Goal: Information Seeking & Learning: Compare options

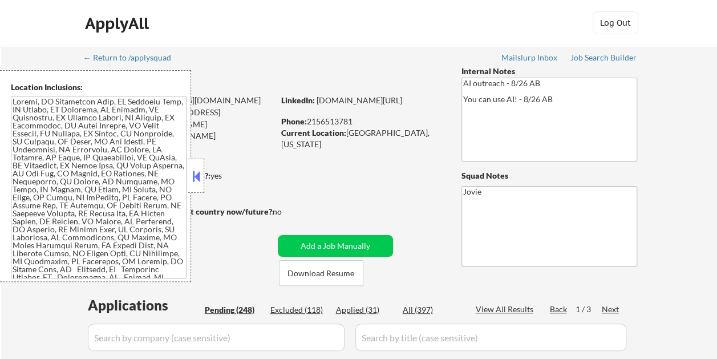
click at [198, 173] on button at bounding box center [196, 176] width 13 height 17
click at [197, 170] on button at bounding box center [196, 176] width 13 height 17
select select ""pending""
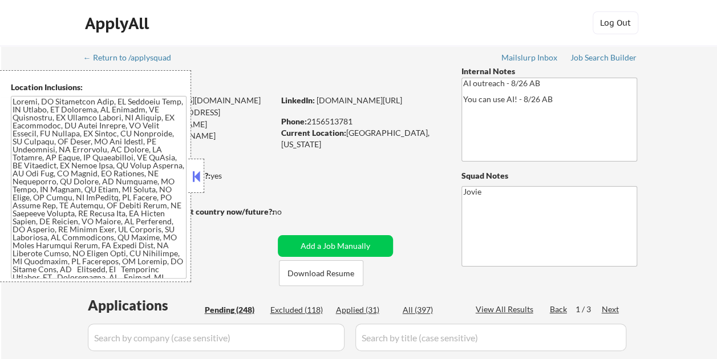
select select ""pending""
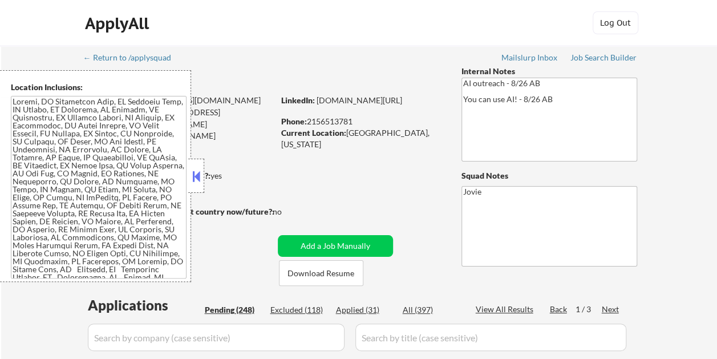
select select ""pending""
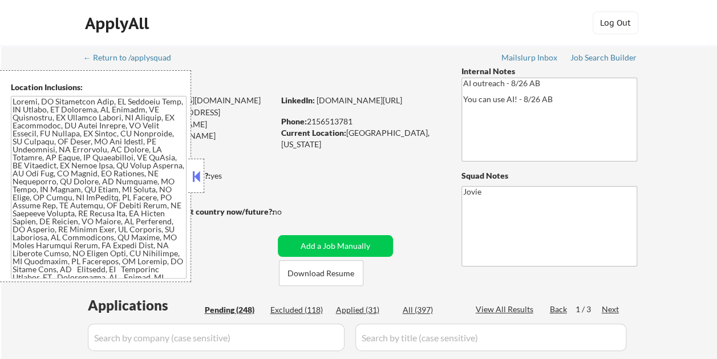
select select ""pending""
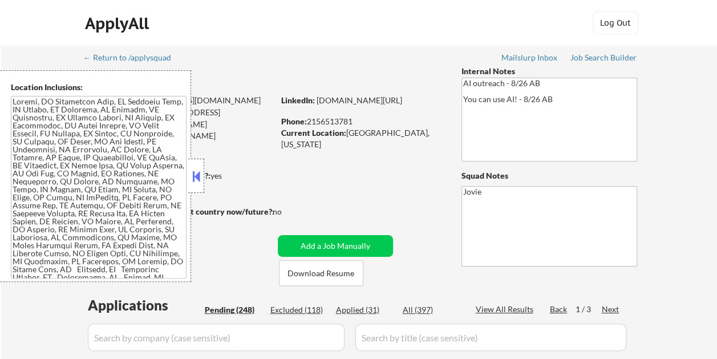
select select ""pending""
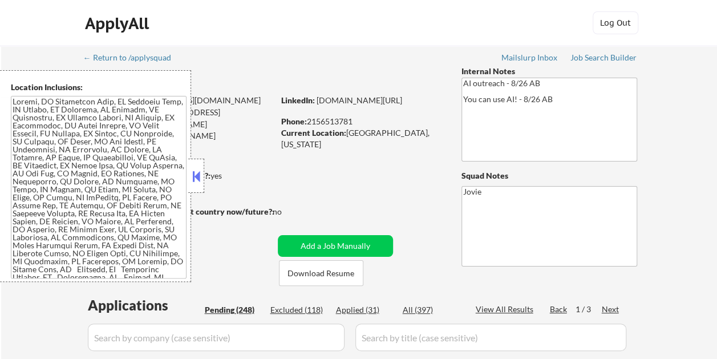
select select ""pending""
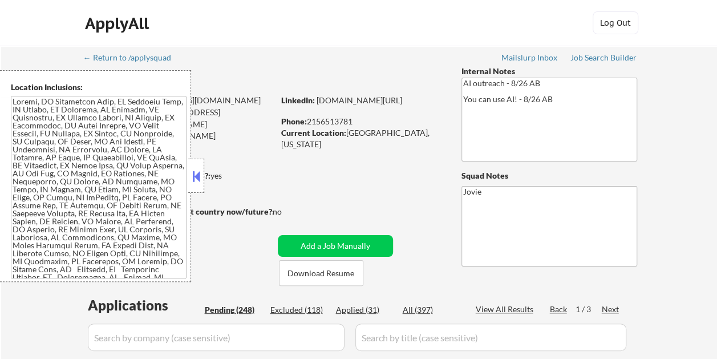
select select ""pending""
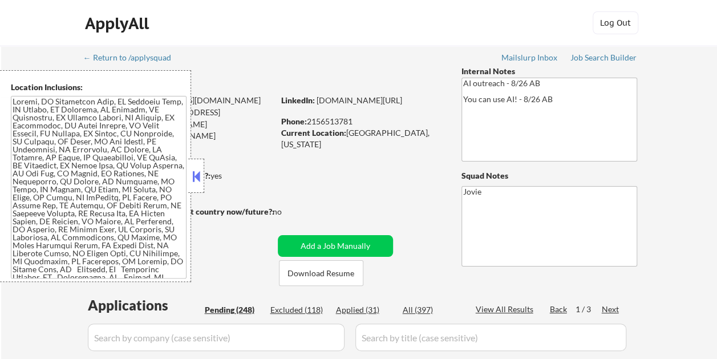
select select ""pending""
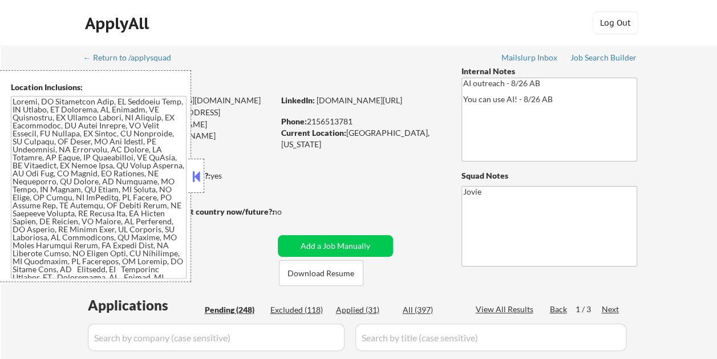
select select ""pending""
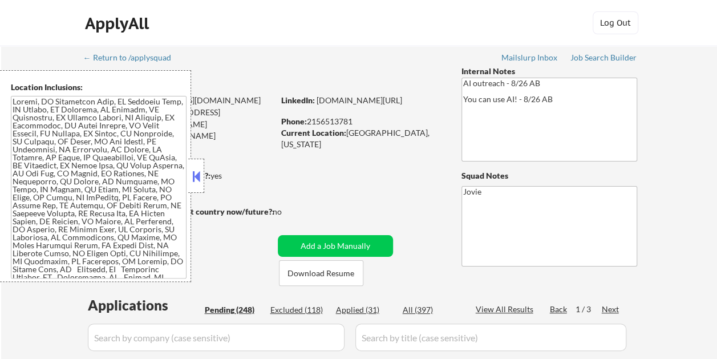
select select ""pending""
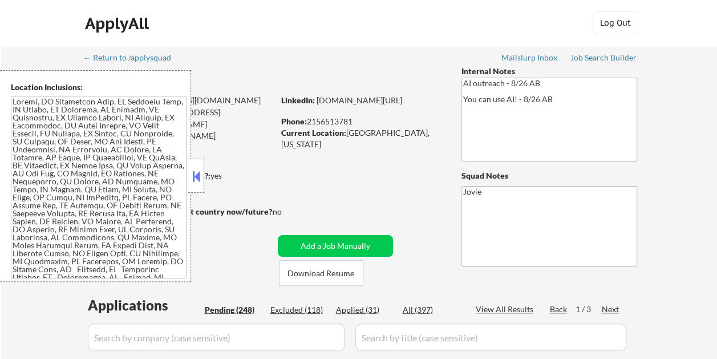
select select ""pending""
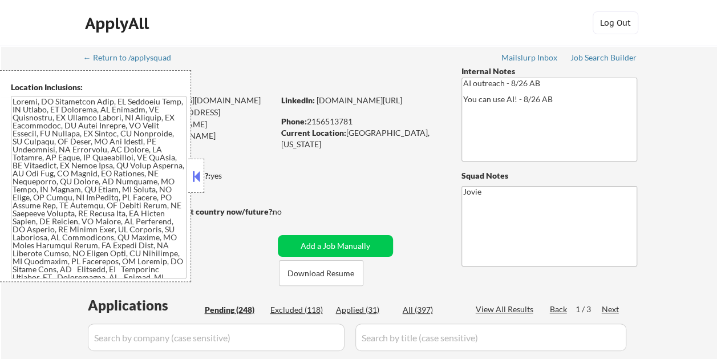
select select ""pending""
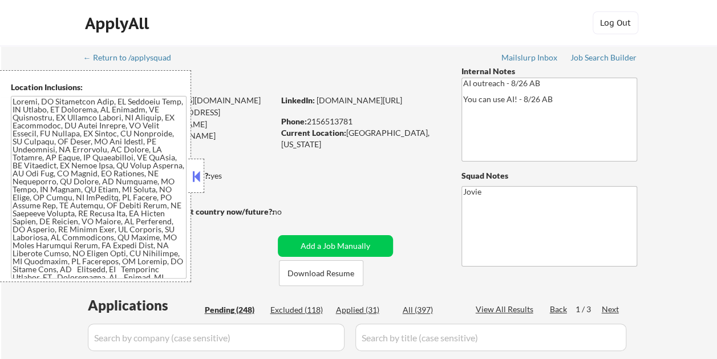
select select ""pending""
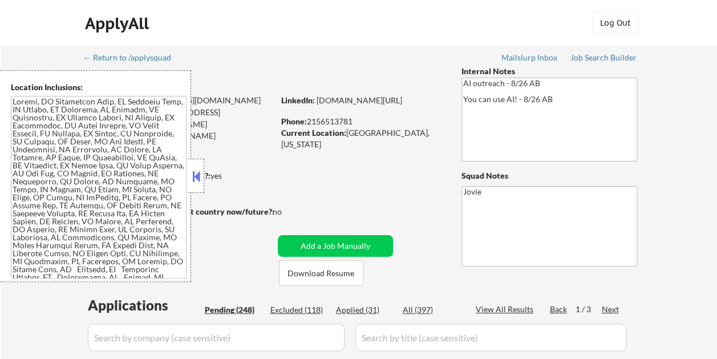
select select ""pending""
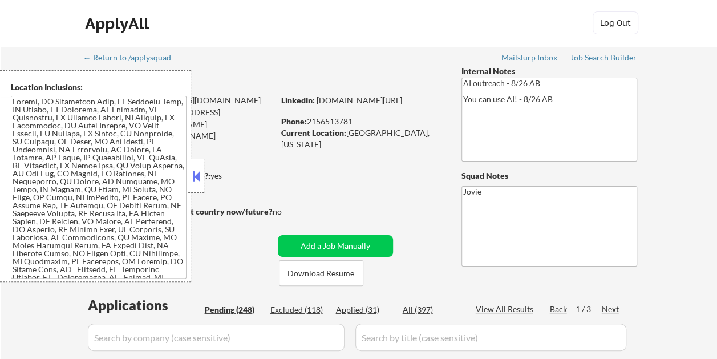
select select ""pending""
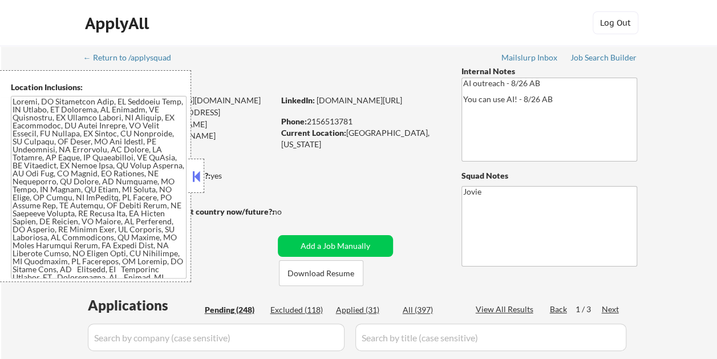
select select ""pending""
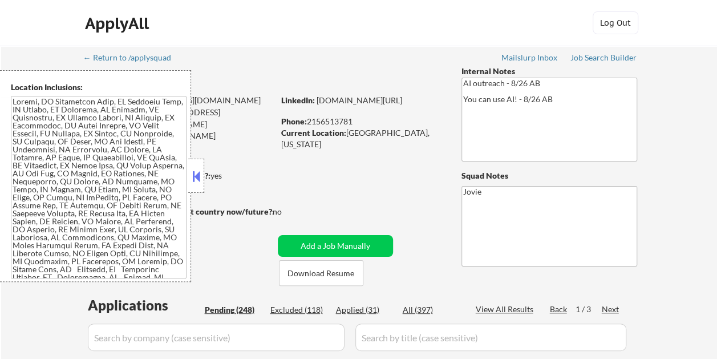
select select ""pending""
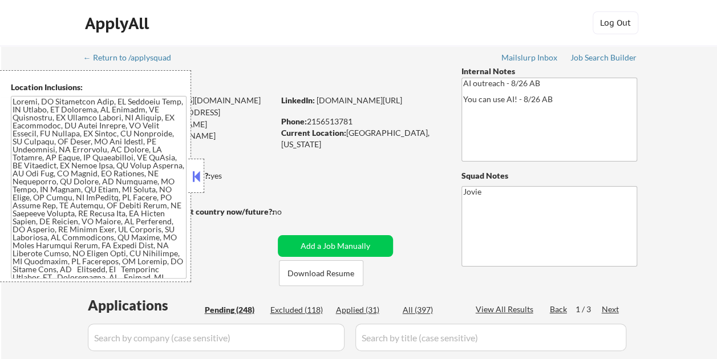
select select ""pending""
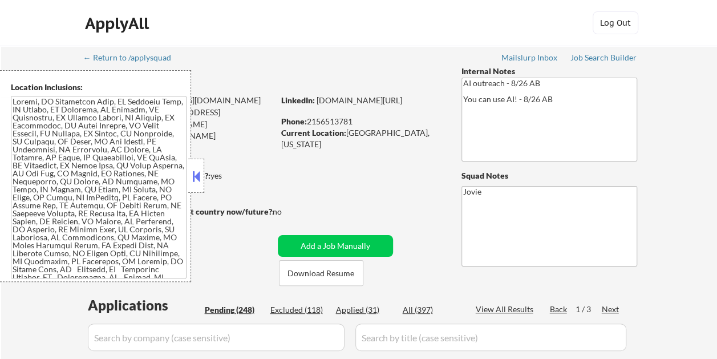
select select ""pending""
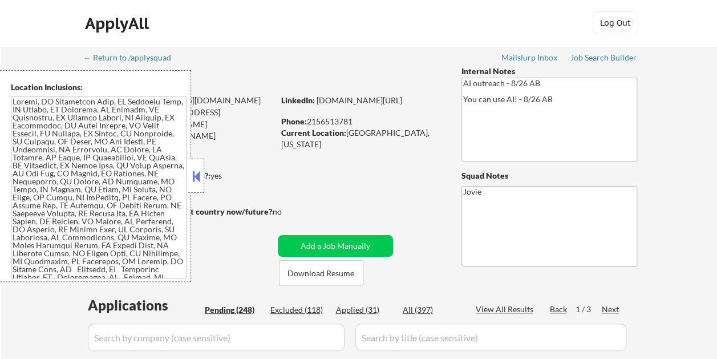
select select ""pending""
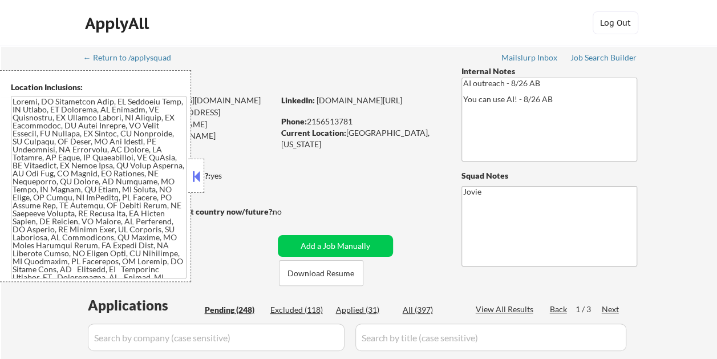
select select ""pending""
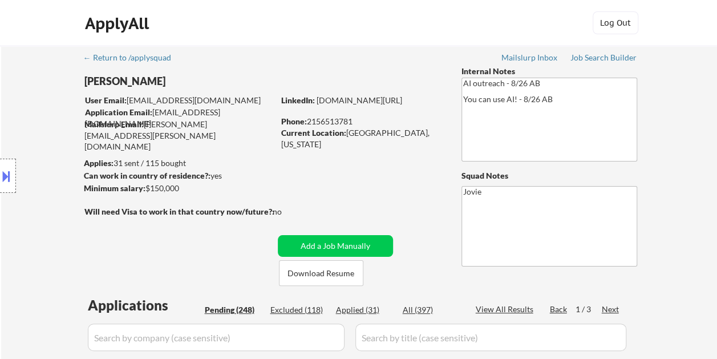
click at [198, 175] on div "Location Inclusions:" at bounding box center [102, 176] width 204 height 212
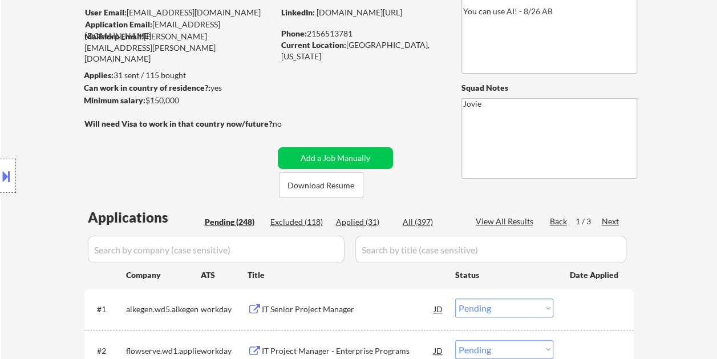
scroll to position [171, 0]
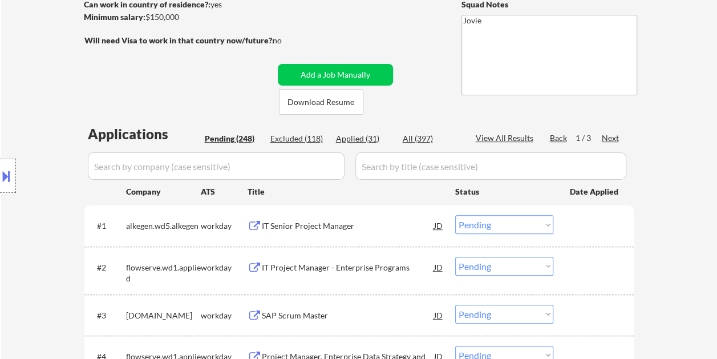
click at [609, 139] on div "Next" at bounding box center [611, 137] width 18 height 11
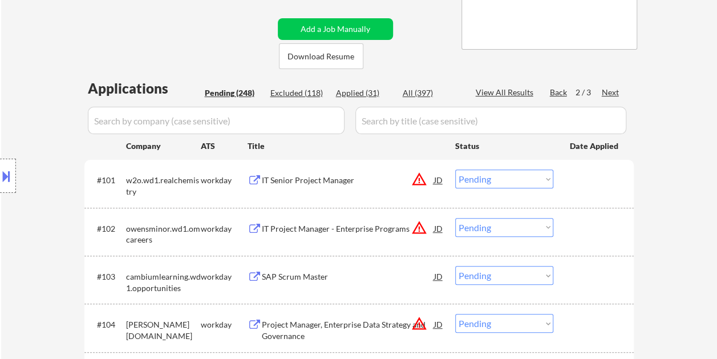
scroll to position [285, 0]
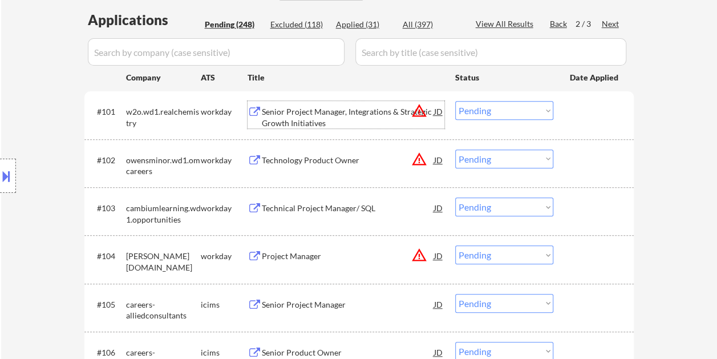
click at [313, 111] on div "Senior Project Manager, Integrations & Strategic Growth Initiatives" at bounding box center [348, 117] width 172 height 22
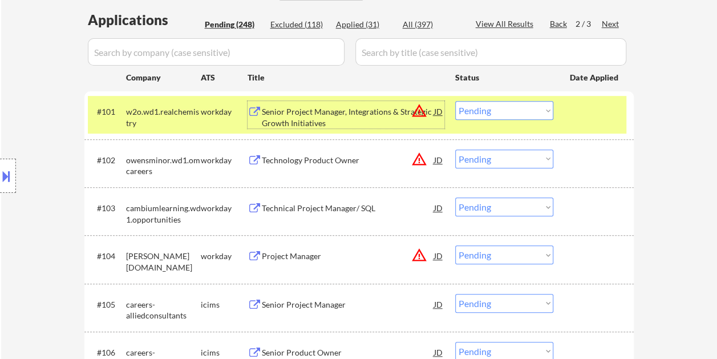
click at [541, 107] on select "Choose an option... Pending Applied Excluded (Questions) Excluded (Expired) Exc…" at bounding box center [504, 110] width 98 height 19
click at [455, 101] on select "Choose an option... Pending Applied Excluded (Questions) Excluded (Expired) Exc…" at bounding box center [504, 110] width 98 height 19
click at [607, 106] on div at bounding box center [595, 111] width 50 height 21
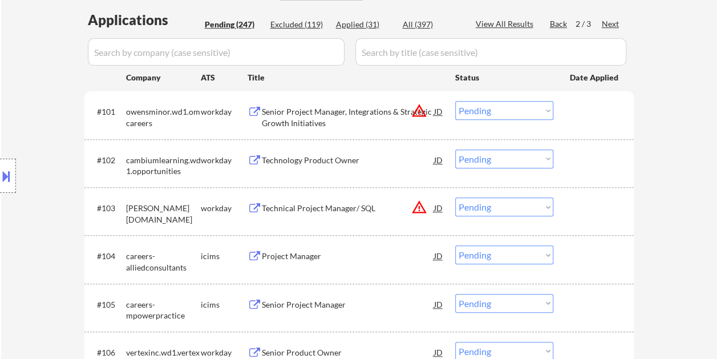
click at [580, 117] on div at bounding box center [595, 111] width 50 height 21
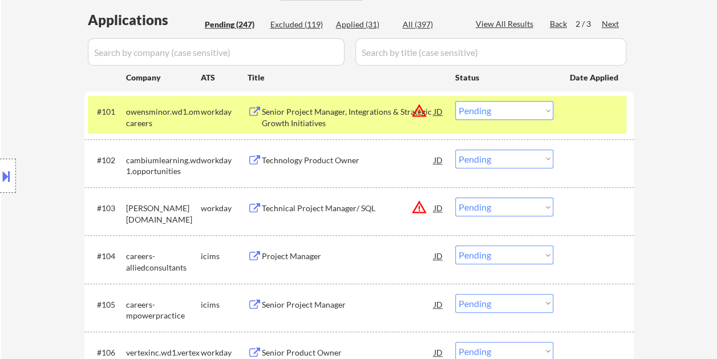
click at [360, 113] on div "Senior Project Manager, Integrations & Strategic Growth Initiatives" at bounding box center [348, 117] width 172 height 22
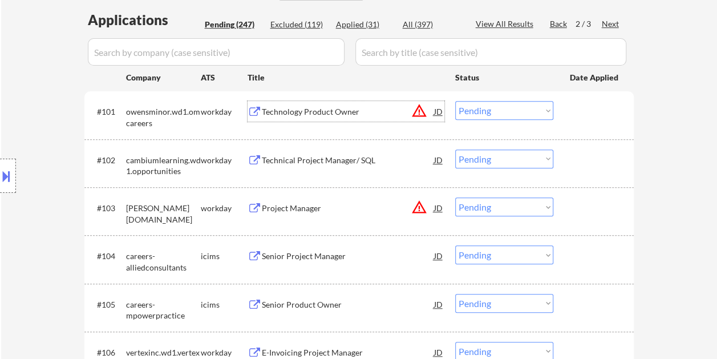
click at [570, 113] on div at bounding box center [595, 111] width 50 height 21
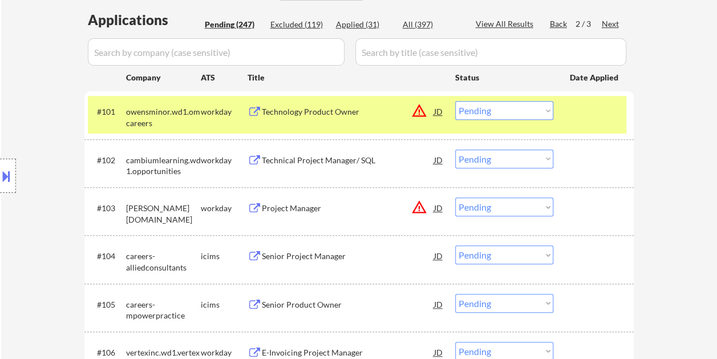
click at [538, 111] on select "Choose an option... Pending Applied Excluded (Questions) Excluded (Expired) Exc…" at bounding box center [504, 110] width 98 height 19
click at [455, 101] on select "Choose an option... Pending Applied Excluded (Questions) Excluded (Expired) Exc…" at bounding box center [504, 110] width 98 height 19
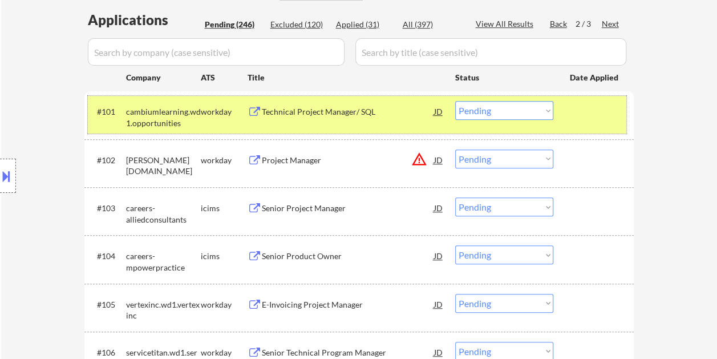
click at [558, 113] on div "#101 cambiumlearning.wd1.opportunities workday Technical Project Manager/ SQL J…" at bounding box center [357, 115] width 538 height 38
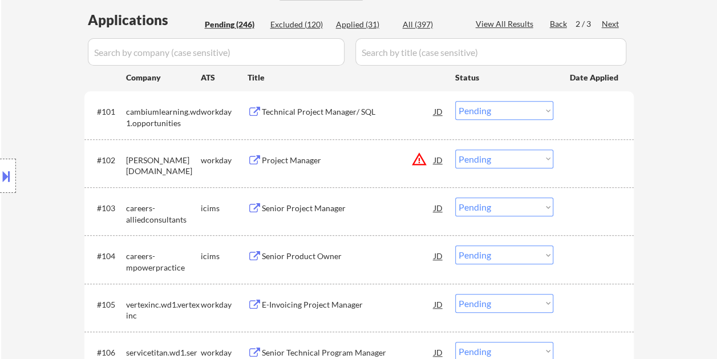
click at [563, 112] on div "#101 cambiumlearning.wd1.opportunities workday Technical Project Manager/ SQL J…" at bounding box center [357, 115] width 538 height 38
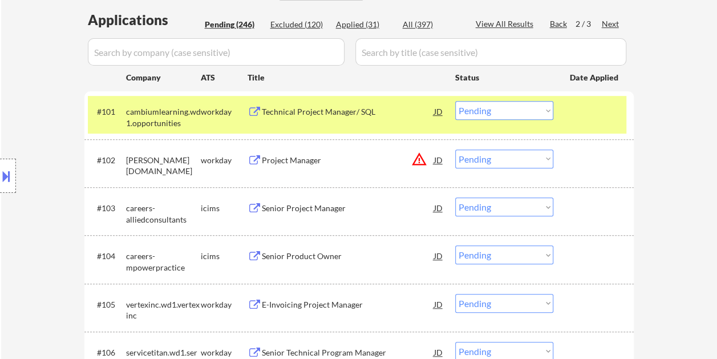
click at [356, 112] on div "Technical Project Manager/ SQL" at bounding box center [348, 111] width 172 height 11
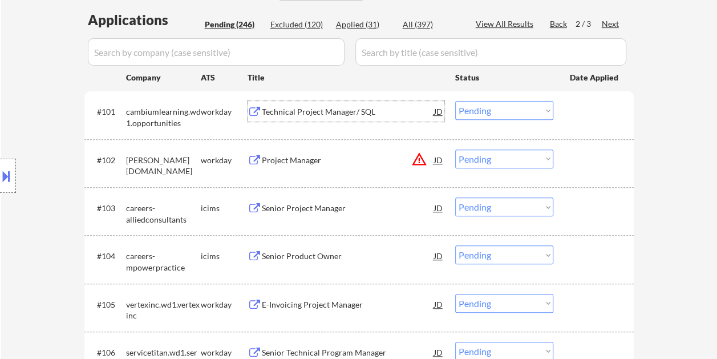
click at [591, 108] on div at bounding box center [595, 111] width 50 height 21
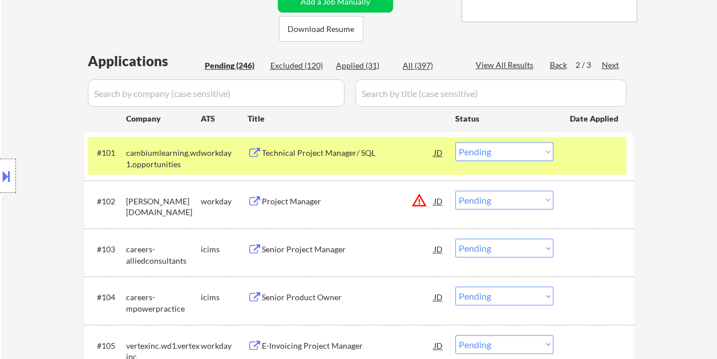
scroll to position [171, 0]
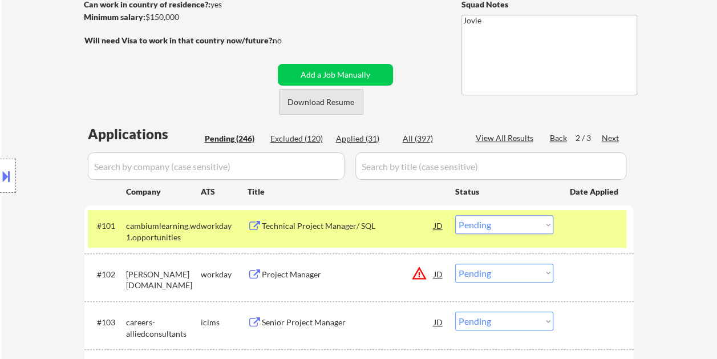
click at [323, 98] on button "Download Resume" at bounding box center [321, 102] width 84 height 26
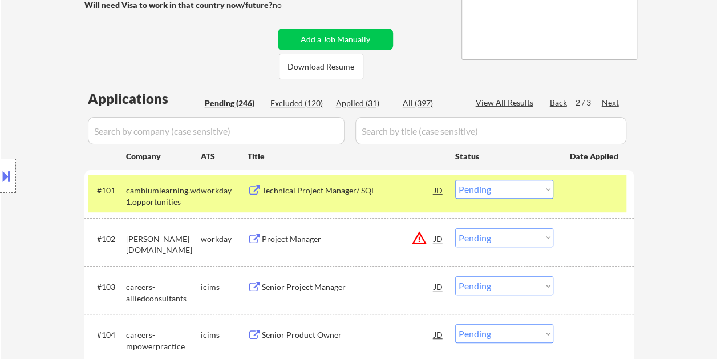
scroll to position [285, 0]
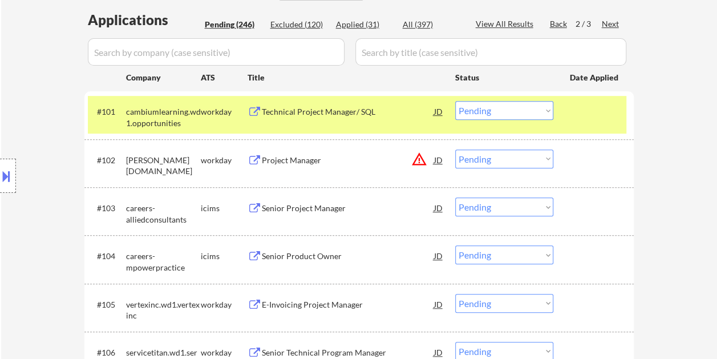
click at [514, 107] on select "Choose an option... Pending Applied Excluded (Questions) Excluded (Expired) Exc…" at bounding box center [504, 110] width 98 height 19
click at [455, 101] on select "Choose an option... Pending Applied Excluded (Questions) Excluded (Expired) Exc…" at bounding box center [504, 110] width 98 height 19
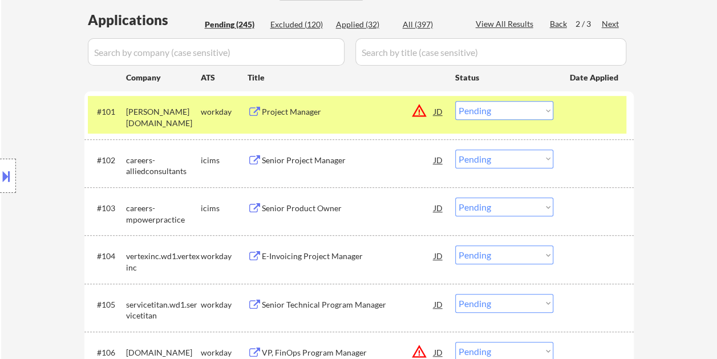
click at [313, 105] on div "Project Manager" at bounding box center [348, 111] width 172 height 21
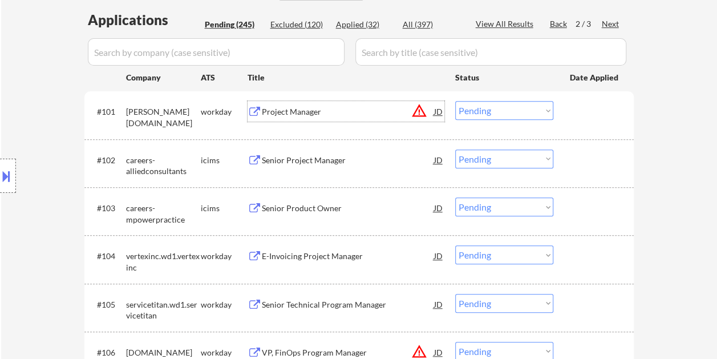
click at [570, 111] on div at bounding box center [595, 111] width 50 height 21
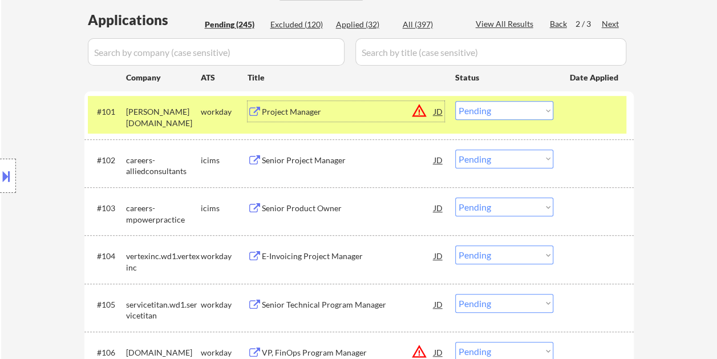
click at [363, 105] on div "Project Manager" at bounding box center [348, 111] width 172 height 21
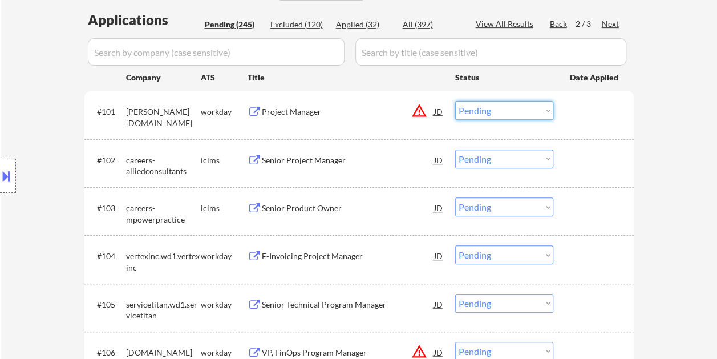
click at [550, 112] on select "Choose an option... Pending Applied Excluded (Questions) Excluded (Expired) Exc…" at bounding box center [504, 110] width 98 height 19
click at [574, 117] on div at bounding box center [595, 111] width 50 height 21
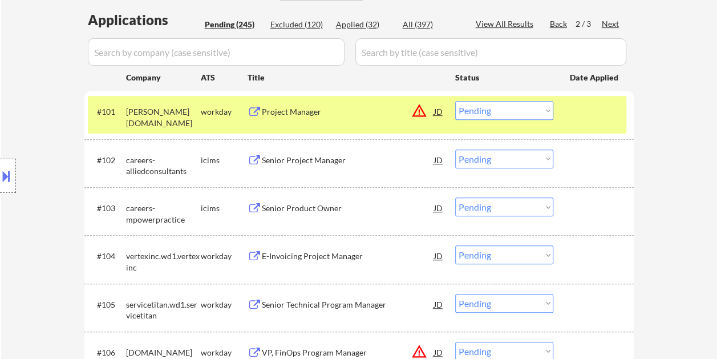
click at [549, 106] on select "Choose an option... Pending Applied Excluded (Questions) Excluded (Expired) Exc…" at bounding box center [504, 110] width 98 height 19
click at [455, 101] on select "Choose an option... Pending Applied Excluded (Questions) Excluded (Expired) Exc…" at bounding box center [504, 110] width 98 height 19
select select ""pending""
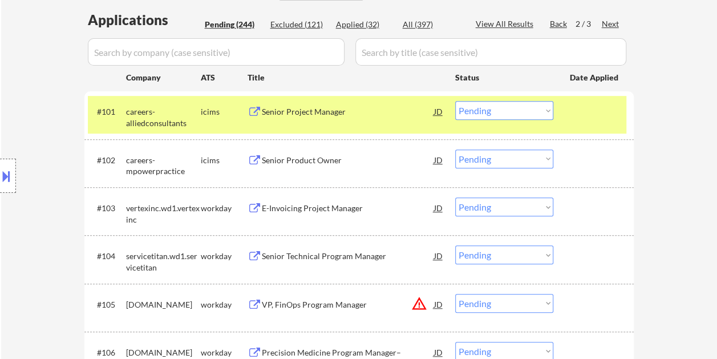
click at [585, 121] on div "#101 careers-alliedconsultants icims Senior Project Manager JD warning_amber Ch…" at bounding box center [357, 115] width 538 height 38
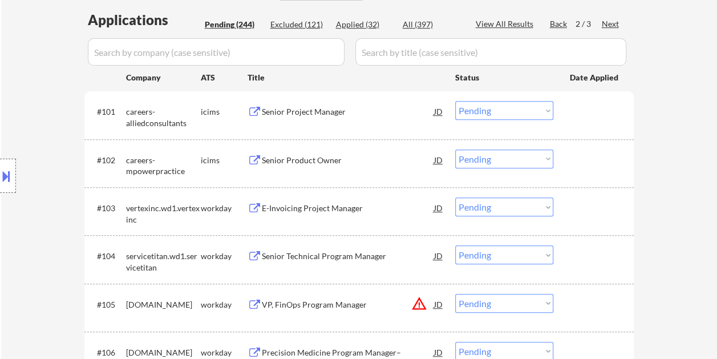
scroll to position [342, 0]
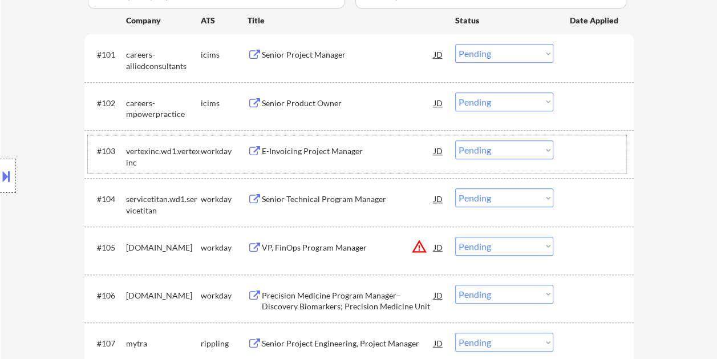
click at [575, 153] on div at bounding box center [595, 150] width 50 height 21
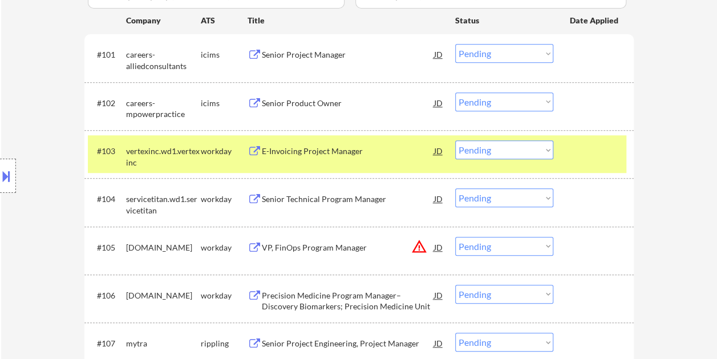
click at [376, 156] on div "E-Invoicing Project Manager" at bounding box center [348, 150] width 172 height 11
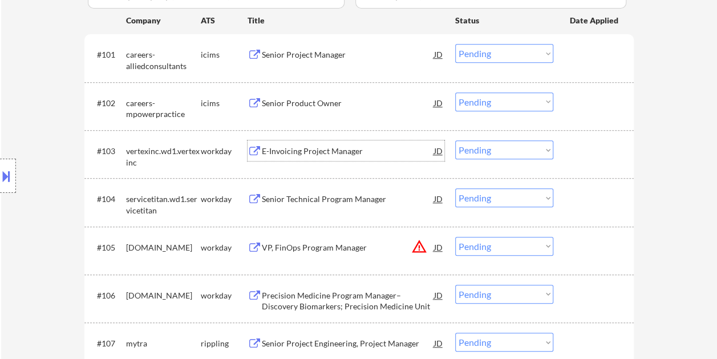
click at [567, 154] on div "#103 vertexinc.wd1.vertexinc workday E-Invoicing Project Manager JD warning_amb…" at bounding box center [357, 154] width 538 height 38
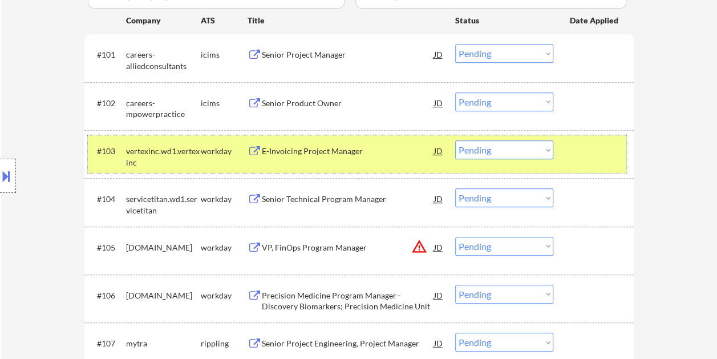
click at [529, 149] on select "Choose an option... Pending Applied Excluded (Questions) Excluded (Expired) Exc…" at bounding box center [504, 149] width 98 height 19
click at [455, 140] on select "Choose an option... Pending Applied Excluded (Questions) Excluded (Expired) Exc…" at bounding box center [504, 149] width 98 height 19
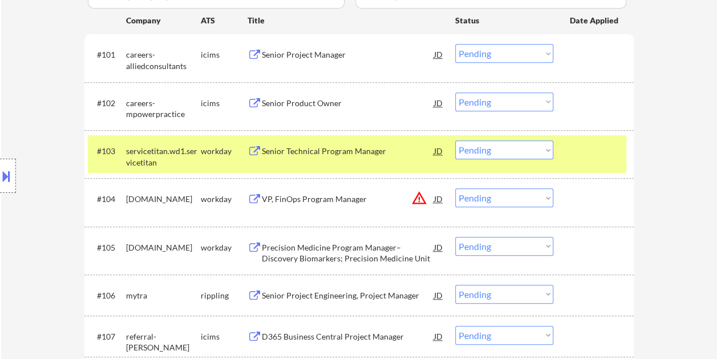
click at [574, 145] on div at bounding box center [595, 150] width 50 height 21
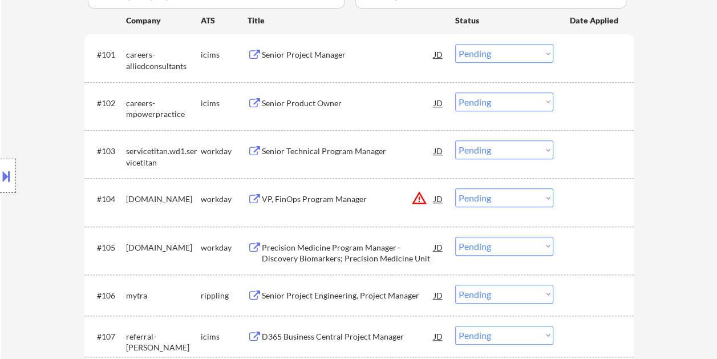
click at [575, 147] on div at bounding box center [595, 150] width 50 height 21
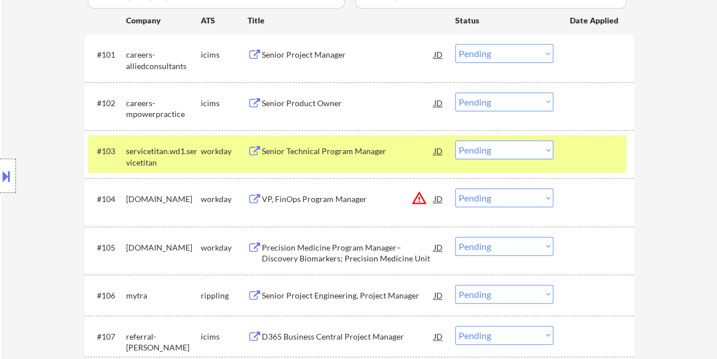
click at [339, 148] on div "Senior Technical Program Manager" at bounding box center [348, 150] width 172 height 11
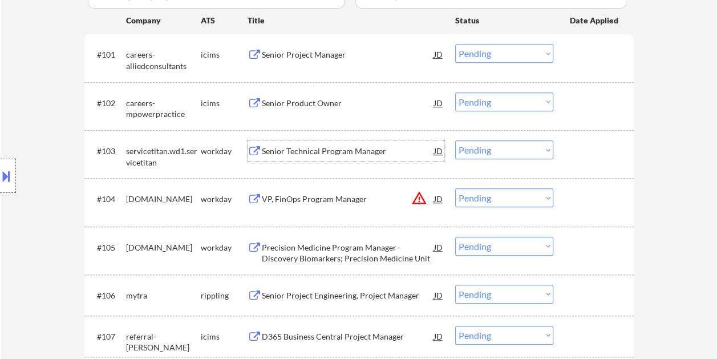
click at [594, 151] on div at bounding box center [595, 150] width 50 height 21
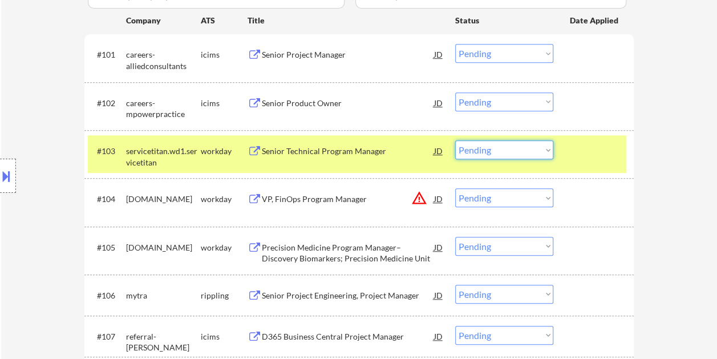
click at [545, 146] on select "Choose an option... Pending Applied Excluded (Questions) Excluded (Expired) Exc…" at bounding box center [504, 149] width 98 height 19
click at [455, 140] on select "Choose an option... Pending Applied Excluded (Questions) Excluded (Expired) Exc…" at bounding box center [504, 149] width 98 height 19
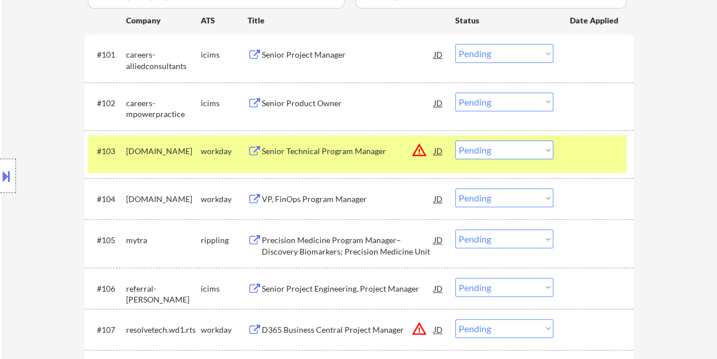
click at [591, 146] on div at bounding box center [595, 150] width 50 height 21
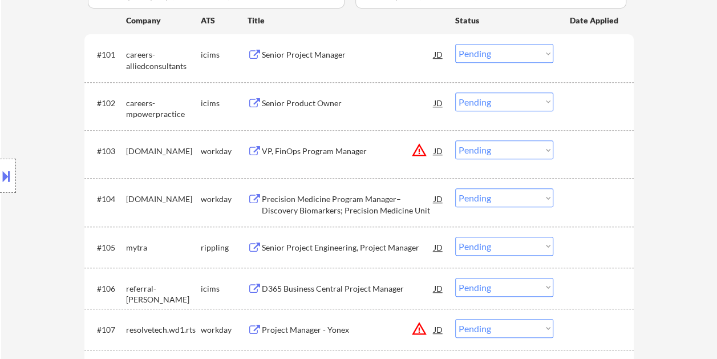
click at [585, 156] on div at bounding box center [595, 150] width 50 height 21
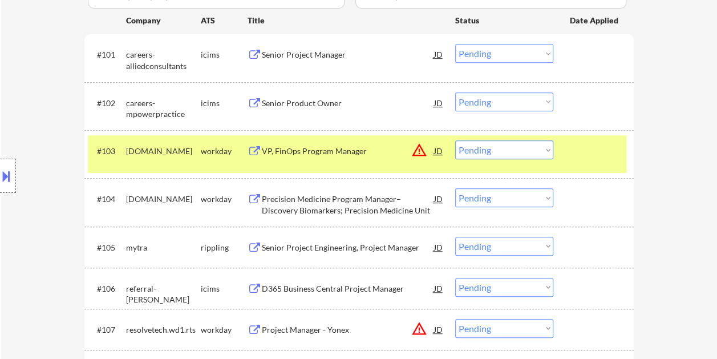
click at [360, 153] on div "VP, FinOps Program Manager" at bounding box center [348, 150] width 172 height 11
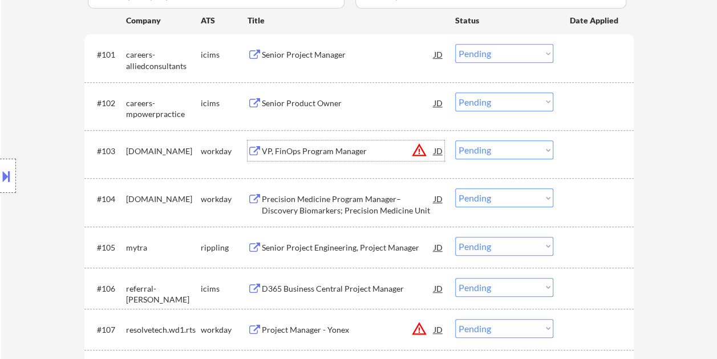
click at [580, 151] on div at bounding box center [595, 150] width 50 height 21
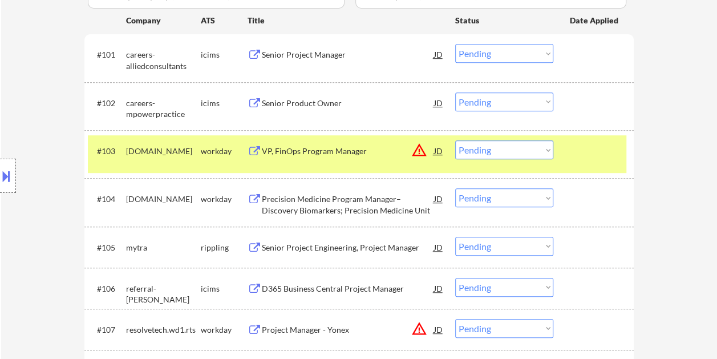
click at [534, 143] on select "Choose an option... Pending Applied Excluded (Questions) Excluded (Expired) Exc…" at bounding box center [504, 149] width 98 height 19
click at [455, 140] on select "Choose an option... Pending Applied Excluded (Questions) Excluded (Expired) Exc…" at bounding box center [504, 149] width 98 height 19
select select ""pending""
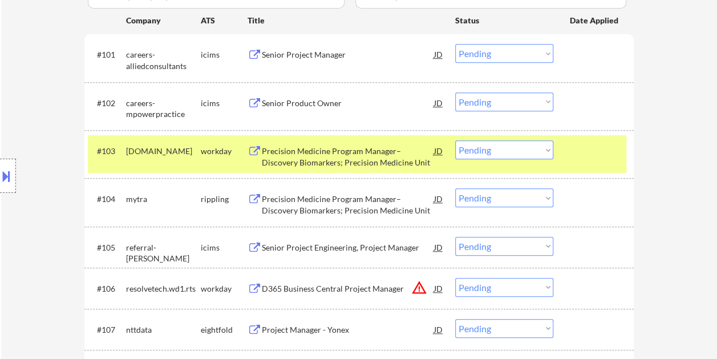
click at [602, 150] on div at bounding box center [595, 150] width 50 height 21
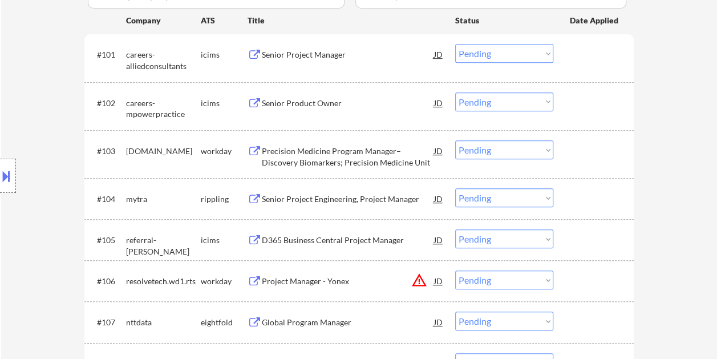
click at [599, 149] on div at bounding box center [595, 150] width 50 height 21
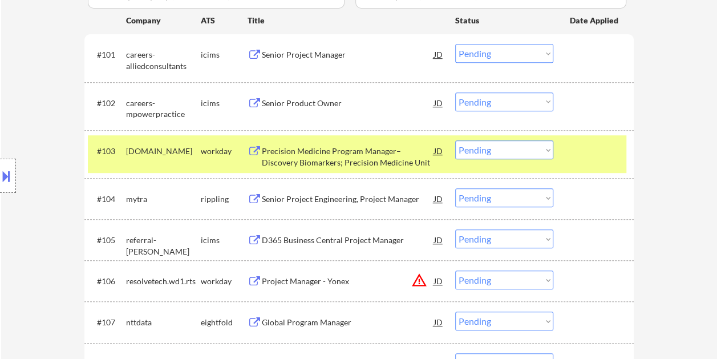
click at [308, 151] on div "Precision Medicine Program Manager– Discovery Biomarkers; Precision Medicine Un…" at bounding box center [348, 156] width 172 height 22
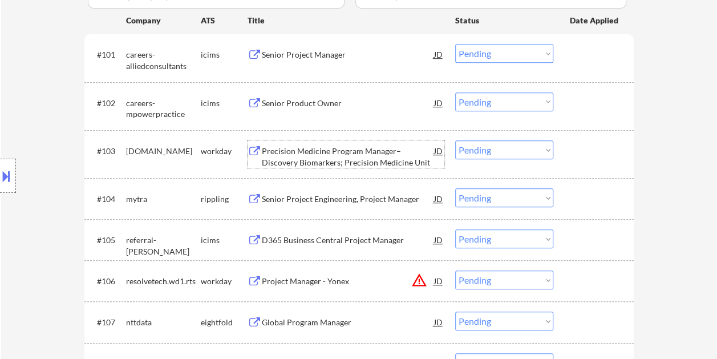
click at [590, 161] on div "#103 [DOMAIN_NAME] workday Precision Medicine Program Manager– Discovery Biomar…" at bounding box center [357, 154] width 538 height 38
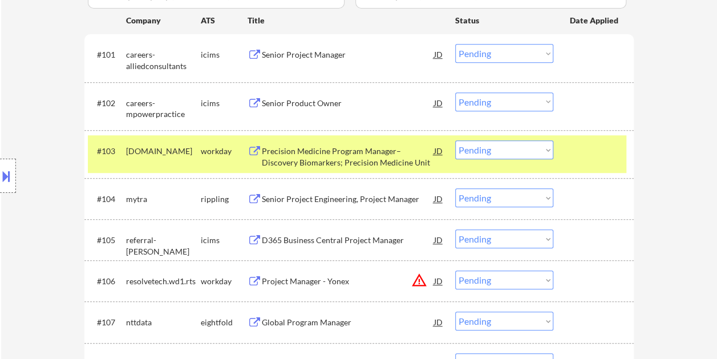
click at [591, 152] on div at bounding box center [595, 150] width 50 height 21
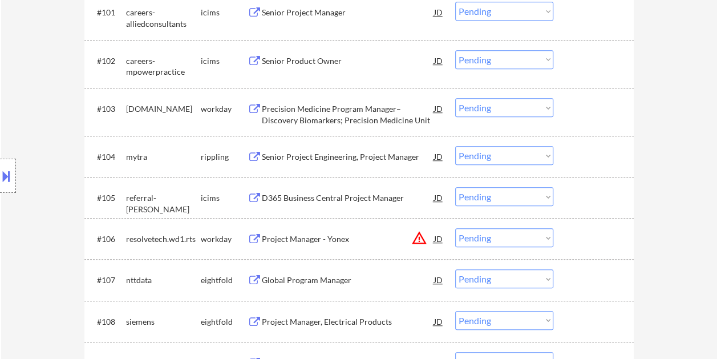
scroll to position [399, 0]
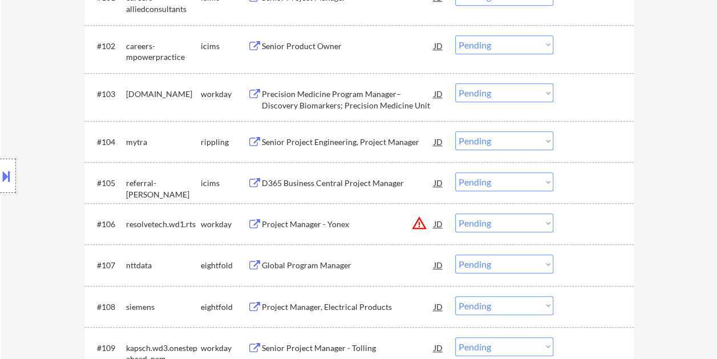
click at [584, 224] on div at bounding box center [595, 223] width 50 height 21
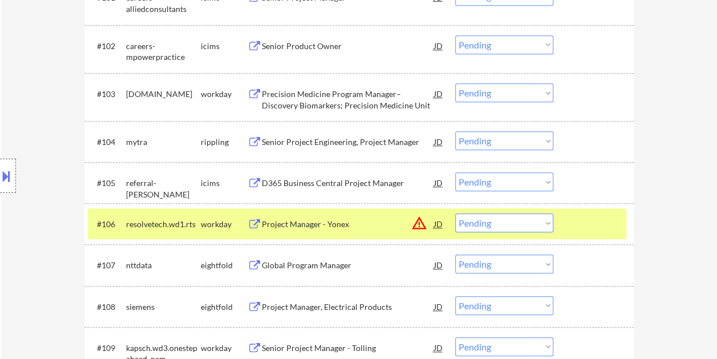
click at [348, 214] on div "Project Manager - Yonex" at bounding box center [348, 223] width 172 height 21
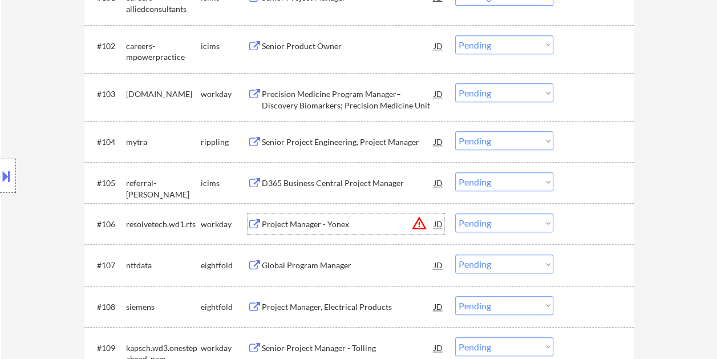
click at [590, 226] on div at bounding box center [595, 223] width 50 height 21
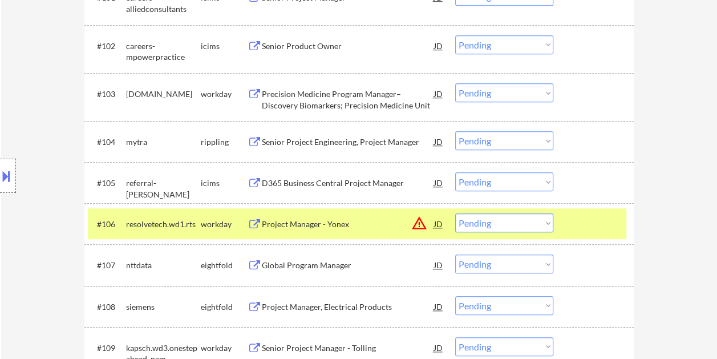
click at [545, 222] on select "Choose an option... Pending Applied Excluded (Questions) Excluded (Expired) Exc…" at bounding box center [504, 222] width 98 height 19
click at [455, 213] on select "Choose an option... Pending Applied Excluded (Questions) Excluded (Expired) Exc…" at bounding box center [504, 222] width 98 height 19
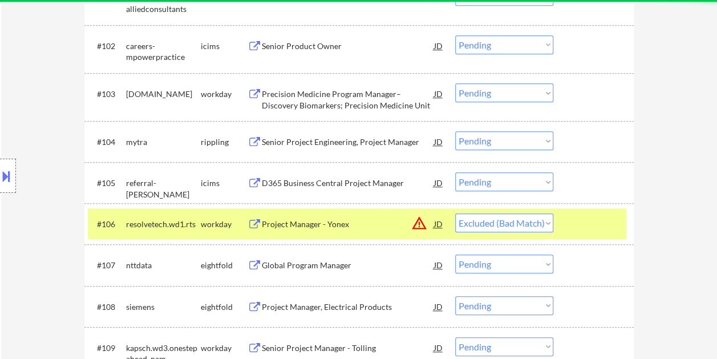
select select ""pending""
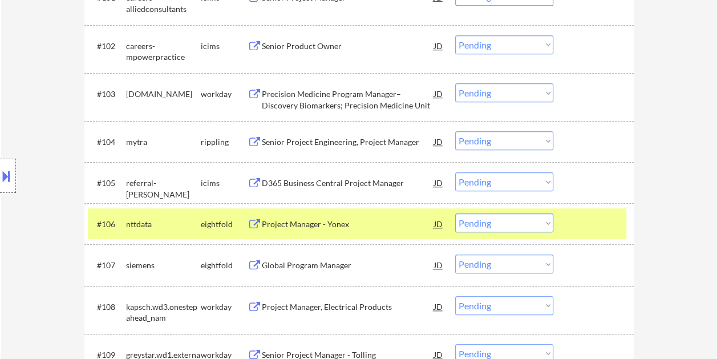
click at [591, 225] on div at bounding box center [595, 223] width 50 height 21
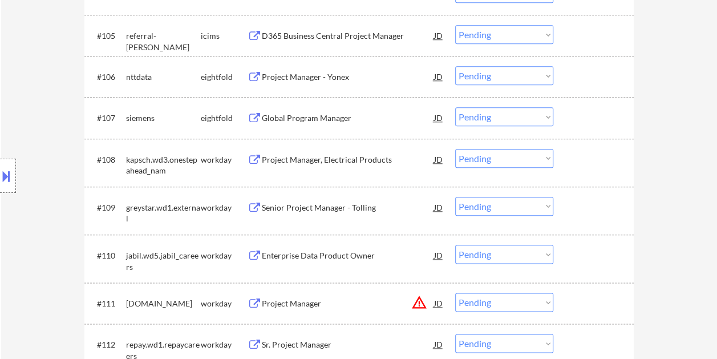
scroll to position [570, 0]
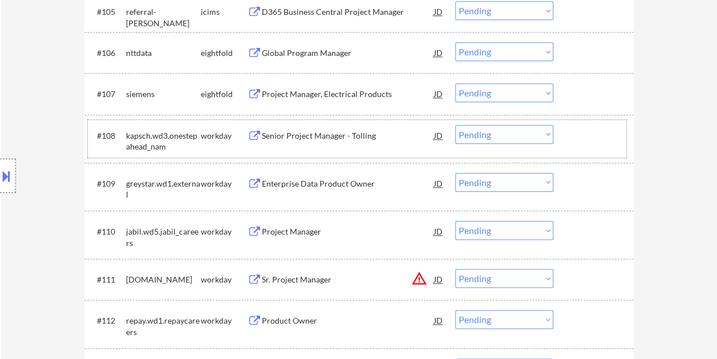
click at [572, 125] on div at bounding box center [595, 135] width 50 height 21
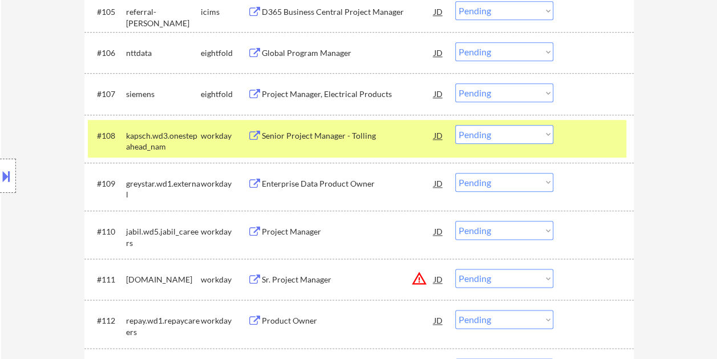
click at [343, 128] on div "Senior Project Manager - Tolling" at bounding box center [348, 135] width 172 height 21
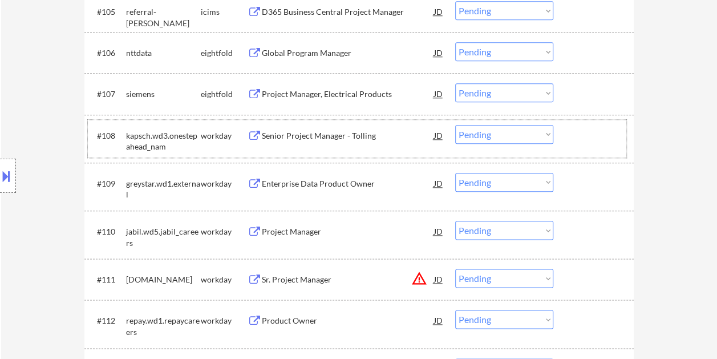
drag, startPoint x: 576, startPoint y: 145, endPoint x: 559, endPoint y: 140, distance: 17.9
click at [576, 144] on div at bounding box center [595, 135] width 50 height 21
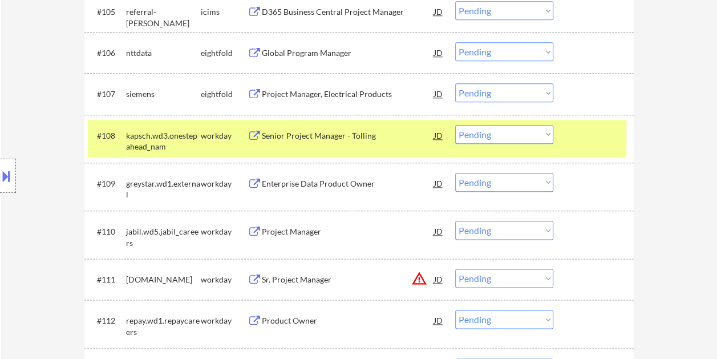
click at [546, 135] on select "Choose an option... Pending Applied Excluded (Questions) Excluded (Expired) Exc…" at bounding box center [504, 134] width 98 height 19
click at [455, 125] on select "Choose an option... Pending Applied Excluded (Questions) Excluded (Expired) Exc…" at bounding box center [504, 134] width 98 height 19
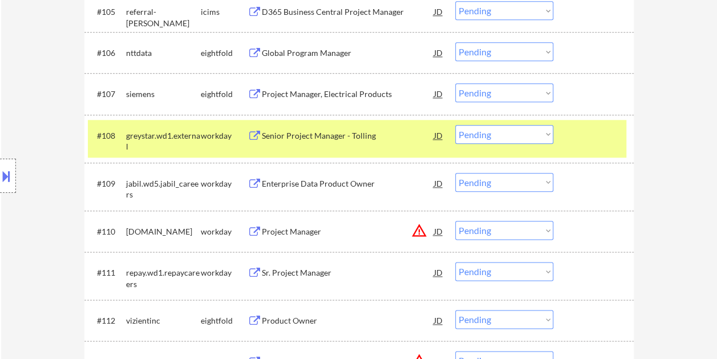
click at [583, 136] on div at bounding box center [595, 135] width 50 height 21
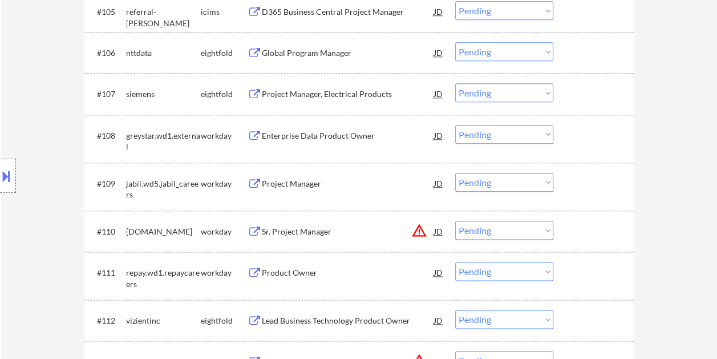
click at [591, 138] on div at bounding box center [595, 135] width 50 height 21
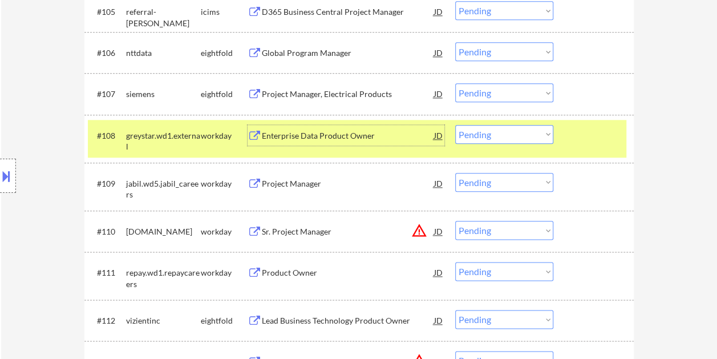
click at [359, 141] on div "Enterprise Data Product Owner" at bounding box center [348, 135] width 172 height 21
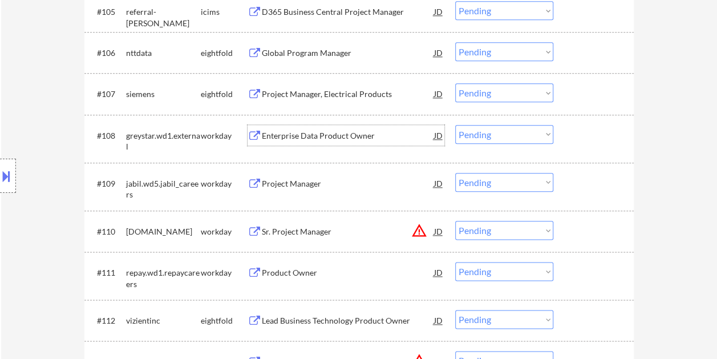
click at [572, 129] on div at bounding box center [595, 135] width 50 height 21
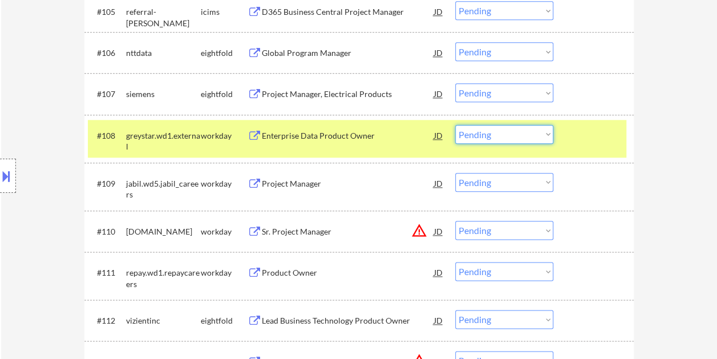
drag, startPoint x: 543, startPoint y: 137, endPoint x: 537, endPoint y: 139, distance: 6.7
click at [543, 137] on select "Choose an option... Pending Applied Excluded (Questions) Excluded (Expired) Exc…" at bounding box center [504, 134] width 98 height 19
click at [455, 125] on select "Choose an option... Pending Applied Excluded (Questions) Excluded (Expired) Exc…" at bounding box center [504, 134] width 98 height 19
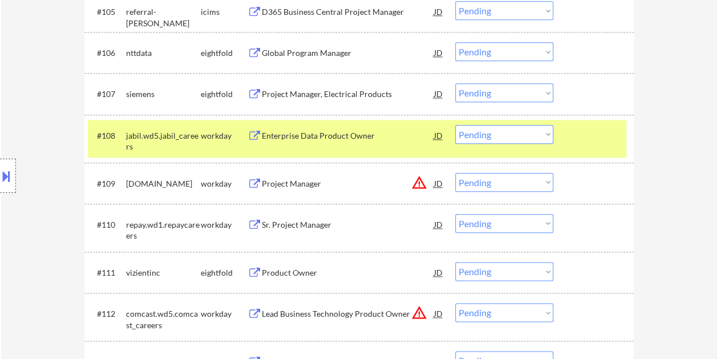
click at [584, 140] on div at bounding box center [595, 135] width 50 height 21
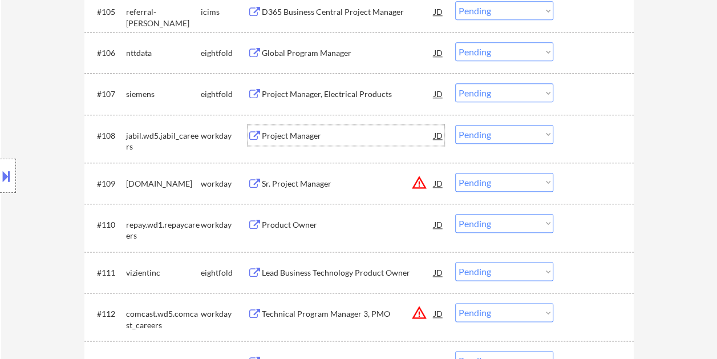
click at [318, 139] on div "Project Manager" at bounding box center [348, 135] width 172 height 11
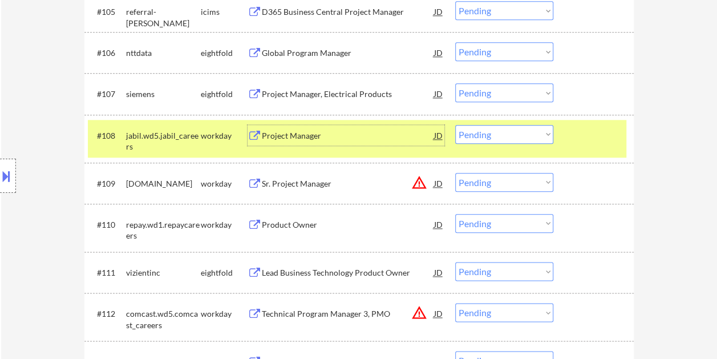
drag, startPoint x: 549, startPoint y: 129, endPoint x: 543, endPoint y: 130, distance: 5.8
click at [549, 130] on select "Choose an option... Pending Applied Excluded (Questions) Excluded (Expired) Exc…" at bounding box center [504, 134] width 98 height 19
click at [455, 125] on select "Choose an option... Pending Applied Excluded (Questions) Excluded (Expired) Exc…" at bounding box center [504, 134] width 98 height 19
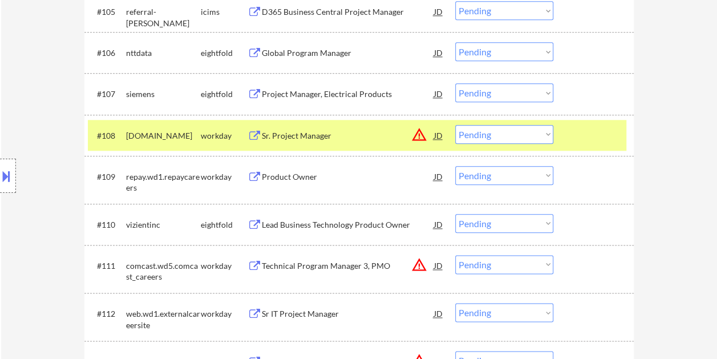
click at [530, 135] on select "Choose an option... Pending Applied Excluded (Questions) Excluded (Expired) Exc…" at bounding box center [504, 134] width 98 height 19
click at [455, 125] on select "Choose an option... Pending Applied Excluded (Questions) Excluded (Expired) Exc…" at bounding box center [504, 134] width 98 height 19
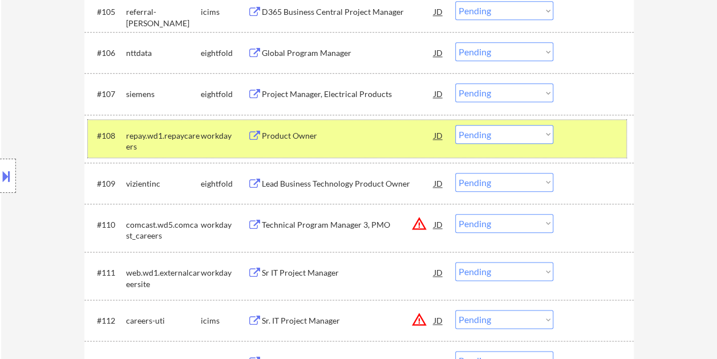
click at [591, 128] on div at bounding box center [595, 135] width 50 height 21
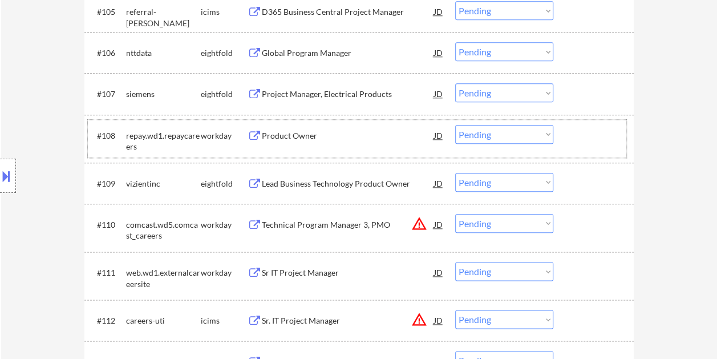
click at [603, 135] on div at bounding box center [595, 135] width 50 height 21
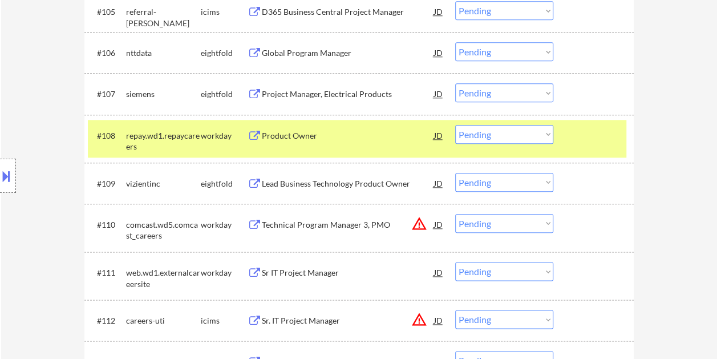
click at [358, 123] on div "#108 repay.wd1.repaycareers workday Product Owner JD warning_amber Choose an op…" at bounding box center [357, 139] width 538 height 38
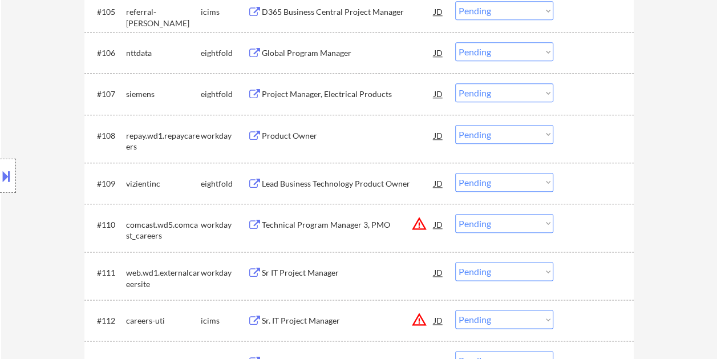
click at [587, 143] on div at bounding box center [595, 135] width 50 height 21
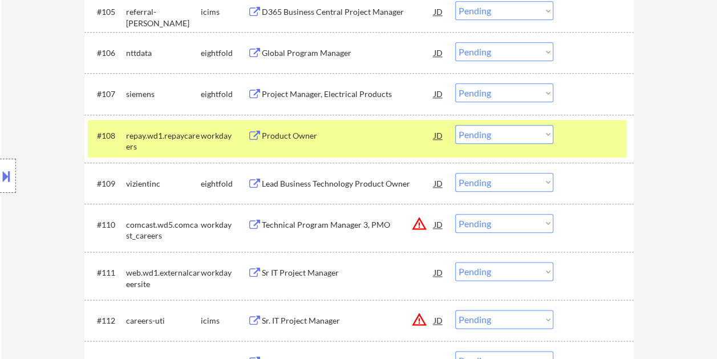
click at [261, 136] on button at bounding box center [254, 136] width 14 height 11
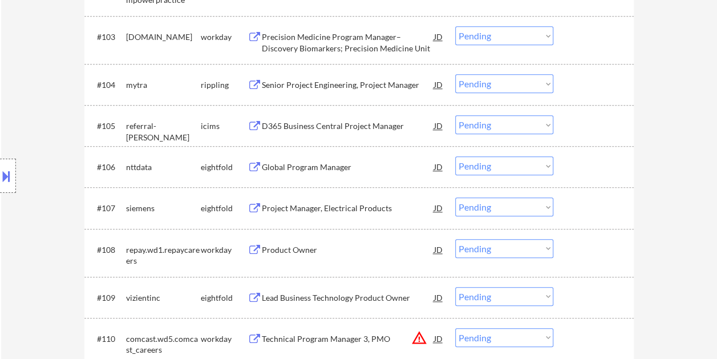
scroll to position [513, 0]
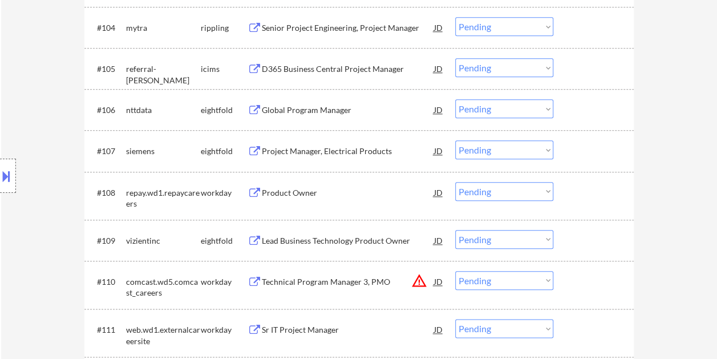
click at [583, 192] on div at bounding box center [595, 192] width 50 height 21
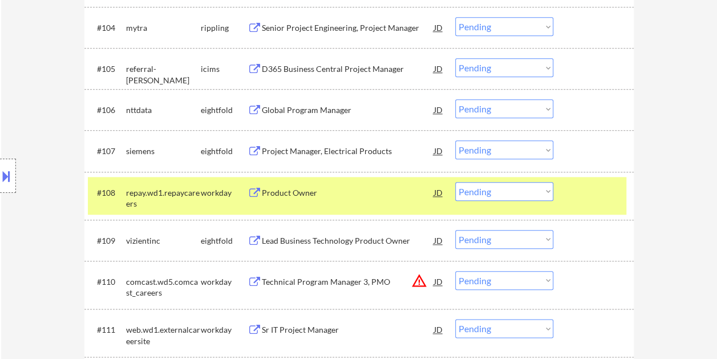
click at [316, 192] on div "Product Owner" at bounding box center [348, 192] width 172 height 11
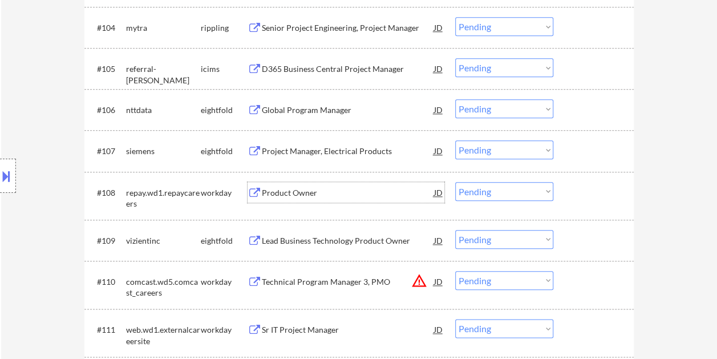
click at [586, 198] on div at bounding box center [595, 192] width 50 height 21
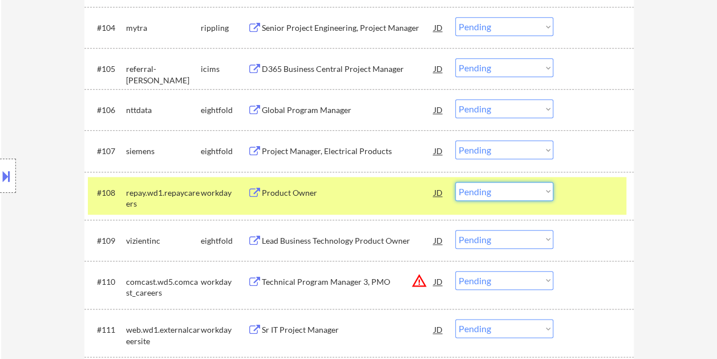
click at [545, 193] on select "Choose an option... Pending Applied Excluded (Questions) Excluded (Expired) Exc…" at bounding box center [504, 191] width 98 height 19
click at [455, 182] on select "Choose an option... Pending Applied Excluded (Questions) Excluded (Expired) Exc…" at bounding box center [504, 191] width 98 height 19
select select ""pending""
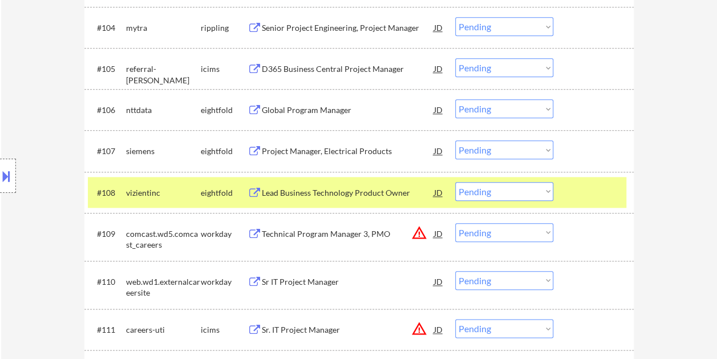
click at [579, 197] on div at bounding box center [595, 192] width 50 height 21
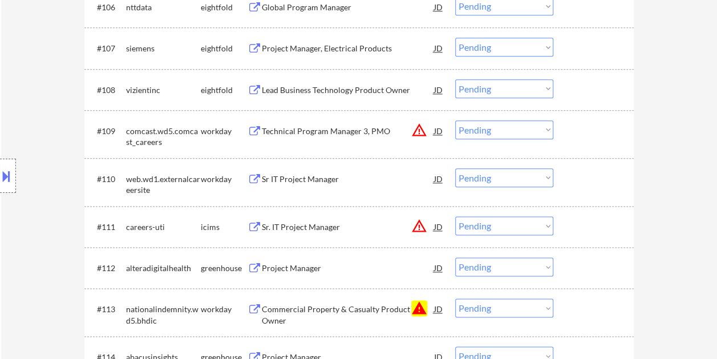
scroll to position [627, 0]
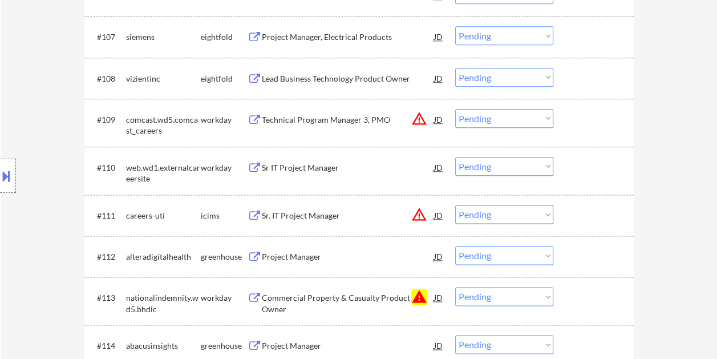
click at [584, 118] on div at bounding box center [595, 119] width 50 height 21
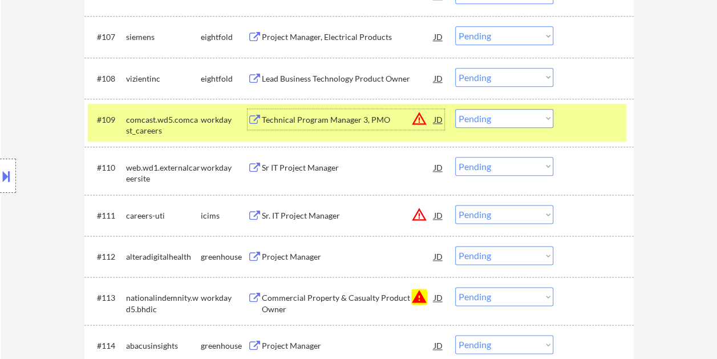
click at [323, 119] on div "Technical Program Manager 3, PMO" at bounding box center [348, 119] width 172 height 11
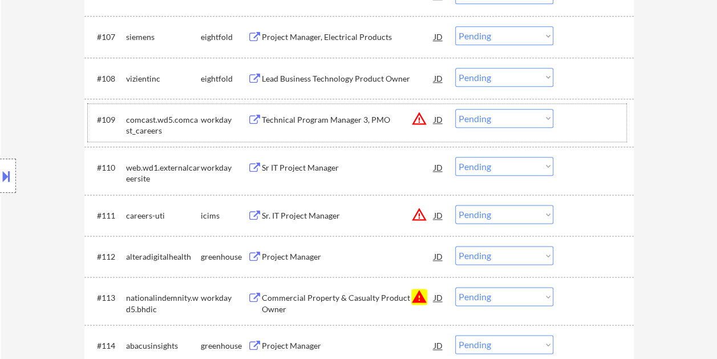
drag, startPoint x: 573, startPoint y: 111, endPoint x: 546, endPoint y: 117, distance: 27.7
click at [573, 111] on div at bounding box center [595, 119] width 50 height 21
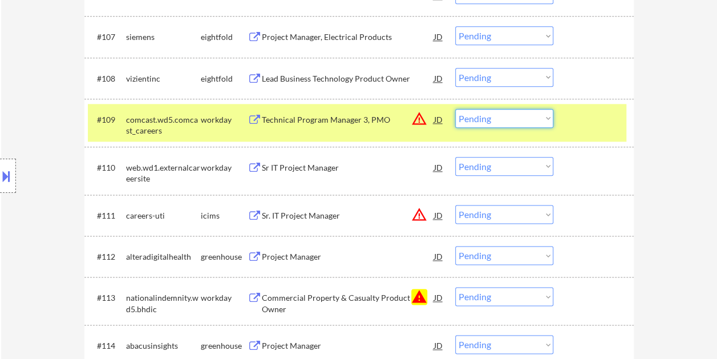
click at [543, 117] on select "Choose an option... Pending Applied Excluded (Questions) Excluded (Expired) Exc…" at bounding box center [504, 118] width 98 height 19
click at [455, 109] on select "Choose an option... Pending Applied Excluded (Questions) Excluded (Expired) Exc…" at bounding box center [504, 118] width 98 height 19
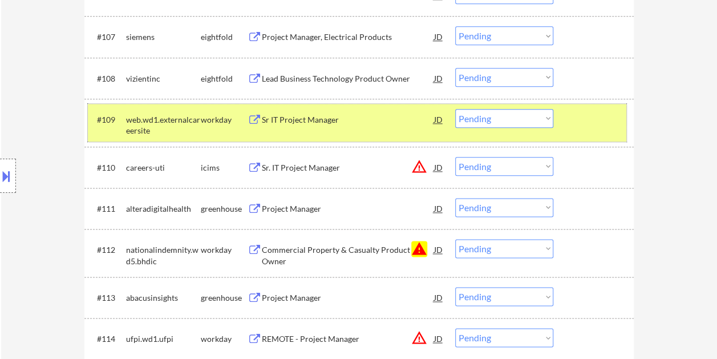
click at [574, 135] on div "#109 web.wd1.externalcareersite workday Sr IT Project Manager JD warning_amber …" at bounding box center [357, 123] width 538 height 38
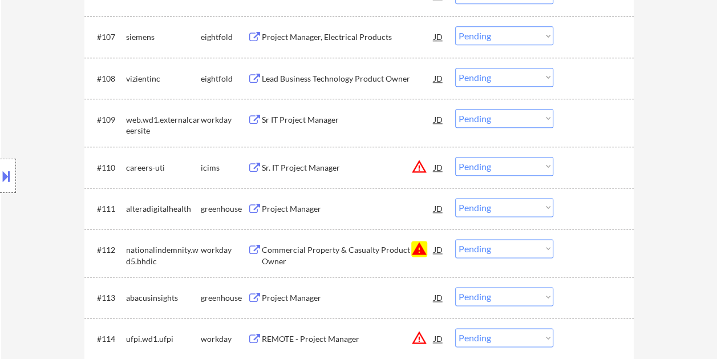
click at [582, 121] on div at bounding box center [595, 119] width 50 height 21
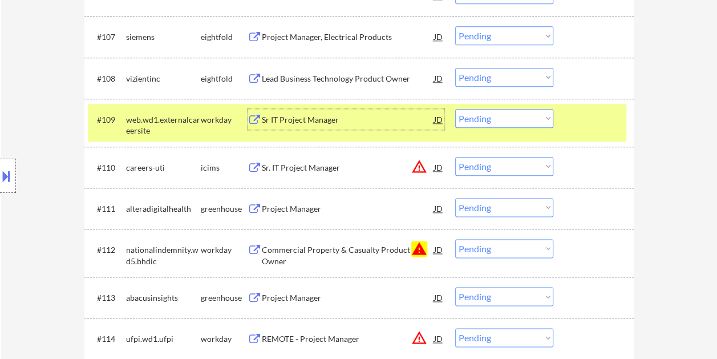
click at [363, 116] on div "Sr IT Project Manager" at bounding box center [348, 119] width 172 height 11
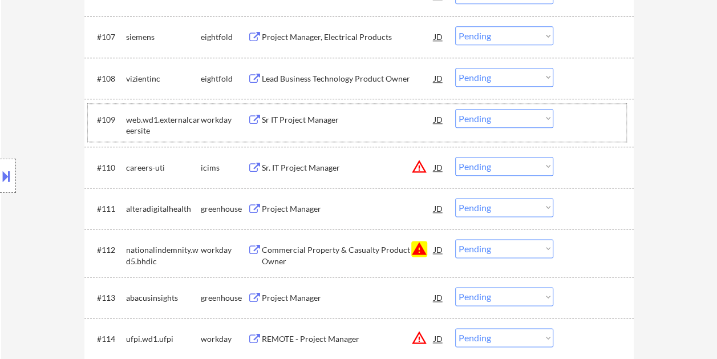
click at [571, 123] on div at bounding box center [595, 119] width 50 height 21
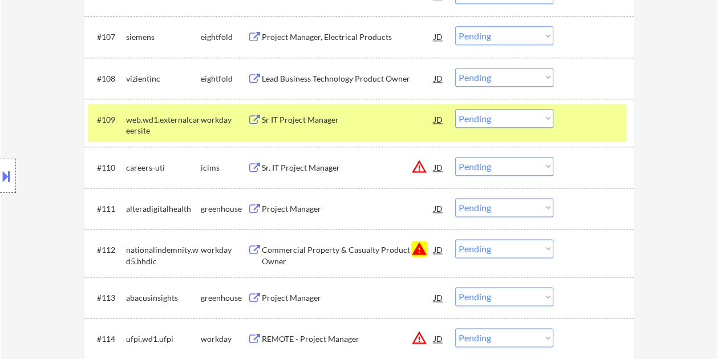
click at [538, 112] on select "Choose an option... Pending Applied Excluded (Questions) Excluded (Expired) Exc…" at bounding box center [504, 118] width 98 height 19
click at [455, 109] on select "Choose an option... Pending Applied Excluded (Questions) Excluded (Expired) Exc…" at bounding box center [504, 118] width 98 height 19
select select ""pending""
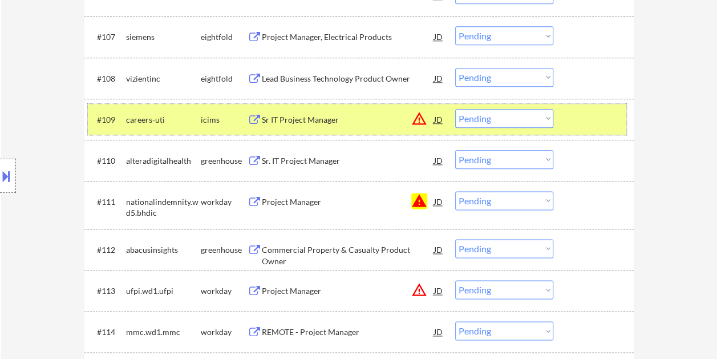
click at [600, 123] on div at bounding box center [595, 119] width 50 height 21
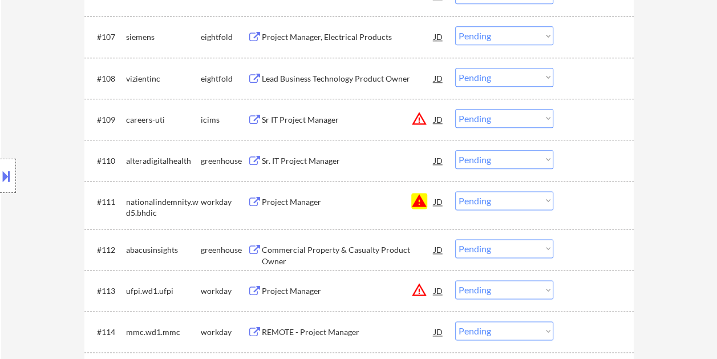
scroll to position [684, 0]
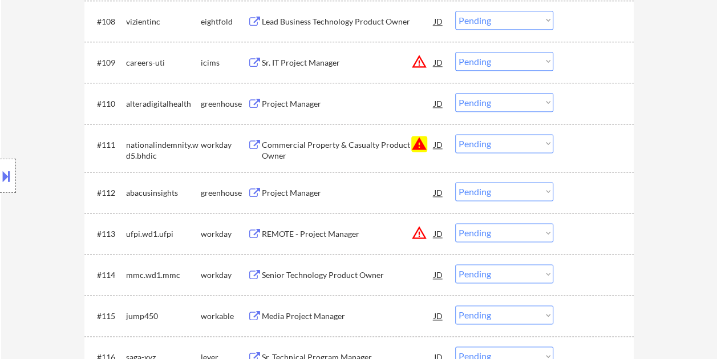
click at [584, 149] on div at bounding box center [595, 144] width 50 height 21
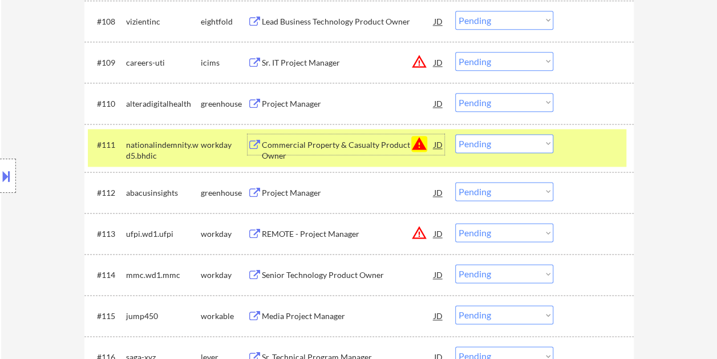
click at [377, 145] on div "Commercial Property & Casualty Product Owner" at bounding box center [348, 150] width 172 height 22
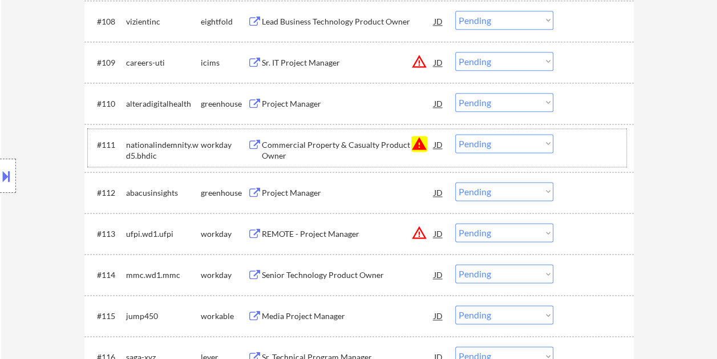
click at [562, 147] on div "#111 nationalindemnity.wd5.bhdic workday Commercial Property & Casualty Product…" at bounding box center [357, 148] width 538 height 38
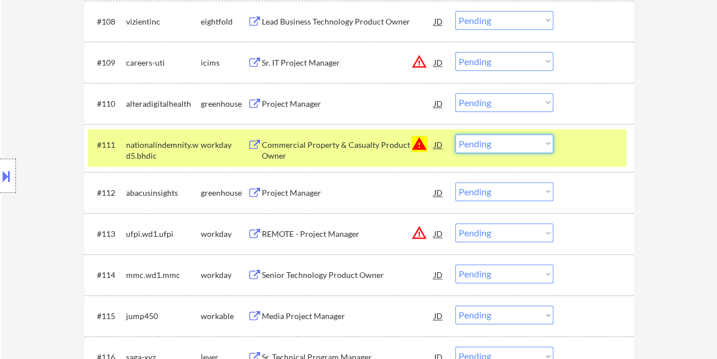
click at [546, 145] on select "Choose an option... Pending Applied Excluded (Questions) Excluded (Expired) Exc…" at bounding box center [504, 143] width 98 height 19
click at [455, 134] on select "Choose an option... Pending Applied Excluded (Questions) Excluded (Expired) Exc…" at bounding box center [504, 143] width 98 height 19
select select ""pending""
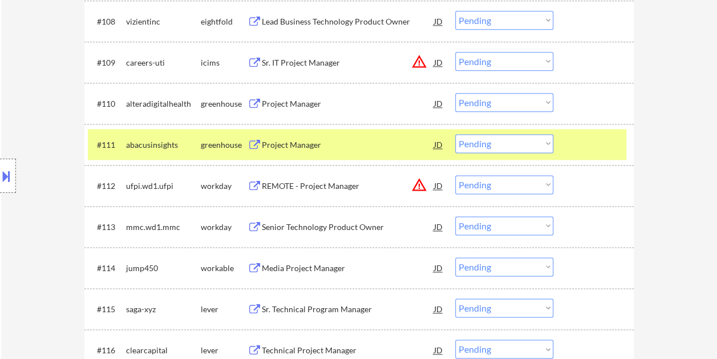
click at [582, 151] on div at bounding box center [595, 144] width 50 height 21
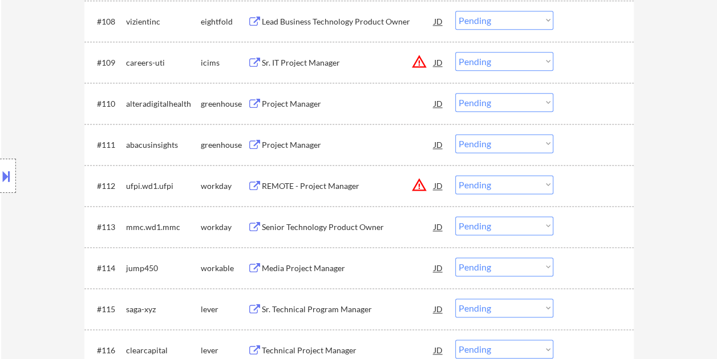
click at [592, 135] on div at bounding box center [595, 144] width 50 height 21
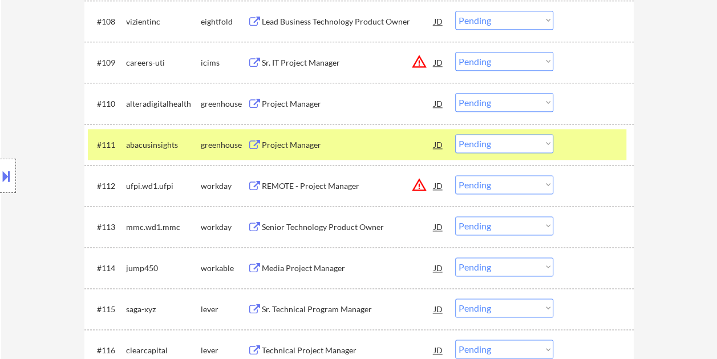
click at [595, 149] on div at bounding box center [595, 144] width 50 height 21
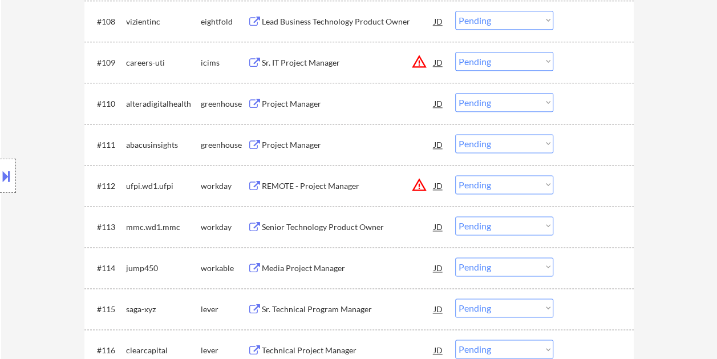
click at [586, 105] on div at bounding box center [595, 103] width 50 height 21
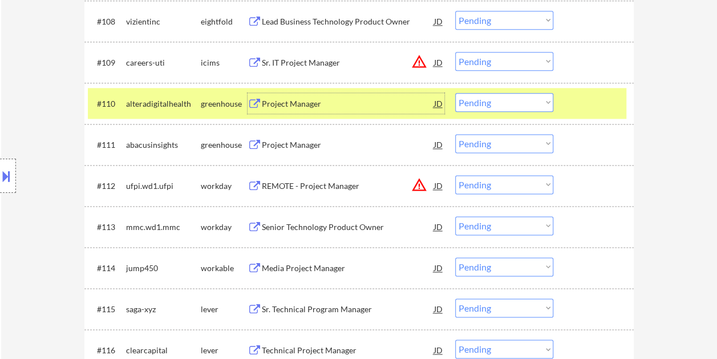
click at [351, 103] on div "Project Manager" at bounding box center [348, 103] width 172 height 11
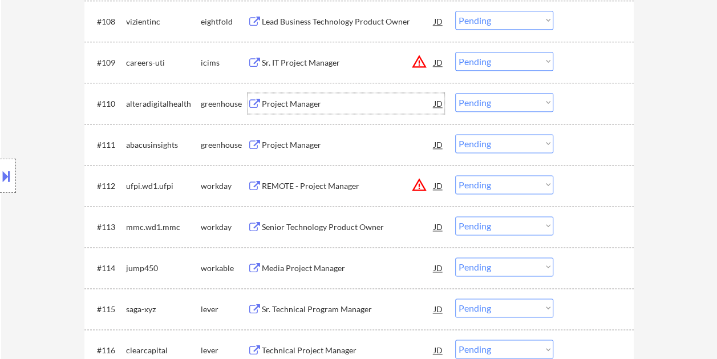
click at [576, 101] on div at bounding box center [595, 103] width 50 height 21
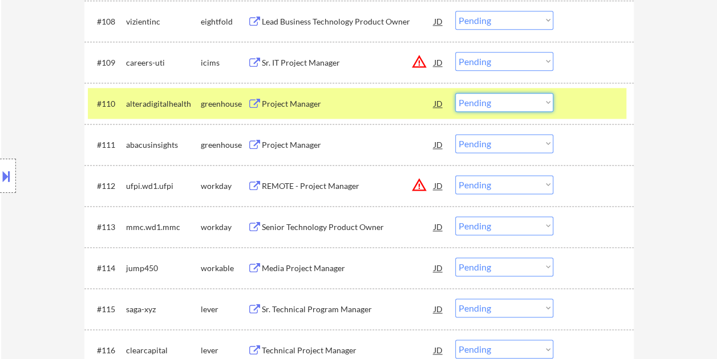
drag, startPoint x: 547, startPoint y: 104, endPoint x: 541, endPoint y: 109, distance: 8.9
click at [546, 105] on select "Choose an option... Pending Applied Excluded (Questions) Excluded (Expired) Exc…" at bounding box center [504, 102] width 98 height 19
click at [455, 93] on select "Choose an option... Pending Applied Excluded (Questions) Excluded (Expired) Exc…" at bounding box center [504, 102] width 98 height 19
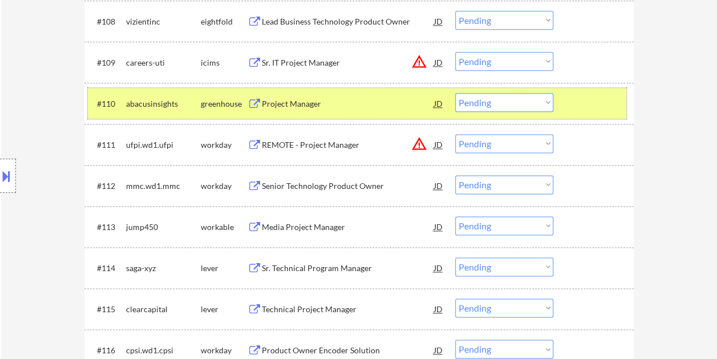
click at [580, 106] on div at bounding box center [595, 103] width 50 height 21
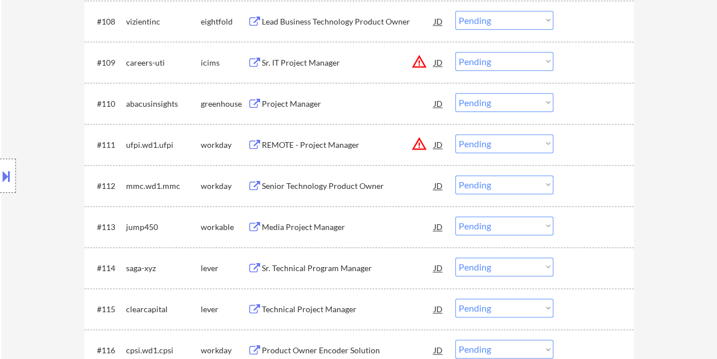
click at [582, 101] on div at bounding box center [595, 103] width 50 height 21
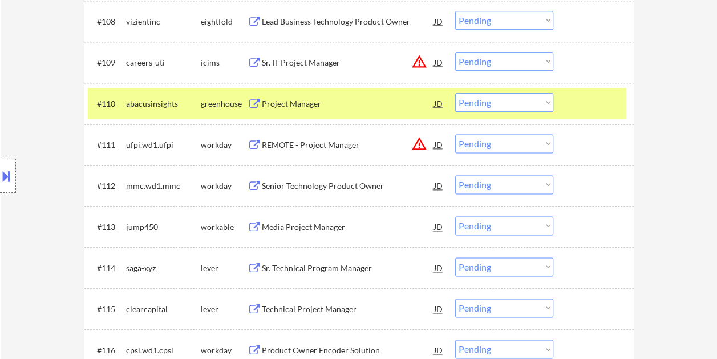
click at [306, 112] on div "Project Manager" at bounding box center [348, 103] width 172 height 21
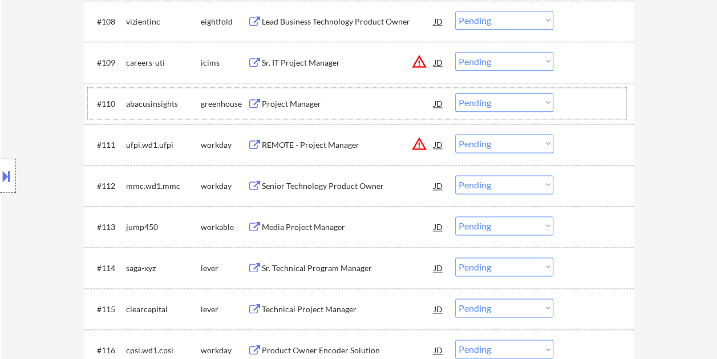
drag, startPoint x: 598, startPoint y: 103, endPoint x: 553, endPoint y: 99, distance: 44.7
click at [596, 103] on div at bounding box center [595, 103] width 50 height 21
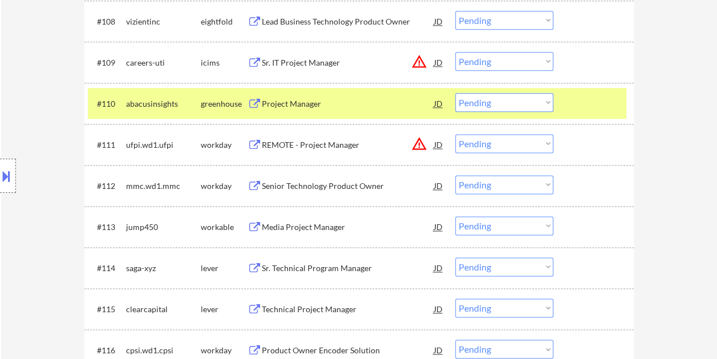
click at [546, 98] on select "Choose an option... Pending Applied Excluded (Questions) Excluded (Expired) Exc…" at bounding box center [504, 102] width 98 height 19
click at [455, 93] on select "Choose an option... Pending Applied Excluded (Questions) Excluded (Expired) Exc…" at bounding box center [504, 102] width 98 height 19
click at [584, 93] on div at bounding box center [595, 103] width 50 height 21
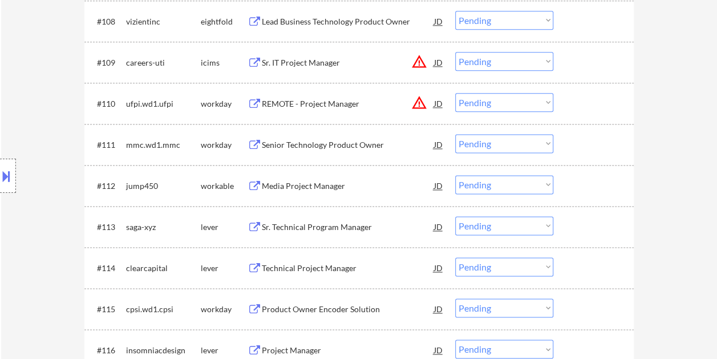
click at [565, 101] on div "#110 ufpi.wd1.ufpi workday REMOTE - Project Manager JD warning_amber Choose an …" at bounding box center [357, 103] width 538 height 31
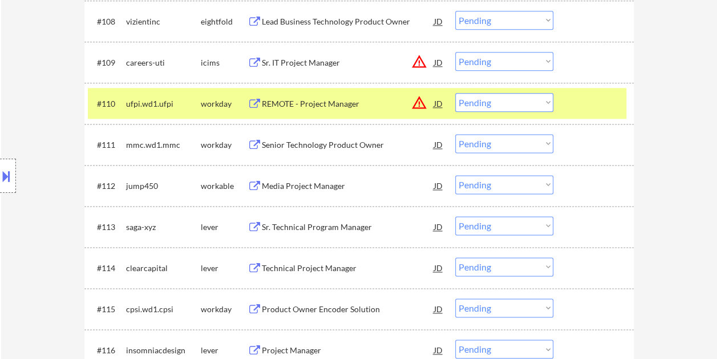
click at [350, 106] on div "REMOTE - Project Manager" at bounding box center [348, 103] width 172 height 11
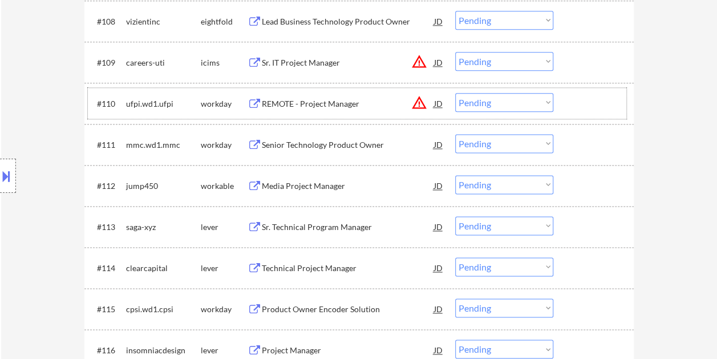
click at [562, 104] on div "#110 ufpi.wd1.ufpi workday REMOTE - Project Manager JD warning_amber Choose an …" at bounding box center [357, 103] width 538 height 31
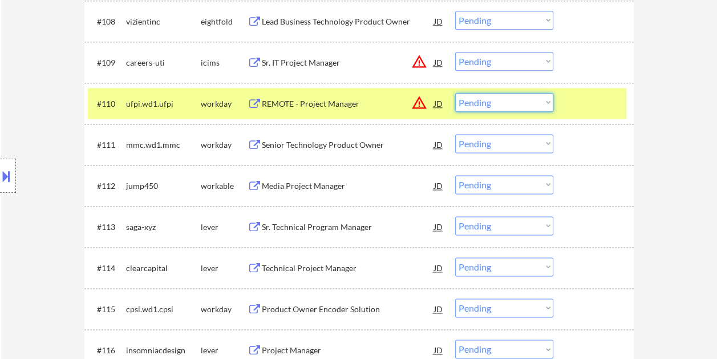
click at [546, 105] on select "Choose an option... Pending Applied Excluded (Questions) Excluded (Expired) Exc…" at bounding box center [504, 102] width 98 height 19
click at [455, 93] on select "Choose an option... Pending Applied Excluded (Questions) Excluded (Expired) Exc…" at bounding box center [504, 102] width 98 height 19
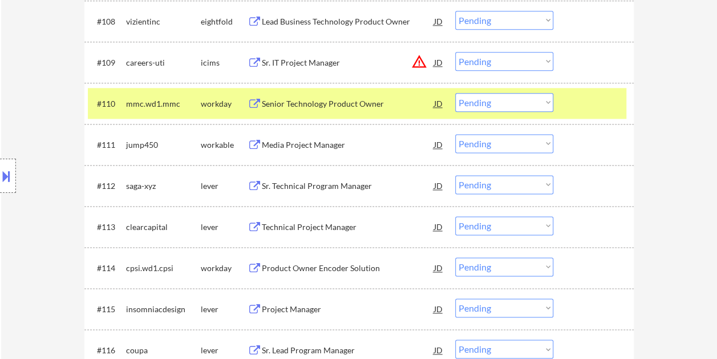
click at [598, 100] on div at bounding box center [595, 103] width 50 height 21
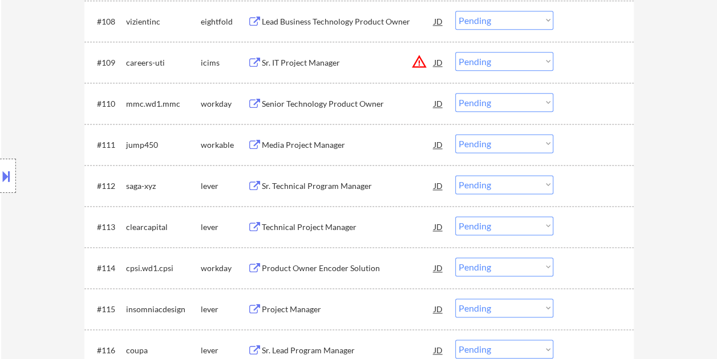
click at [596, 102] on div at bounding box center [595, 103] width 50 height 21
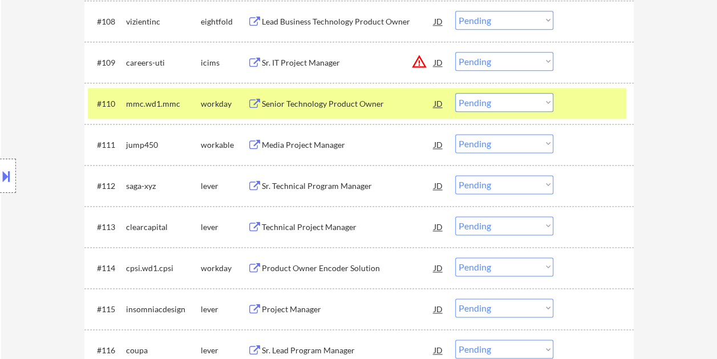
click at [334, 106] on div "Senior Technology Product Owner" at bounding box center [348, 103] width 172 height 11
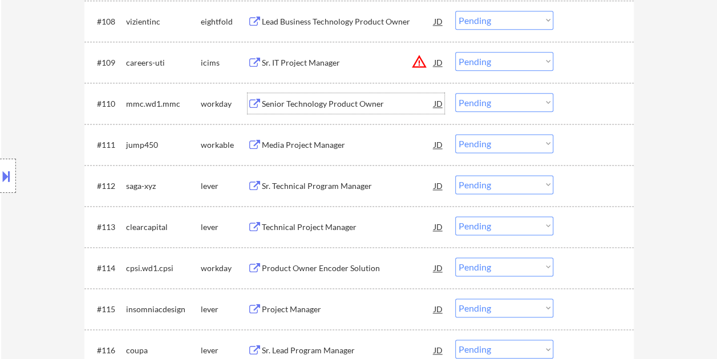
click at [566, 108] on div "#110 mmc.wd1.mmc workday Senior Technology Product Owner JD warning_amber Choos…" at bounding box center [357, 103] width 538 height 31
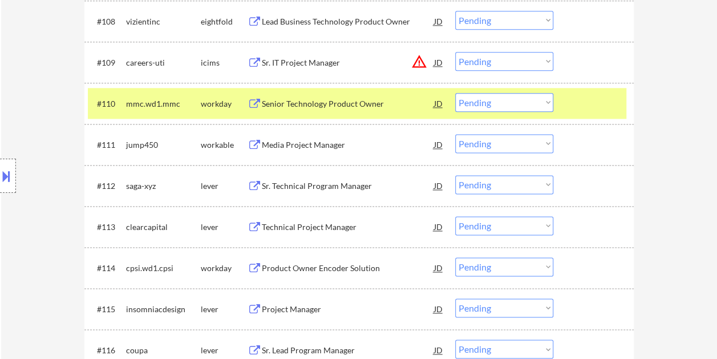
click at [545, 103] on select "Choose an option... Pending Applied Excluded (Questions) Excluded (Expired) Exc…" at bounding box center [504, 102] width 98 height 19
click at [455, 93] on select "Choose an option... Pending Applied Excluded (Questions) Excluded (Expired) Exc…" at bounding box center [504, 102] width 98 height 19
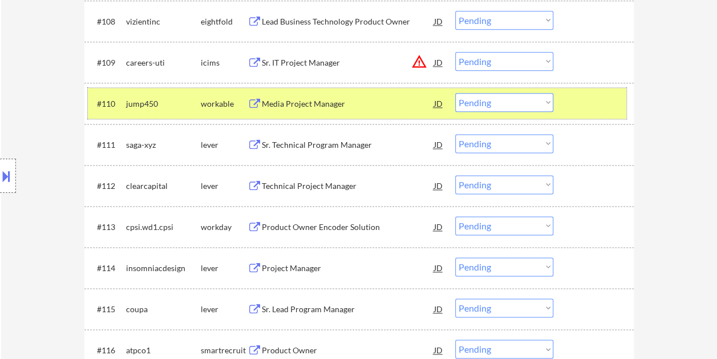
click at [589, 109] on div at bounding box center [595, 103] width 50 height 21
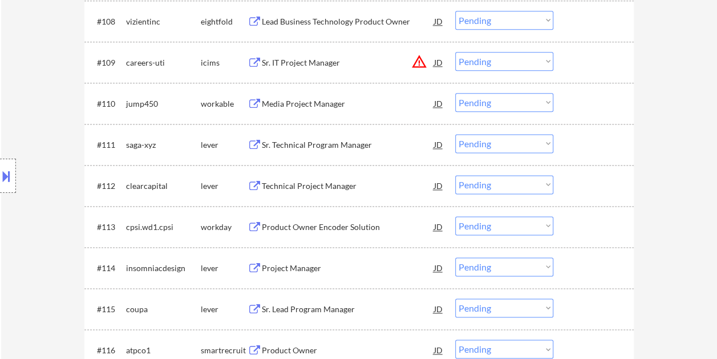
click at [595, 103] on div at bounding box center [595, 103] width 50 height 21
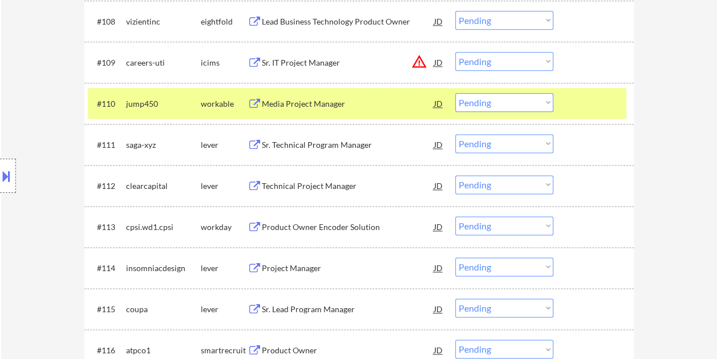
click at [290, 97] on div "Media Project Manager" at bounding box center [348, 103] width 172 height 21
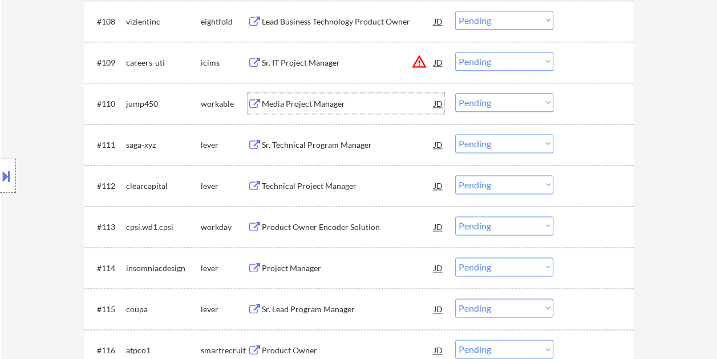
click at [567, 104] on div "#110 jump450 workable Media Project Manager JD warning_amber Choose an option..…" at bounding box center [357, 103] width 538 height 31
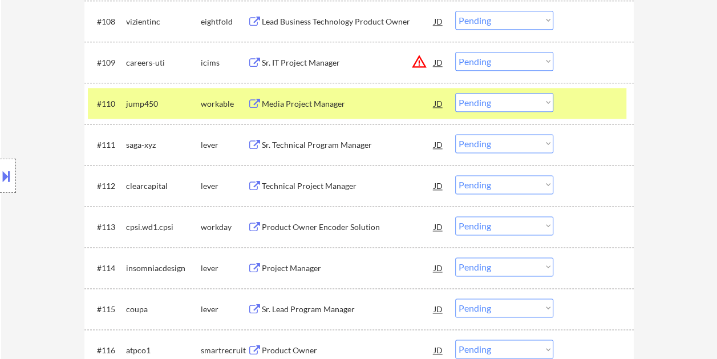
click at [529, 95] on select "Choose an option... Pending Applied Excluded (Questions) Excluded (Expired) Exc…" at bounding box center [504, 102] width 98 height 19
click at [455, 93] on select "Choose an option... Pending Applied Excluded (Questions) Excluded (Expired) Exc…" at bounding box center [504, 102] width 98 height 19
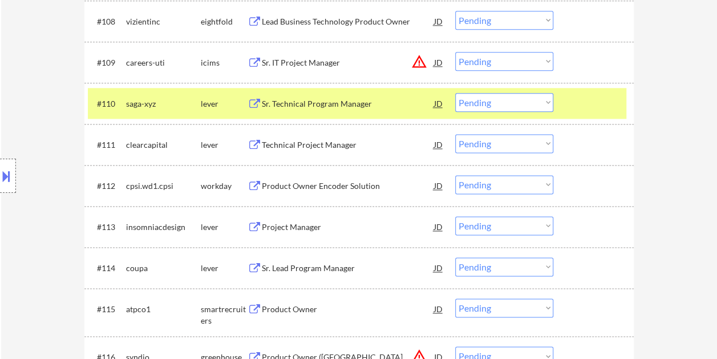
click at [614, 106] on div at bounding box center [595, 103] width 50 height 21
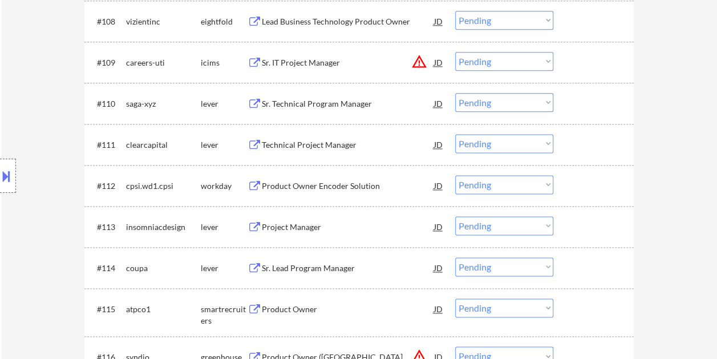
click at [599, 101] on div at bounding box center [595, 103] width 50 height 21
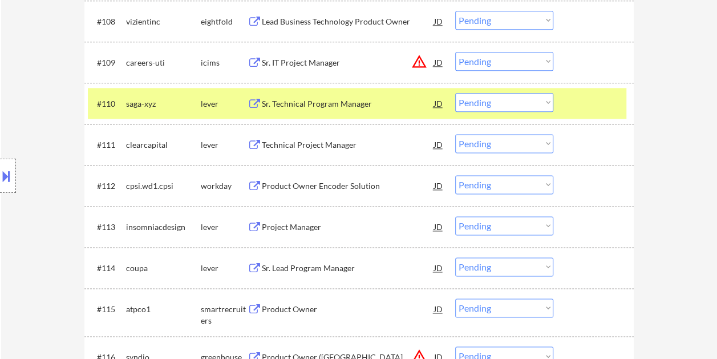
click at [364, 102] on div "Sr. Technical Program Manager" at bounding box center [348, 103] width 172 height 11
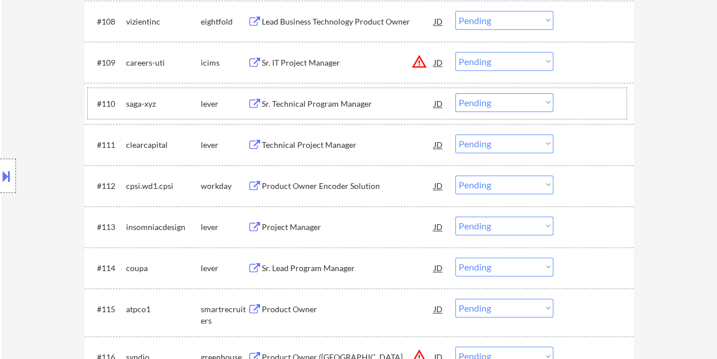
drag, startPoint x: 586, startPoint y: 106, endPoint x: 549, endPoint y: 108, distance: 37.7
click at [586, 105] on div at bounding box center [595, 103] width 50 height 21
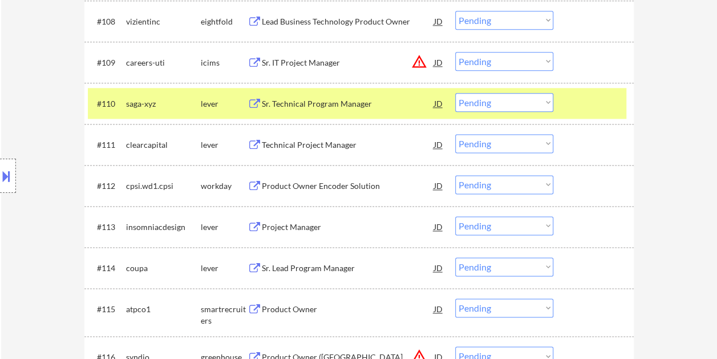
click at [545, 107] on select "Choose an option... Pending Applied Excluded (Questions) Excluded (Expired) Exc…" at bounding box center [504, 102] width 98 height 19
click at [455, 93] on select "Choose an option... Pending Applied Excluded (Questions) Excluded (Expired) Exc…" at bounding box center [504, 102] width 98 height 19
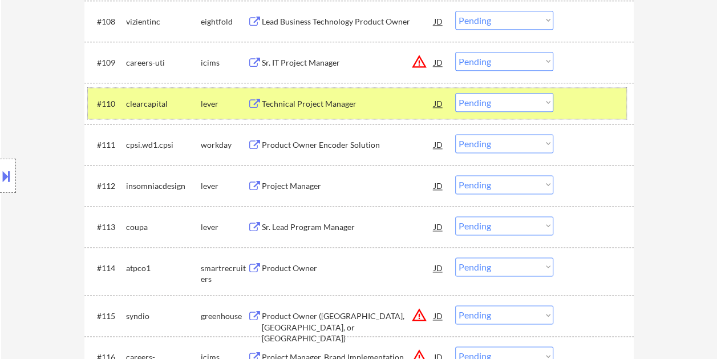
click at [583, 95] on div at bounding box center [595, 103] width 50 height 21
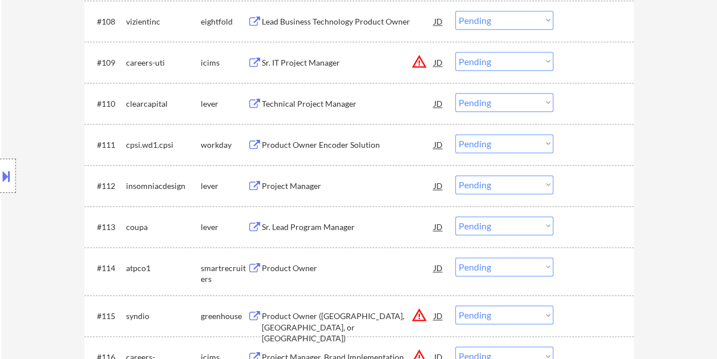
drag, startPoint x: 599, startPoint y: 97, endPoint x: 498, endPoint y: 110, distance: 101.8
click at [598, 97] on div at bounding box center [595, 103] width 50 height 21
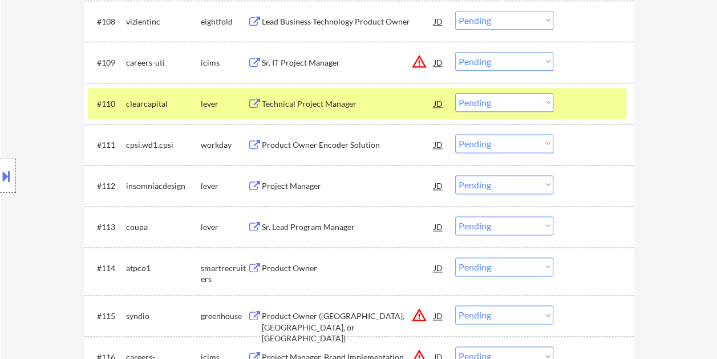
click at [332, 108] on div "Technical Project Manager" at bounding box center [348, 103] width 172 height 11
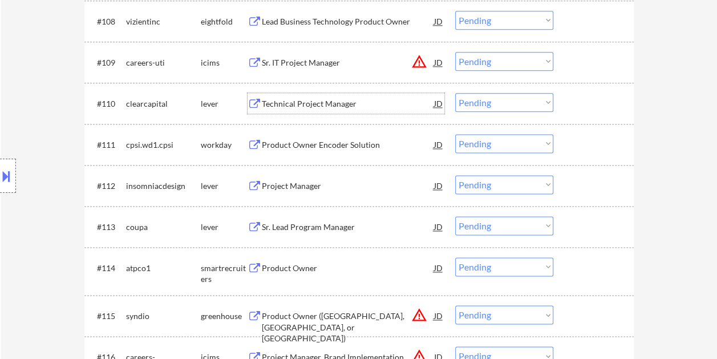
click at [574, 103] on div at bounding box center [595, 103] width 50 height 21
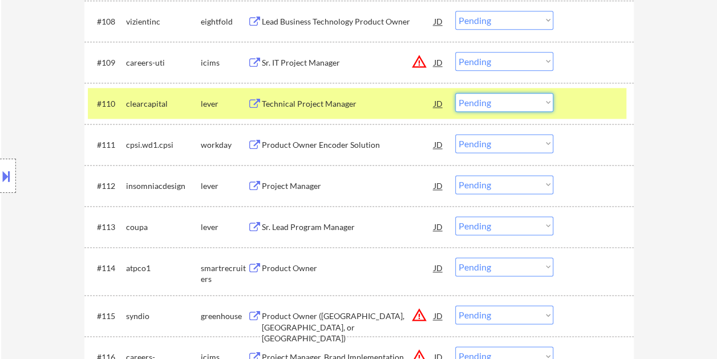
click at [546, 102] on select "Choose an option... Pending Applied Excluded (Questions) Excluded (Expired) Exc…" at bounding box center [504, 102] width 98 height 19
click at [455, 93] on select "Choose an option... Pending Applied Excluded (Questions) Excluded (Expired) Exc…" at bounding box center [504, 102] width 98 height 19
select select ""pending""
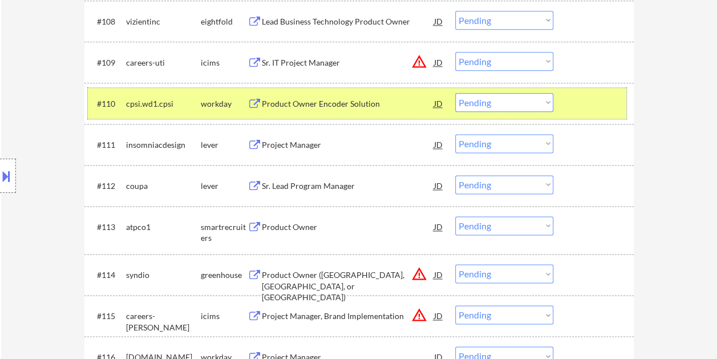
click at [580, 95] on div at bounding box center [595, 103] width 50 height 21
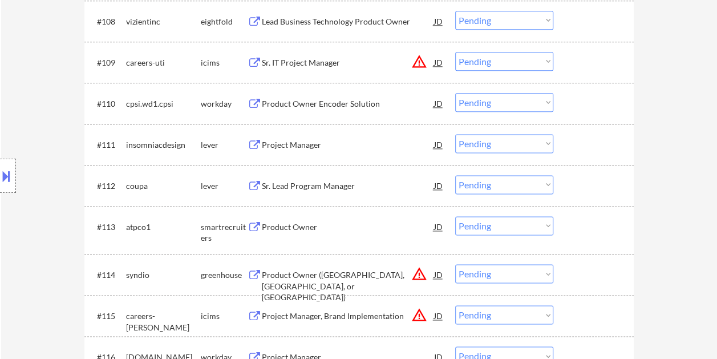
click at [576, 139] on div at bounding box center [595, 144] width 50 height 21
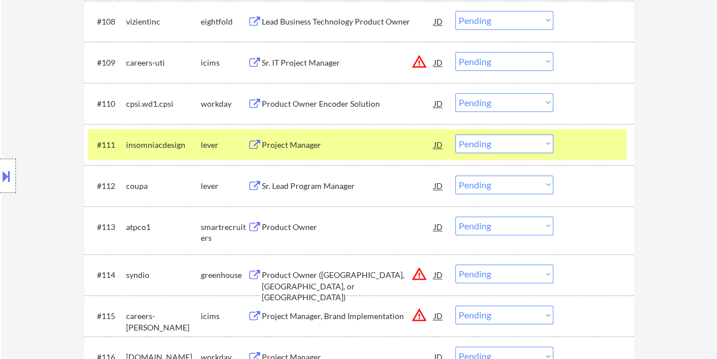
click at [338, 145] on div "Project Manager" at bounding box center [348, 144] width 172 height 11
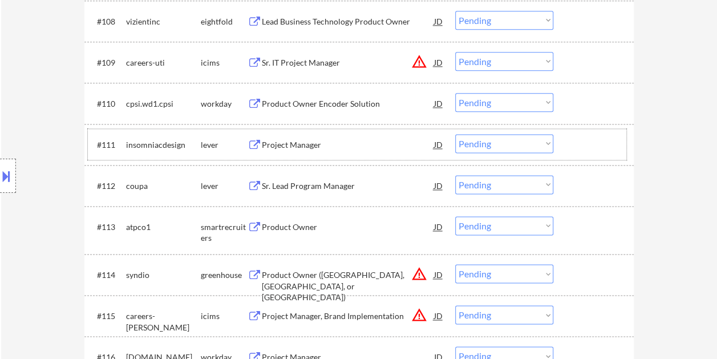
drag, startPoint x: 580, startPoint y: 135, endPoint x: 547, endPoint y: 143, distance: 34.0
click at [580, 135] on div at bounding box center [595, 144] width 50 height 21
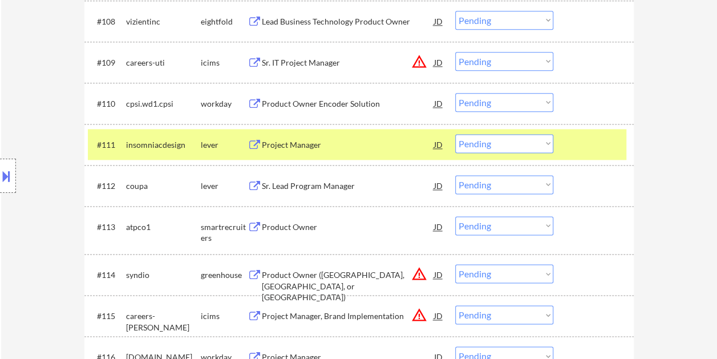
click at [539, 140] on select "Choose an option... Pending Applied Excluded (Questions) Excluded (Expired) Exc…" at bounding box center [504, 143] width 98 height 19
click at [455, 134] on select "Choose an option... Pending Applied Excluded (Questions) Excluded (Expired) Exc…" at bounding box center [504, 143] width 98 height 19
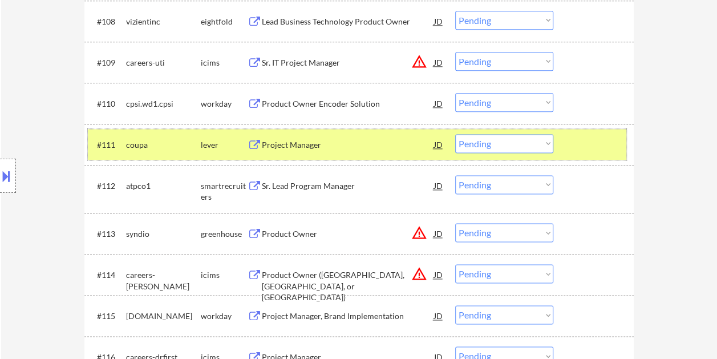
click at [586, 149] on div at bounding box center [595, 144] width 50 height 21
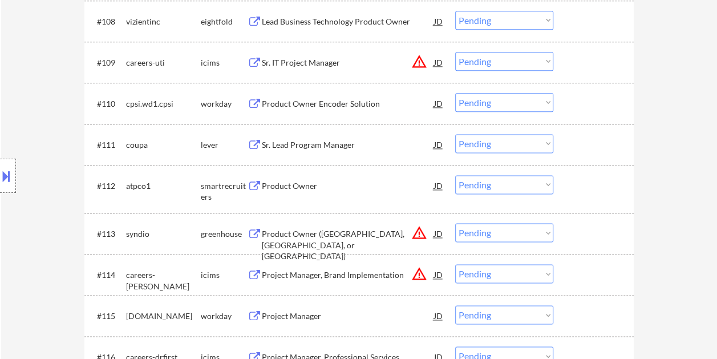
click at [575, 137] on div at bounding box center [595, 144] width 50 height 21
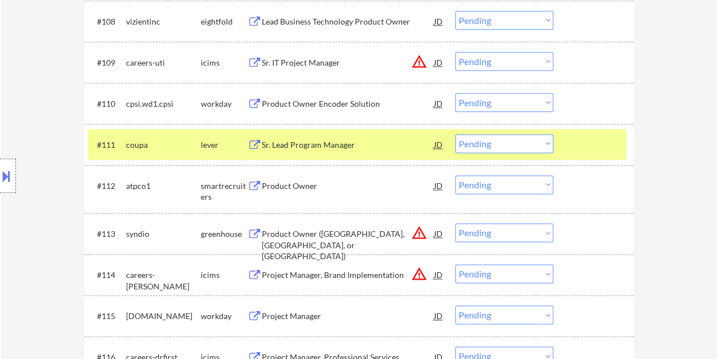
click at [314, 131] on div "#111 coupa lever Sr. Lead Program Manager JD warning_amber Choose an option... …" at bounding box center [357, 144] width 538 height 31
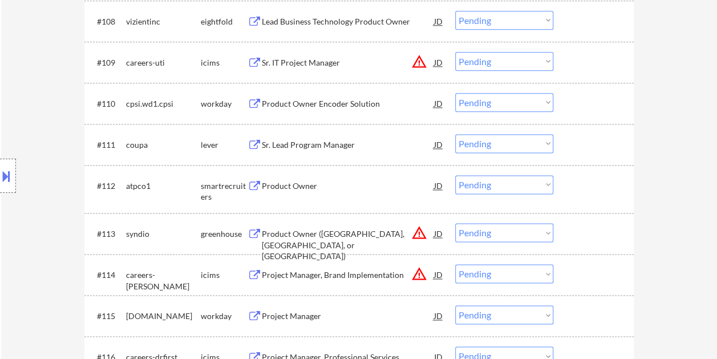
click at [566, 144] on div "#111 coupa lever Sr. Lead Program Manager JD warning_amber Choose an option... …" at bounding box center [357, 144] width 538 height 31
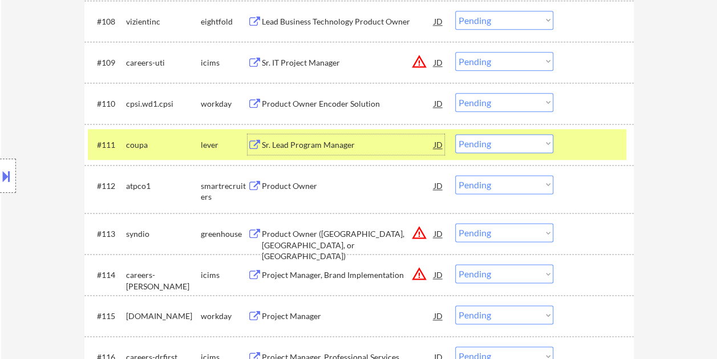
click at [364, 143] on div "Sr. Lead Program Manager" at bounding box center [348, 144] width 172 height 11
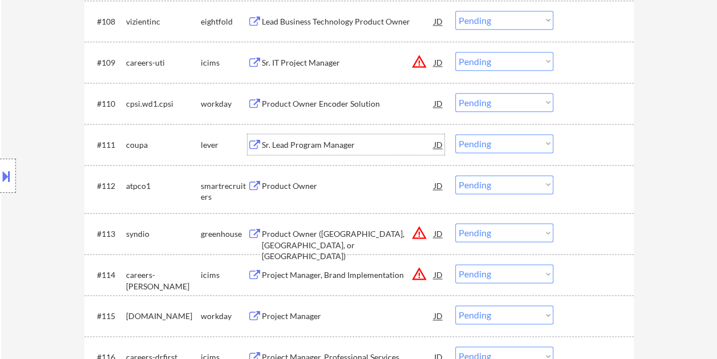
click at [363, 145] on div "Sr. Lead Program Manager" at bounding box center [348, 144] width 172 height 11
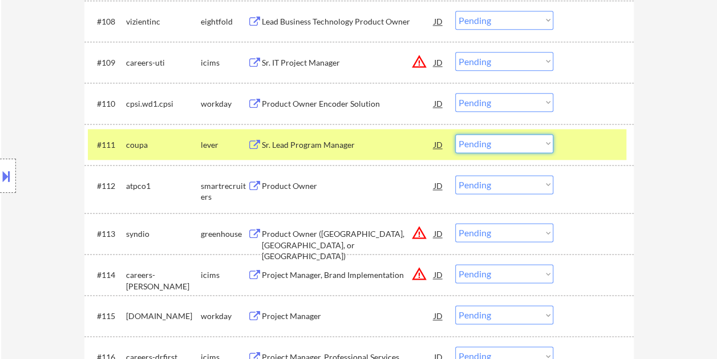
click at [546, 141] on select "Choose an option... Pending Applied Excluded (Questions) Excluded (Expired) Exc…" at bounding box center [504, 143] width 98 height 19
click at [455, 134] on select "Choose an option... Pending Applied Excluded (Questions) Excluded (Expired) Exc…" at bounding box center [504, 143] width 98 height 19
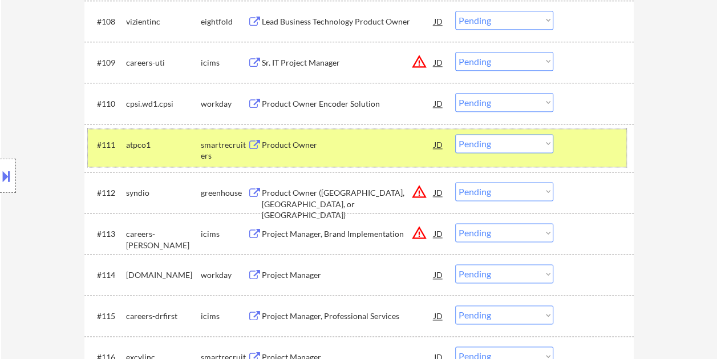
click at [594, 143] on div at bounding box center [595, 144] width 50 height 21
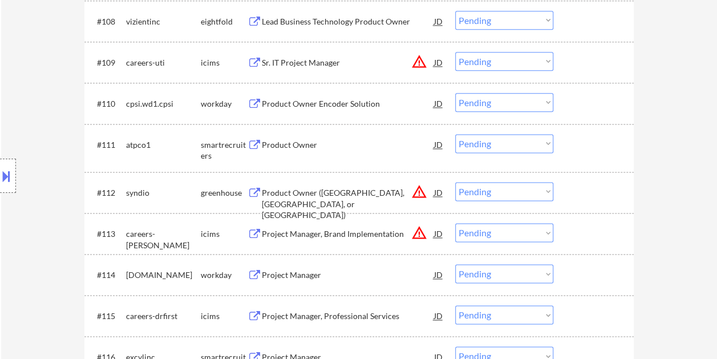
click at [579, 140] on div at bounding box center [595, 144] width 50 height 21
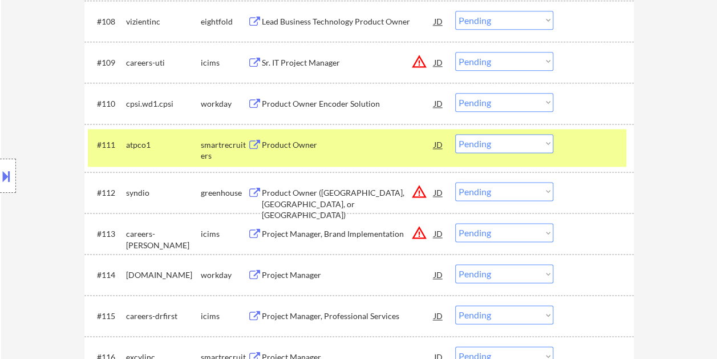
click at [357, 143] on div "Product Owner" at bounding box center [348, 144] width 172 height 11
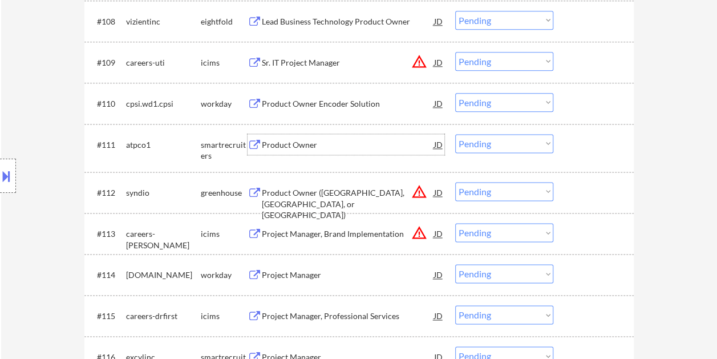
click at [561, 141] on div "#111 atpco1 smartrecruiters Product Owner JD warning_amber Choose an option... …" at bounding box center [357, 148] width 538 height 38
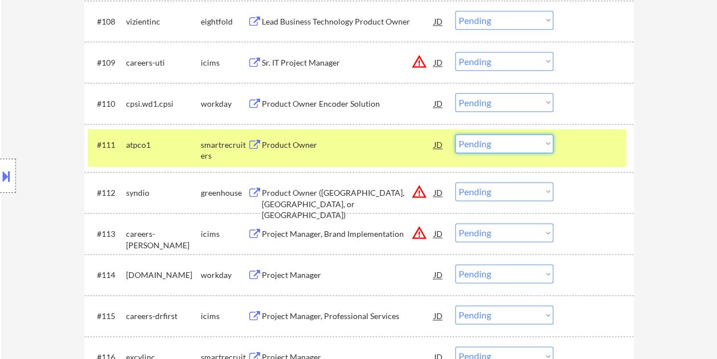
click at [541, 142] on select "Choose an option... Pending Applied Excluded (Questions) Excluded (Expired) Exc…" at bounding box center [504, 143] width 98 height 19
click at [455, 134] on select "Choose an option... Pending Applied Excluded (Questions) Excluded (Expired) Exc…" at bounding box center [504, 143] width 98 height 19
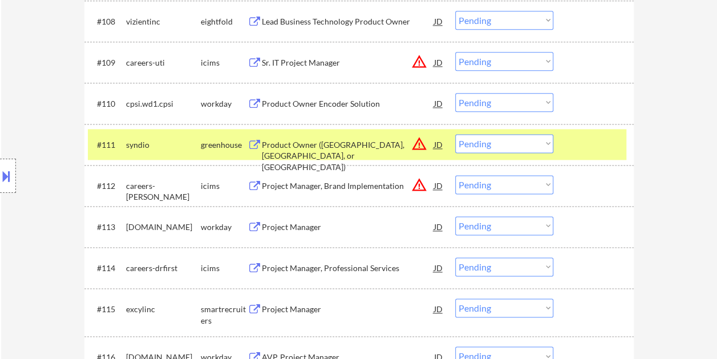
click at [542, 144] on select "Choose an option... Pending Applied Excluded (Questions) Excluded (Expired) Exc…" at bounding box center [504, 143] width 98 height 19
click at [455, 134] on select "Choose an option... Pending Applied Excluded (Questions) Excluded (Expired) Exc…" at bounding box center [504, 143] width 98 height 19
select select ""pending""
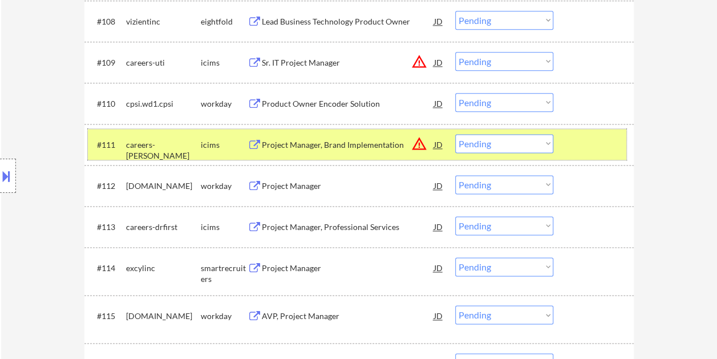
click at [594, 143] on div at bounding box center [595, 144] width 50 height 21
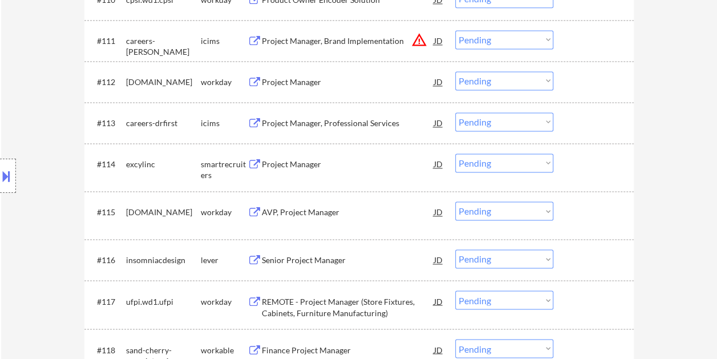
scroll to position [855, 0]
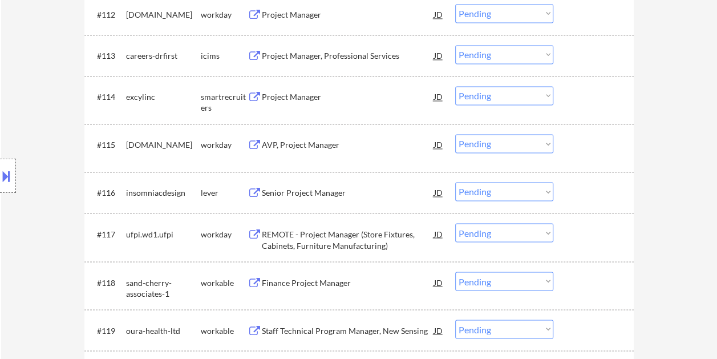
click at [583, 97] on div at bounding box center [595, 96] width 50 height 21
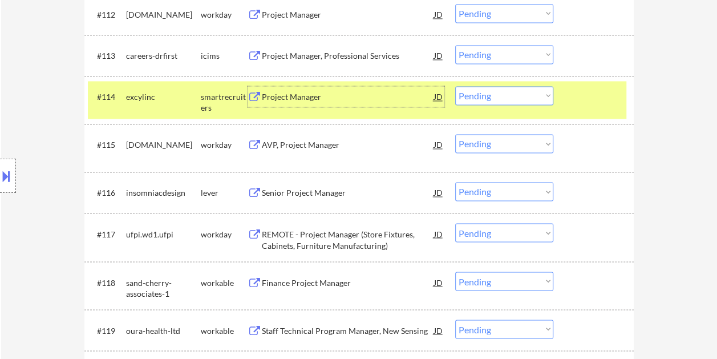
click at [350, 90] on div "Project Manager" at bounding box center [348, 96] width 172 height 21
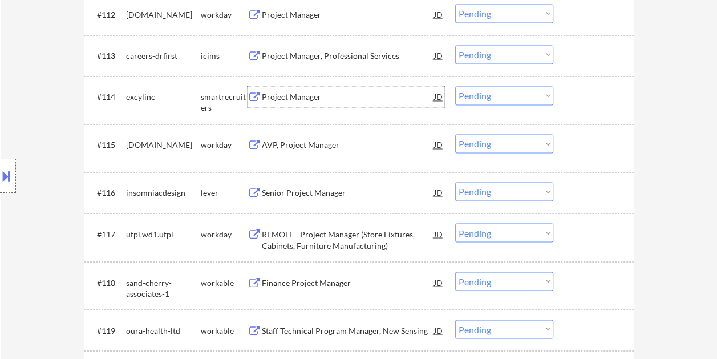
drag, startPoint x: 584, startPoint y: 98, endPoint x: 550, endPoint y: 99, distance: 34.8
click at [584, 98] on div at bounding box center [595, 96] width 50 height 21
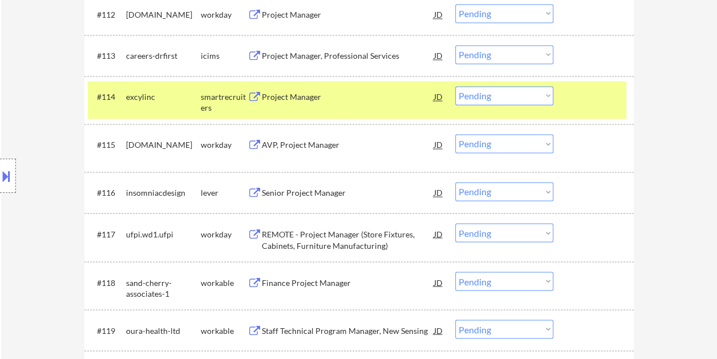
click at [546, 98] on select "Choose an option... Pending Applied Excluded (Questions) Excluded (Expired) Exc…" at bounding box center [504, 95] width 98 height 19
click at [455, 86] on select "Choose an option... Pending Applied Excluded (Questions) Excluded (Expired) Exc…" at bounding box center [504, 95] width 98 height 19
click at [586, 101] on div at bounding box center [595, 96] width 50 height 21
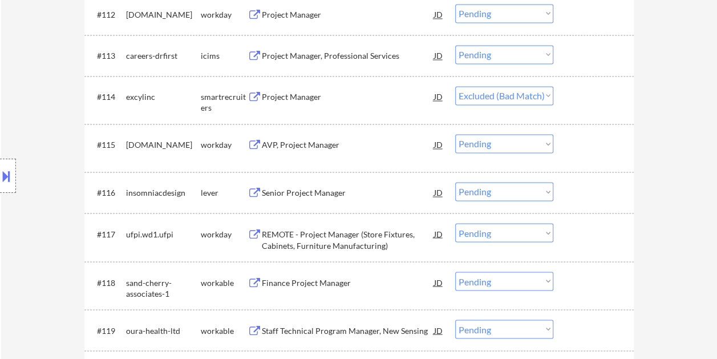
select select ""pending""
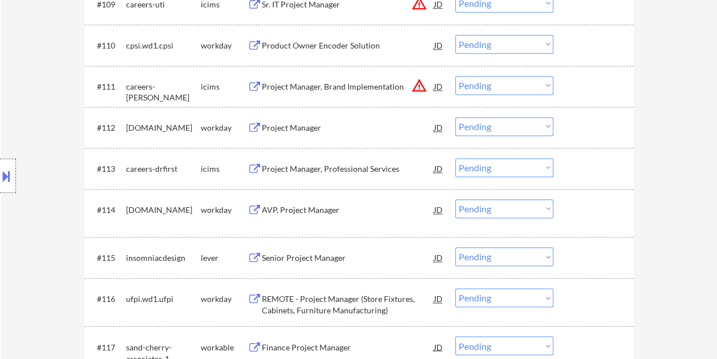
scroll to position [741, 0]
click at [586, 122] on div at bounding box center [595, 128] width 50 height 21
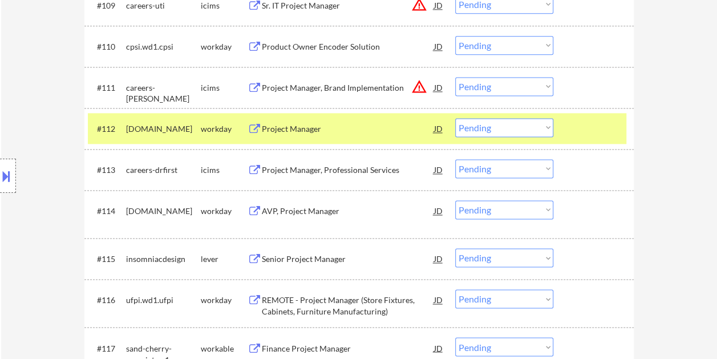
click at [603, 131] on div at bounding box center [595, 128] width 50 height 21
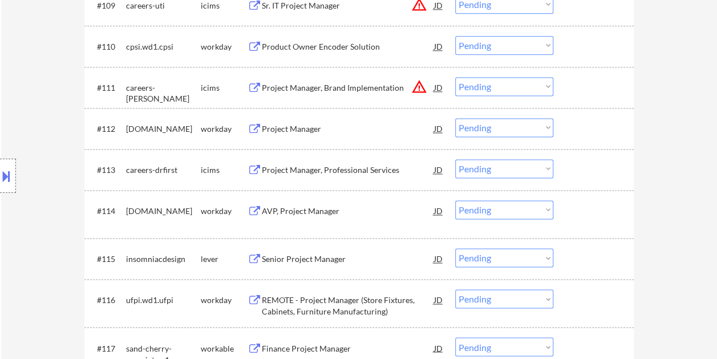
click at [587, 127] on div at bounding box center [595, 128] width 50 height 21
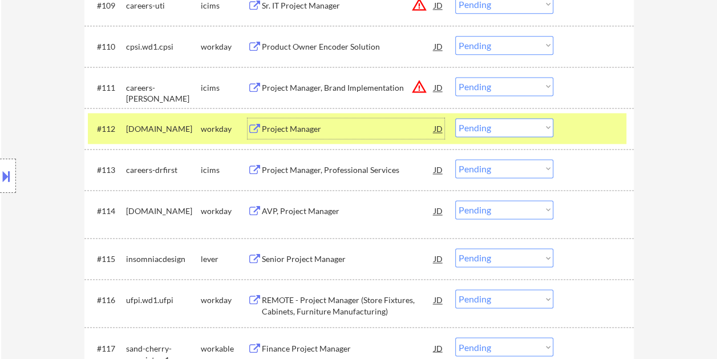
click at [365, 129] on div "Project Manager" at bounding box center [348, 128] width 172 height 11
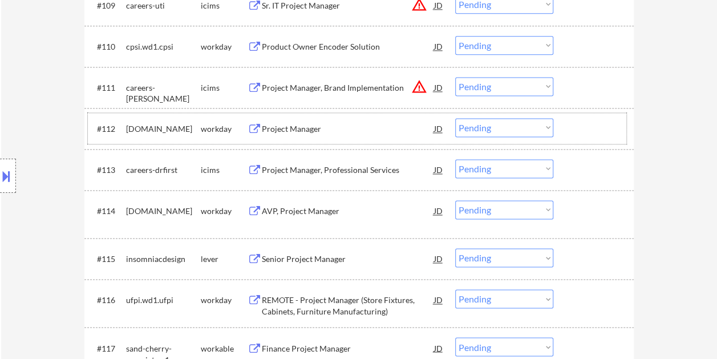
click at [576, 130] on div at bounding box center [595, 128] width 50 height 21
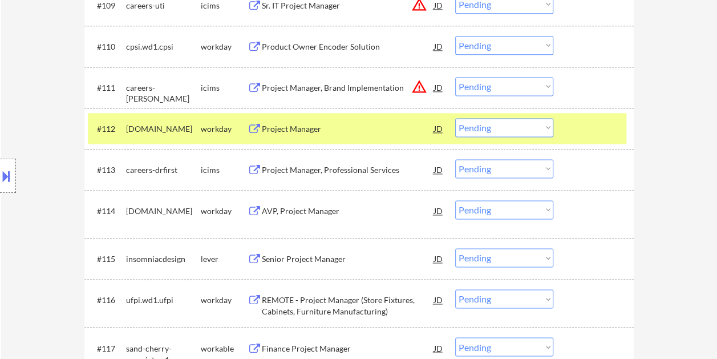
click at [541, 128] on select "Choose an option... Pending Applied Excluded (Questions) Excluded (Expired) Exc…" at bounding box center [504, 127] width 98 height 19
click at [455, 118] on select "Choose an option... Pending Applied Excluded (Questions) Excluded (Expired) Exc…" at bounding box center [504, 127] width 98 height 19
select select ""pending""
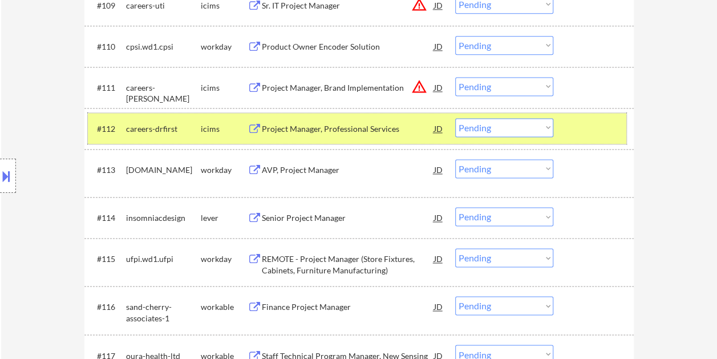
drag, startPoint x: 605, startPoint y: 135, endPoint x: 545, endPoint y: 114, distance: 63.8
click at [604, 135] on div at bounding box center [595, 128] width 50 height 21
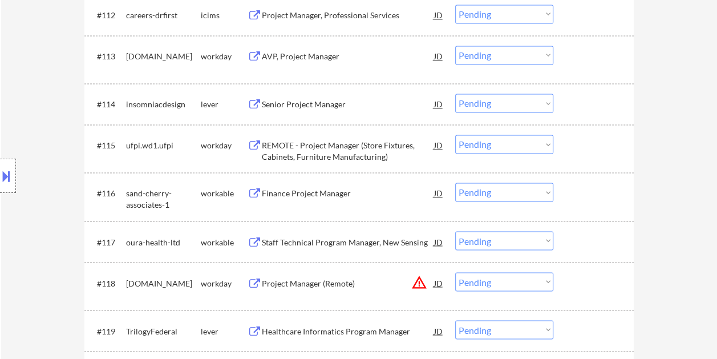
scroll to position [855, 0]
drag, startPoint x: 600, startPoint y: 107, endPoint x: 398, endPoint y: 102, distance: 201.9
click at [599, 107] on div at bounding box center [595, 103] width 50 height 21
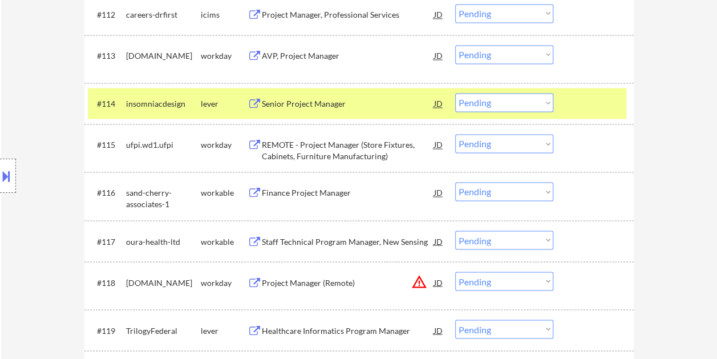
click at [382, 105] on div "Senior Project Manager" at bounding box center [348, 103] width 172 height 11
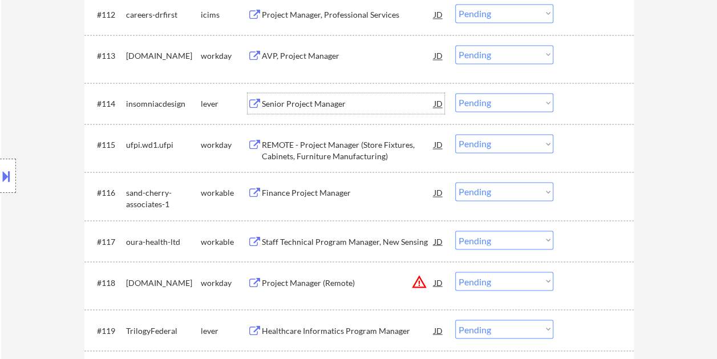
click at [570, 98] on div at bounding box center [595, 103] width 50 height 21
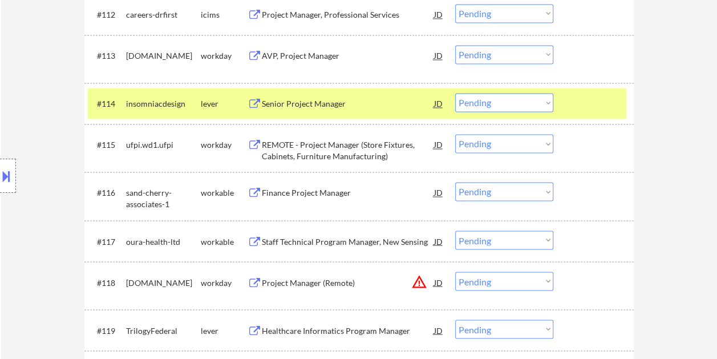
click at [547, 101] on select "Choose an option... Pending Applied Excluded (Questions) Excluded (Expired) Exc…" at bounding box center [504, 102] width 98 height 19
click at [455, 93] on select "Choose an option... Pending Applied Excluded (Questions) Excluded (Expired) Exc…" at bounding box center [504, 102] width 98 height 19
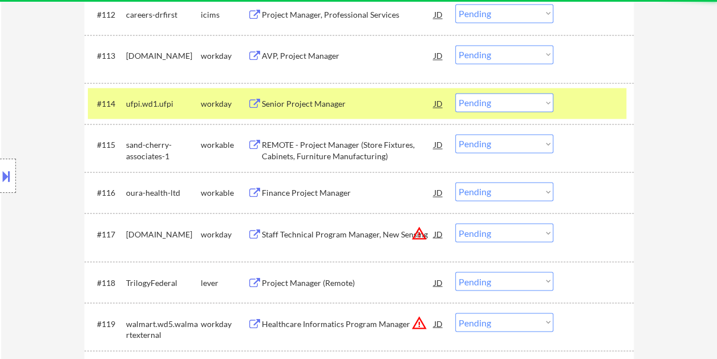
click at [595, 106] on div at bounding box center [595, 103] width 50 height 21
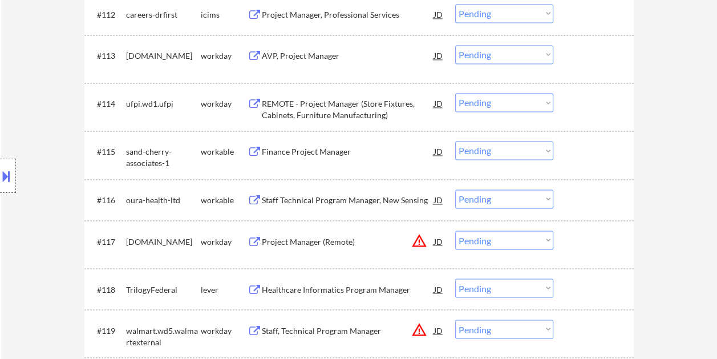
click at [568, 96] on div "#114 ufpi.wd1.ufpi workday REMOTE - Project Manager (Store Fixtures, Cabinets, …" at bounding box center [357, 107] width 538 height 38
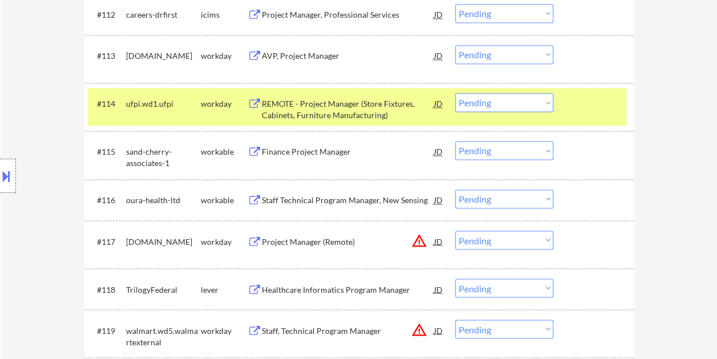
click at [367, 98] on div "REMOTE - Project Manager (Store Fixtures, Cabinets, Furniture Manufacturing)" at bounding box center [348, 109] width 172 height 22
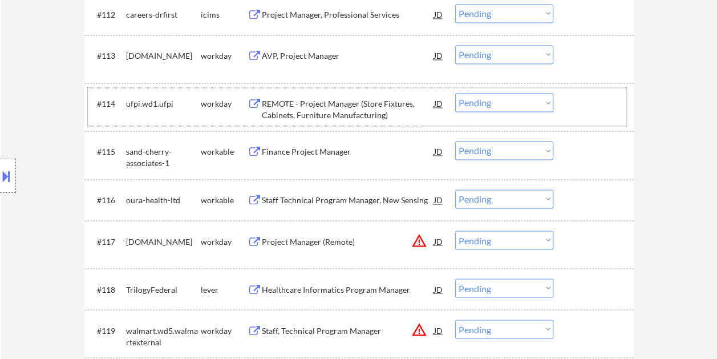
click at [588, 94] on div at bounding box center [595, 103] width 50 height 21
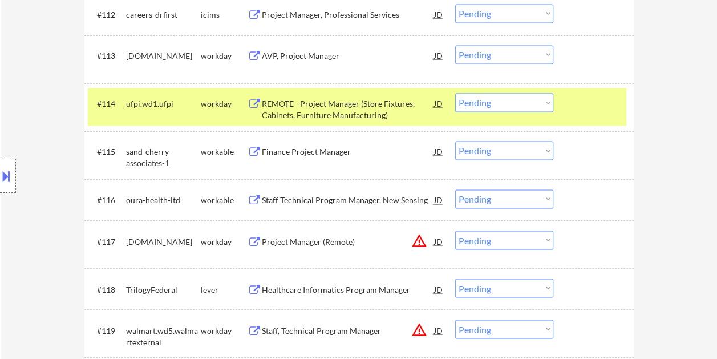
click at [549, 103] on select "Choose an option... Pending Applied Excluded (Questions) Excluded (Expired) Exc…" at bounding box center [504, 102] width 98 height 19
click at [455, 93] on select "Choose an option... Pending Applied Excluded (Questions) Excluded (Expired) Exc…" at bounding box center [504, 102] width 98 height 19
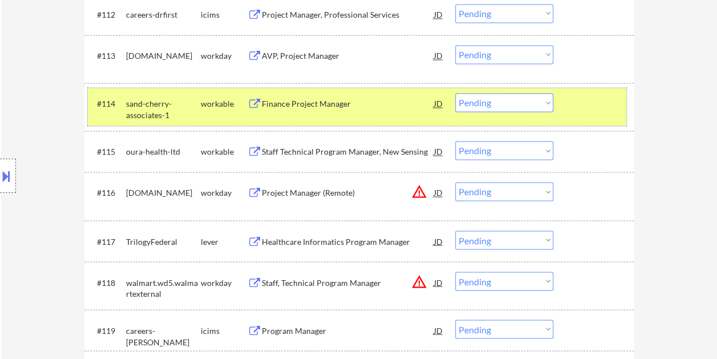
click at [580, 105] on div at bounding box center [595, 103] width 50 height 21
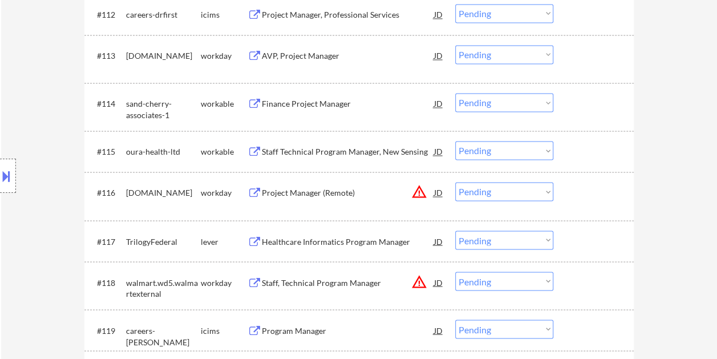
click at [582, 101] on div at bounding box center [595, 103] width 50 height 21
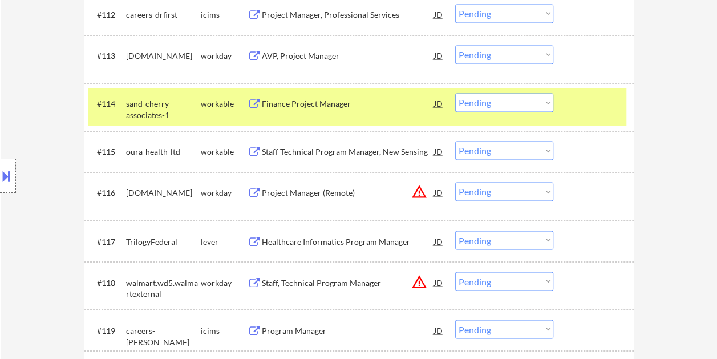
click at [309, 99] on div "Finance Project Manager" at bounding box center [348, 103] width 172 height 11
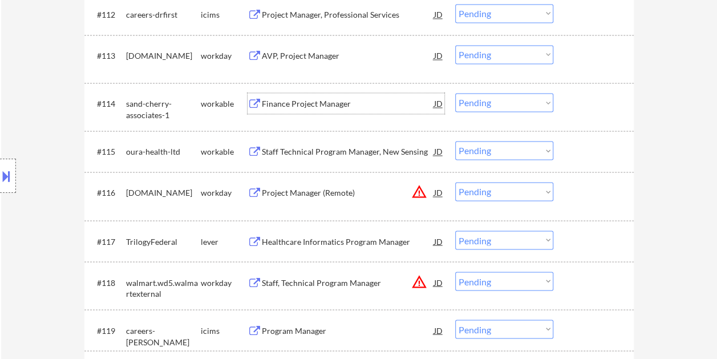
drag, startPoint x: 596, startPoint y: 97, endPoint x: 565, endPoint y: 100, distance: 31.0
click at [594, 99] on div at bounding box center [595, 103] width 50 height 21
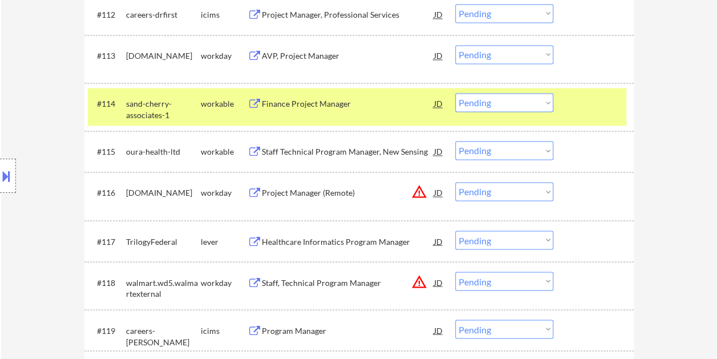
click at [549, 99] on select "Choose an option... Pending Applied Excluded (Questions) Excluded (Expired) Exc…" at bounding box center [504, 102] width 98 height 19
click at [455, 93] on select "Choose an option... Pending Applied Excluded (Questions) Excluded (Expired) Exc…" at bounding box center [504, 102] width 98 height 19
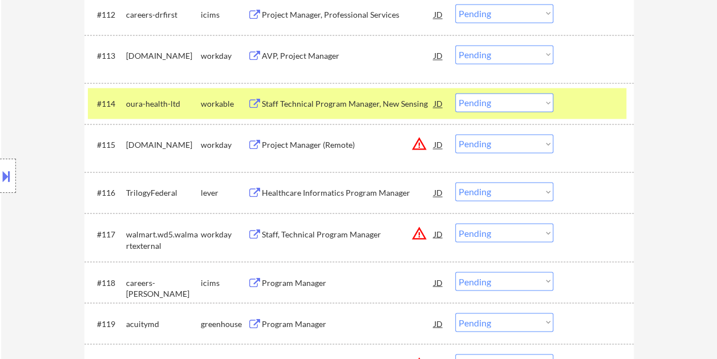
click at [575, 107] on div at bounding box center [595, 103] width 50 height 21
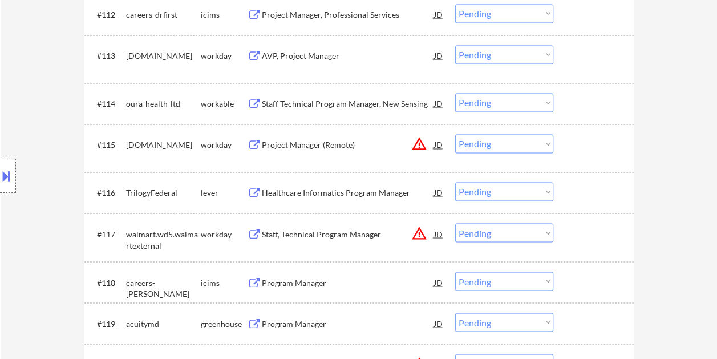
click at [580, 104] on div at bounding box center [595, 103] width 50 height 21
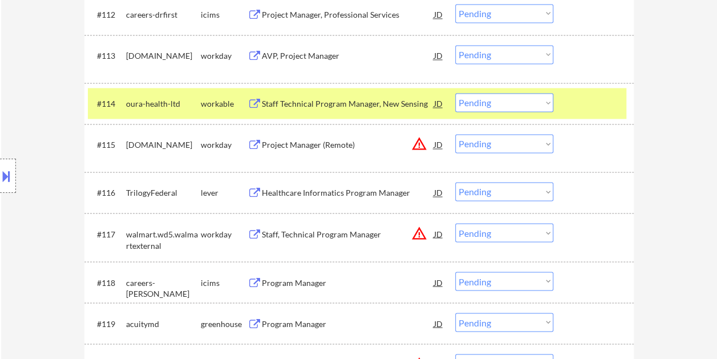
click at [342, 98] on div "Staff Technical Program Manager, New Sensing" at bounding box center [348, 103] width 172 height 11
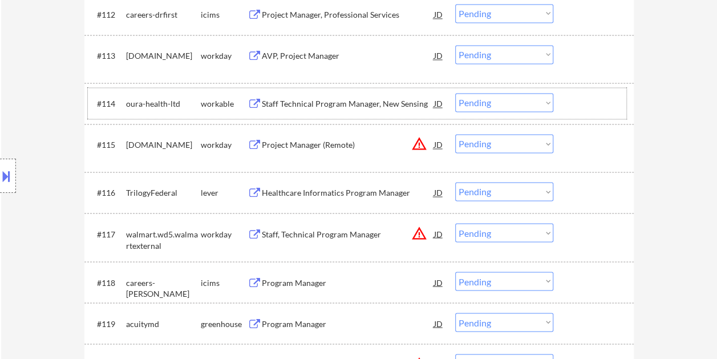
drag, startPoint x: 584, startPoint y: 101, endPoint x: 555, endPoint y: 106, distance: 29.4
click at [584, 101] on div at bounding box center [595, 103] width 50 height 21
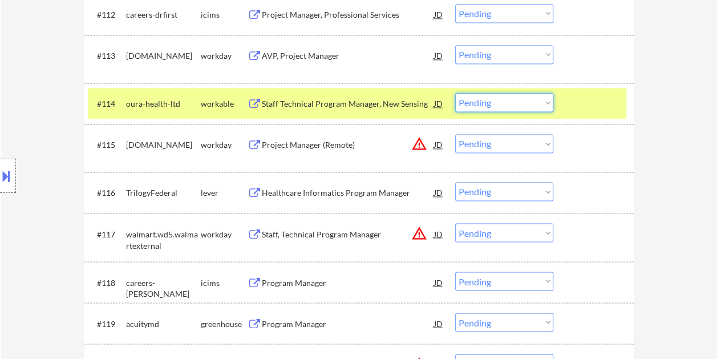
click at [544, 102] on select "Choose an option... Pending Applied Excluded (Questions) Excluded (Expired) Exc…" at bounding box center [504, 102] width 98 height 19
click at [455, 93] on select "Choose an option... Pending Applied Excluded (Questions) Excluded (Expired) Exc…" at bounding box center [504, 102] width 98 height 19
select select ""pending""
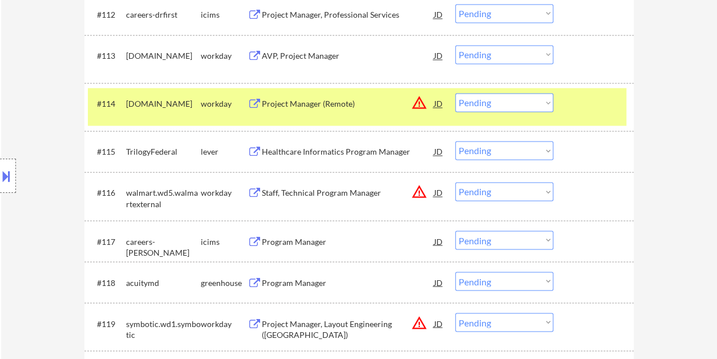
click at [601, 113] on div at bounding box center [595, 103] width 50 height 21
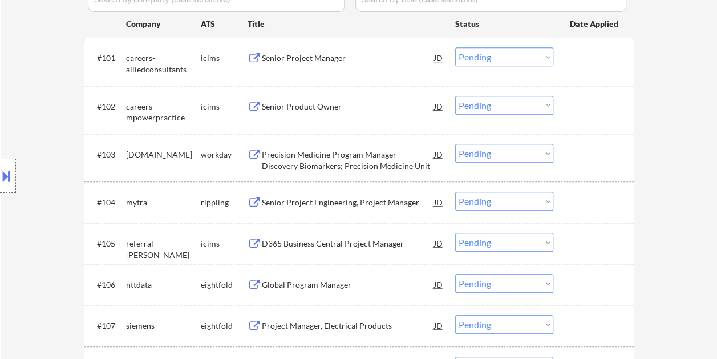
scroll to position [342, 0]
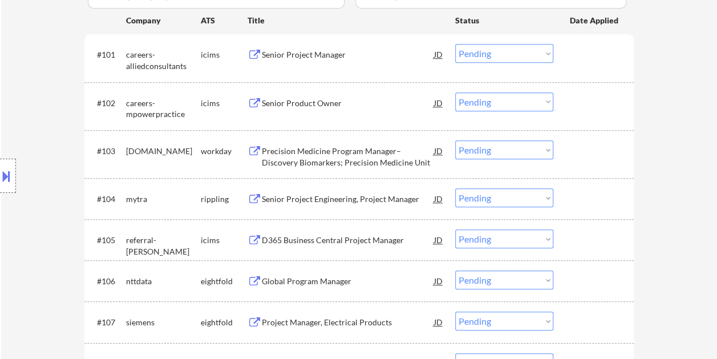
drag, startPoint x: 585, startPoint y: 155, endPoint x: 521, endPoint y: 153, distance: 63.9
click at [585, 155] on div at bounding box center [595, 150] width 50 height 21
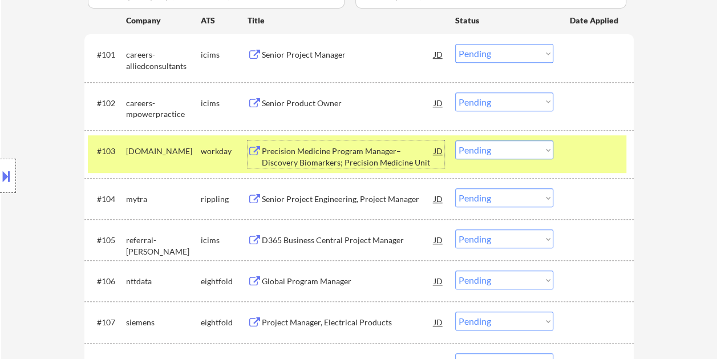
click at [375, 146] on div "Precision Medicine Program Manager– Discovery Biomarkers; Precision Medicine Un…" at bounding box center [348, 156] width 172 height 22
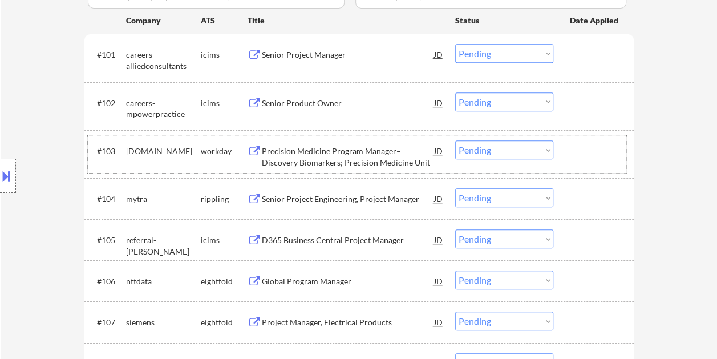
drag, startPoint x: 572, startPoint y: 155, endPoint x: 558, endPoint y: 157, distance: 15.1
click at [572, 154] on div at bounding box center [595, 150] width 50 height 21
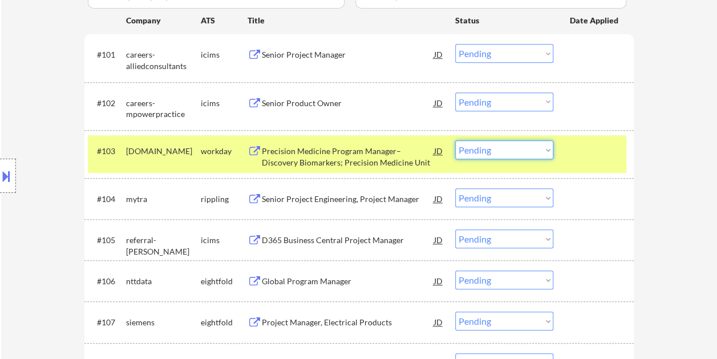
click at [547, 151] on select "Choose an option... Pending Applied Excluded (Questions) Excluded (Expired) Exc…" at bounding box center [504, 149] width 98 height 19
click at [455, 140] on select "Choose an option... Pending Applied Excluded (Questions) Excluded (Expired) Exc…" at bounding box center [504, 149] width 98 height 19
select select ""pending""
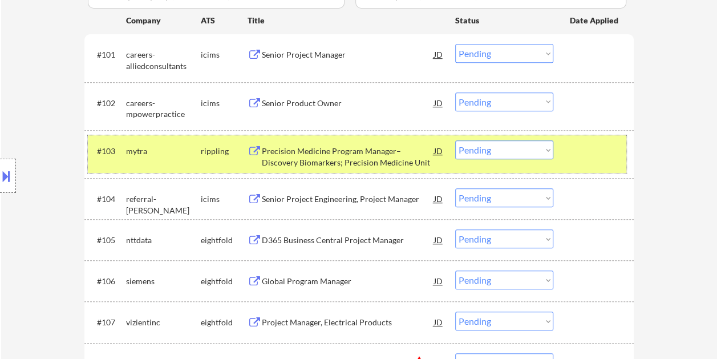
click at [576, 155] on div at bounding box center [595, 150] width 50 height 21
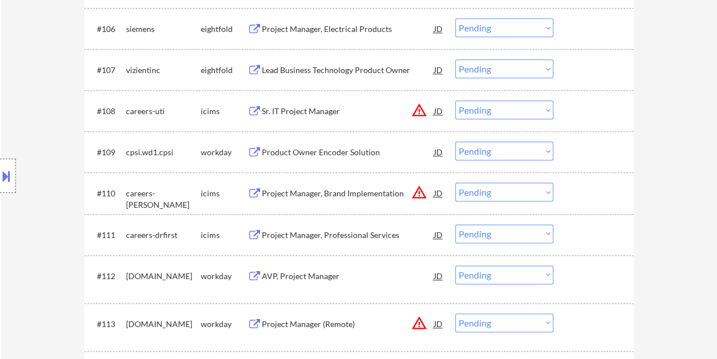
scroll to position [627, 0]
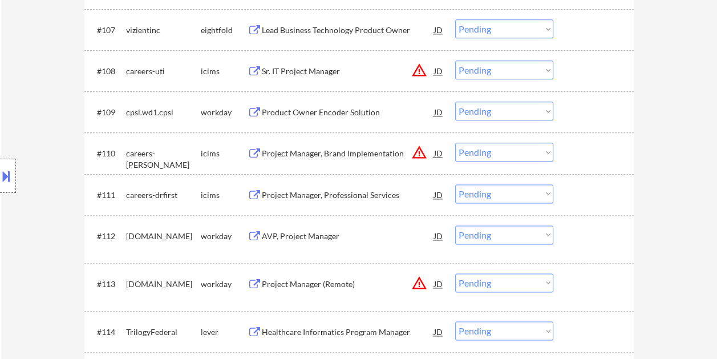
click at [577, 108] on div at bounding box center [595, 111] width 50 height 21
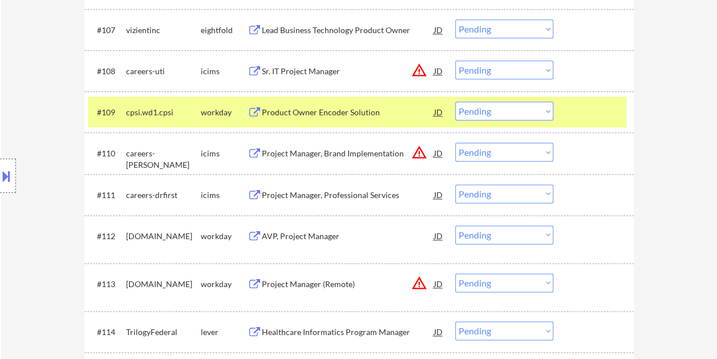
click at [381, 112] on div "Product Owner Encoder Solution" at bounding box center [348, 112] width 172 height 11
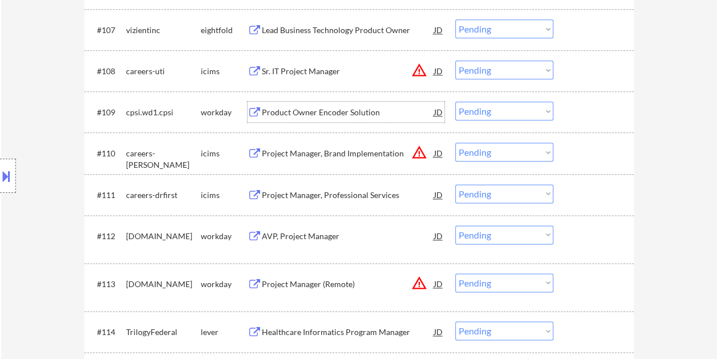
click at [570, 112] on div at bounding box center [595, 111] width 50 height 21
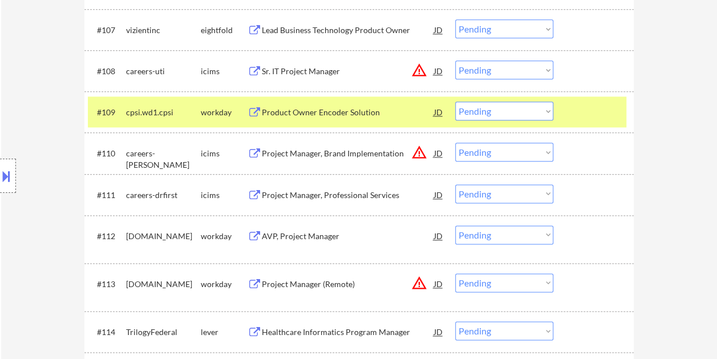
click at [543, 111] on select "Choose an option... Pending Applied Excluded (Questions) Excluded (Expired) Exc…" at bounding box center [504, 110] width 98 height 19
click at [455, 101] on select "Choose an option... Pending Applied Excluded (Questions) Excluded (Expired) Exc…" at bounding box center [504, 110] width 98 height 19
select select ""pending""
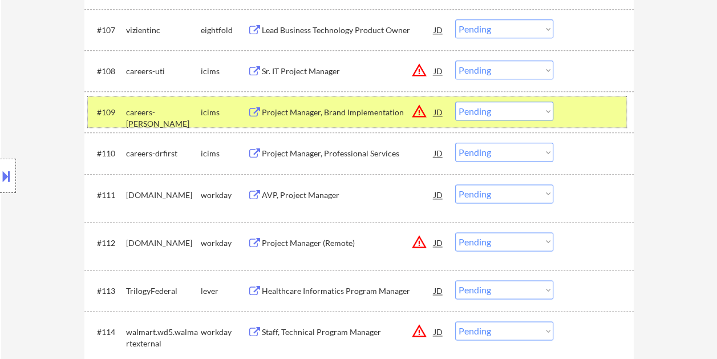
click at [587, 121] on div at bounding box center [595, 111] width 50 height 21
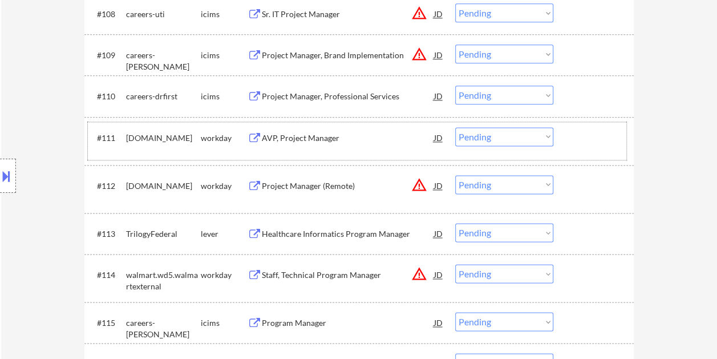
click at [576, 138] on div at bounding box center [595, 137] width 50 height 21
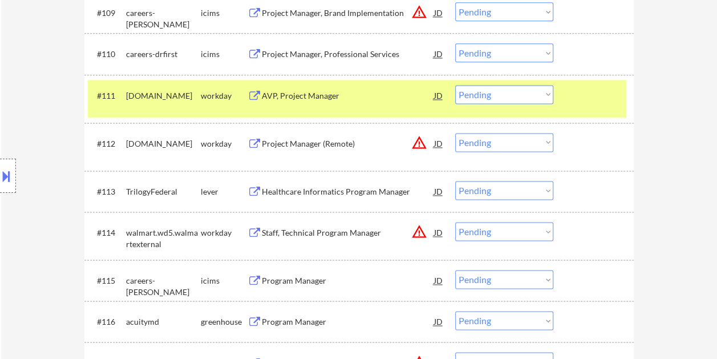
scroll to position [741, 0]
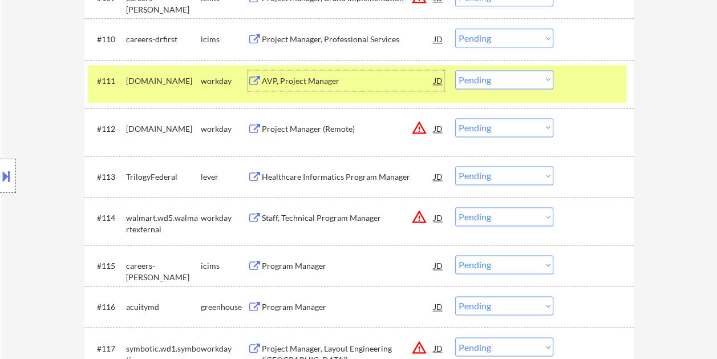
click at [299, 86] on div "AVP, Project Manager" at bounding box center [348, 80] width 172 height 11
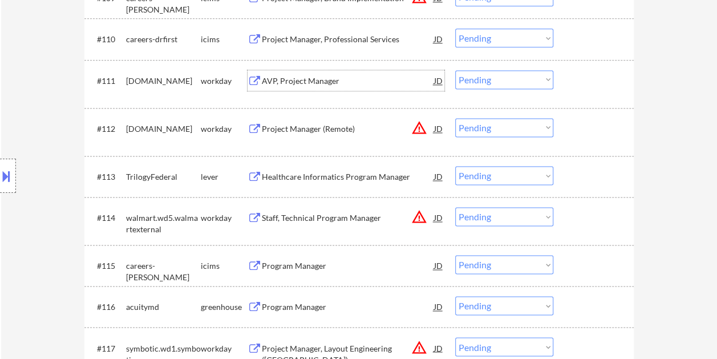
click at [577, 74] on div at bounding box center [595, 80] width 50 height 21
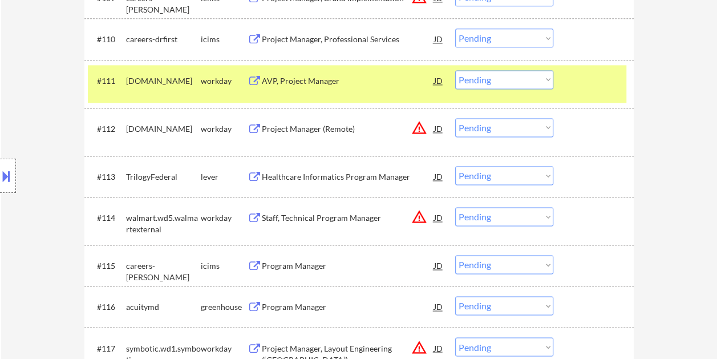
click at [549, 80] on select "Choose an option... Pending Applied Excluded (Questions) Excluded (Expired) Exc…" at bounding box center [504, 79] width 98 height 19
click at [455, 70] on select "Choose an option... Pending Applied Excluded (Questions) Excluded (Expired) Exc…" at bounding box center [504, 79] width 98 height 19
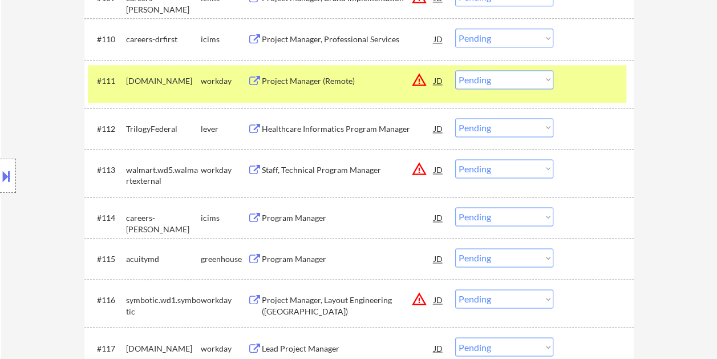
click at [588, 84] on div at bounding box center [595, 80] width 50 height 21
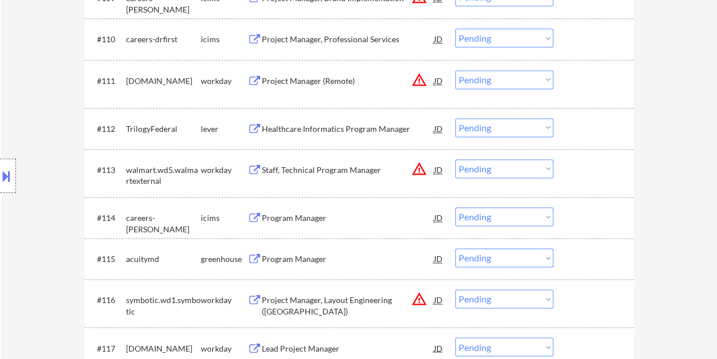
click at [593, 81] on div at bounding box center [595, 80] width 50 height 21
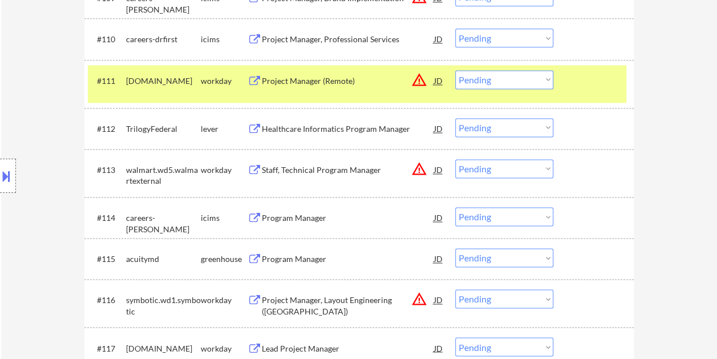
click at [375, 95] on div "#111 [DOMAIN_NAME] workday Project Manager (Remote) JD warning_amber Choose an …" at bounding box center [357, 84] width 538 height 38
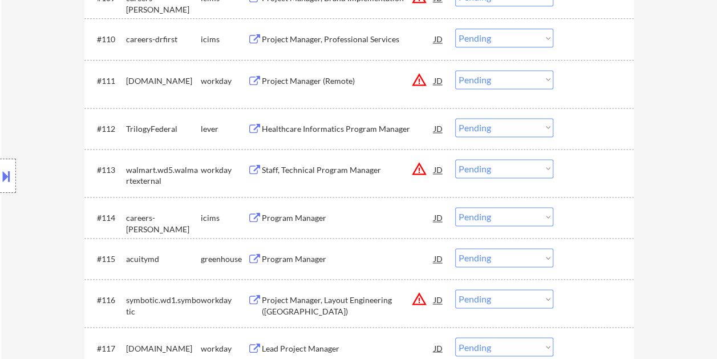
click at [580, 74] on div at bounding box center [595, 80] width 50 height 21
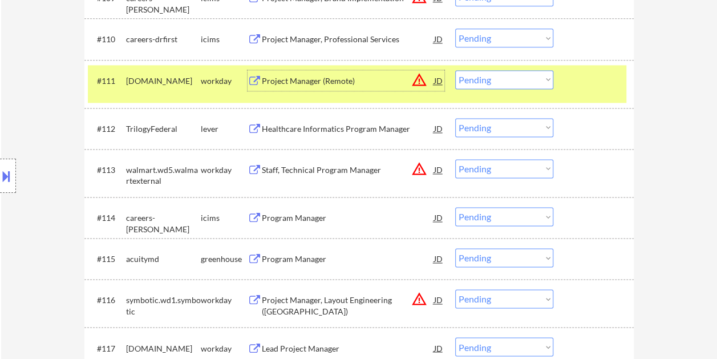
click at [330, 87] on div "Project Manager (Remote)" at bounding box center [348, 80] width 172 height 21
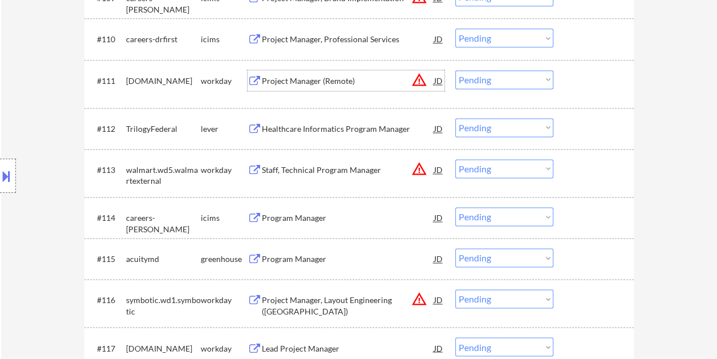
drag, startPoint x: 588, startPoint y: 87, endPoint x: 576, endPoint y: 88, distance: 12.0
click at [587, 87] on div at bounding box center [595, 80] width 50 height 21
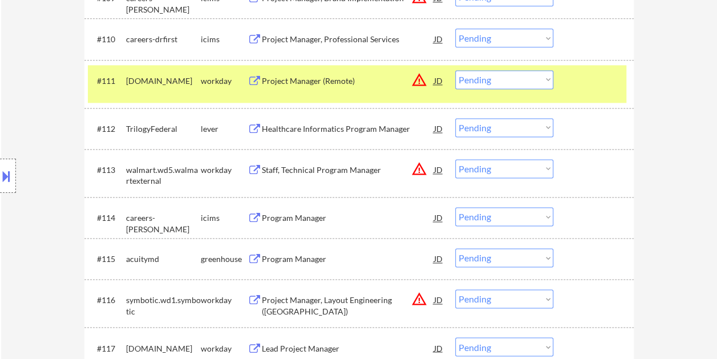
click at [545, 82] on select "Choose an option... Pending Applied Excluded (Questions) Excluded (Expired) Exc…" at bounding box center [504, 79] width 98 height 19
click at [455, 70] on select "Choose an option... Pending Applied Excluded (Questions) Excluded (Expired) Exc…" at bounding box center [504, 79] width 98 height 19
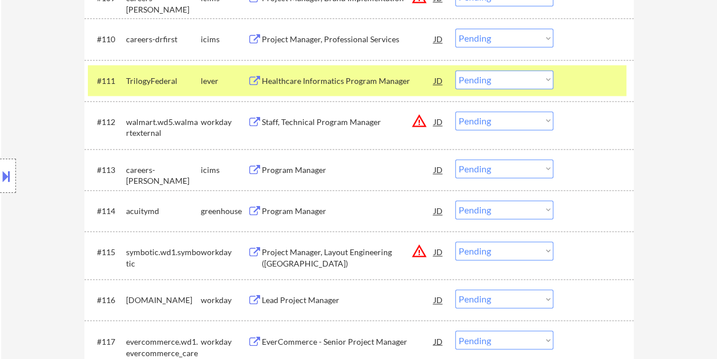
click at [584, 86] on div at bounding box center [595, 80] width 50 height 21
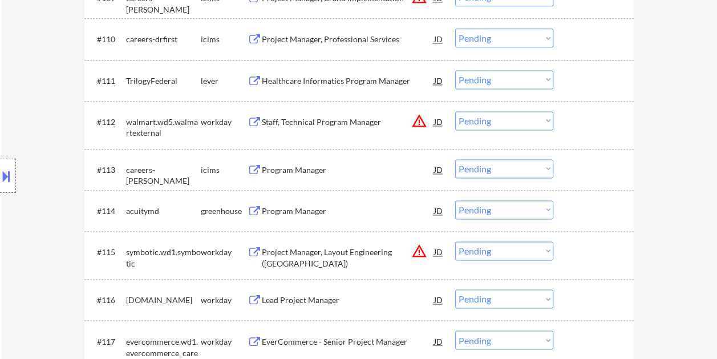
click at [578, 71] on div at bounding box center [595, 80] width 50 height 21
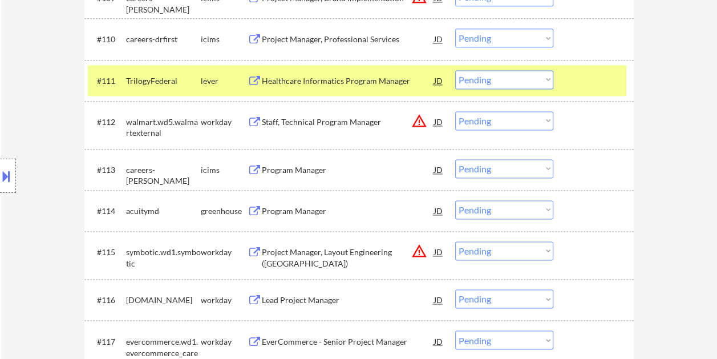
click at [354, 69] on div "#111 TrilogyFederal lever Healthcare Informatics Program Manager JD warning_amb…" at bounding box center [357, 80] width 538 height 31
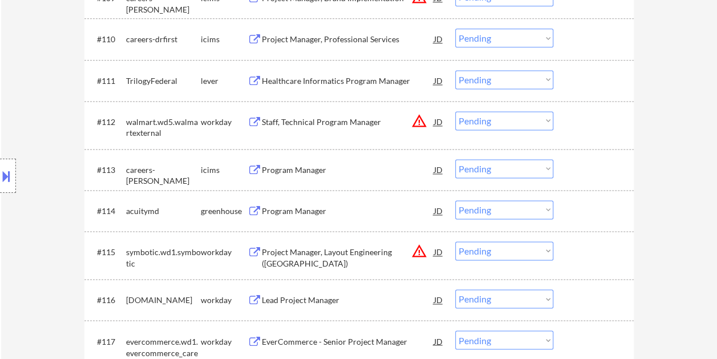
click at [573, 74] on div at bounding box center [595, 80] width 50 height 21
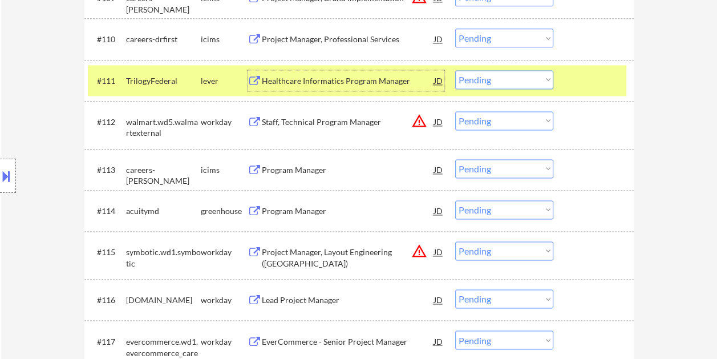
click at [316, 83] on div "Healthcare Informatics Program Manager" at bounding box center [348, 80] width 172 height 11
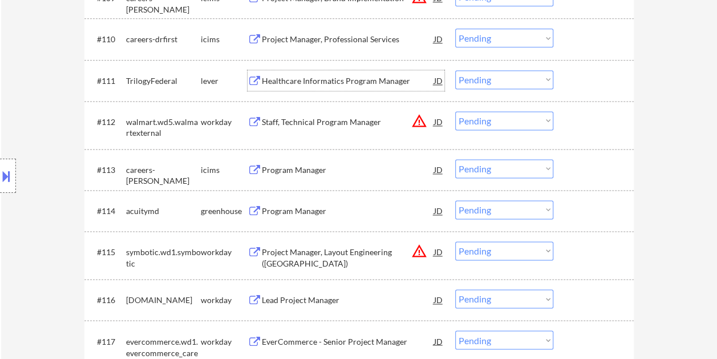
drag, startPoint x: 604, startPoint y: 76, endPoint x: 594, endPoint y: 78, distance: 9.8
click at [601, 76] on div at bounding box center [595, 80] width 50 height 21
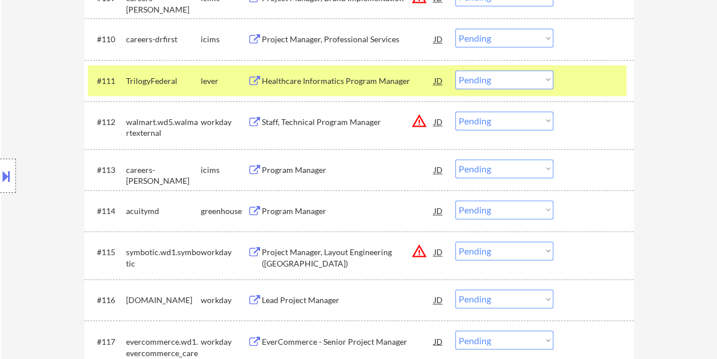
click at [404, 84] on div "Healthcare Informatics Program Manager" at bounding box center [348, 80] width 172 height 11
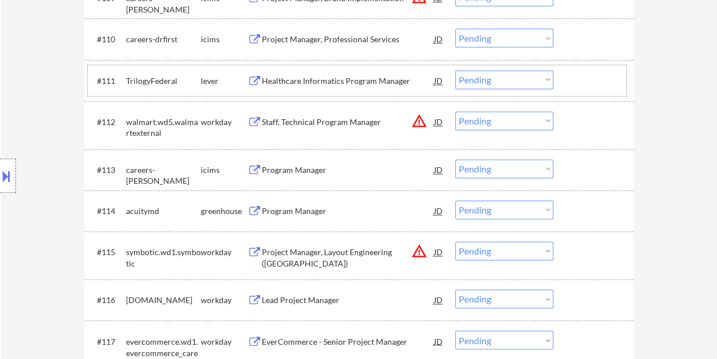
click at [575, 76] on div at bounding box center [595, 80] width 50 height 21
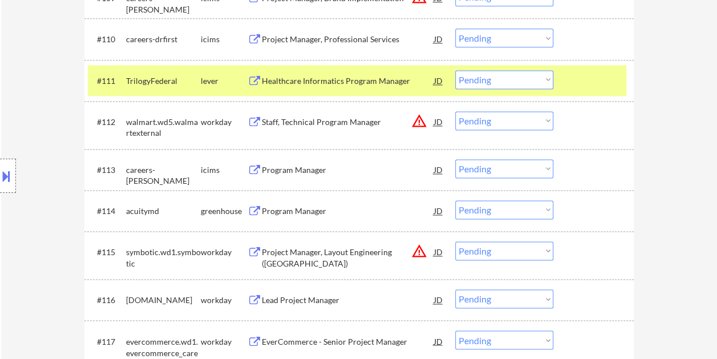
click at [550, 76] on select "Choose an option... Pending Applied Excluded (Questions) Excluded (Expired) Exc…" at bounding box center [504, 79] width 98 height 19
click at [455, 70] on select "Choose an option... Pending Applied Excluded (Questions) Excluded (Expired) Exc…" at bounding box center [504, 79] width 98 height 19
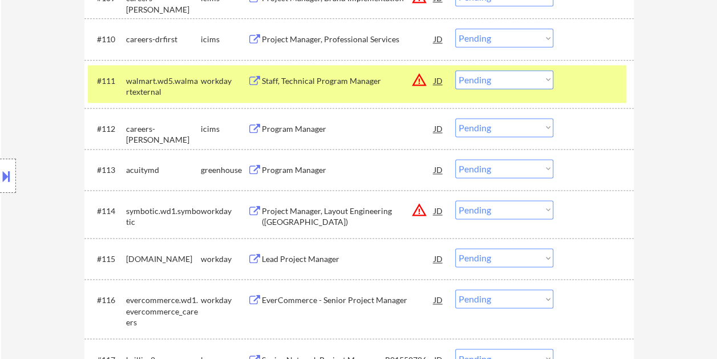
click at [580, 68] on div "#111 walmart.wd5.walmartexternal workday Staff, Technical Program Manager JD wa…" at bounding box center [357, 84] width 538 height 38
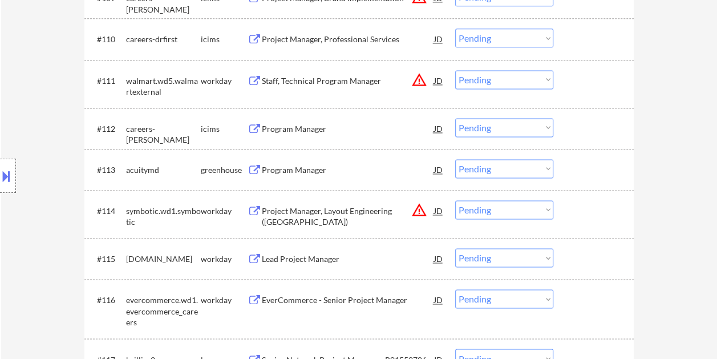
scroll to position [798, 0]
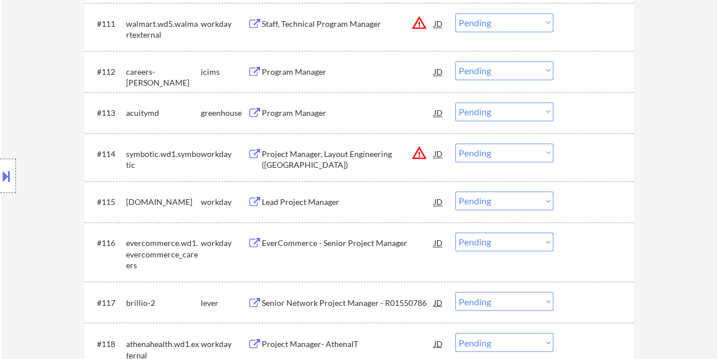
click at [590, 27] on div at bounding box center [595, 23] width 50 height 21
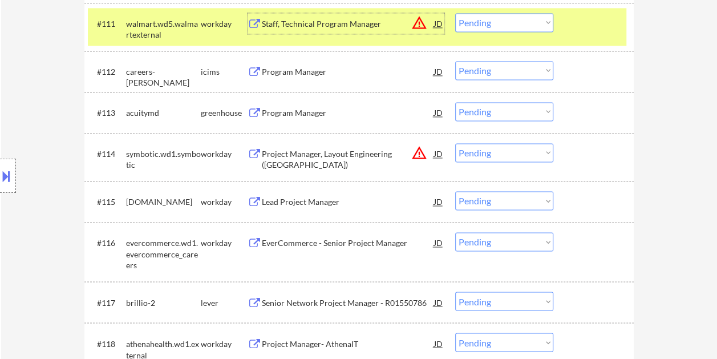
click at [324, 22] on div "Staff, Technical Program Manager" at bounding box center [348, 23] width 172 height 11
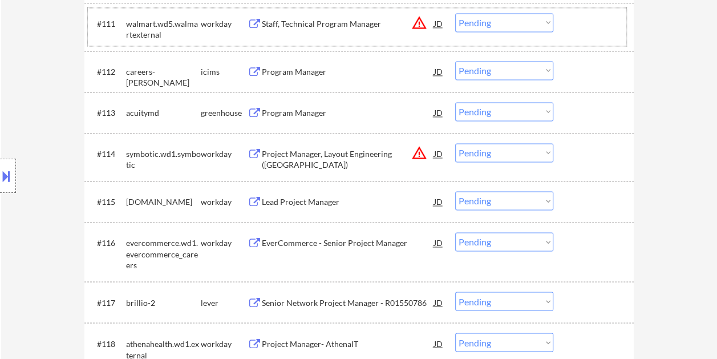
click at [571, 19] on div at bounding box center [595, 23] width 50 height 21
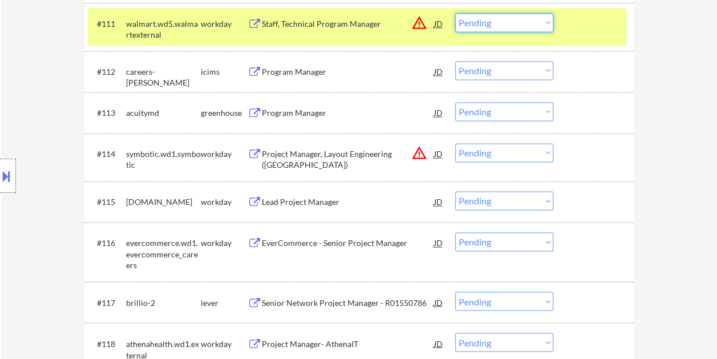
click at [547, 24] on select "Choose an option... Pending Applied Excluded (Questions) Excluded (Expired) Exc…" at bounding box center [504, 22] width 98 height 19
click at [455, 13] on select "Choose an option... Pending Applied Excluded (Questions) Excluded (Expired) Exc…" at bounding box center [504, 22] width 98 height 19
select select ""pending""
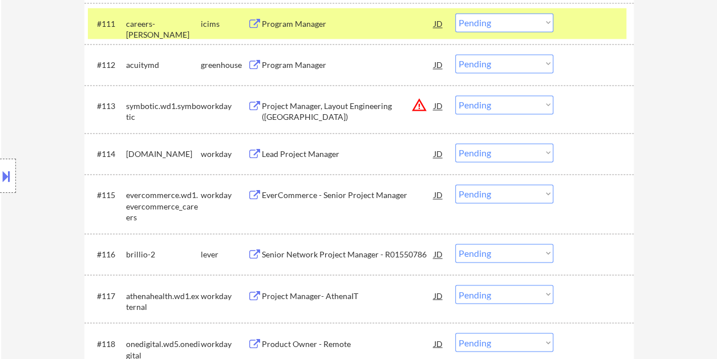
click at [601, 25] on div at bounding box center [595, 23] width 50 height 21
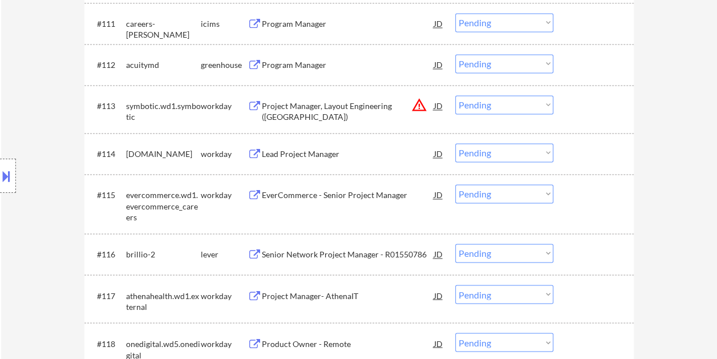
click at [599, 72] on div at bounding box center [595, 64] width 50 height 21
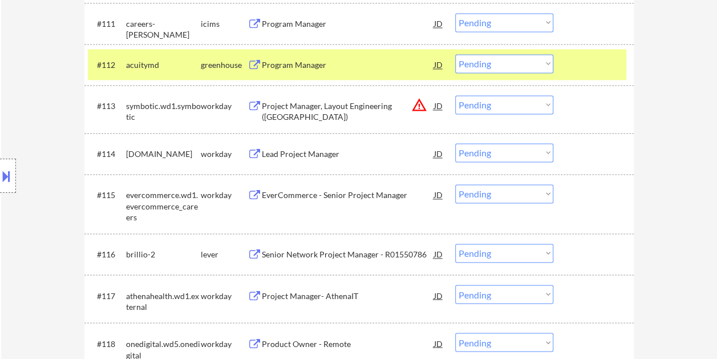
click at [351, 72] on div "Program Manager" at bounding box center [348, 64] width 172 height 21
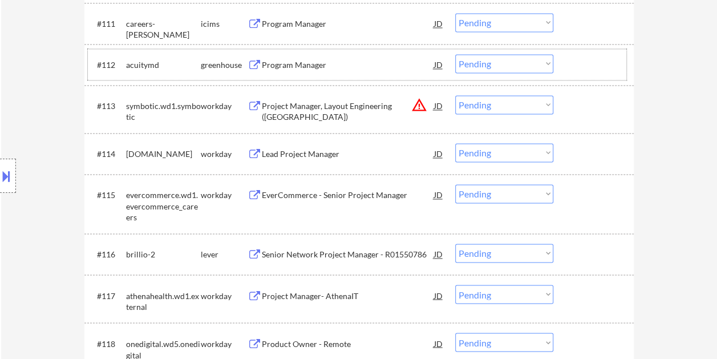
click at [587, 64] on div at bounding box center [595, 64] width 50 height 21
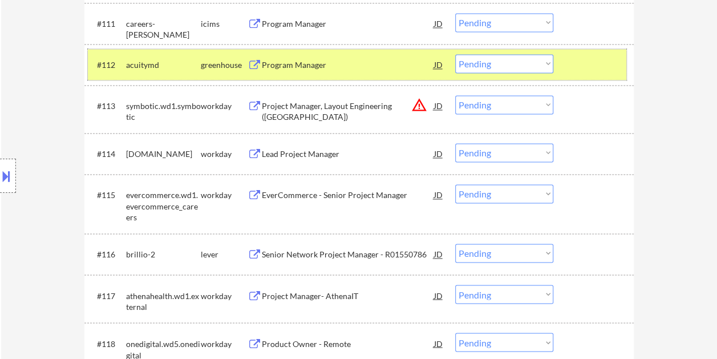
click at [556, 60] on div "#112 acuitymd greenhouse Program Manager JD warning_amber Choose an option... P…" at bounding box center [357, 64] width 538 height 31
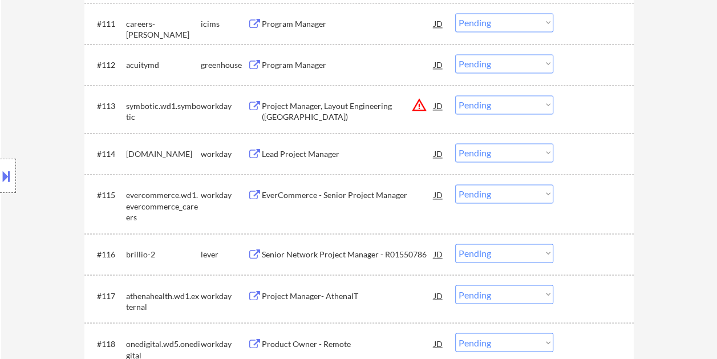
click at [547, 63] on select "Choose an option... Pending Applied Excluded (Questions) Excluded (Expired) Exc…" at bounding box center [504, 63] width 98 height 19
click at [455, 54] on select "Choose an option... Pending Applied Excluded (Questions) Excluded (Expired) Exc…" at bounding box center [504, 63] width 98 height 19
select select ""pending""
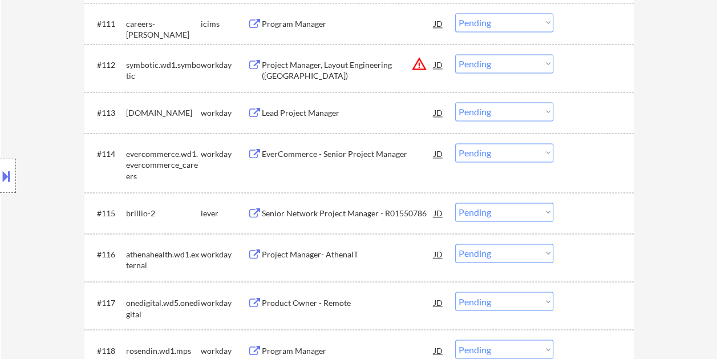
click at [582, 214] on div at bounding box center [595, 212] width 50 height 21
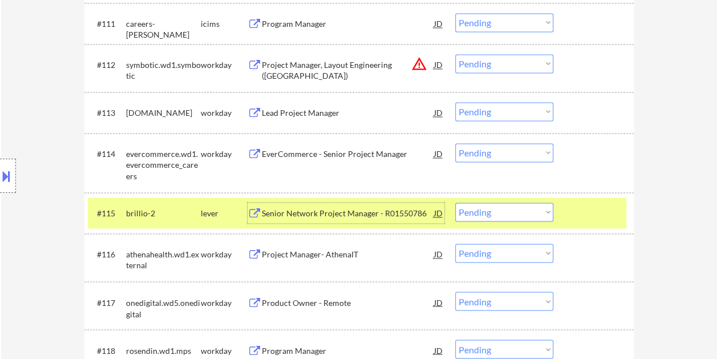
click at [373, 210] on div "Senior Network Project Manager - R01550786" at bounding box center [348, 213] width 172 height 11
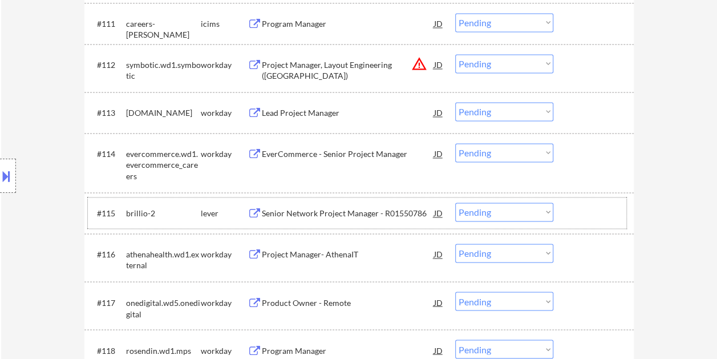
drag, startPoint x: 577, startPoint y: 205, endPoint x: 540, endPoint y: 201, distance: 37.3
click at [576, 208] on div at bounding box center [595, 212] width 50 height 21
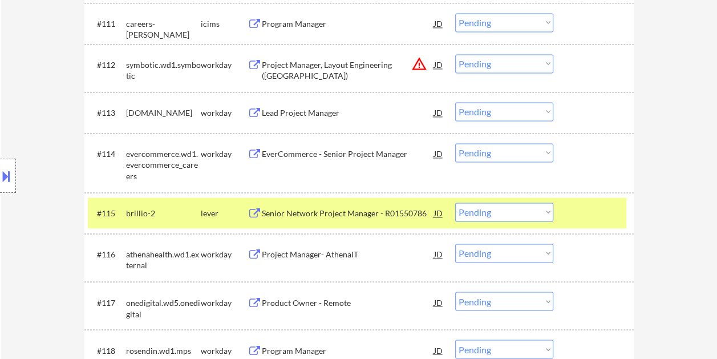
click at [538, 208] on select "Choose an option... Pending Applied Excluded (Questions) Excluded (Expired) Exc…" at bounding box center [504, 211] width 98 height 19
click at [455, 202] on select "Choose an option... Pending Applied Excluded (Questions) Excluded (Expired) Exc…" at bounding box center [504, 211] width 98 height 19
select select ""pending""
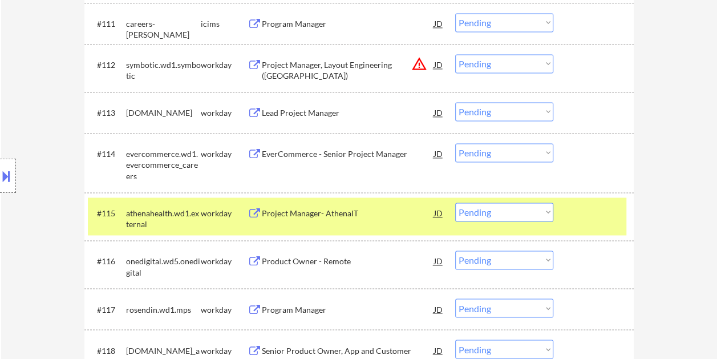
scroll to position [855, 0]
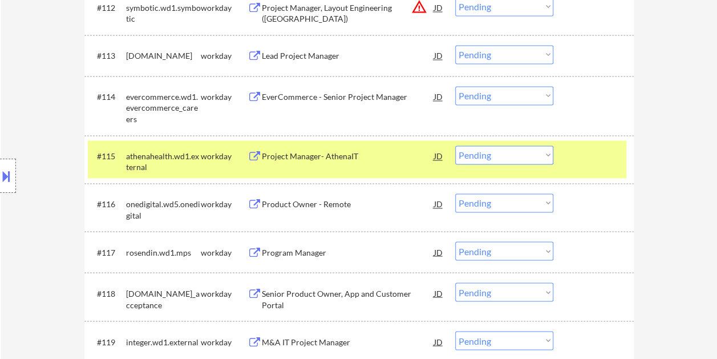
click at [578, 160] on div at bounding box center [595, 155] width 50 height 21
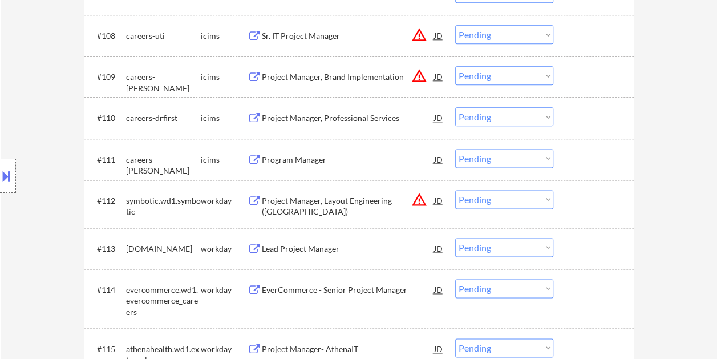
scroll to position [684, 0]
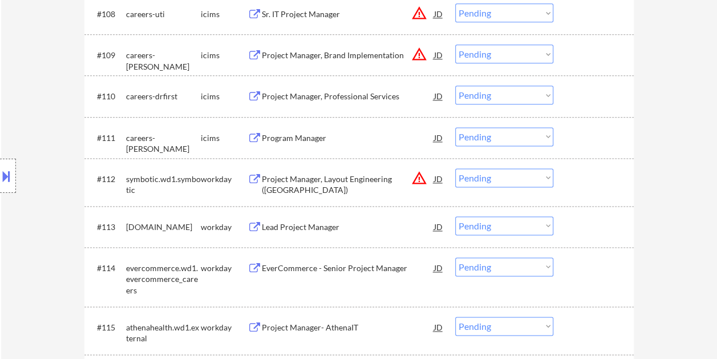
drag, startPoint x: 571, startPoint y: 174, endPoint x: 562, endPoint y: 176, distance: 9.8
click at [571, 174] on div at bounding box center [595, 178] width 50 height 21
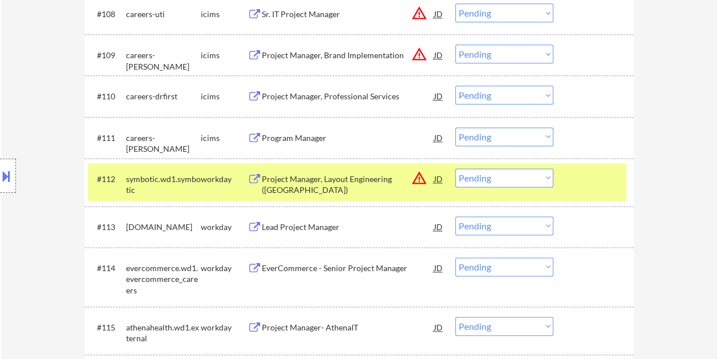
click at [330, 182] on div "Project Manager, Layout Engineering ([GEOGRAPHIC_DATA])" at bounding box center [348, 184] width 172 height 22
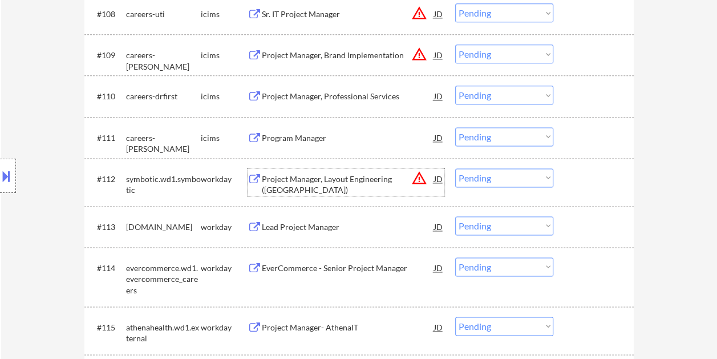
drag, startPoint x: 586, startPoint y: 186, endPoint x: 565, endPoint y: 186, distance: 21.7
click at [585, 188] on div at bounding box center [595, 178] width 50 height 21
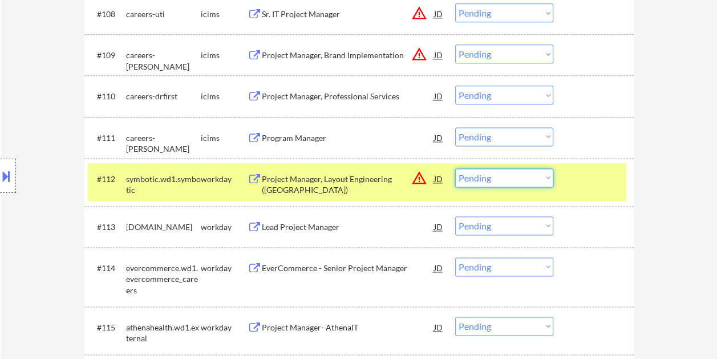
drag, startPoint x: 547, startPoint y: 173, endPoint x: 526, endPoint y: 172, distance: 21.1
click at [547, 173] on select "Choose an option... Pending Applied Excluded (Questions) Excluded (Expired) Exc…" at bounding box center [504, 177] width 98 height 19
click at [455, 168] on select "Choose an option... Pending Applied Excluded (Questions) Excluded (Expired) Exc…" at bounding box center [504, 177] width 98 height 19
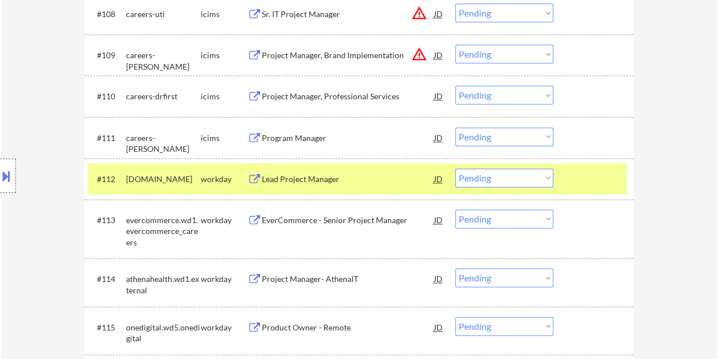
click at [579, 171] on div at bounding box center [595, 178] width 50 height 21
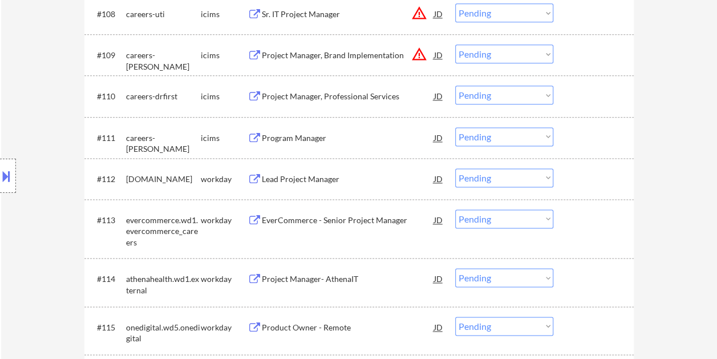
drag, startPoint x: 571, startPoint y: 170, endPoint x: 502, endPoint y: 173, distance: 69.1
click at [572, 170] on div at bounding box center [595, 178] width 50 height 21
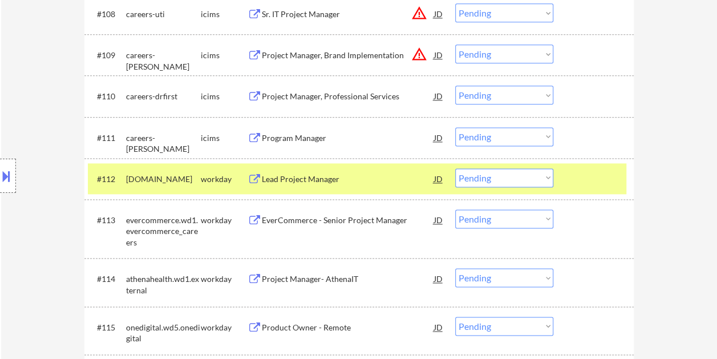
click at [336, 178] on div "Lead Project Manager" at bounding box center [348, 178] width 172 height 11
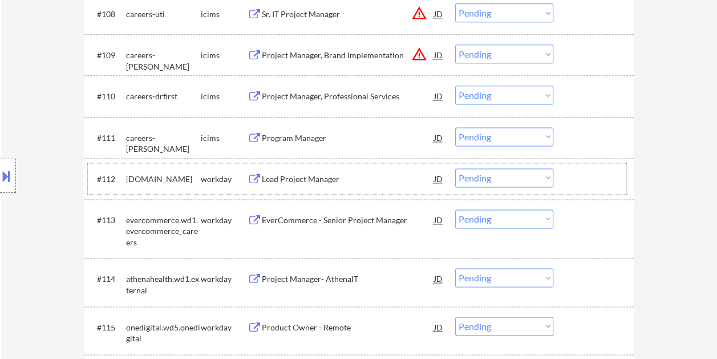
click at [570, 178] on div at bounding box center [595, 178] width 50 height 21
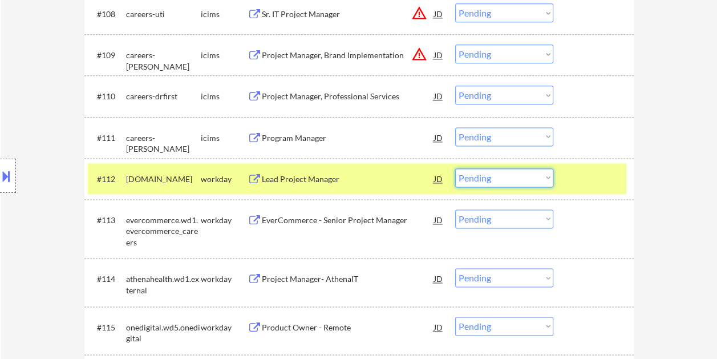
click at [546, 178] on select "Choose an option... Pending Applied Excluded (Questions) Excluded (Expired) Exc…" at bounding box center [504, 177] width 98 height 19
click at [455, 168] on select "Choose an option... Pending Applied Excluded (Questions) Excluded (Expired) Exc…" at bounding box center [504, 177] width 98 height 19
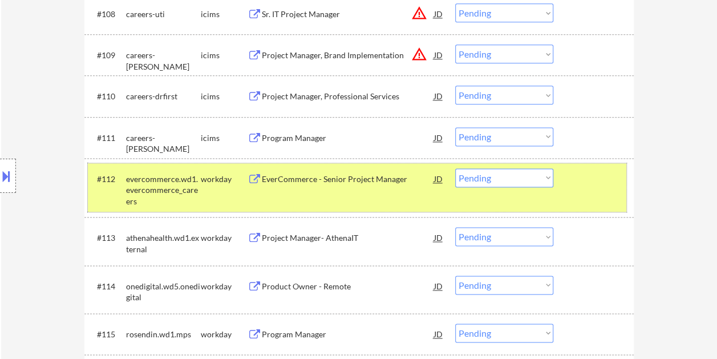
click at [571, 180] on div at bounding box center [595, 178] width 50 height 21
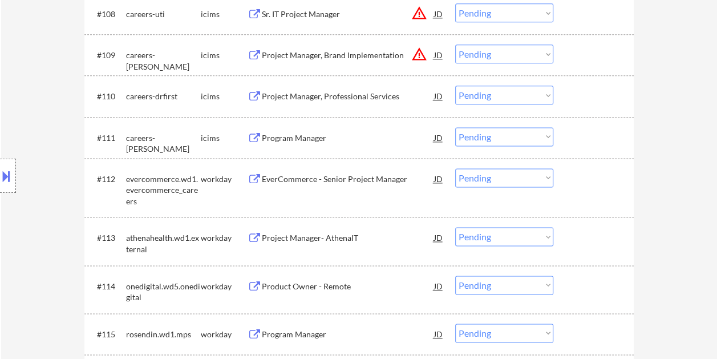
drag, startPoint x: 577, startPoint y: 179, endPoint x: 428, endPoint y: 189, distance: 149.7
click at [578, 179] on div at bounding box center [595, 178] width 50 height 21
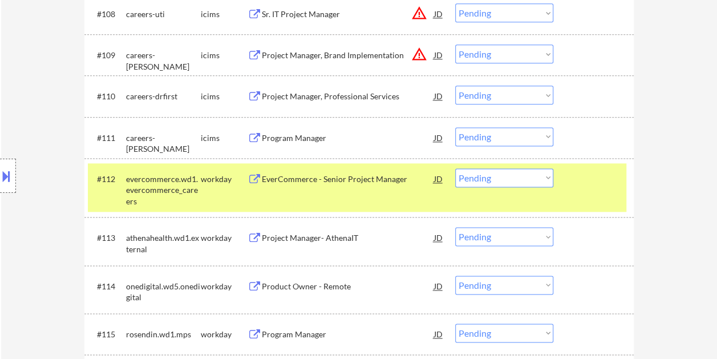
click at [320, 189] on div "#112 evercommerce.wd1.evercommerce_careers workday EverCommerce - Senior Projec…" at bounding box center [357, 187] width 538 height 49
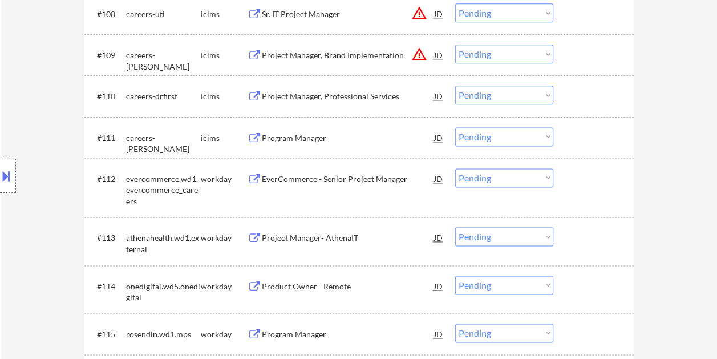
click at [572, 188] on div "#112 evercommerce.wd1.evercommerce_careers workday EverCommerce - Senior Projec…" at bounding box center [357, 187] width 538 height 49
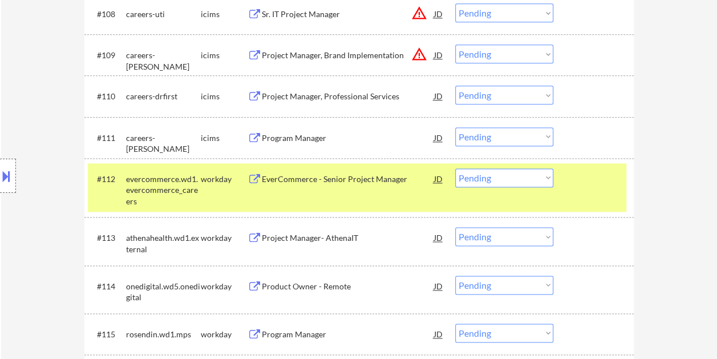
click at [332, 178] on div "EverCommerce - Senior Project Manager" at bounding box center [348, 178] width 172 height 11
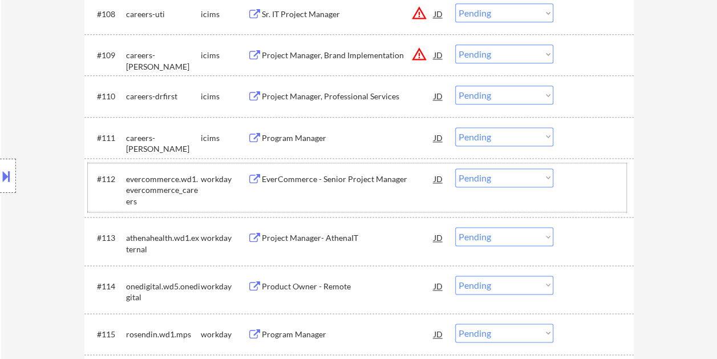
drag, startPoint x: 569, startPoint y: 177, endPoint x: 558, endPoint y: 176, distance: 10.8
click at [569, 177] on div "#112 evercommerce.wd1.evercommerce_careers workday EverCommerce - Senior Projec…" at bounding box center [357, 187] width 538 height 49
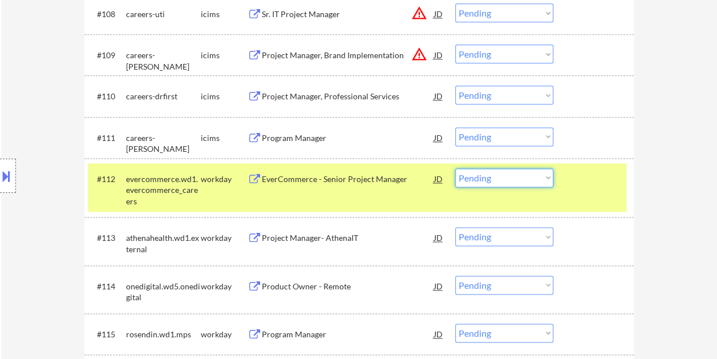
click at [550, 173] on select "Choose an option... Pending Applied Excluded (Questions) Excluded (Expired) Exc…" at bounding box center [504, 177] width 98 height 19
click at [455, 168] on select "Choose an option... Pending Applied Excluded (Questions) Excluded (Expired) Exc…" at bounding box center [504, 177] width 98 height 19
select select ""pending""
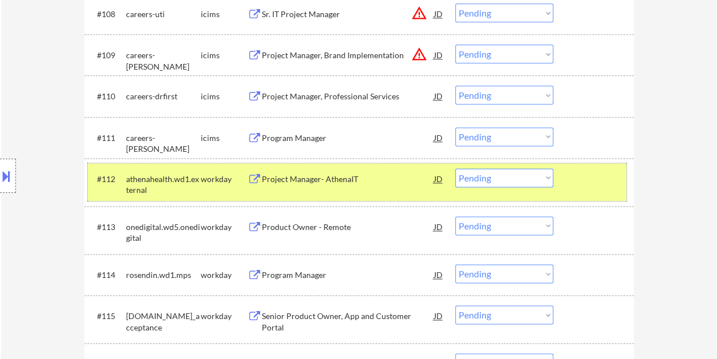
click at [590, 186] on div at bounding box center [595, 178] width 50 height 21
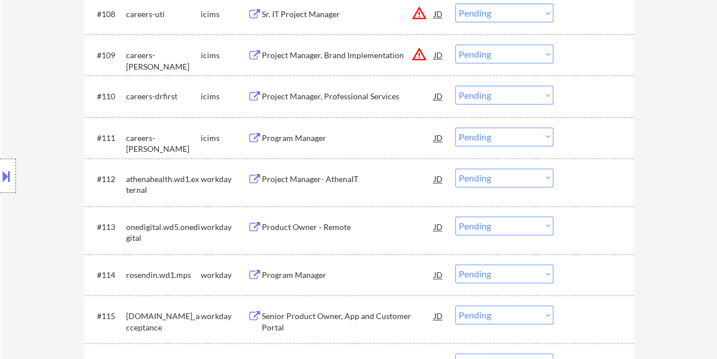
drag, startPoint x: 603, startPoint y: 177, endPoint x: 549, endPoint y: 179, distance: 53.6
click at [600, 177] on div at bounding box center [595, 178] width 50 height 21
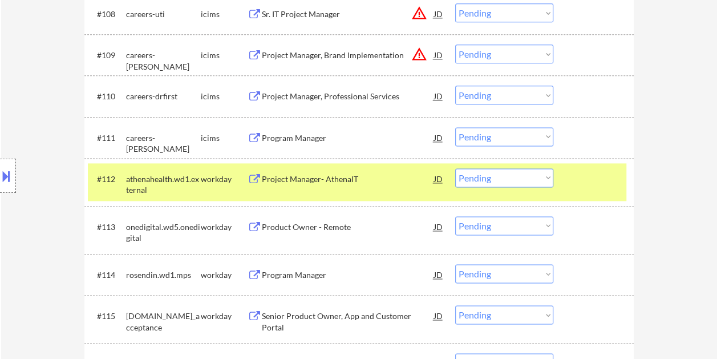
click at [361, 182] on div "Project Manager- AthenaIT" at bounding box center [348, 178] width 172 height 11
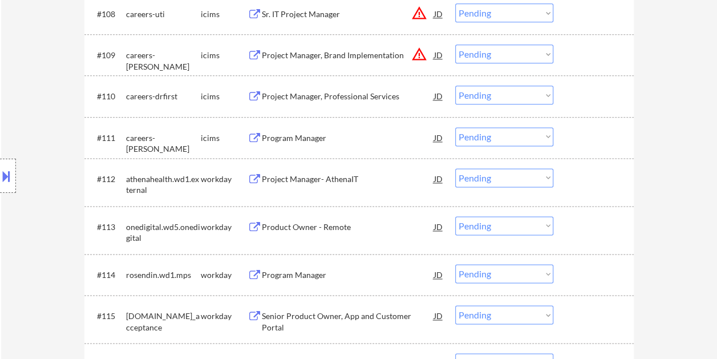
select select ""PLACEHOLDER_1427118222253""
select select ""pending""
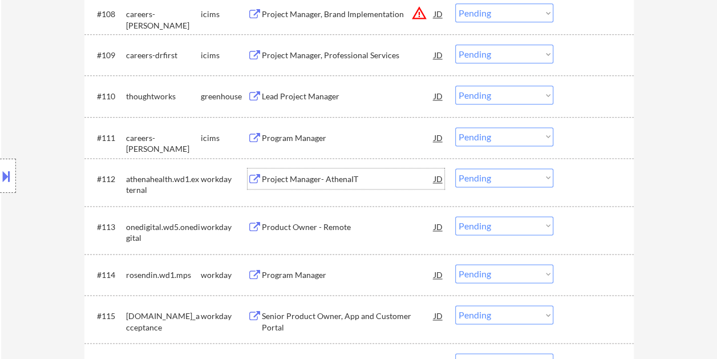
click at [574, 177] on div at bounding box center [595, 178] width 50 height 21
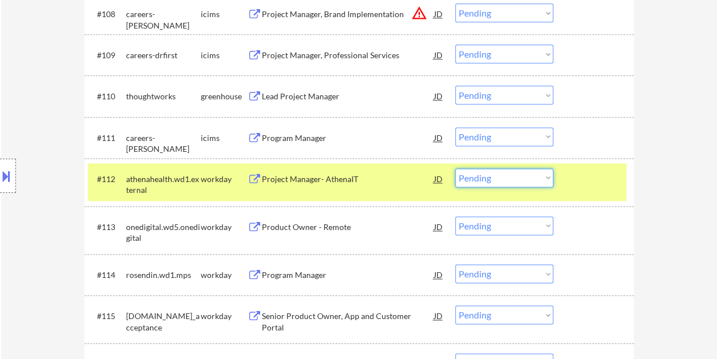
click at [540, 173] on select "Choose an option... Pending Applied Excluded (Questions) Excluded (Expired) Exc…" at bounding box center [504, 177] width 98 height 19
click at [455, 168] on select "Choose an option... Pending Applied Excluded (Questions) Excluded (Expired) Exc…" at bounding box center [504, 177] width 98 height 19
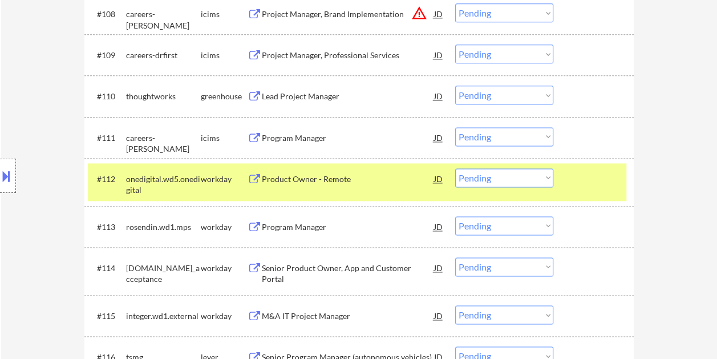
click at [610, 174] on div at bounding box center [595, 178] width 50 height 21
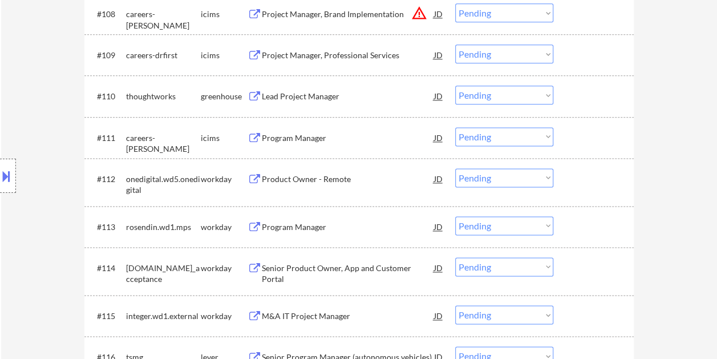
click at [595, 165] on div "#112 onedigital.wd5.onedigital workday Product Owner - Remote JD warning_amber …" at bounding box center [357, 182] width 538 height 38
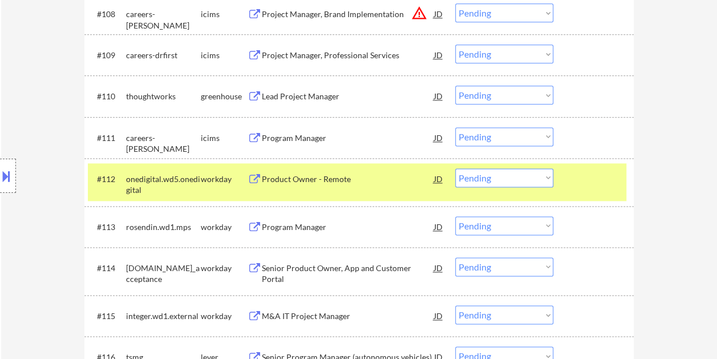
click at [369, 174] on div "Product Owner - Remote" at bounding box center [348, 178] width 172 height 11
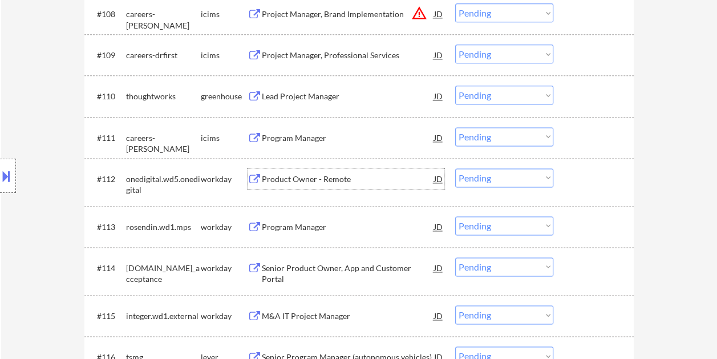
click at [603, 181] on div at bounding box center [595, 178] width 50 height 21
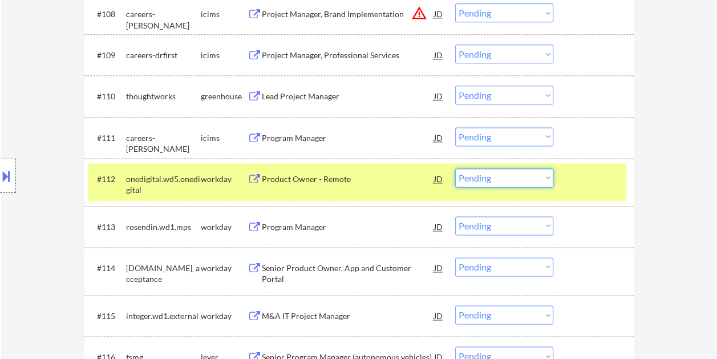
click at [549, 176] on select "Choose an option... Pending Applied Excluded (Questions) Excluded (Expired) Exc…" at bounding box center [504, 177] width 98 height 19
click at [455, 168] on select "Choose an option... Pending Applied Excluded (Questions) Excluded (Expired) Exc…" at bounding box center [504, 177] width 98 height 19
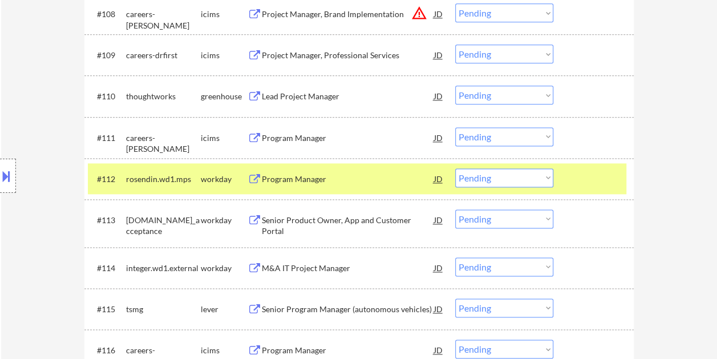
click at [583, 177] on div at bounding box center [595, 178] width 50 height 21
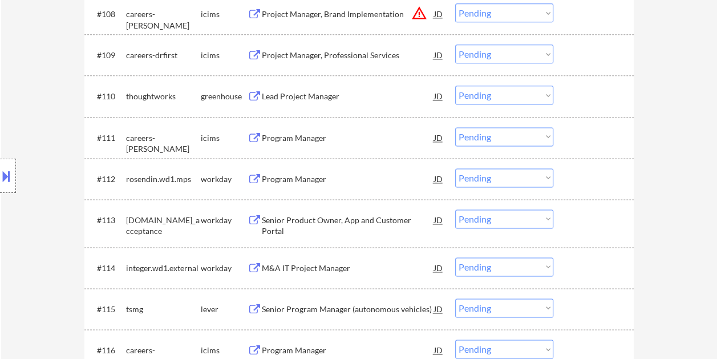
click at [583, 177] on div at bounding box center [595, 178] width 50 height 21
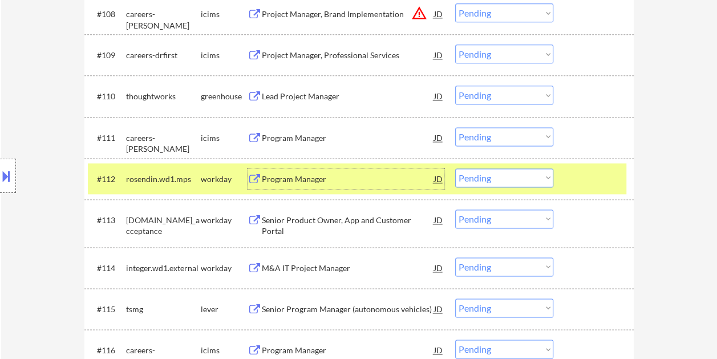
click at [378, 188] on div "Program Manager" at bounding box center [348, 178] width 172 height 21
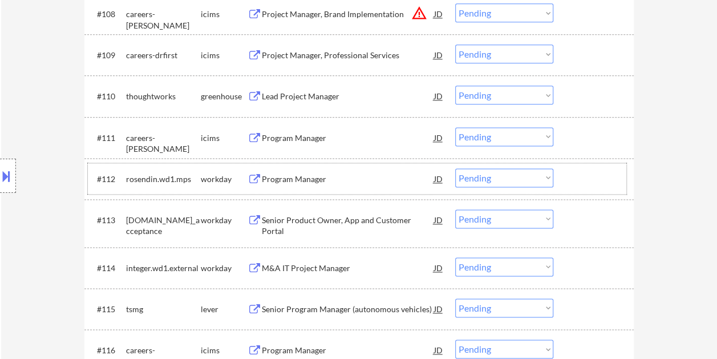
click at [567, 186] on div "#112 rosendin.wd1.mps workday Program Manager JD warning_amber Choose an option…" at bounding box center [357, 178] width 538 height 31
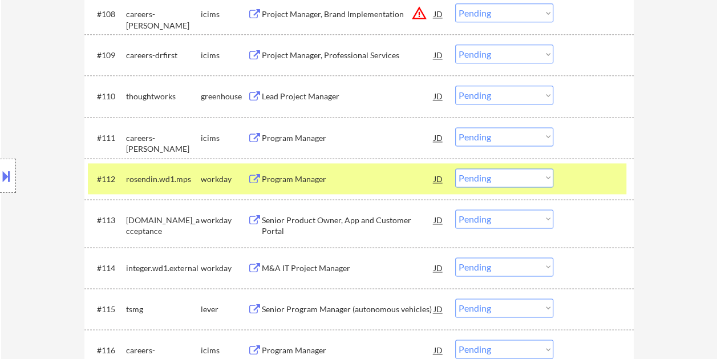
click at [545, 175] on select "Choose an option... Pending Applied Excluded (Questions) Excluded (Expired) Exc…" at bounding box center [504, 177] width 98 height 19
click at [455, 168] on select "Choose an option... Pending Applied Excluded (Questions) Excluded (Expired) Exc…" at bounding box center [504, 177] width 98 height 19
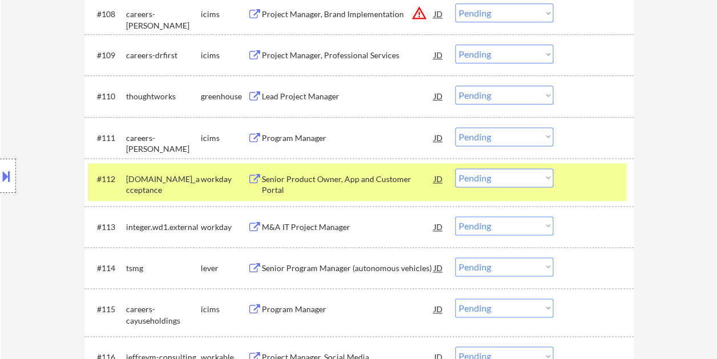
click at [596, 176] on div at bounding box center [595, 178] width 50 height 21
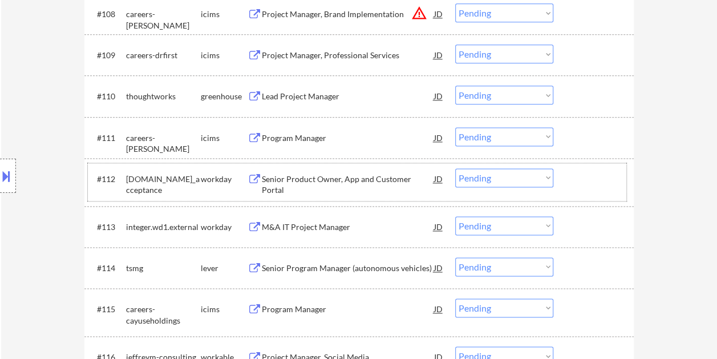
click at [576, 185] on div at bounding box center [595, 178] width 50 height 21
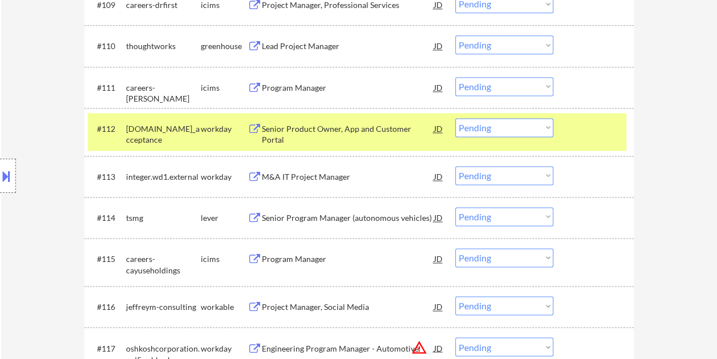
scroll to position [741, 0]
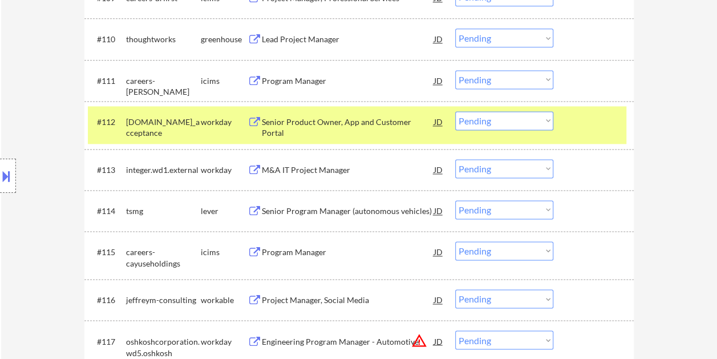
click at [597, 117] on div at bounding box center [595, 121] width 50 height 21
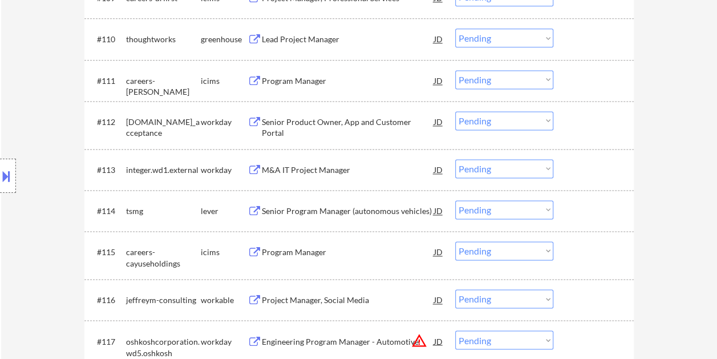
click at [600, 120] on div at bounding box center [595, 121] width 50 height 21
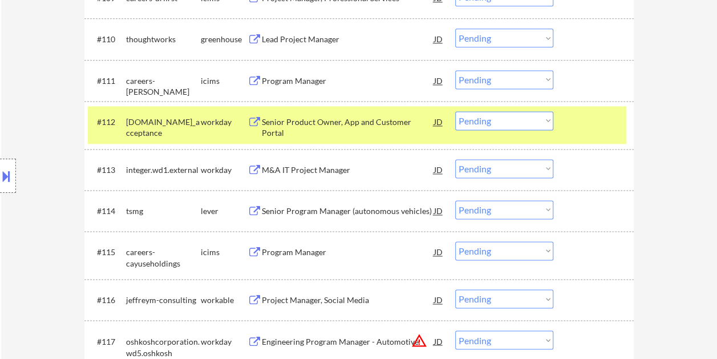
click at [335, 121] on div "Senior Product Owner, App and Customer Portal" at bounding box center [348, 127] width 172 height 22
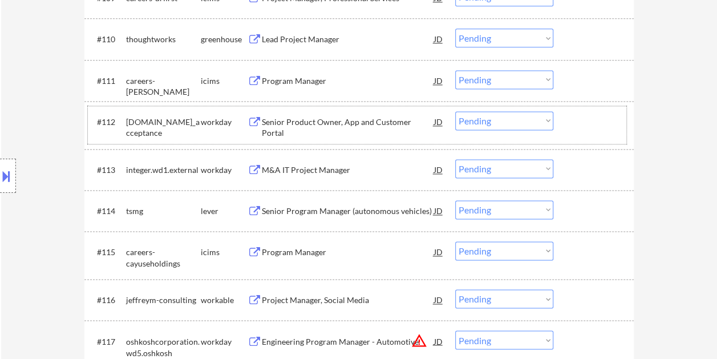
drag, startPoint x: 578, startPoint y: 124, endPoint x: 559, endPoint y: 124, distance: 18.8
click at [578, 124] on div at bounding box center [595, 121] width 50 height 21
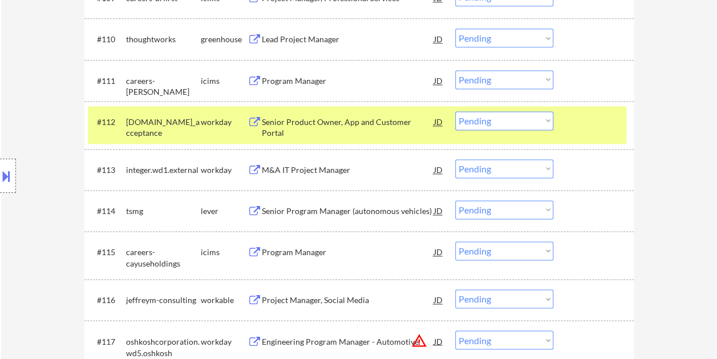
click at [542, 120] on select "Choose an option... Pending Applied Excluded (Questions) Excluded (Expired) Exc…" at bounding box center [504, 120] width 98 height 19
click at [455, 111] on select "Choose an option... Pending Applied Excluded (Questions) Excluded (Expired) Exc…" at bounding box center [504, 120] width 98 height 19
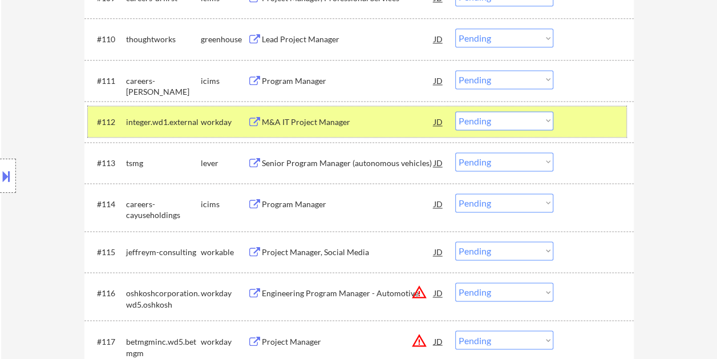
click at [565, 125] on div "#112 integer.wd1.external workday M&A IT Project Manager JD warning_amber Choos…" at bounding box center [357, 121] width 538 height 31
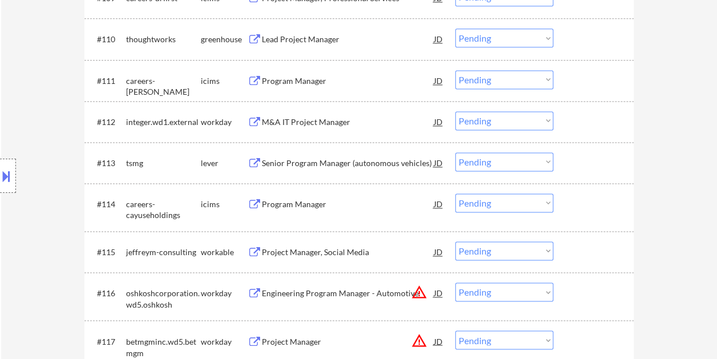
drag, startPoint x: 575, startPoint y: 120, endPoint x: 551, endPoint y: 125, distance: 24.5
click at [576, 120] on div at bounding box center [595, 121] width 50 height 21
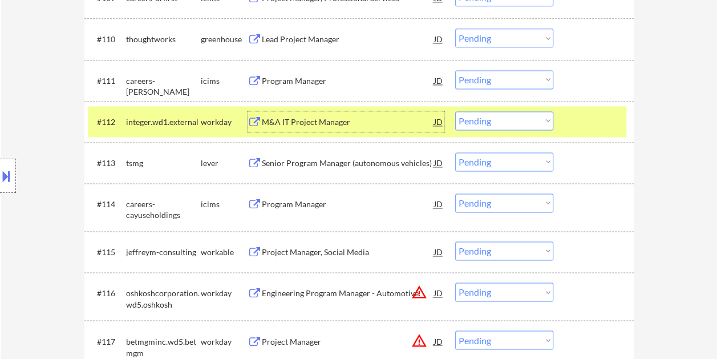
click at [342, 125] on div "M&A IT Project Manager" at bounding box center [348, 121] width 172 height 11
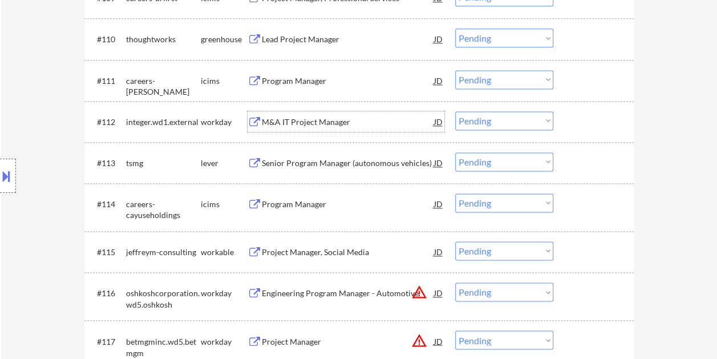
drag, startPoint x: 568, startPoint y: 120, endPoint x: 539, endPoint y: 129, distance: 30.1
click at [568, 121] on div "#112 integer.wd1.external workday M&A IT Project Manager JD warning_amber Choos…" at bounding box center [357, 121] width 538 height 31
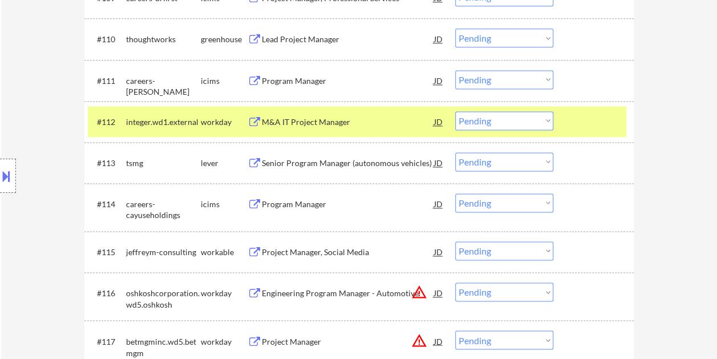
click at [539, 129] on div "#112 integer.wd1.external workday M&A IT Project Manager JD warning_amber Choos…" at bounding box center [357, 121] width 538 height 31
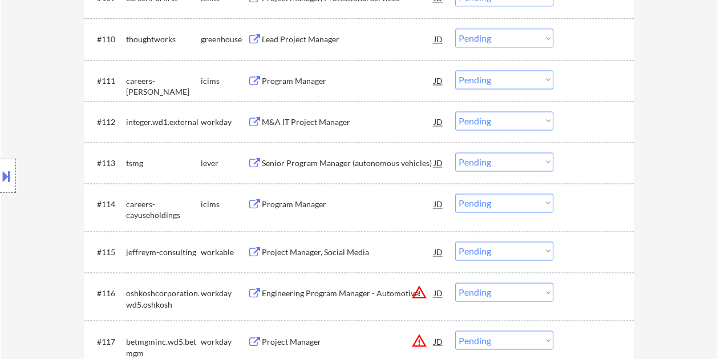
click at [583, 123] on div at bounding box center [595, 121] width 50 height 21
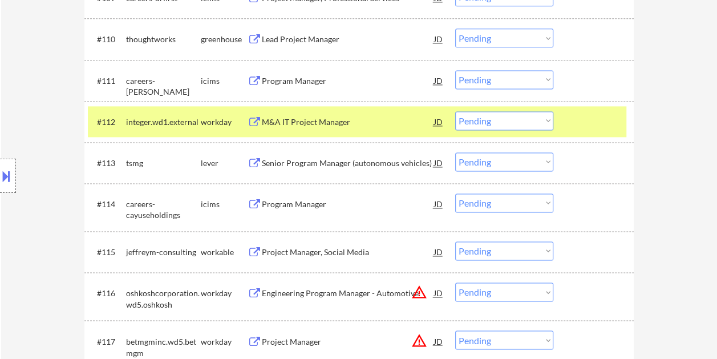
click at [543, 123] on select "Choose an option... Pending Applied Excluded (Questions) Excluded (Expired) Exc…" at bounding box center [504, 120] width 98 height 19
click at [455, 111] on select "Choose an option... Pending Applied Excluded (Questions) Excluded (Expired) Exc…" at bounding box center [504, 120] width 98 height 19
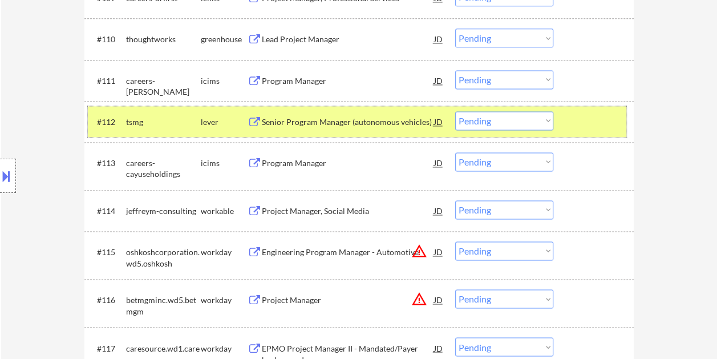
click at [574, 115] on div at bounding box center [595, 121] width 50 height 21
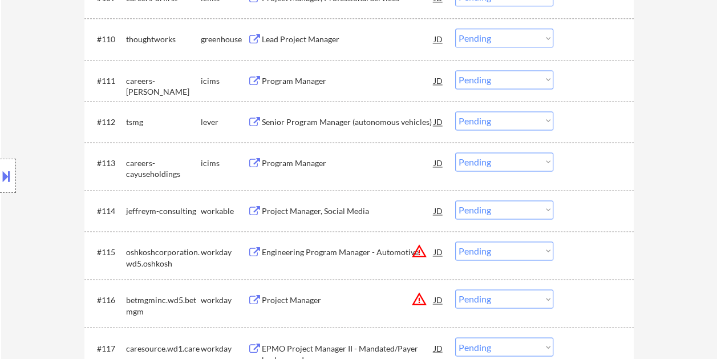
click at [580, 119] on div at bounding box center [595, 121] width 50 height 21
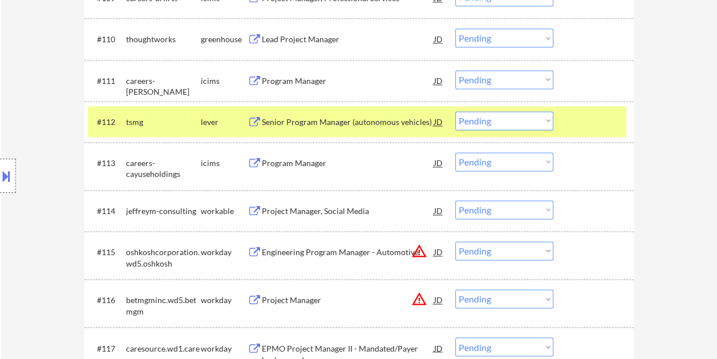
click at [382, 123] on div "Senior Program Manager (autonomous vehicles)" at bounding box center [348, 121] width 172 height 11
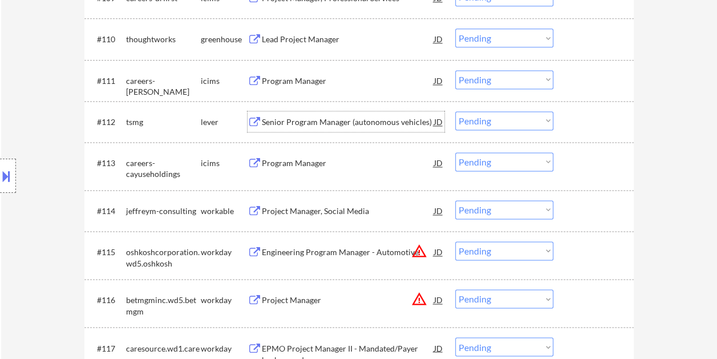
click at [575, 114] on div at bounding box center [595, 121] width 50 height 21
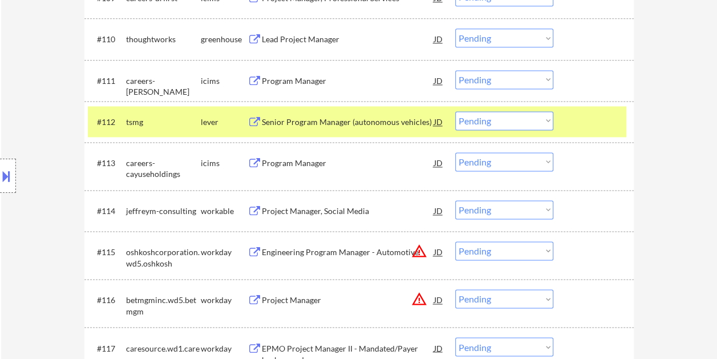
click at [545, 119] on select "Choose an option... Pending Applied Excluded (Questions) Excluded (Expired) Exc…" at bounding box center [504, 120] width 98 height 19
click at [455, 111] on select "Choose an option... Pending Applied Excluded (Questions) Excluded (Expired) Exc…" at bounding box center [504, 120] width 98 height 19
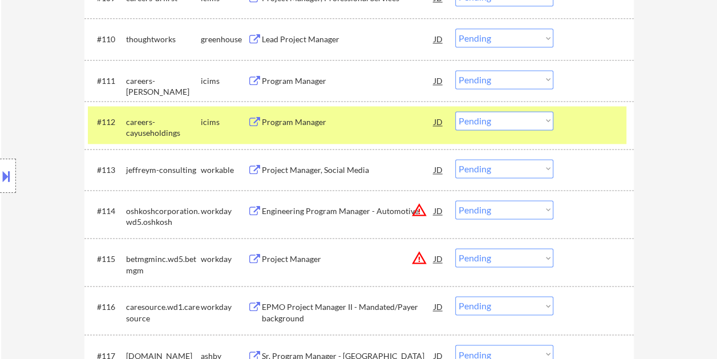
click at [572, 113] on div at bounding box center [595, 121] width 50 height 21
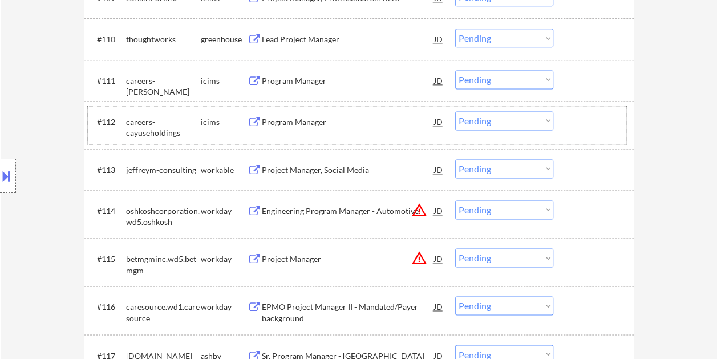
click at [570, 122] on div at bounding box center [595, 121] width 50 height 21
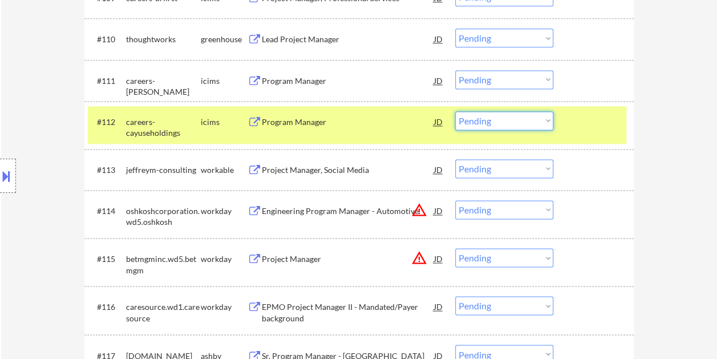
click at [549, 122] on select "Choose an option... Pending Applied Excluded (Questions) Excluded (Expired) Exc…" at bounding box center [504, 120] width 98 height 19
click at [455, 111] on select "Choose an option... Pending Applied Excluded (Questions) Excluded (Expired) Exc…" at bounding box center [504, 120] width 98 height 19
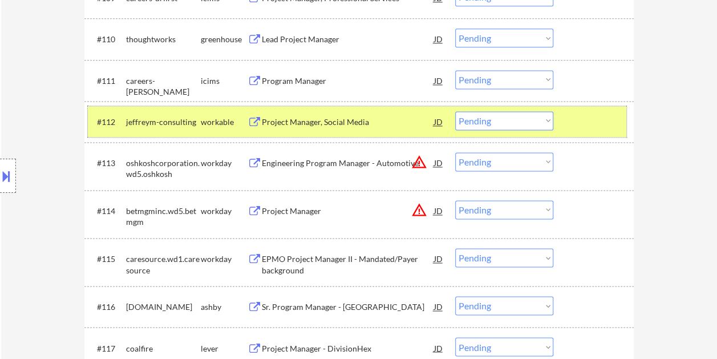
click at [578, 122] on div at bounding box center [595, 121] width 50 height 21
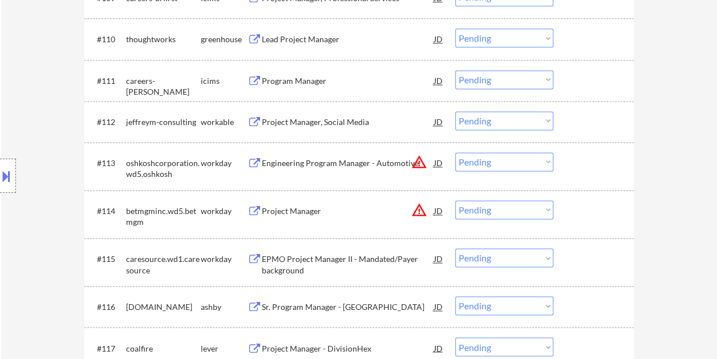
drag, startPoint x: 578, startPoint y: 122, endPoint x: 574, endPoint y: 110, distance: 12.5
click at [577, 121] on div at bounding box center [595, 121] width 50 height 21
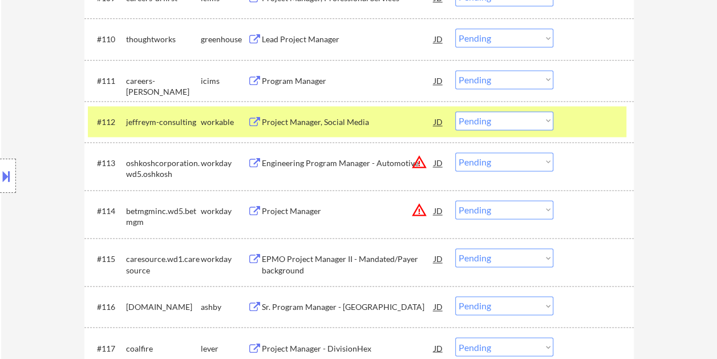
click at [304, 123] on div "Project Manager, Social Media" at bounding box center [348, 121] width 172 height 11
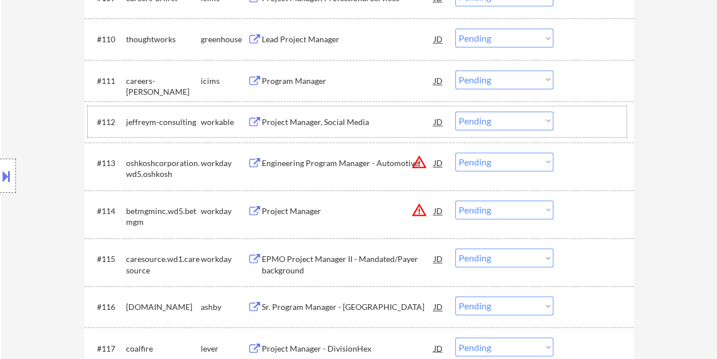
click at [584, 135] on div "#112 jeffreym-consulting workable Project Manager, Social Media JD warning_ambe…" at bounding box center [357, 121] width 538 height 31
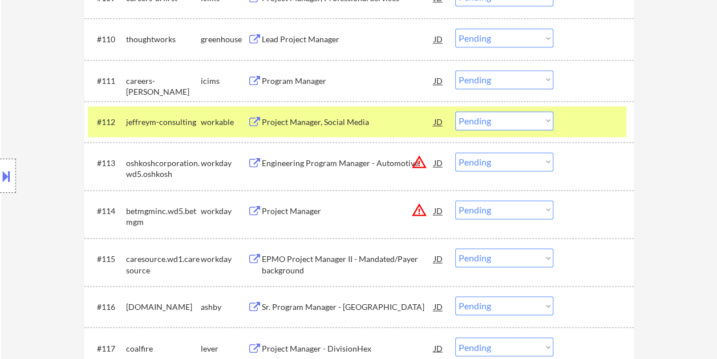
click at [547, 120] on select "Choose an option... Pending Applied Excluded (Questions) Excluded (Expired) Exc…" at bounding box center [504, 120] width 98 height 19
click at [455, 111] on select "Choose an option... Pending Applied Excluded (Questions) Excluded (Expired) Exc…" at bounding box center [504, 120] width 98 height 19
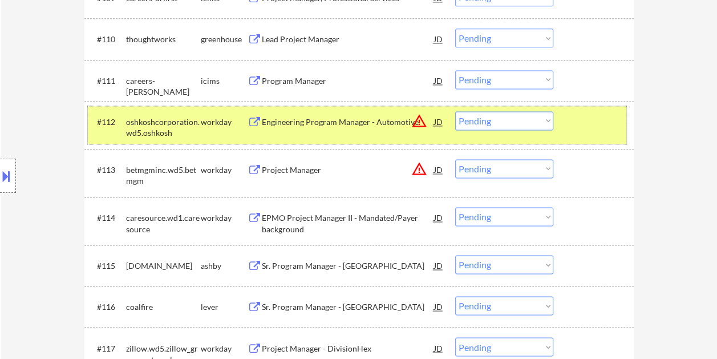
click at [553, 117] on div "#112 oshkoshcorporation.wd5.oshkosh workday Engineering Program Manager - Autom…" at bounding box center [357, 125] width 538 height 38
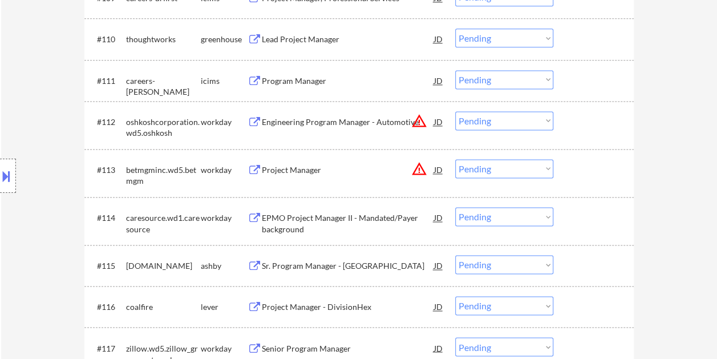
click at [584, 123] on div at bounding box center [595, 121] width 50 height 21
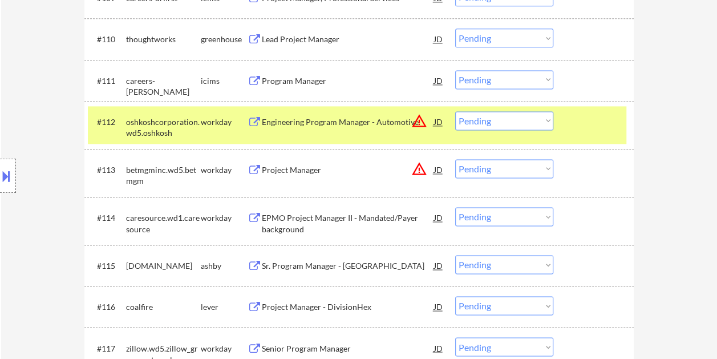
click at [347, 123] on div "Engineering Program Manager - Automotive" at bounding box center [348, 121] width 172 height 11
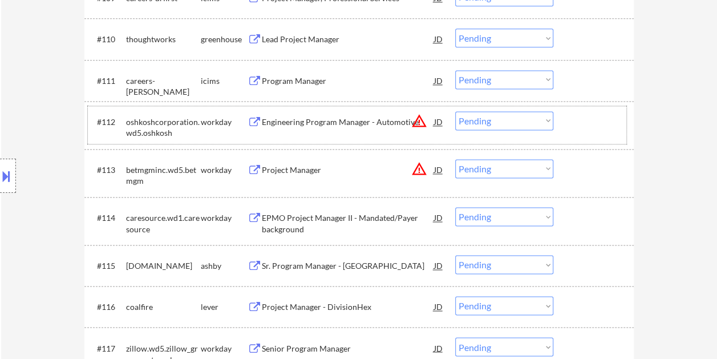
drag, startPoint x: 582, startPoint y: 113, endPoint x: 571, endPoint y: 120, distance: 12.8
click at [581, 115] on div at bounding box center [595, 121] width 50 height 21
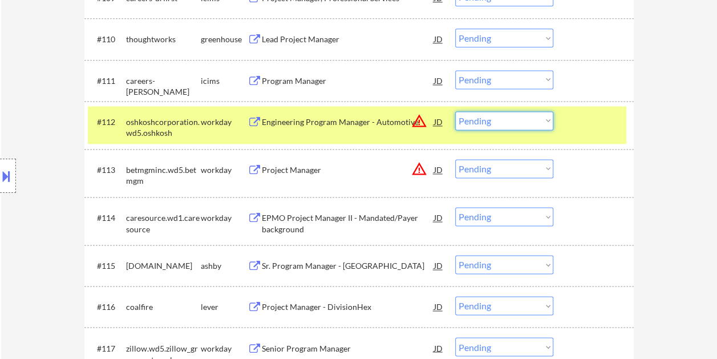
click at [544, 121] on select "Choose an option... Pending Applied Excluded (Questions) Excluded (Expired) Exc…" at bounding box center [504, 120] width 98 height 19
click at [455, 111] on select "Choose an option... Pending Applied Excluded (Questions) Excluded (Expired) Exc…" at bounding box center [504, 120] width 98 height 19
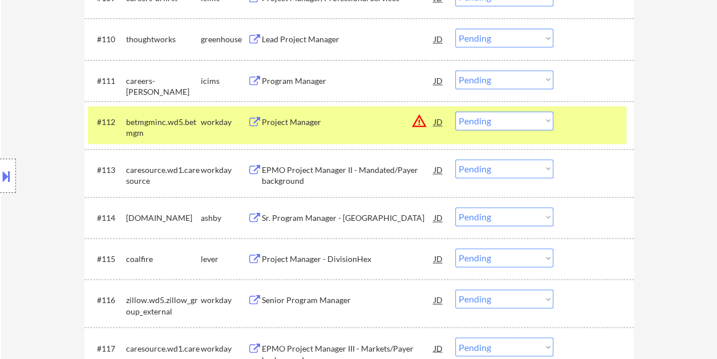
click at [577, 120] on div at bounding box center [595, 121] width 50 height 21
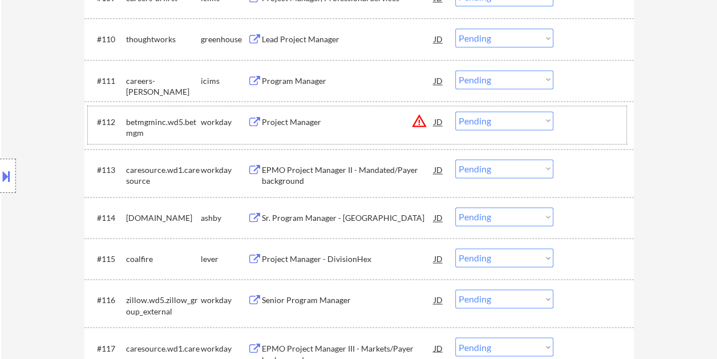
click at [596, 115] on div at bounding box center [595, 121] width 50 height 21
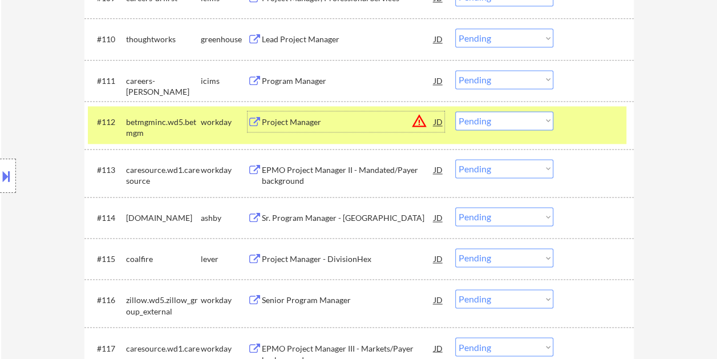
click at [333, 119] on div "Project Manager" at bounding box center [348, 121] width 172 height 11
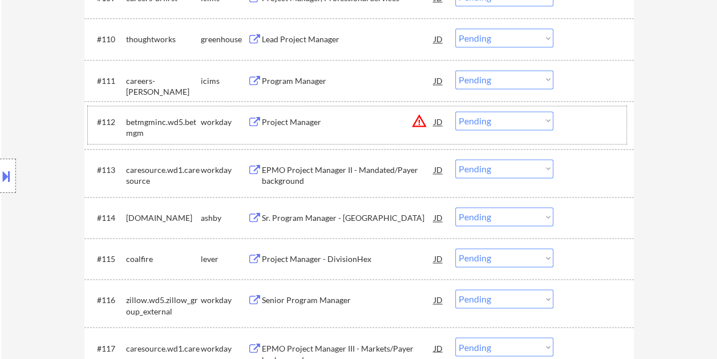
click at [597, 120] on div at bounding box center [595, 121] width 50 height 21
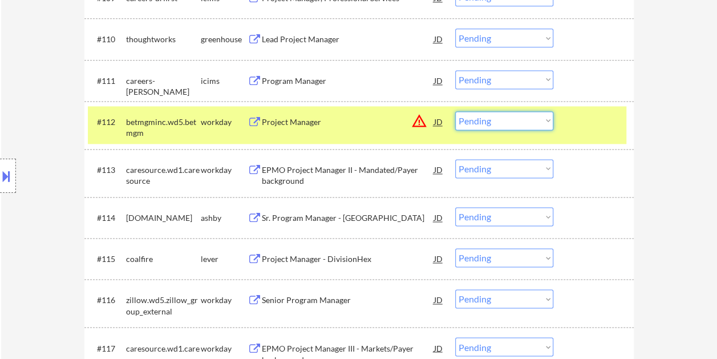
click at [549, 119] on select "Choose an option... Pending Applied Excluded (Questions) Excluded (Expired) Exc…" at bounding box center [504, 120] width 98 height 19
click at [455, 111] on select "Choose an option... Pending Applied Excluded (Questions) Excluded (Expired) Exc…" at bounding box center [504, 120] width 98 height 19
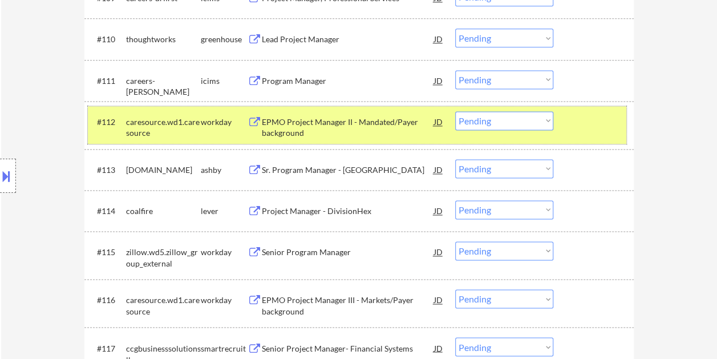
click at [604, 121] on div at bounding box center [595, 121] width 50 height 21
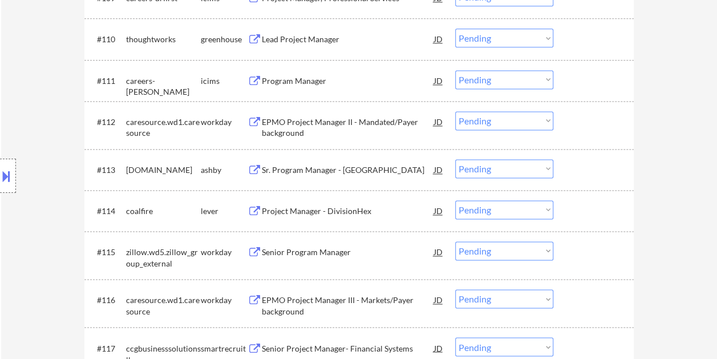
click at [602, 122] on div at bounding box center [595, 121] width 50 height 21
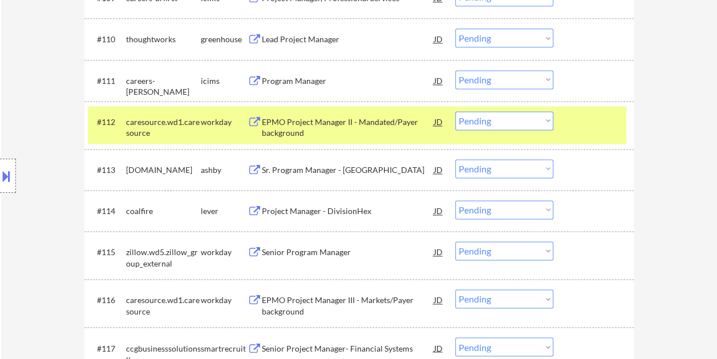
click at [338, 124] on div "EPMO Project Manager II - Mandated/Payer background" at bounding box center [348, 127] width 172 height 22
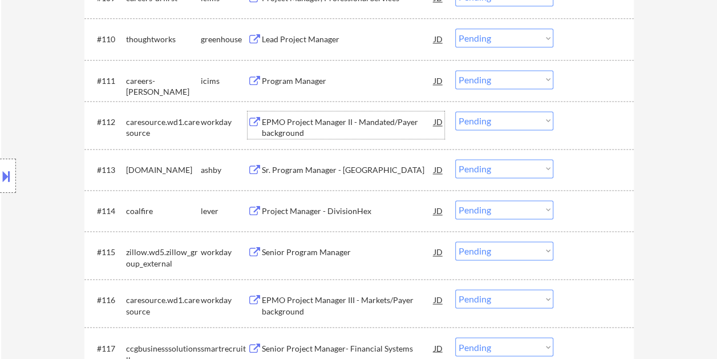
click at [584, 129] on div at bounding box center [595, 121] width 50 height 21
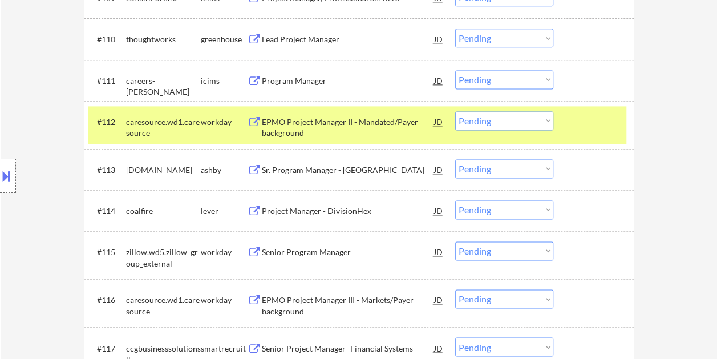
click at [542, 121] on select "Choose an option... Pending Applied Excluded (Questions) Excluded (Expired) Exc…" at bounding box center [504, 120] width 98 height 19
click at [455, 111] on select "Choose an option... Pending Applied Excluded (Questions) Excluded (Expired) Exc…" at bounding box center [504, 120] width 98 height 19
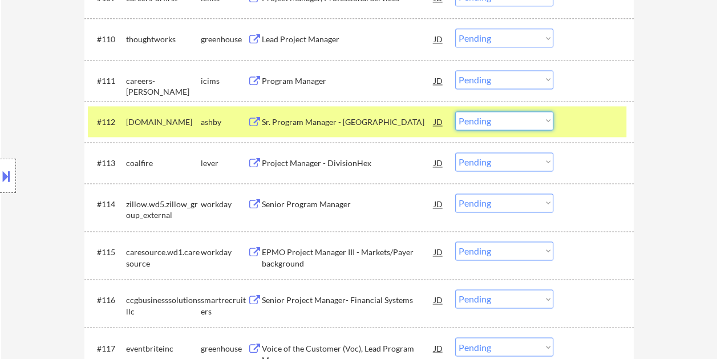
click at [530, 119] on select "Choose an option... Pending Applied Excluded (Questions) Excluded (Expired) Exc…" at bounding box center [504, 120] width 98 height 19
click at [455, 111] on select "Choose an option... Pending Applied Excluded (Questions) Excluded (Expired) Exc…" at bounding box center [504, 120] width 98 height 19
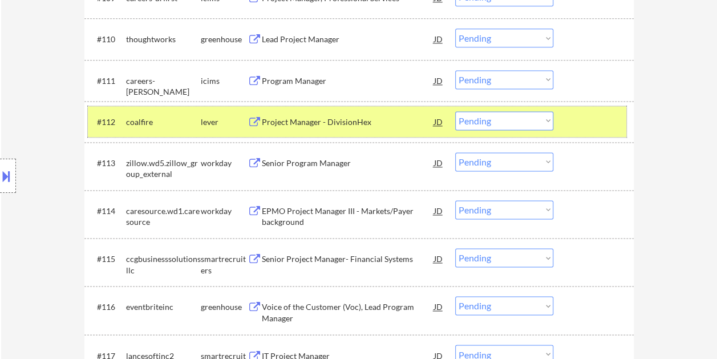
click at [603, 118] on div at bounding box center [595, 121] width 50 height 21
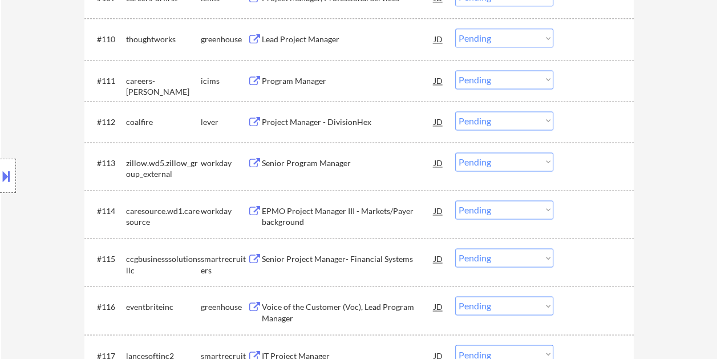
click at [587, 120] on div at bounding box center [595, 121] width 50 height 21
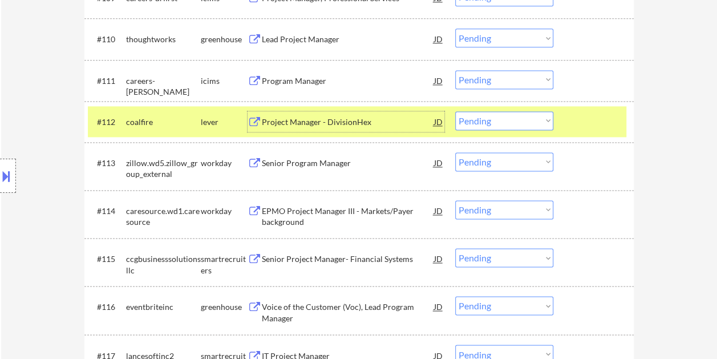
click at [301, 122] on div "Project Manager - DivisionHex" at bounding box center [348, 121] width 172 height 11
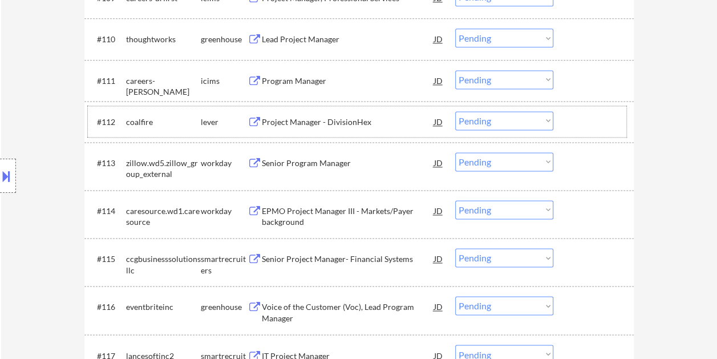
drag, startPoint x: 582, startPoint y: 116, endPoint x: 567, endPoint y: 120, distance: 15.9
click at [580, 116] on div at bounding box center [595, 121] width 50 height 21
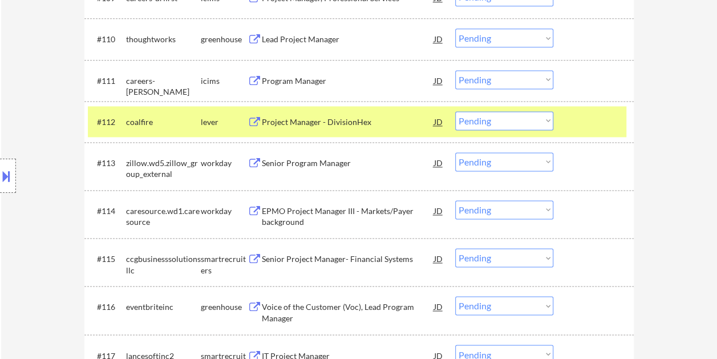
click at [547, 121] on select "Choose an option... Pending Applied Excluded (Questions) Excluded (Expired) Exc…" at bounding box center [504, 120] width 98 height 19
click at [455, 111] on select "Choose an option... Pending Applied Excluded (Questions) Excluded (Expired) Exc…" at bounding box center [504, 120] width 98 height 19
select select ""pending""
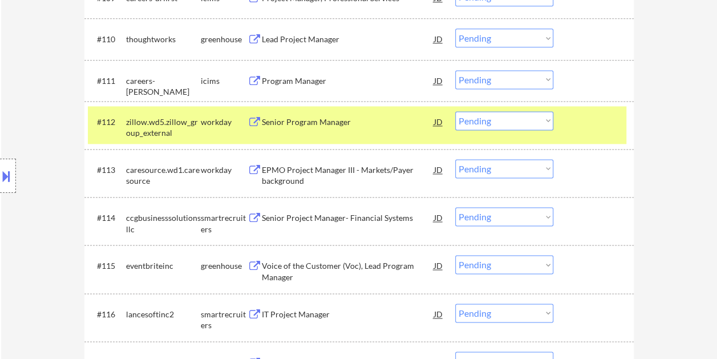
click at [575, 122] on div at bounding box center [595, 121] width 50 height 21
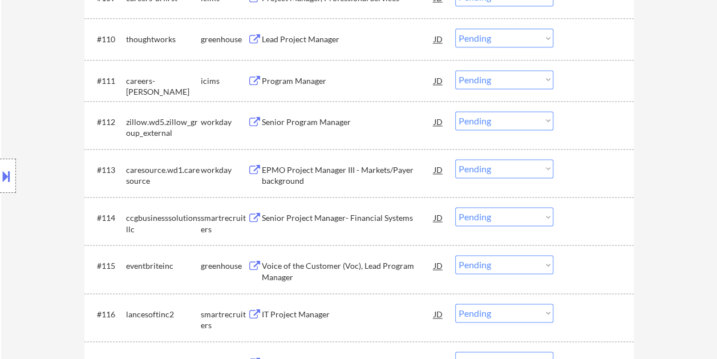
click at [579, 124] on div at bounding box center [595, 121] width 50 height 21
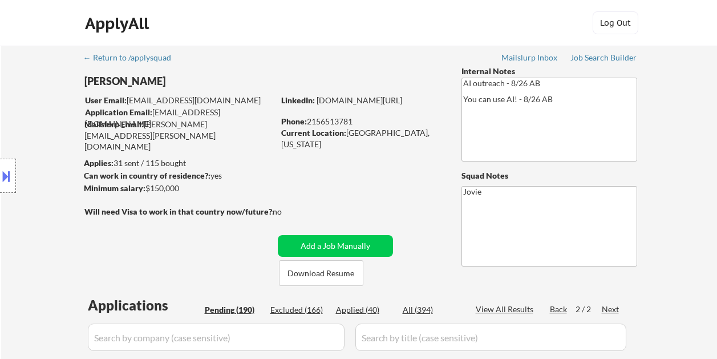
select select ""pending""
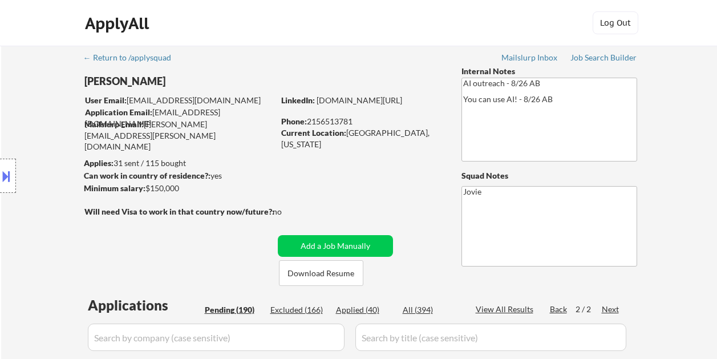
select select ""pending""
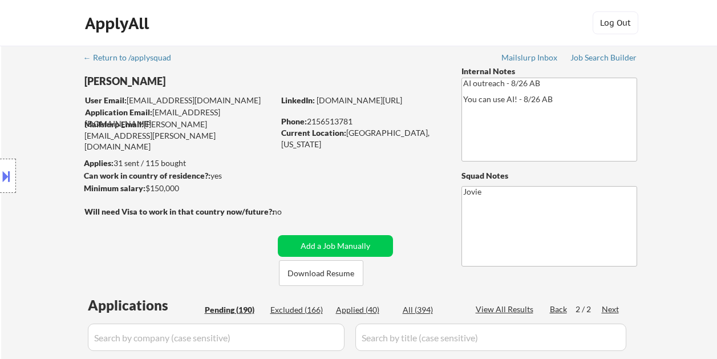
select select ""pending""
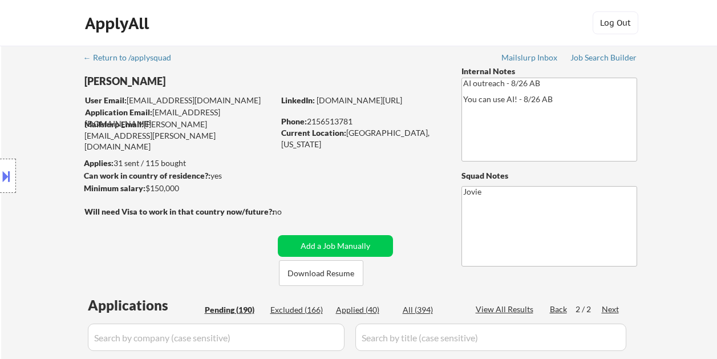
select select ""pending""
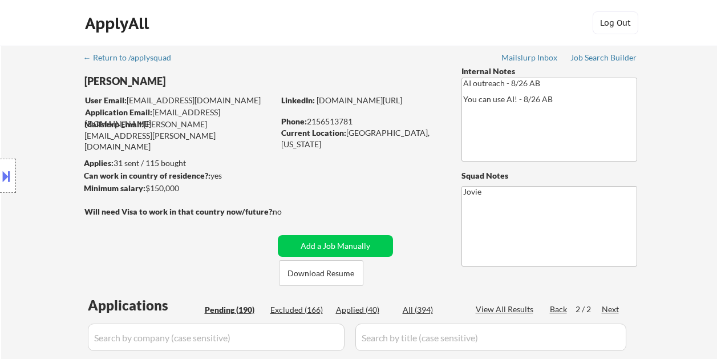
select select ""pending""
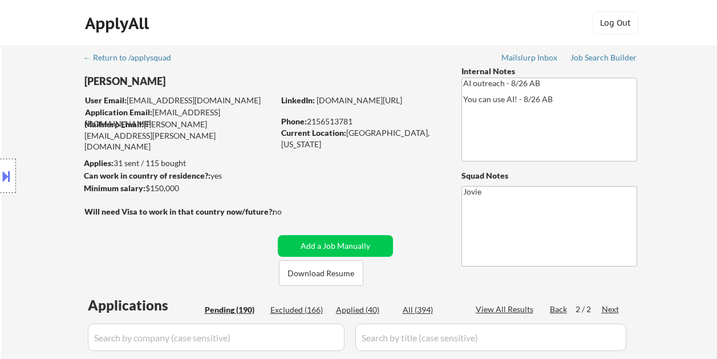
select select ""pending""
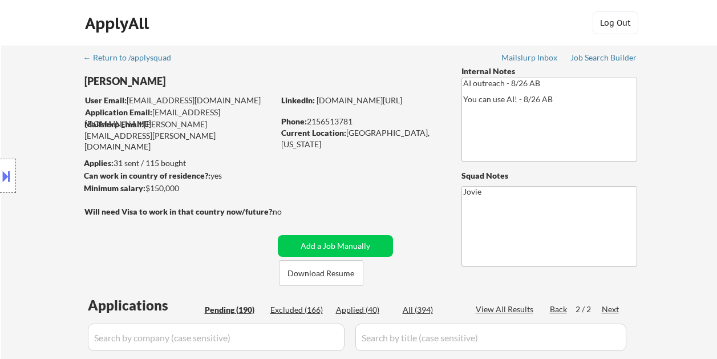
select select ""pending""
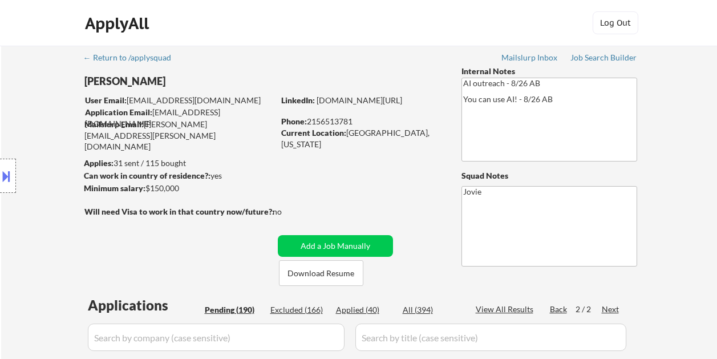
select select ""pending""
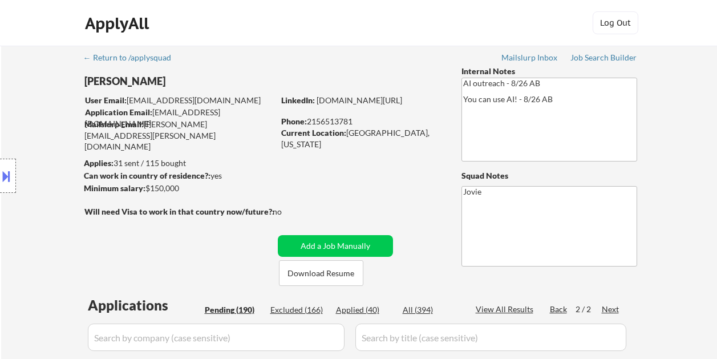
select select ""pending""
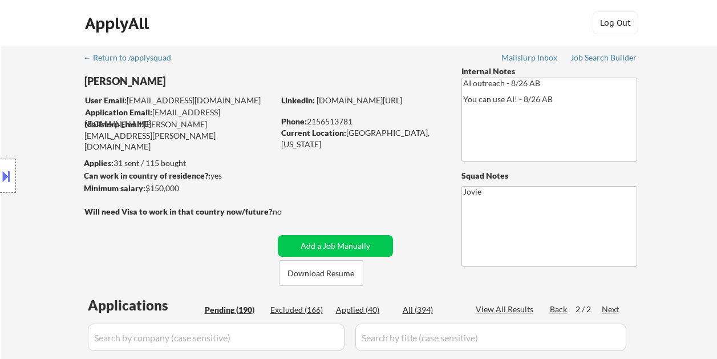
select select ""pending""
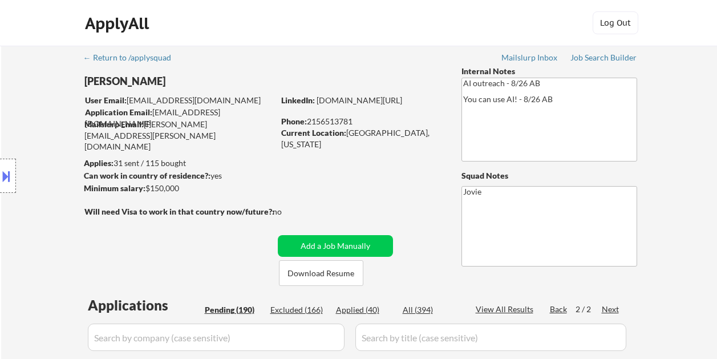
select select ""pending""
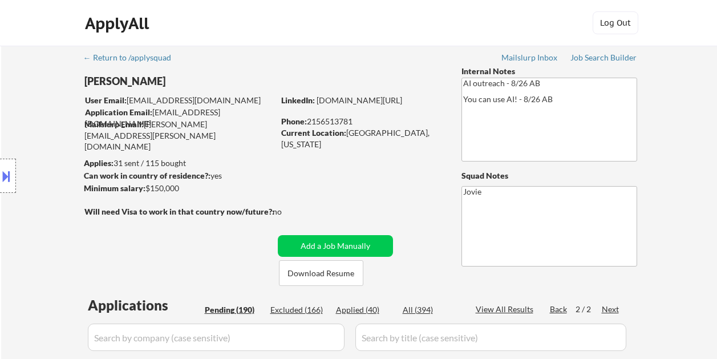
select select ""pending""
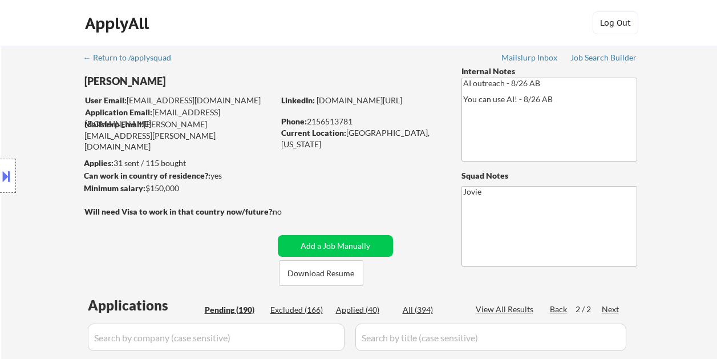
select select ""pending""
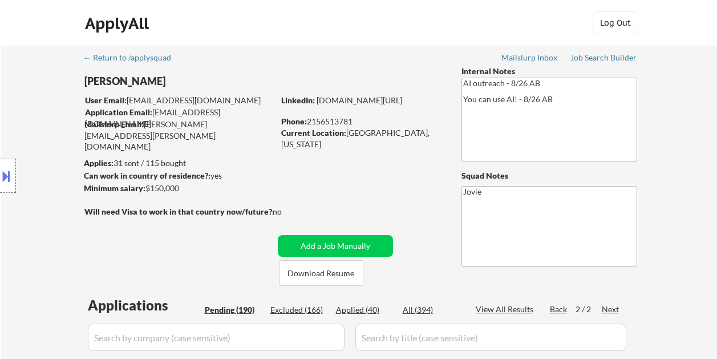
select select ""pending""
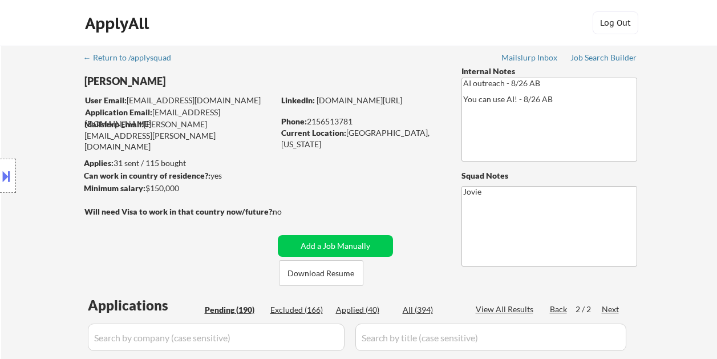
select select ""pending""
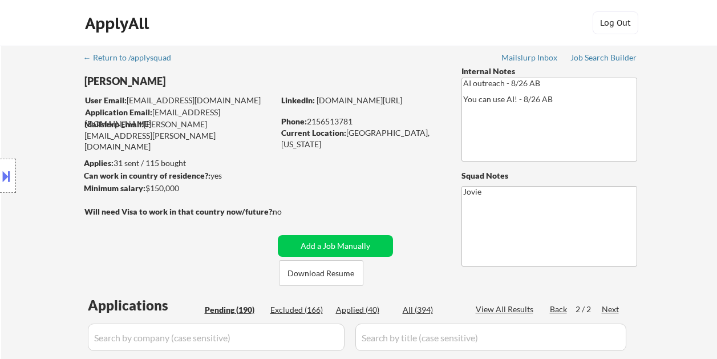
select select ""pending""
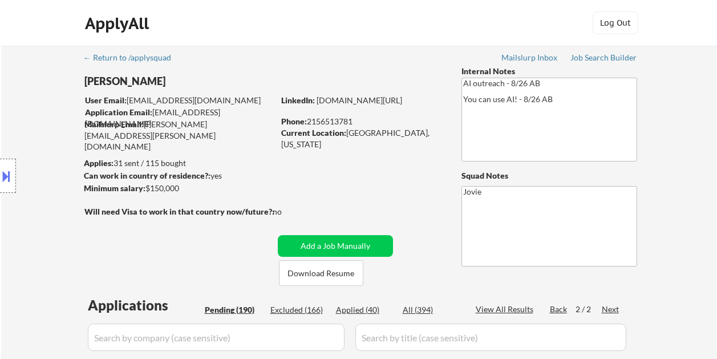
select select ""pending""
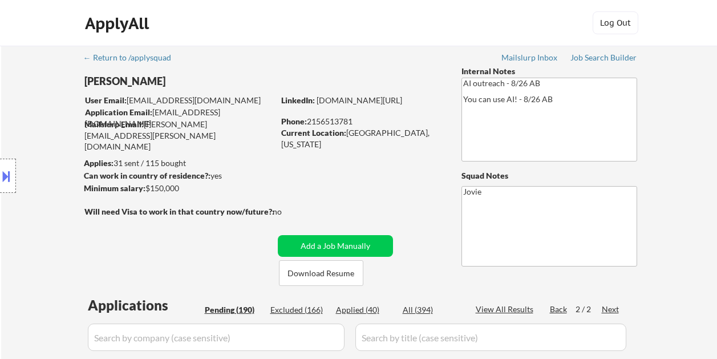
select select ""pending""
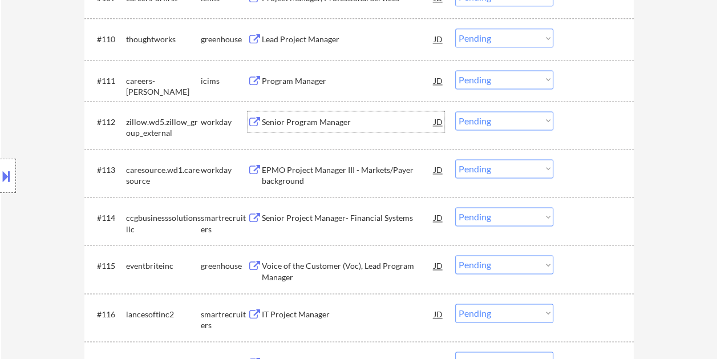
scroll to position [741, 0]
click at [567, 124] on div "#112 zillow.wd5.zillow_group_external workday Senior Program Manager JD warning…" at bounding box center [357, 125] width 538 height 38
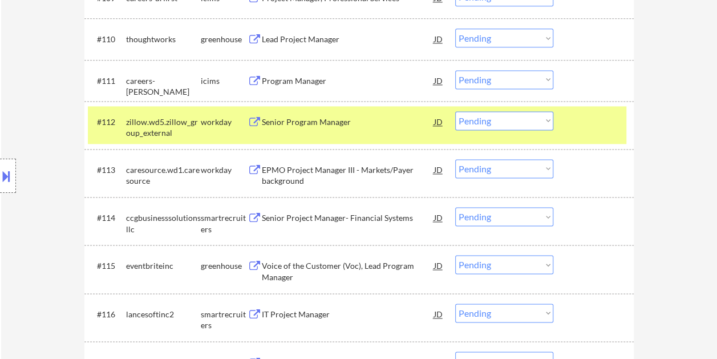
click at [547, 119] on select "Choose an option... Pending Applied Excluded (Questions) Excluded (Expired) Exc…" at bounding box center [504, 120] width 98 height 19
click at [455, 111] on select "Choose an option... Pending Applied Excluded (Questions) Excluded (Expired) Exc…" at bounding box center [504, 120] width 98 height 19
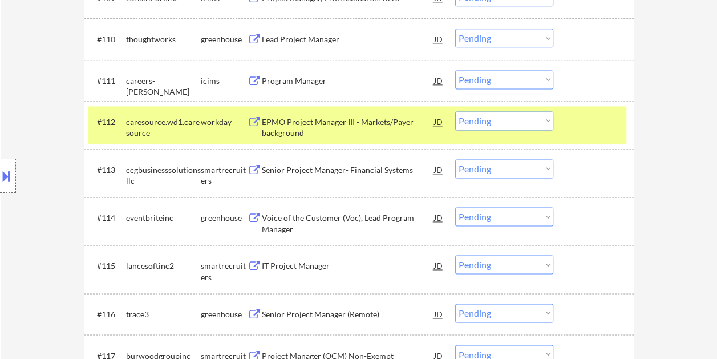
click at [590, 135] on div "#112 caresource.wd1.caresource workday EPMO Project Manager III - Markets/Payer…" at bounding box center [357, 125] width 538 height 38
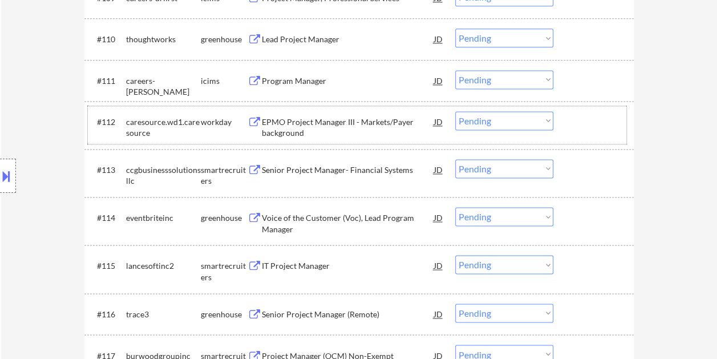
click at [604, 121] on div at bounding box center [595, 121] width 50 height 21
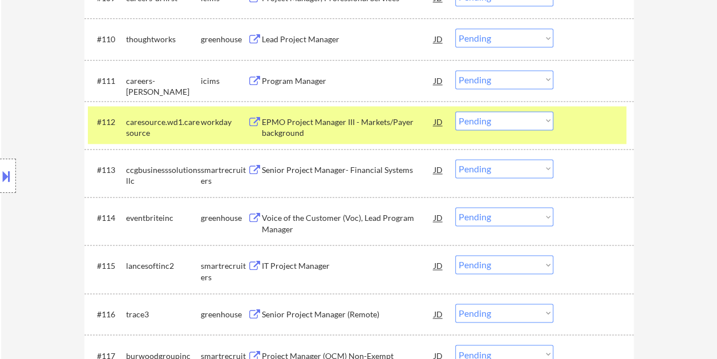
click at [368, 122] on div "EPMO Project Manager III - Markets/Payer background" at bounding box center [348, 127] width 172 height 22
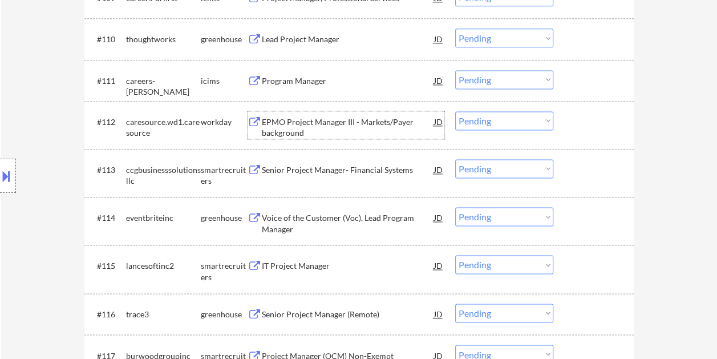
click at [584, 131] on div at bounding box center [595, 121] width 50 height 21
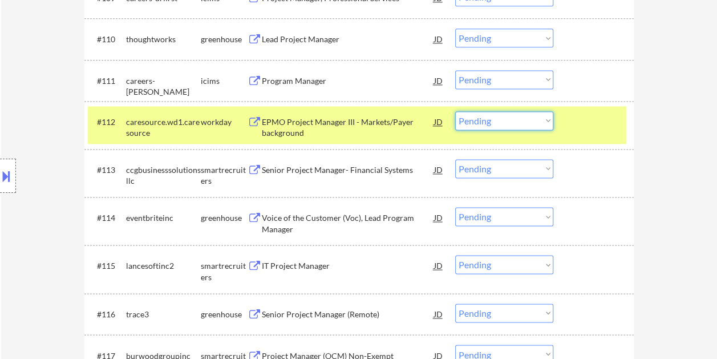
click at [541, 121] on select "Choose an option... Pending Applied Excluded (Questions) Excluded (Expired) Exc…" at bounding box center [504, 120] width 98 height 19
click at [455, 111] on select "Choose an option... Pending Applied Excluded (Questions) Excluded (Expired) Exc…" at bounding box center [504, 120] width 98 height 19
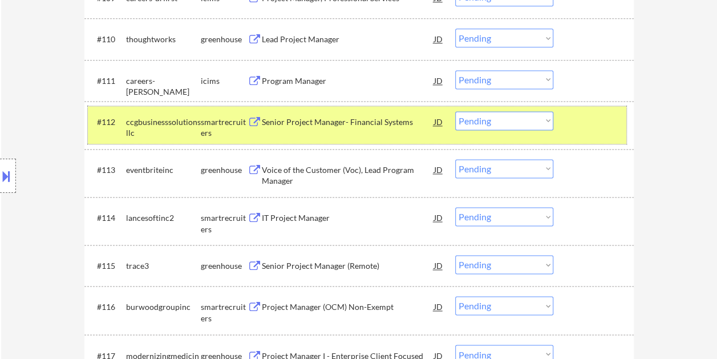
click at [574, 120] on div at bounding box center [595, 121] width 50 height 21
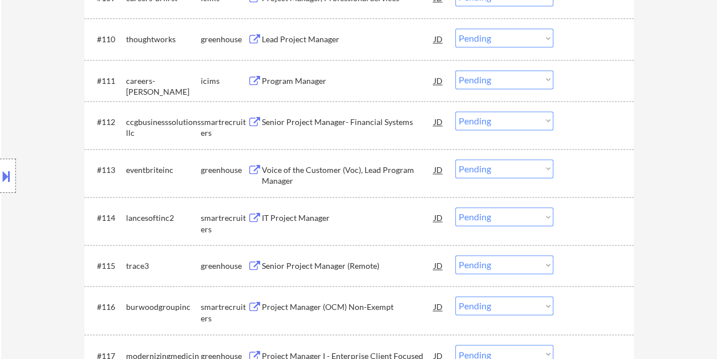
click at [597, 121] on div at bounding box center [595, 121] width 50 height 21
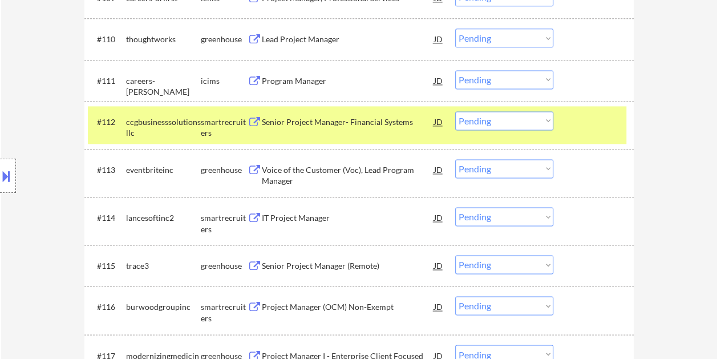
click at [338, 119] on div "Senior Project Manager- Financial Systems" at bounding box center [348, 121] width 172 height 11
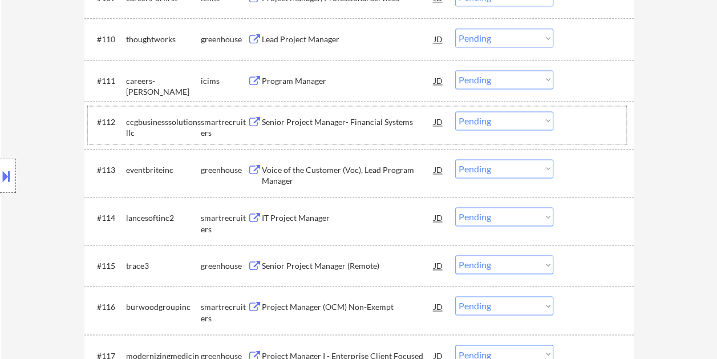
drag, startPoint x: 594, startPoint y: 124, endPoint x: 568, endPoint y: 123, distance: 26.3
click at [594, 124] on div at bounding box center [595, 121] width 50 height 21
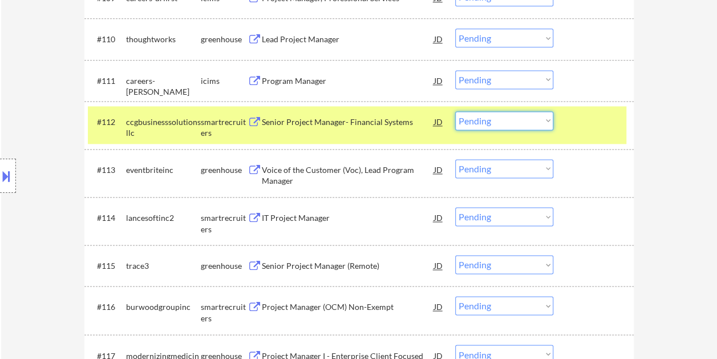
click at [538, 122] on select "Choose an option... Pending Applied Excluded (Questions) Excluded (Expired) Exc…" at bounding box center [504, 120] width 98 height 19
click at [455, 111] on select "Choose an option... Pending Applied Excluded (Questions) Excluded (Expired) Exc…" at bounding box center [504, 120] width 98 height 19
select select ""pending""
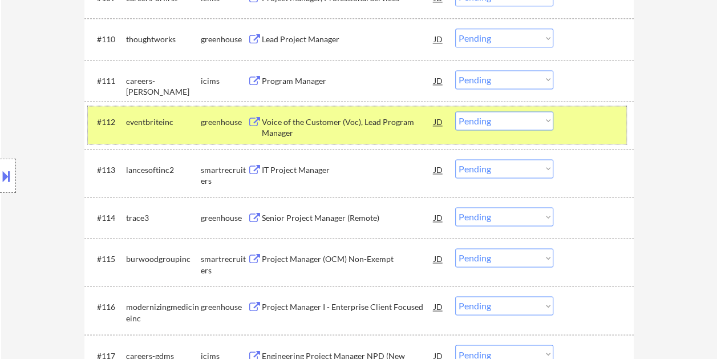
click at [592, 122] on div at bounding box center [595, 121] width 50 height 21
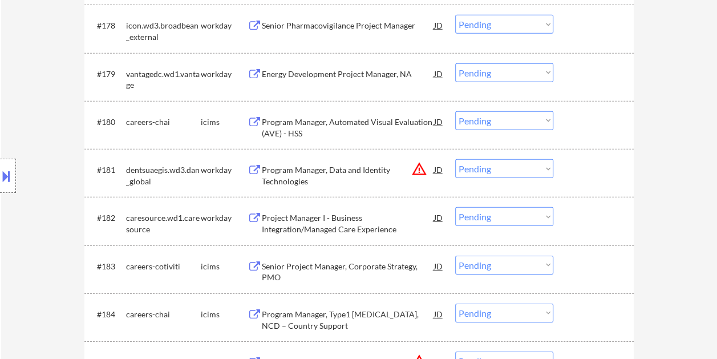
scroll to position [3778, 0]
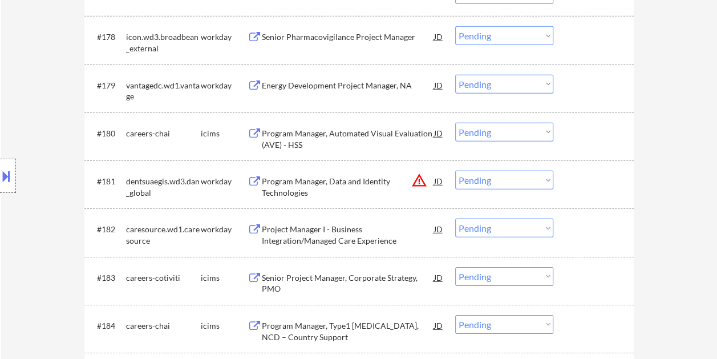
click at [579, 228] on div at bounding box center [595, 228] width 50 height 21
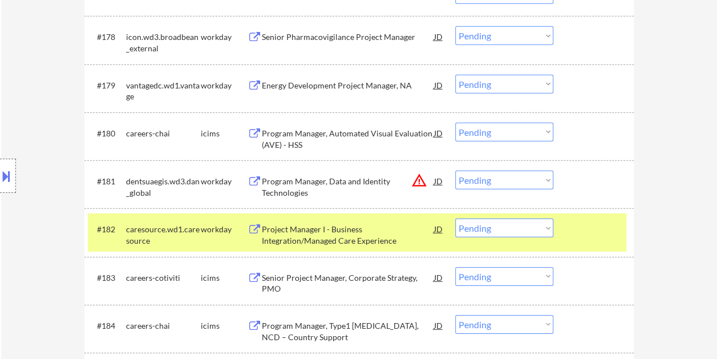
click at [369, 226] on div "Project Manager I - Business Integration/Managed Care Experience" at bounding box center [348, 235] width 172 height 22
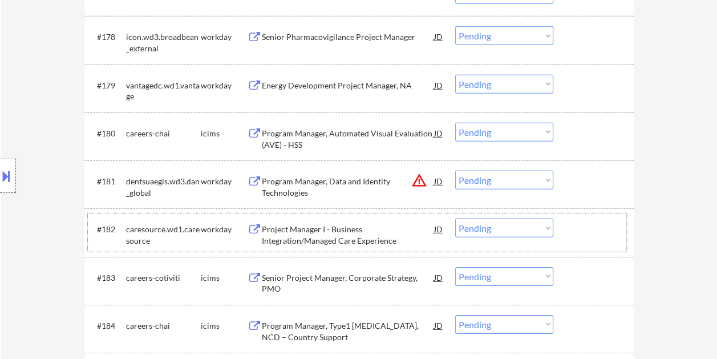
click at [572, 232] on div at bounding box center [595, 228] width 50 height 21
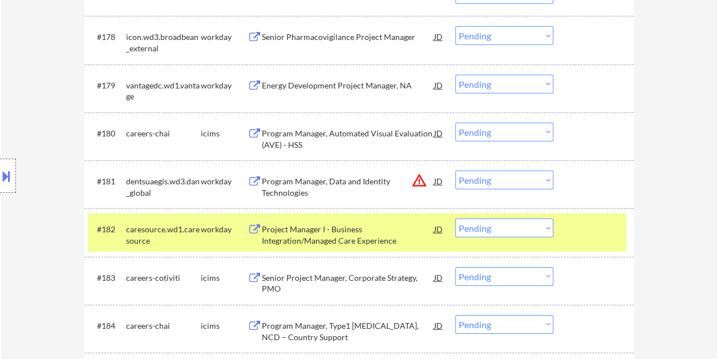
click at [549, 225] on select "Choose an option... Pending Applied Excluded (Questions) Excluded (Expired) Exc…" at bounding box center [504, 227] width 98 height 19
click at [455, 218] on select "Choose an option... Pending Applied Excluded (Questions) Excluded (Expired) Exc…" at bounding box center [504, 227] width 98 height 19
select select ""pending""
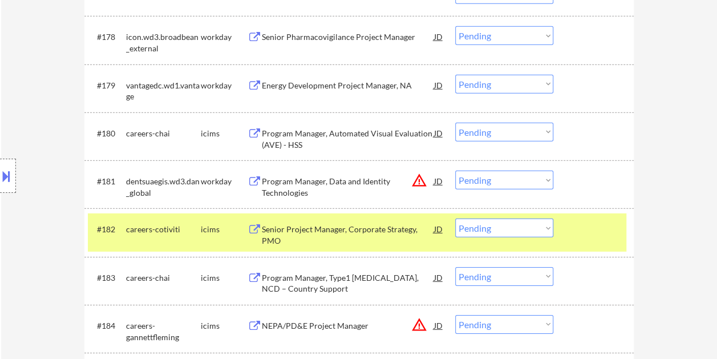
click at [573, 220] on div at bounding box center [595, 228] width 50 height 21
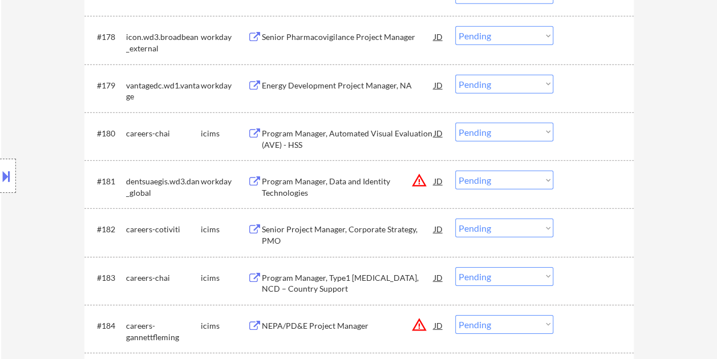
drag, startPoint x: 588, startPoint y: 185, endPoint x: 474, endPoint y: 186, distance: 114.1
click at [588, 184] on div at bounding box center [595, 180] width 50 height 21
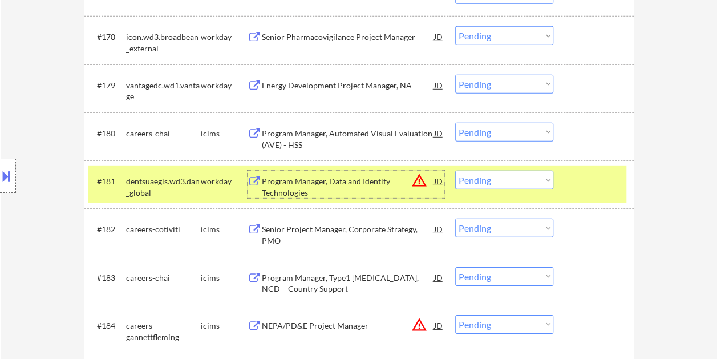
click at [375, 178] on div "Program Manager, Data and Identity Technologies" at bounding box center [348, 187] width 172 height 22
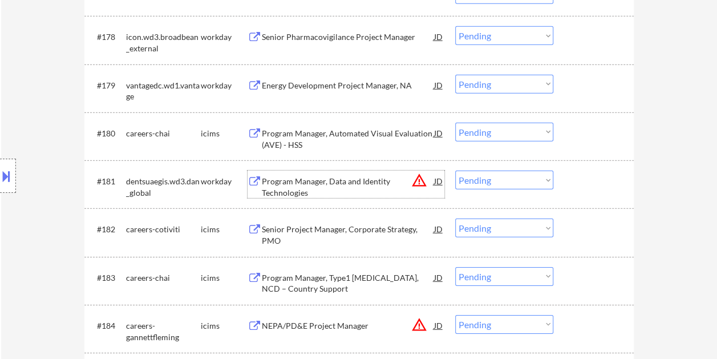
click at [570, 182] on div at bounding box center [595, 180] width 50 height 21
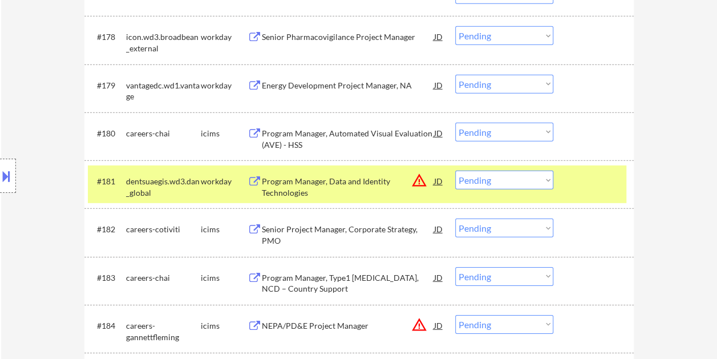
click at [537, 177] on select "Choose an option... Pending Applied Excluded (Questions) Excluded (Expired) Exc…" at bounding box center [504, 179] width 98 height 19
click at [455, 170] on select "Choose an option... Pending Applied Excluded (Questions) Excluded (Expired) Exc…" at bounding box center [504, 179] width 98 height 19
select select ""pending""
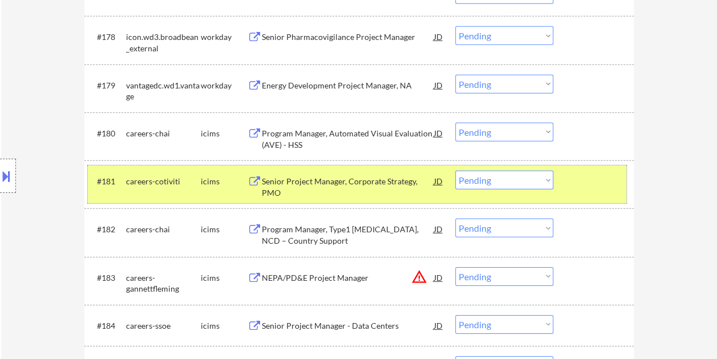
click at [568, 180] on div "#181 careers-cotiviti icims Senior Project Manager, Corporate Strategy, PMO JD …" at bounding box center [357, 184] width 538 height 38
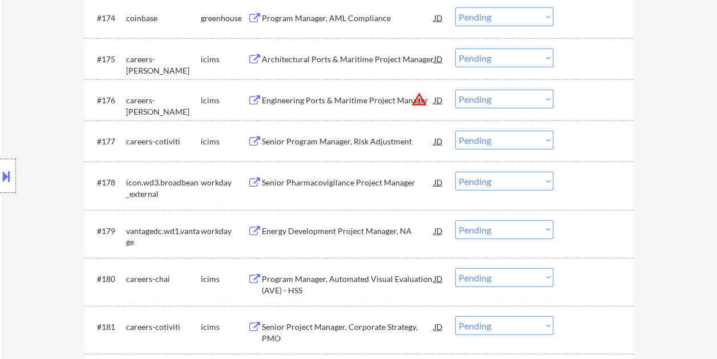
scroll to position [3607, 0]
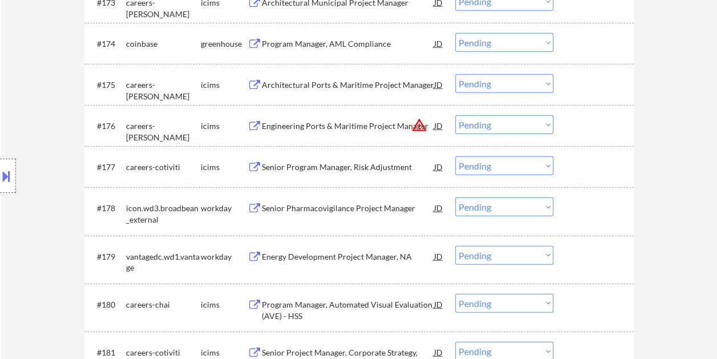
click at [585, 253] on div at bounding box center [595, 256] width 50 height 21
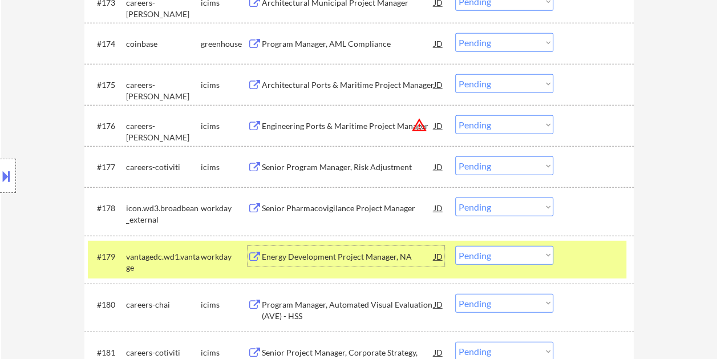
click at [313, 252] on div "Energy Development Project Manager, NA" at bounding box center [348, 256] width 172 height 11
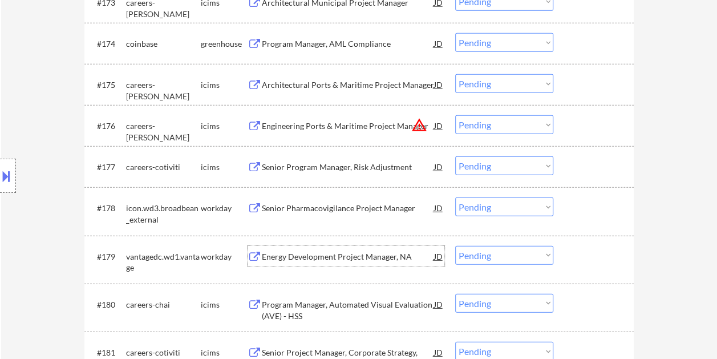
click at [574, 262] on div at bounding box center [595, 256] width 50 height 21
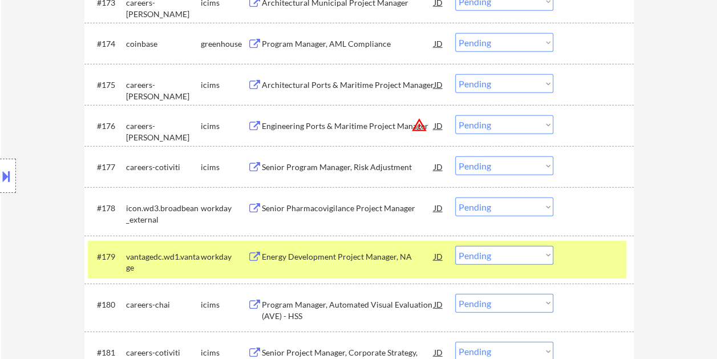
click at [541, 254] on select "Choose an option... Pending Applied Excluded (Questions) Excluded (Expired) Exc…" at bounding box center [504, 255] width 98 height 19
click at [455, 246] on select "Choose an option... Pending Applied Excluded (Questions) Excluded (Expired) Exc…" at bounding box center [504, 255] width 98 height 19
select select ""pending""
click at [569, 250] on div "#179 careers-chai icims Program Manager, Automated Visual Evaluation (AVE) - HS…" at bounding box center [357, 260] width 538 height 38
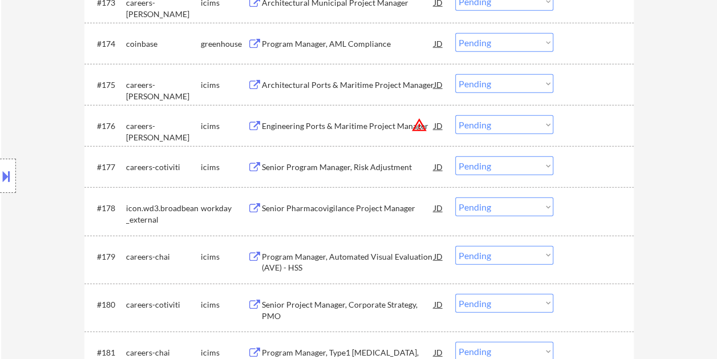
click at [566, 209] on div "#178 icon.wd3.broadbean_external workday Senior Pharmacovigilance Project Manag…" at bounding box center [357, 211] width 538 height 38
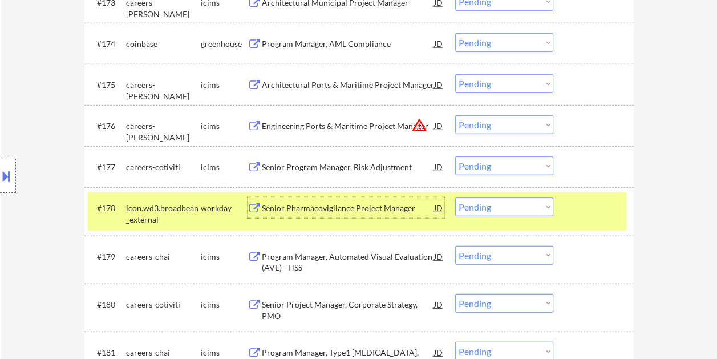
click at [395, 206] on div "Senior Pharmacovigilance Project Manager" at bounding box center [348, 207] width 172 height 11
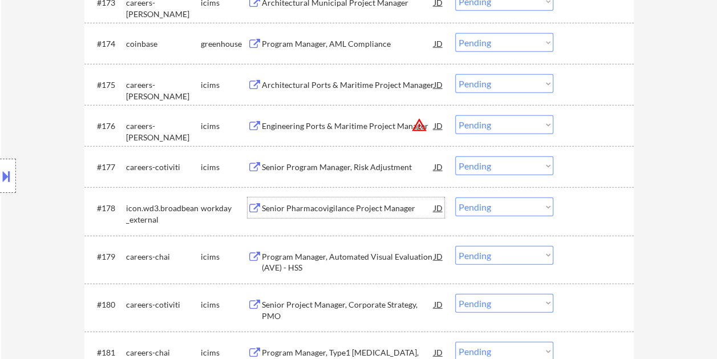
click at [571, 198] on div at bounding box center [595, 207] width 50 height 21
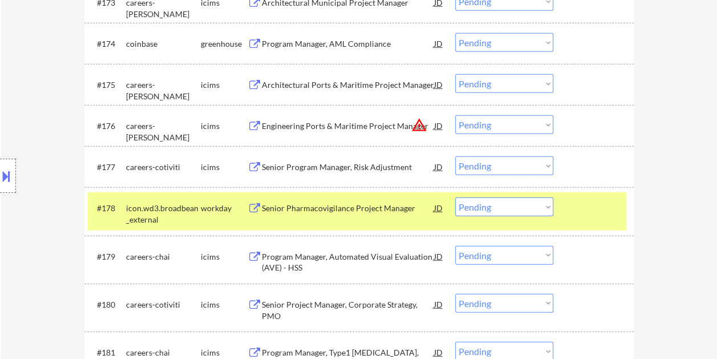
click at [549, 205] on select "Choose an option... Pending Applied Excluded (Questions) Excluded (Expired) Exc…" at bounding box center [504, 206] width 98 height 19
click at [455, 197] on select "Choose an option... Pending Applied Excluded (Questions) Excluded (Expired) Exc…" at bounding box center [504, 206] width 98 height 19
select select ""pending""
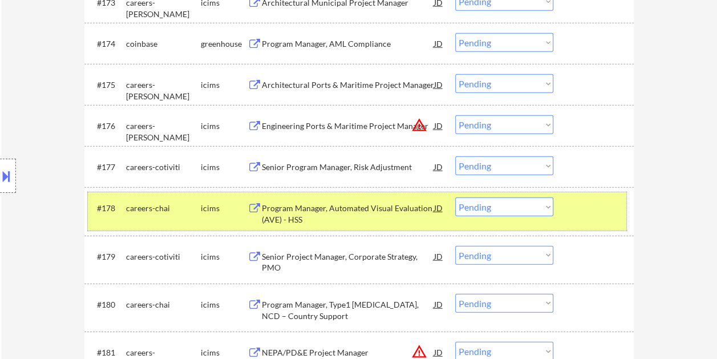
click at [585, 216] on div at bounding box center [595, 207] width 50 height 21
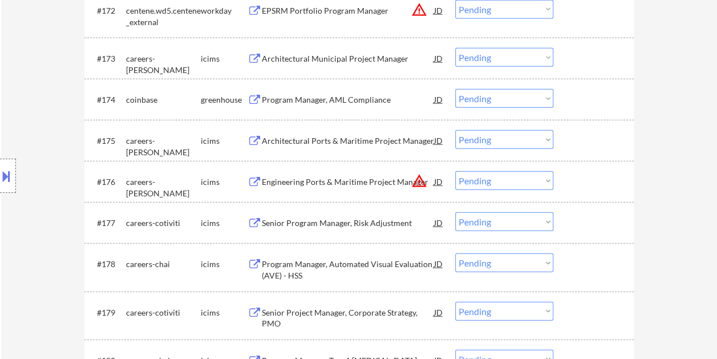
scroll to position [3550, 0]
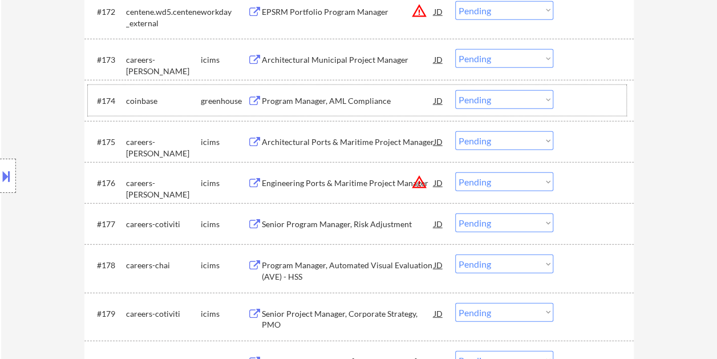
click at [571, 92] on div at bounding box center [595, 100] width 50 height 21
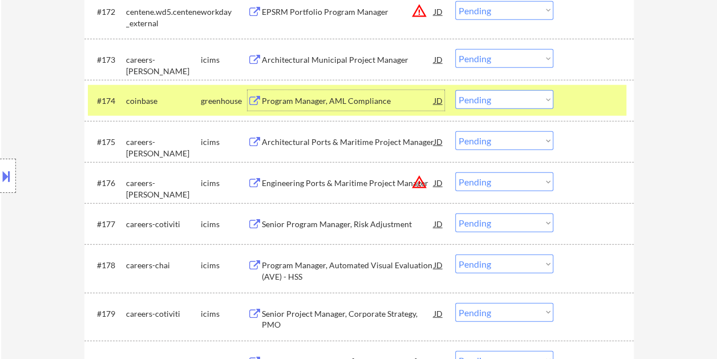
click at [363, 101] on div "Program Manager, AML Compliance" at bounding box center [348, 100] width 172 height 11
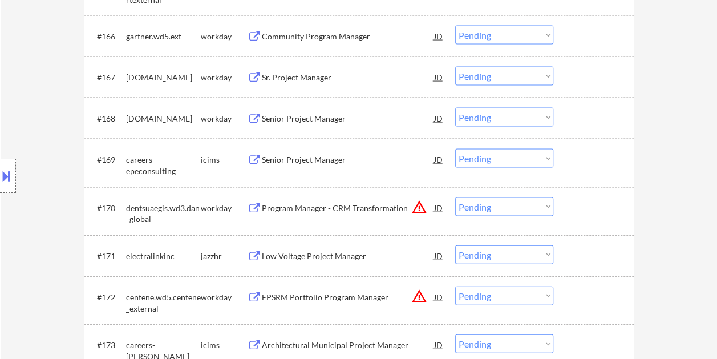
scroll to position [3208, 0]
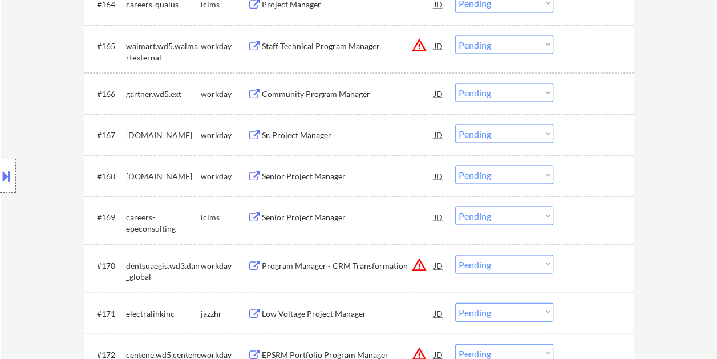
click at [579, 176] on div at bounding box center [595, 175] width 50 height 21
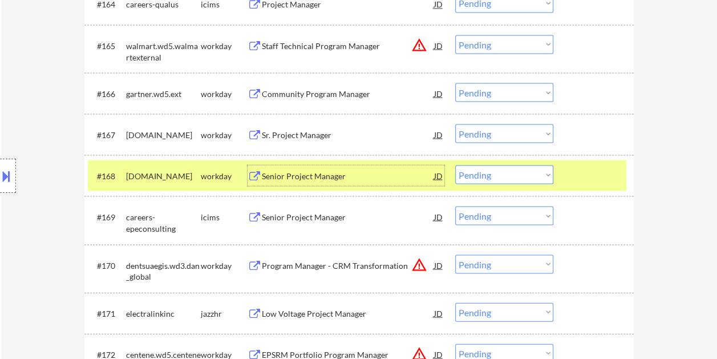
click at [360, 168] on div "Senior Project Manager" at bounding box center [348, 175] width 172 height 21
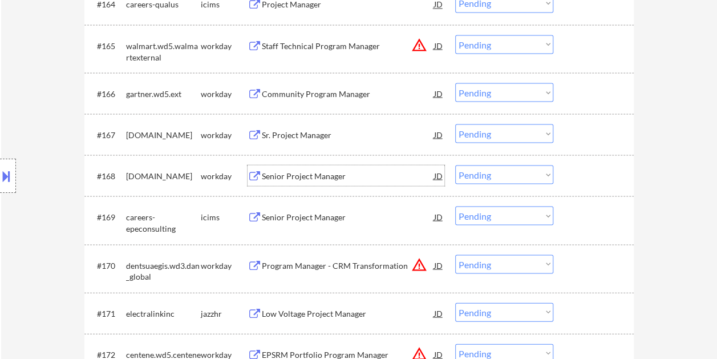
drag, startPoint x: 588, startPoint y: 176, endPoint x: 579, endPoint y: 174, distance: 9.2
click at [587, 176] on div at bounding box center [595, 175] width 50 height 21
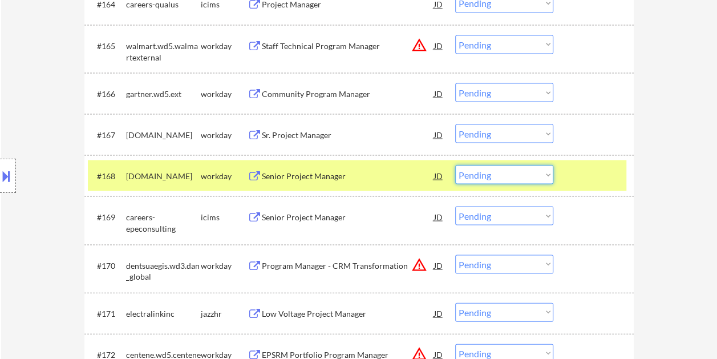
click at [551, 171] on select "Choose an option... Pending Applied Excluded (Questions) Excluded (Expired) Exc…" at bounding box center [504, 174] width 98 height 19
click at [455, 165] on select "Choose an option... Pending Applied Excluded (Questions) Excluded (Expired) Exc…" at bounding box center [504, 174] width 98 height 19
select select ""pending""
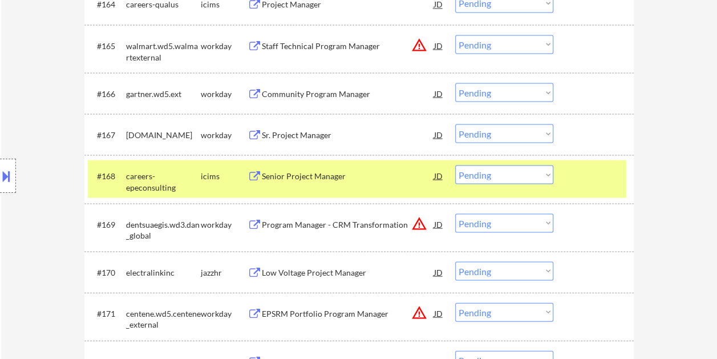
click at [584, 179] on div at bounding box center [595, 175] width 50 height 21
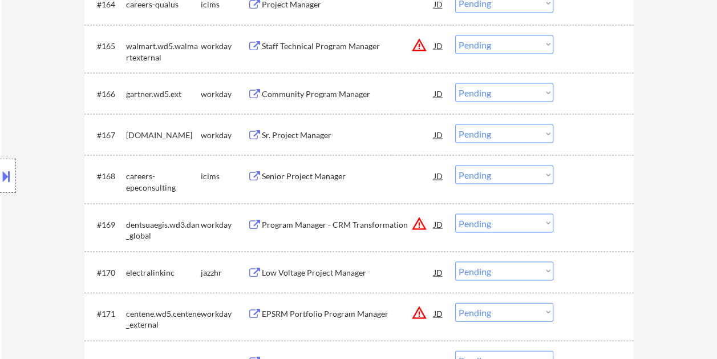
click at [572, 125] on div at bounding box center [595, 134] width 50 height 21
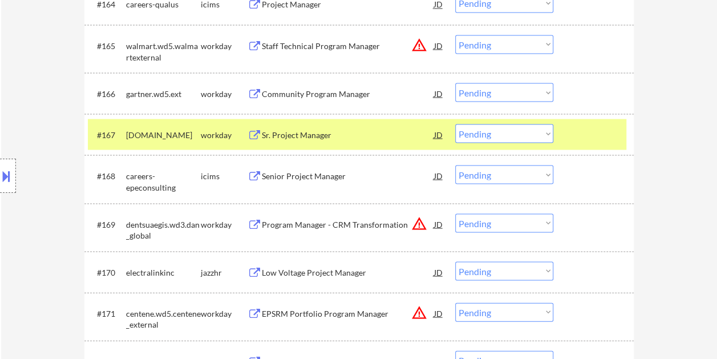
click at [372, 125] on div "Sr. Project Manager" at bounding box center [348, 134] width 172 height 21
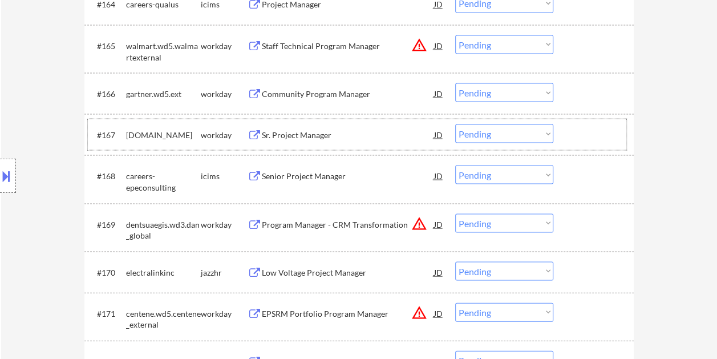
click at [565, 133] on div "#167 mhs.wd1.careers workday Sr. Project Manager JD warning_amber Choose an opt…" at bounding box center [357, 134] width 538 height 31
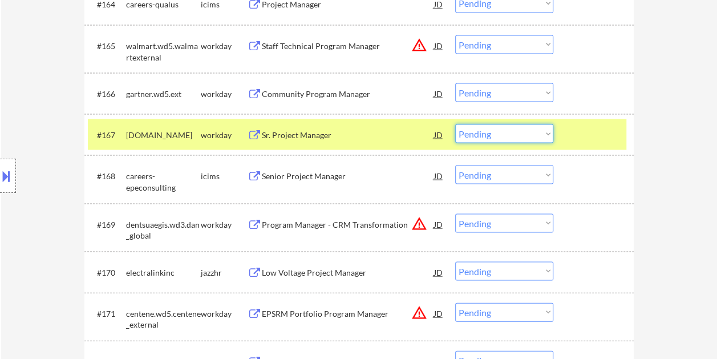
click at [546, 131] on select "Choose an option... Pending Applied Excluded (Questions) Excluded (Expired) Exc…" at bounding box center [504, 133] width 98 height 19
click at [455, 124] on select "Choose an option... Pending Applied Excluded (Questions) Excluded (Expired) Exc…" at bounding box center [504, 133] width 98 height 19
select select ""pending""
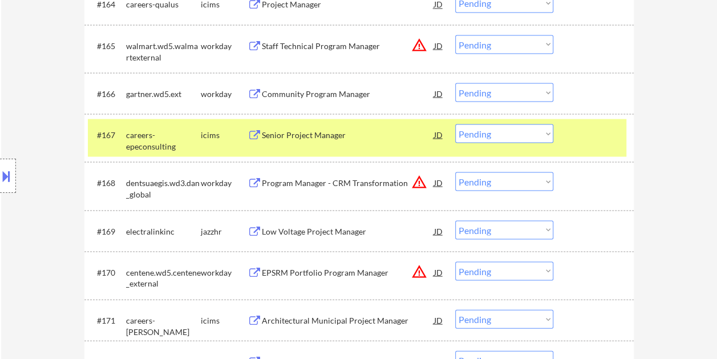
click at [591, 140] on div at bounding box center [595, 134] width 50 height 21
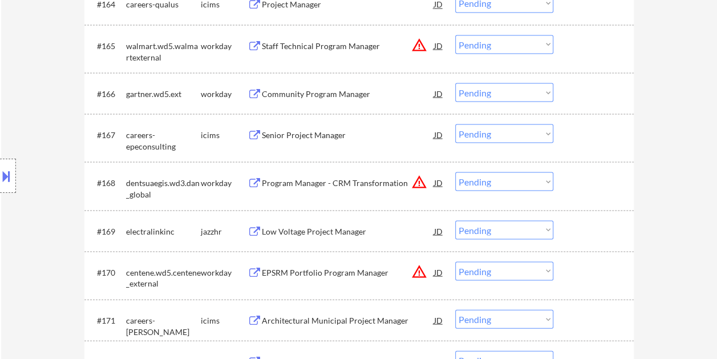
click at [571, 93] on div at bounding box center [595, 93] width 50 height 21
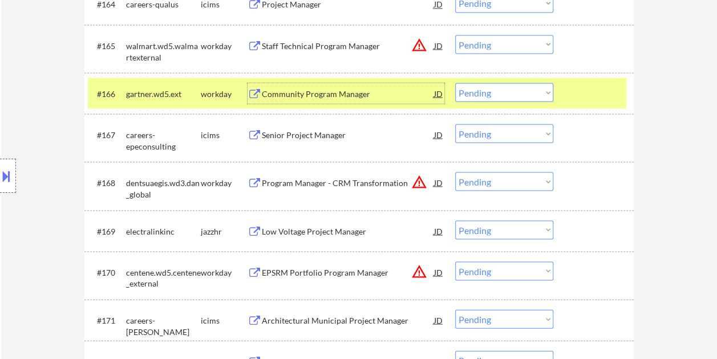
click at [337, 88] on div "Community Program Manager" at bounding box center [348, 93] width 172 height 11
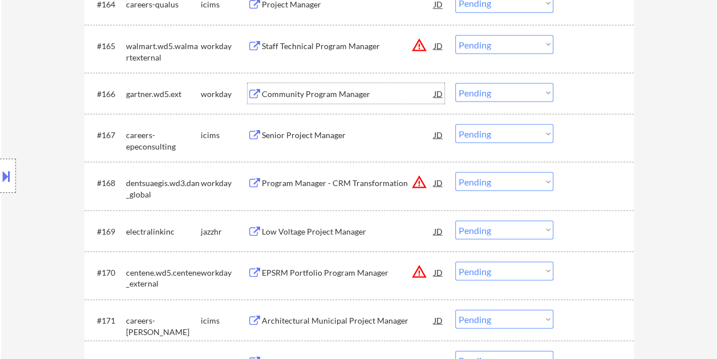
drag, startPoint x: 575, startPoint y: 88, endPoint x: 559, endPoint y: 92, distance: 16.5
click at [575, 88] on div at bounding box center [595, 93] width 50 height 21
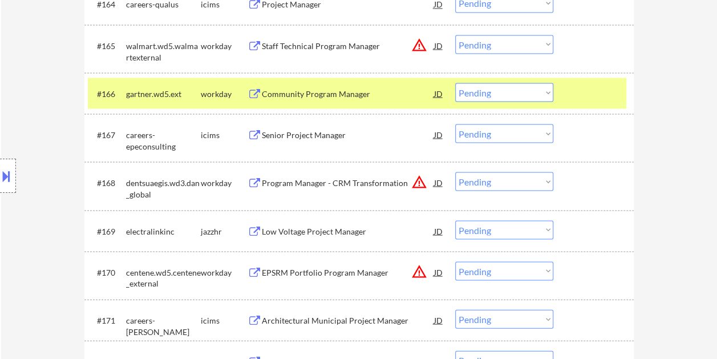
drag, startPoint x: 545, startPoint y: 93, endPoint x: 539, endPoint y: 96, distance: 6.2
click at [545, 93] on select "Choose an option... Pending Applied Excluded (Questions) Excluded (Expired) Exc…" at bounding box center [504, 92] width 98 height 19
click at [455, 83] on select "Choose an option... Pending Applied Excluded (Questions) Excluded (Expired) Exc…" at bounding box center [504, 92] width 98 height 19
select select ""pending""
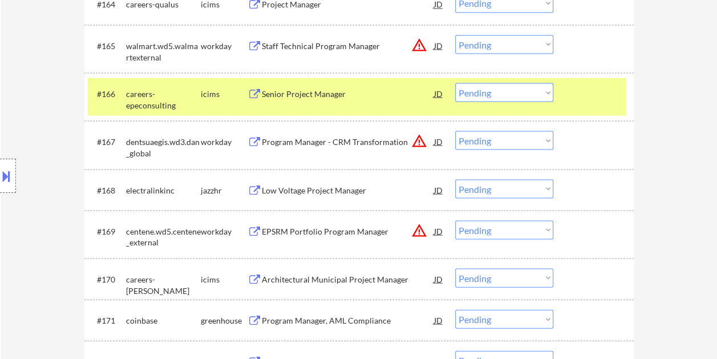
click at [590, 91] on div at bounding box center [595, 93] width 50 height 21
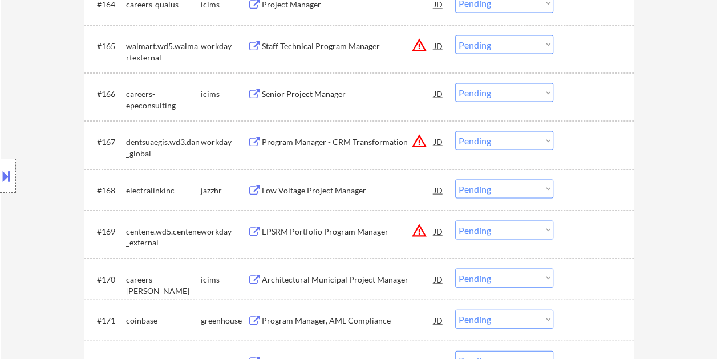
click at [588, 40] on div at bounding box center [595, 45] width 50 height 21
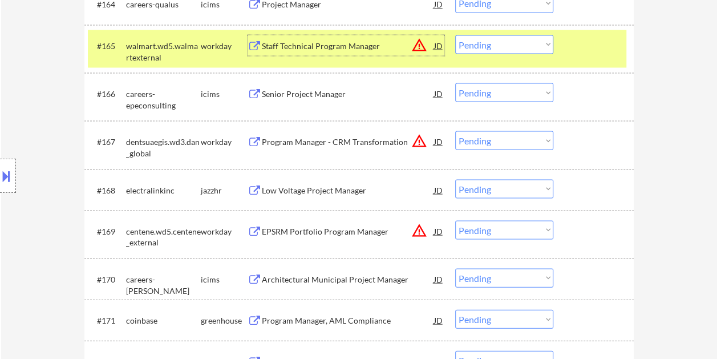
click at [359, 47] on div "Staff Technical Program Manager" at bounding box center [348, 45] width 172 height 11
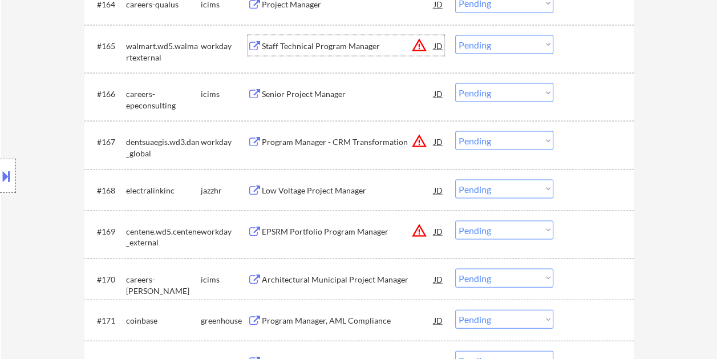
click at [575, 44] on div at bounding box center [595, 45] width 50 height 21
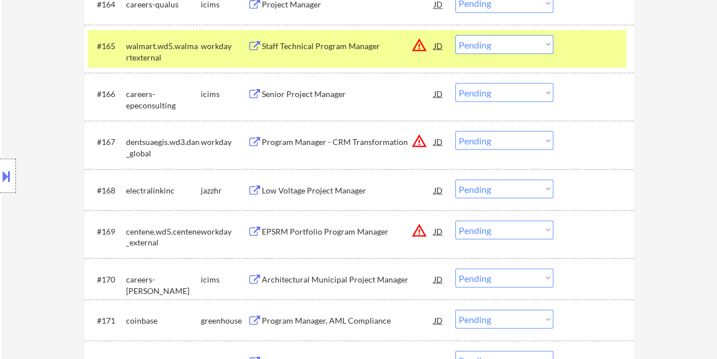
click at [541, 42] on select "Choose an option... Pending Applied Excluded (Questions) Excluded (Expired) Exc…" at bounding box center [504, 44] width 98 height 19
click at [455, 35] on select "Choose an option... Pending Applied Excluded (Questions) Excluded (Expired) Exc…" at bounding box center [504, 44] width 98 height 19
select select ""pending""
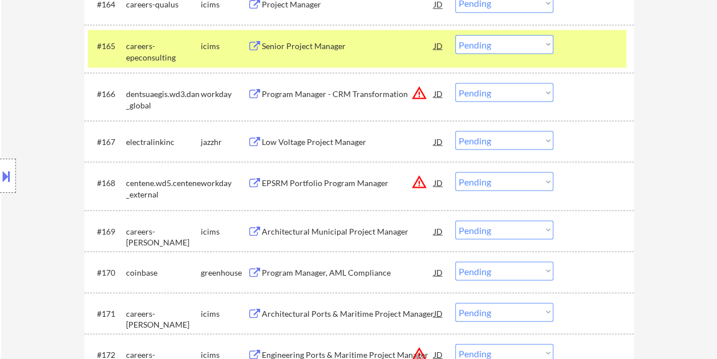
click at [572, 50] on div at bounding box center [595, 45] width 50 height 21
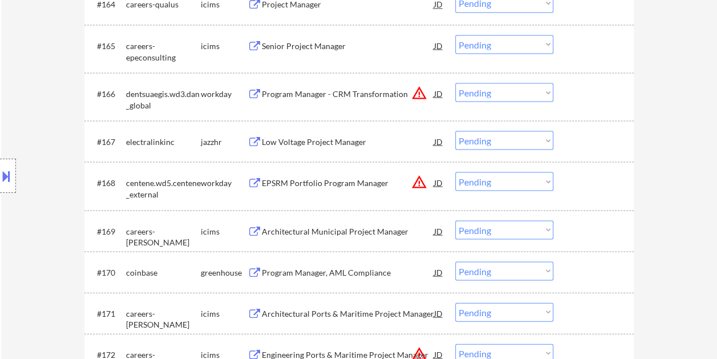
click at [571, 92] on div at bounding box center [595, 93] width 50 height 21
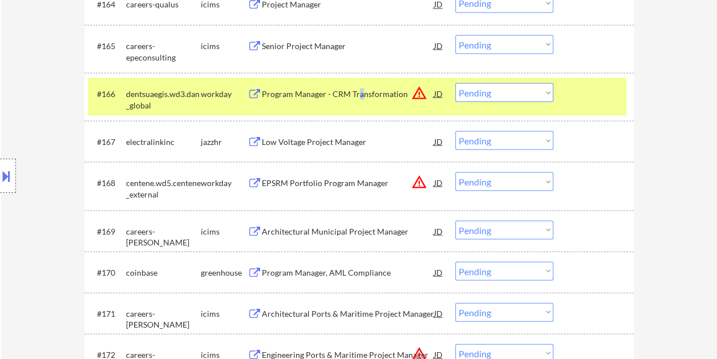
click at [358, 88] on div "Program Manager - CRM Transformation" at bounding box center [348, 93] width 172 height 11
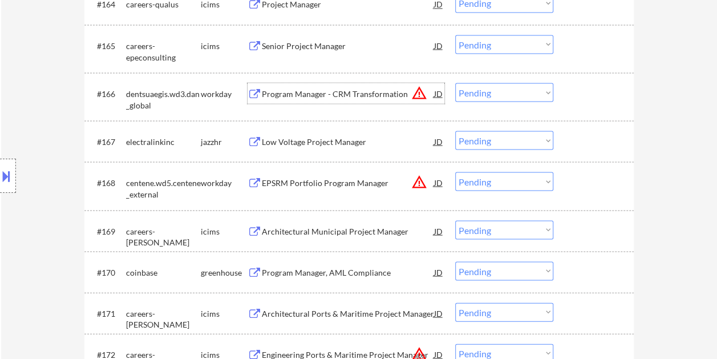
drag, startPoint x: 580, startPoint y: 93, endPoint x: 575, endPoint y: 95, distance: 6.0
click at [579, 93] on div at bounding box center [595, 93] width 50 height 21
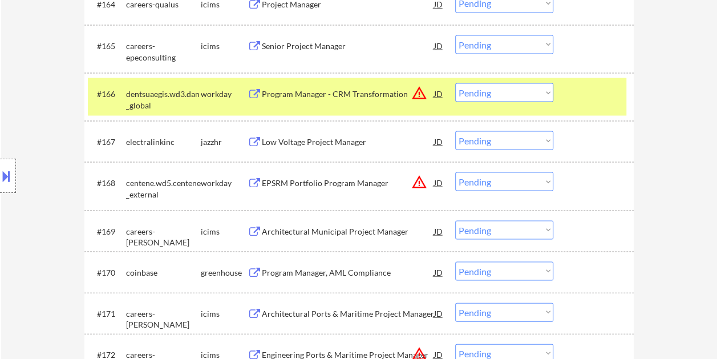
click at [543, 91] on select "Choose an option... Pending Applied Excluded (Questions) Excluded (Expired) Exc…" at bounding box center [504, 92] width 98 height 19
click at [455, 83] on select "Choose an option... Pending Applied Excluded (Questions) Excluded (Expired) Exc…" at bounding box center [504, 92] width 98 height 19
select select ""pending""
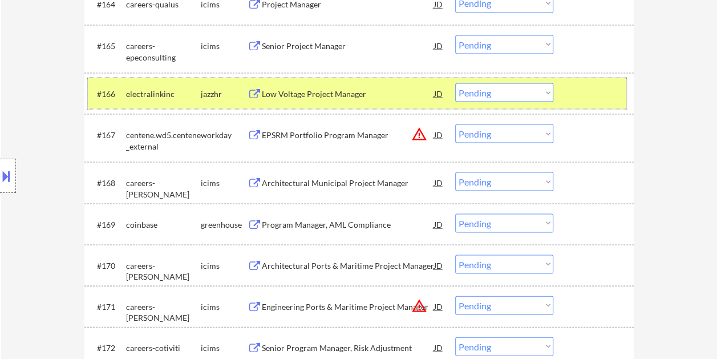
click at [572, 98] on div at bounding box center [595, 93] width 50 height 21
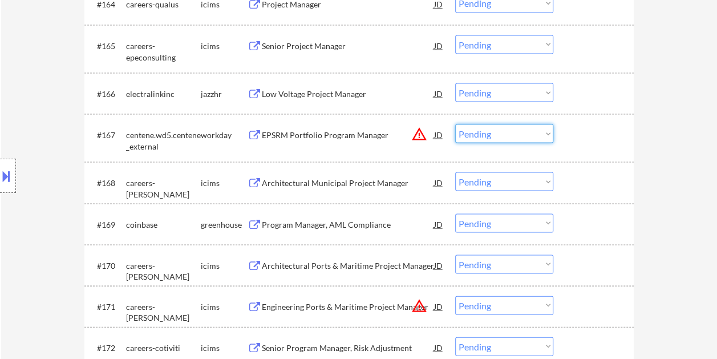
drag, startPoint x: 547, startPoint y: 135, endPoint x: 535, endPoint y: 128, distance: 14.3
click at [547, 135] on select "Choose an option... Pending Applied Excluded (Questions) Excluded (Expired) Exc…" at bounding box center [504, 133] width 98 height 19
click at [455, 124] on select "Choose an option... Pending Applied Excluded (Questions) Excluded (Expired) Exc…" at bounding box center [504, 133] width 98 height 19
select select ""pending""
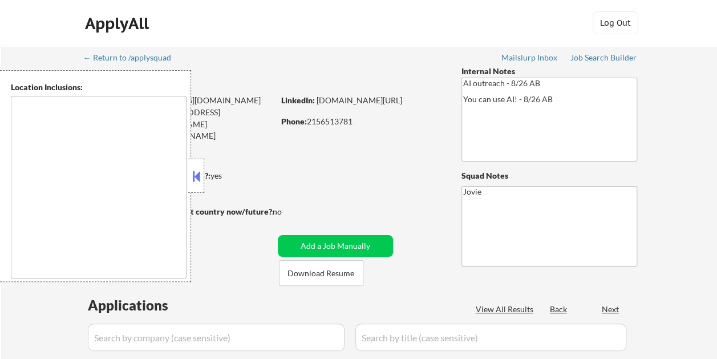
type textarea "[GEOGRAPHIC_DATA], [GEOGRAPHIC_DATA] [GEOGRAPHIC_DATA], [GEOGRAPHIC_DATA] [GEOG…"
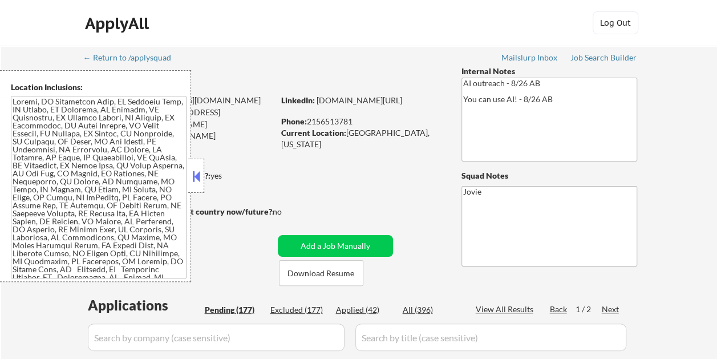
click at [200, 180] on button at bounding box center [196, 176] width 13 height 17
click at [194, 172] on button at bounding box center [196, 176] width 13 height 17
select select ""pending""
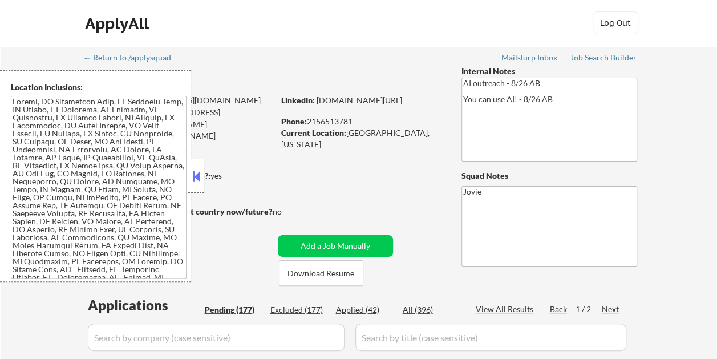
select select ""pending""
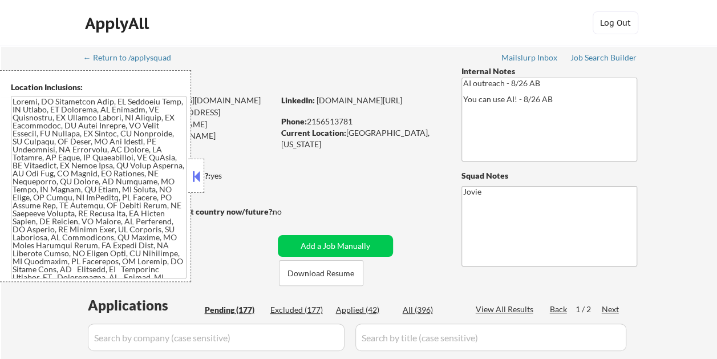
select select ""pending""
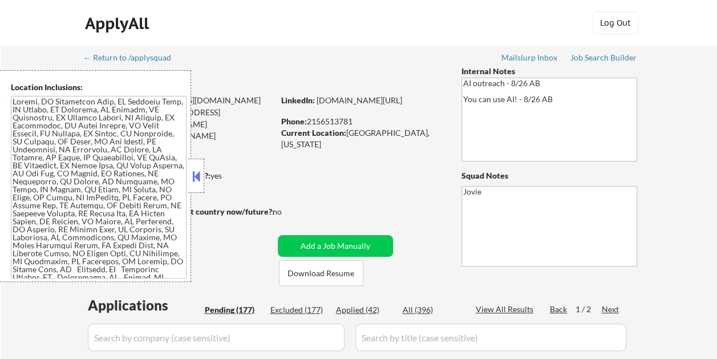
select select ""pending""
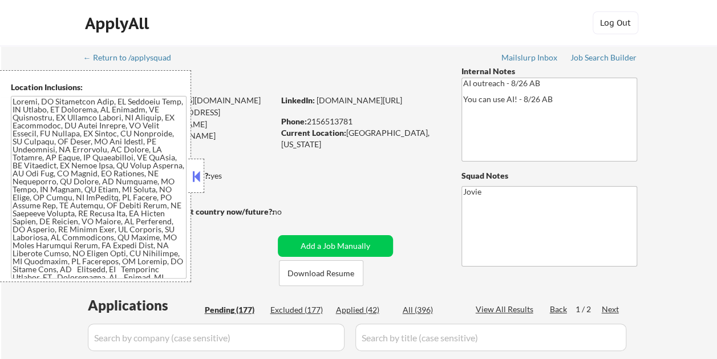
select select ""pending""
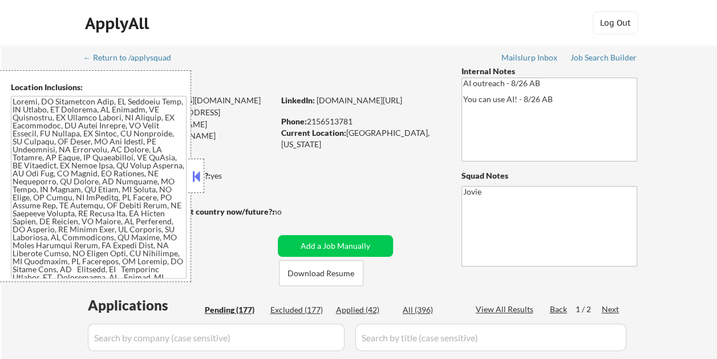
select select ""pending""
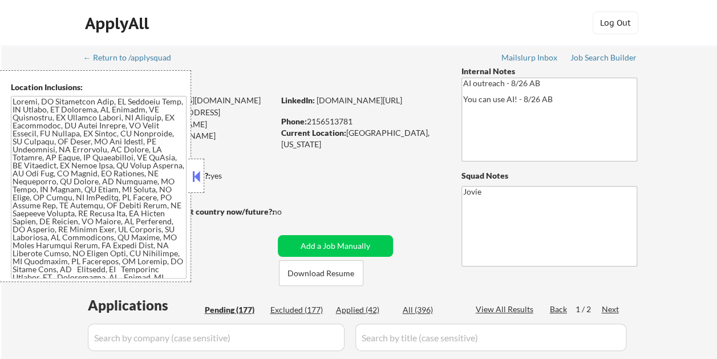
select select ""pending""
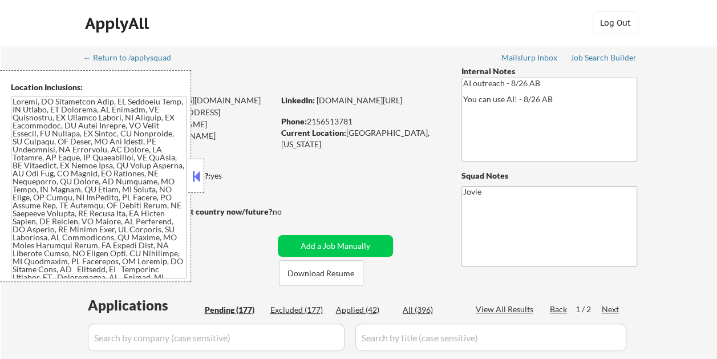
select select ""pending""
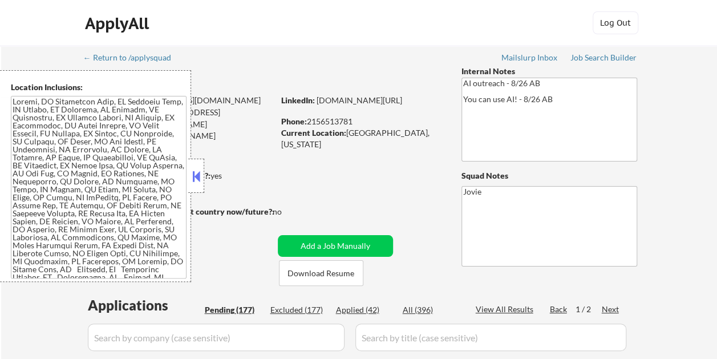
select select ""pending""
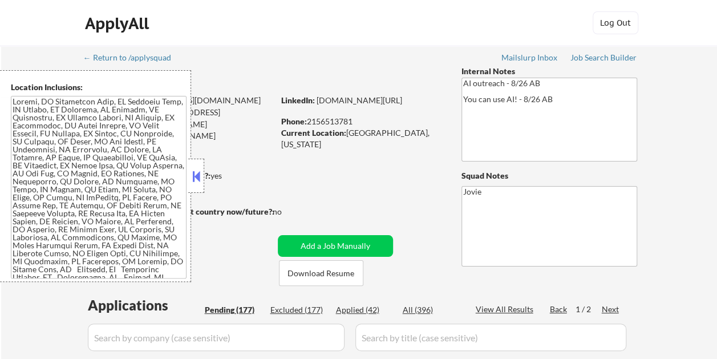
select select ""pending""
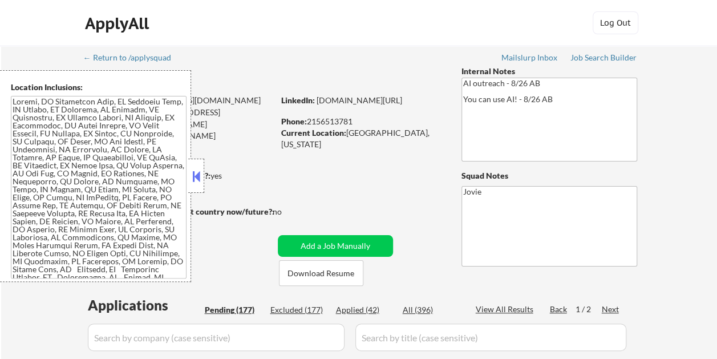
select select ""pending""
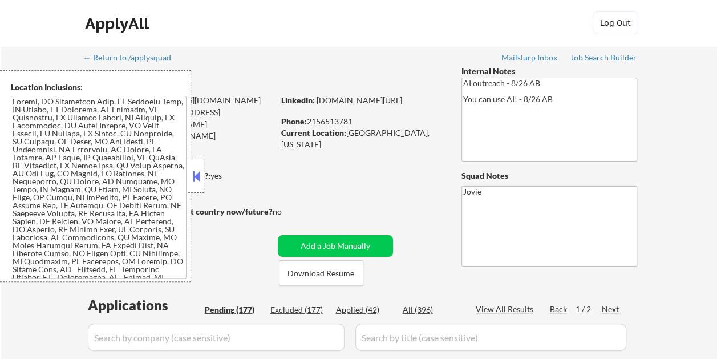
select select ""pending""
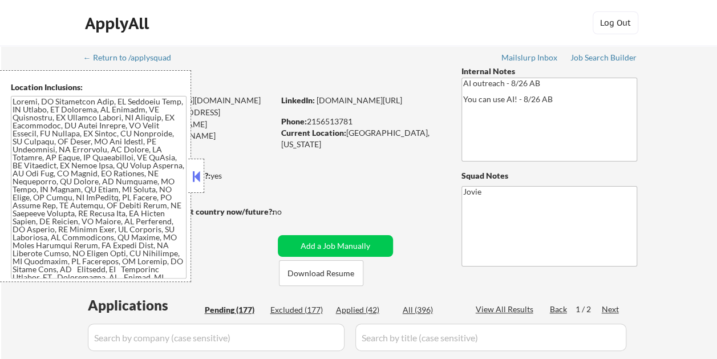
select select ""pending""
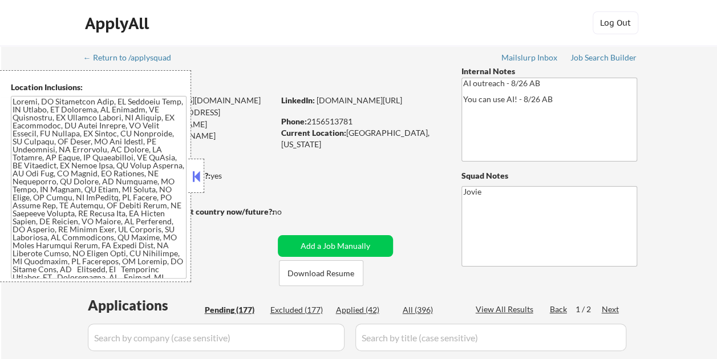
select select ""pending""
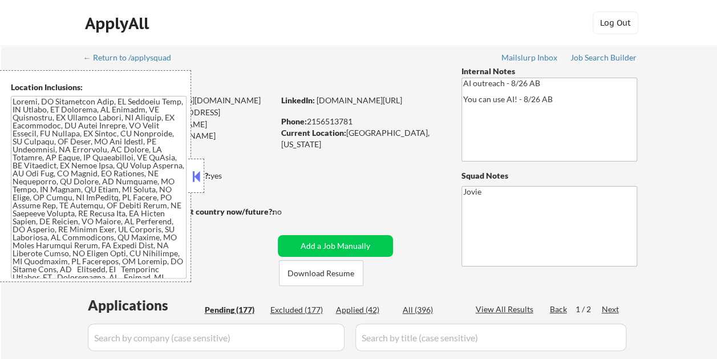
select select ""pending""
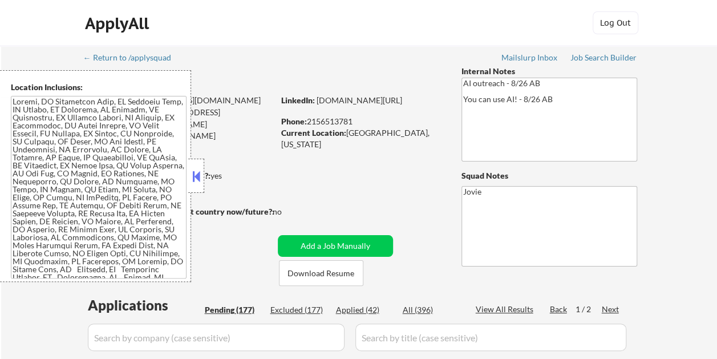
select select ""pending""
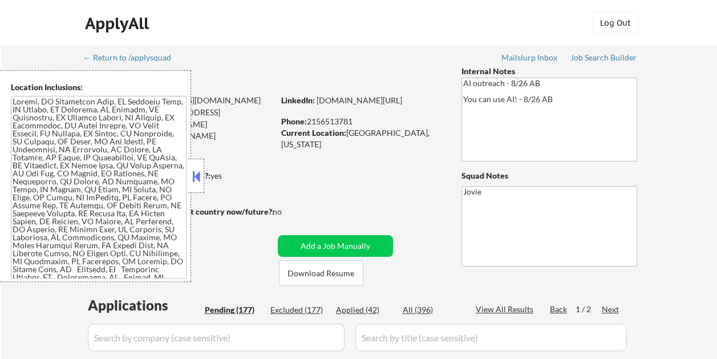
select select ""pending""
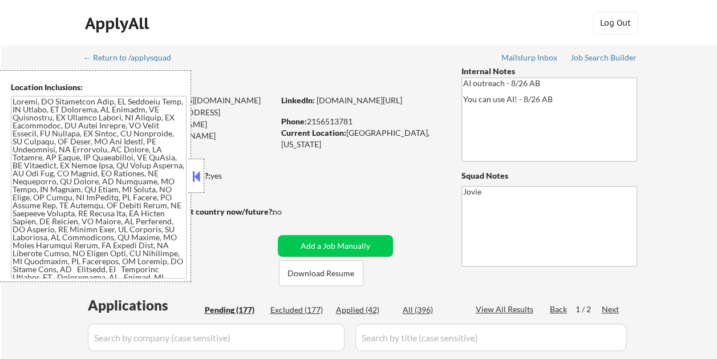
select select ""pending""
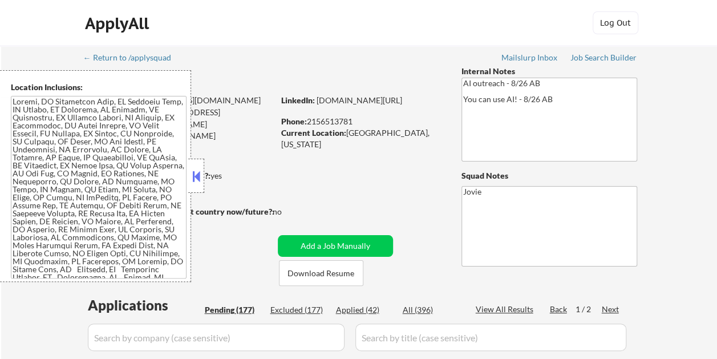
select select ""pending""
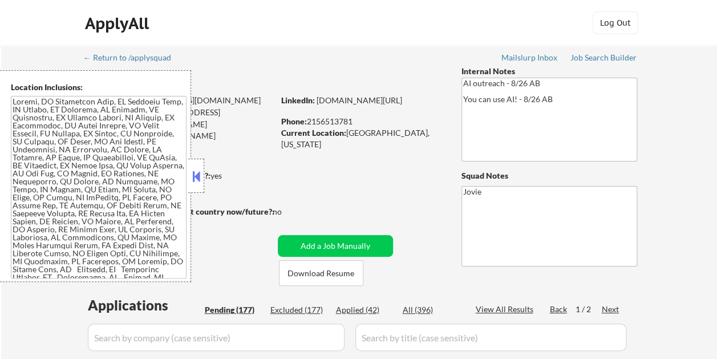
select select ""pending""
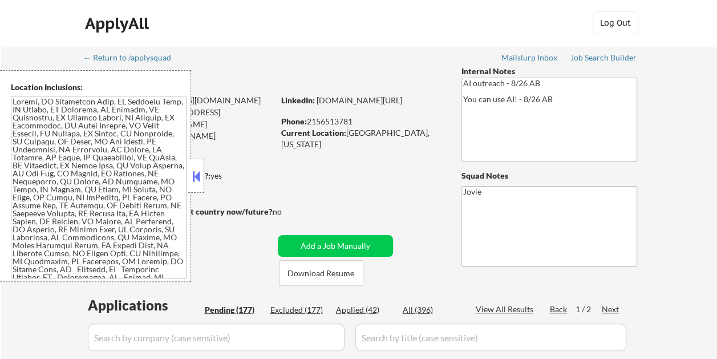
select select ""pending""
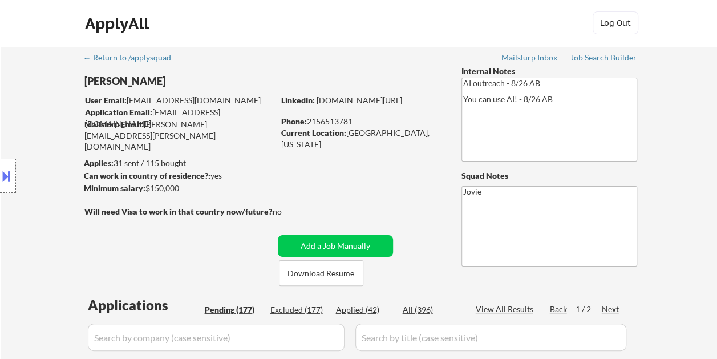
click at [197, 173] on div "Location Inclusions:" at bounding box center [102, 176] width 204 height 212
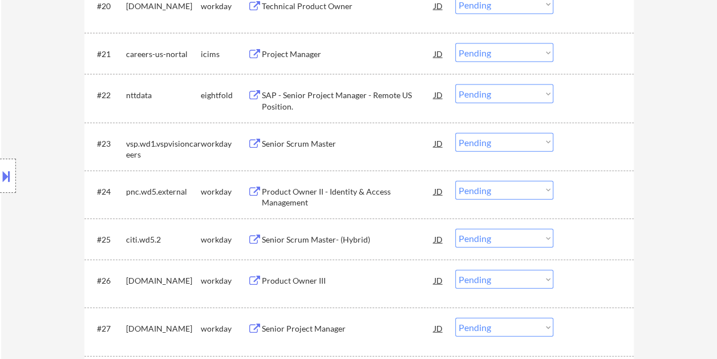
scroll to position [1311, 0]
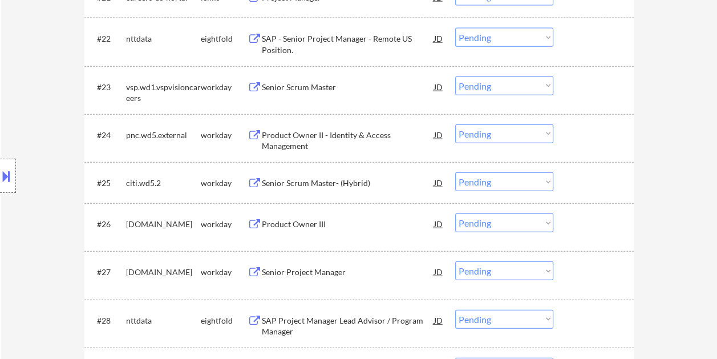
click at [592, 135] on div at bounding box center [595, 134] width 50 height 21
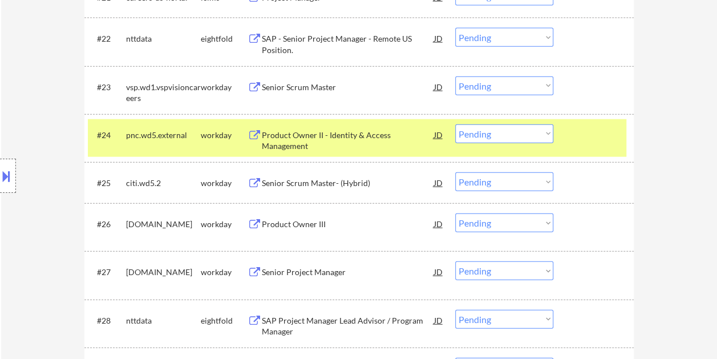
click at [595, 144] on div at bounding box center [595, 134] width 50 height 21
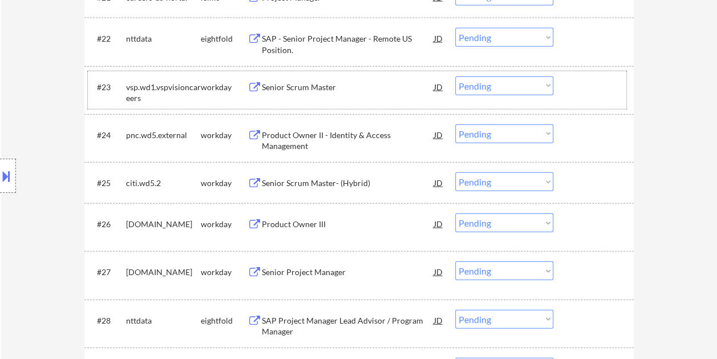
click at [571, 90] on div at bounding box center [595, 86] width 50 height 21
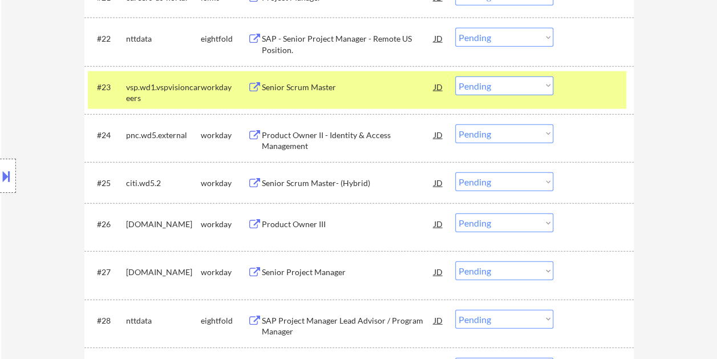
click at [371, 83] on div "Senior Scrum Master" at bounding box center [348, 87] width 172 height 11
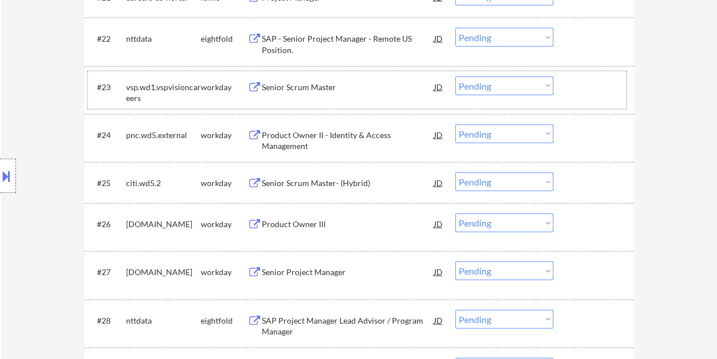
click at [579, 90] on div at bounding box center [595, 86] width 50 height 21
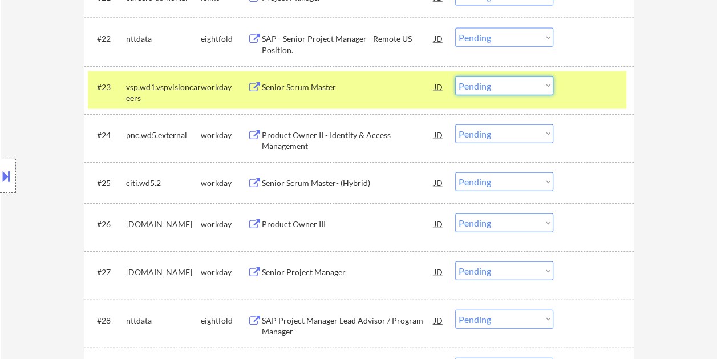
click at [546, 82] on select "Choose an option... Pending Applied Excluded (Questions) Excluded (Expired) Exc…" at bounding box center [504, 85] width 98 height 19
click at [455, 76] on select "Choose an option... Pending Applied Excluded (Questions) Excluded (Expired) Exc…" at bounding box center [504, 85] width 98 height 19
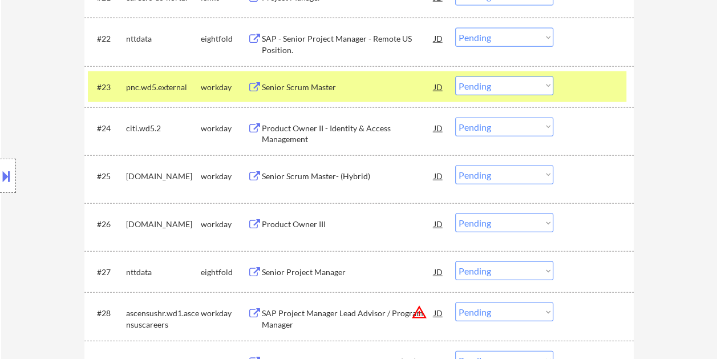
click at [591, 90] on div at bounding box center [595, 86] width 50 height 21
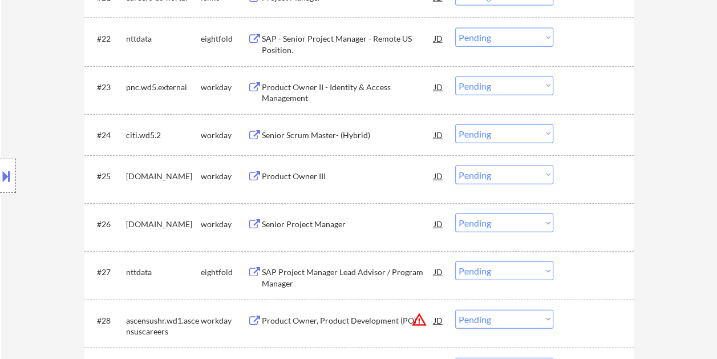
click at [585, 92] on div at bounding box center [595, 86] width 50 height 21
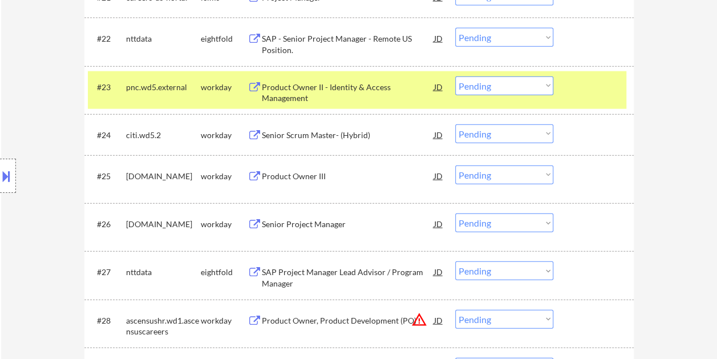
click at [371, 92] on div "Product Owner II - Identity & Access Management" at bounding box center [348, 93] width 172 height 22
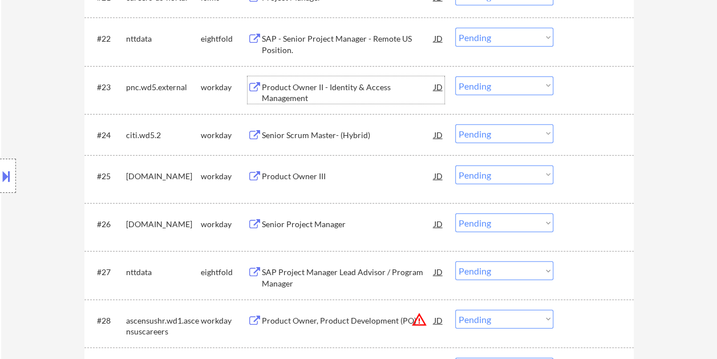
click at [563, 86] on div "#23 pnc.wd5.external workday Product Owner II - Identity & Access Management JD…" at bounding box center [357, 90] width 538 height 38
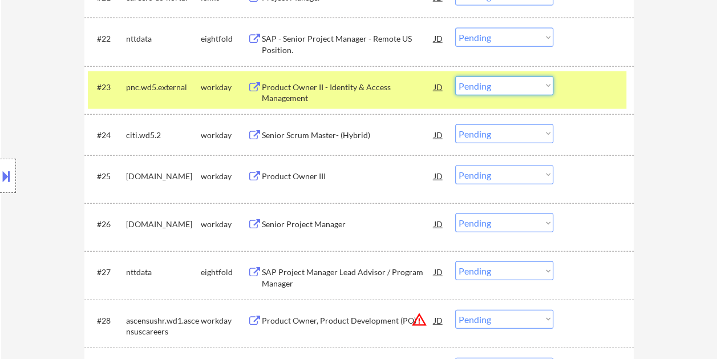
click at [544, 86] on select "Choose an option... Pending Applied Excluded (Questions) Excluded (Expired) Exc…" at bounding box center [504, 85] width 98 height 19
click at [455, 76] on select "Choose an option... Pending Applied Excluded (Questions) Excluded (Expired) Exc…" at bounding box center [504, 85] width 98 height 19
select select ""pending""
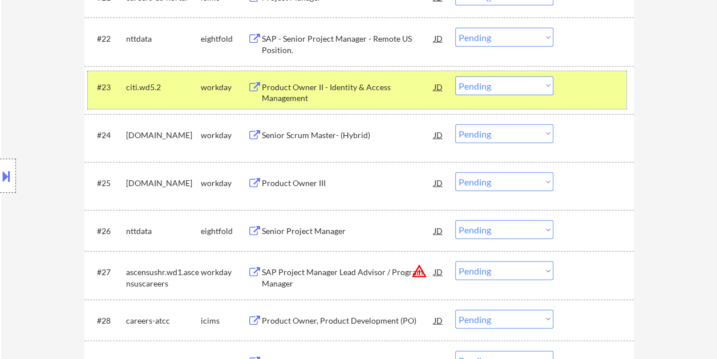
click at [571, 89] on div at bounding box center [595, 86] width 50 height 21
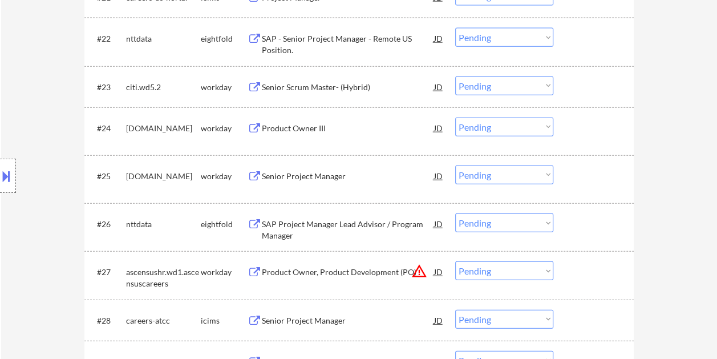
click at [574, 82] on div at bounding box center [595, 86] width 50 height 21
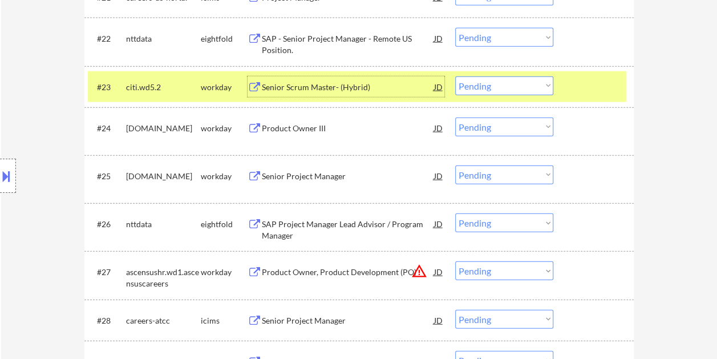
click at [351, 89] on div "Senior Scrum Master- (Hybrid)" at bounding box center [348, 87] width 172 height 11
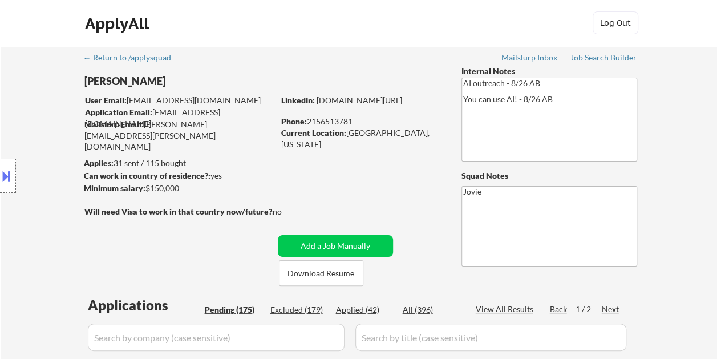
scroll to position [160, 0]
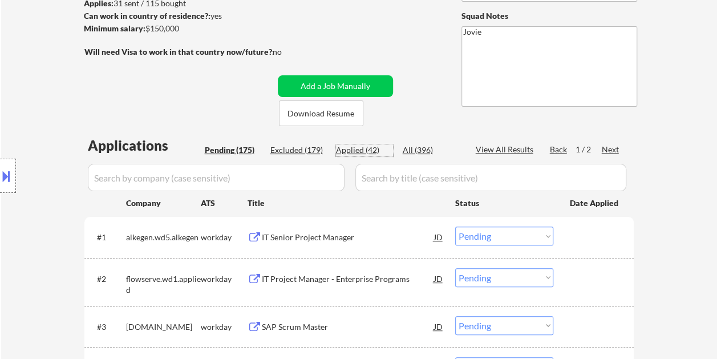
click at [358, 148] on div "Applied (42)" at bounding box center [364, 149] width 57 height 11
select select ""applied""
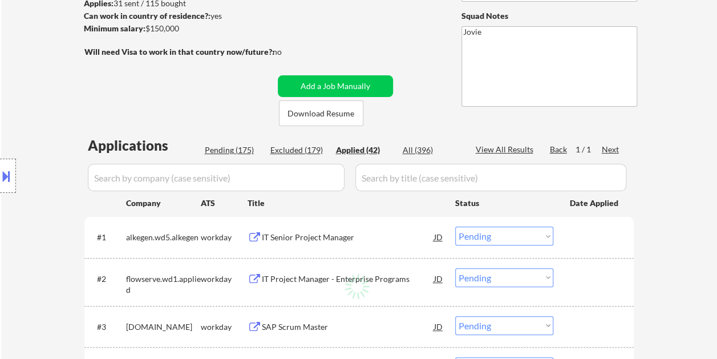
select select ""applied""
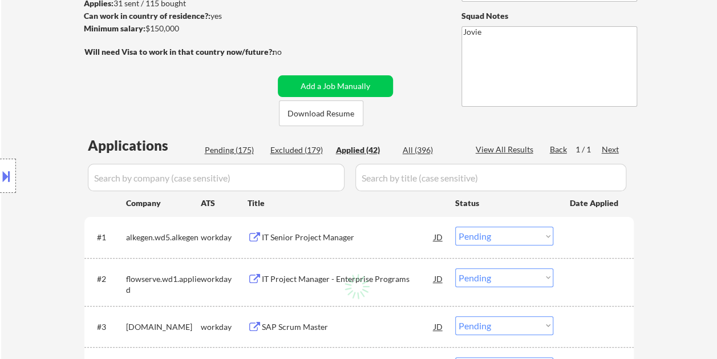
select select ""applied""
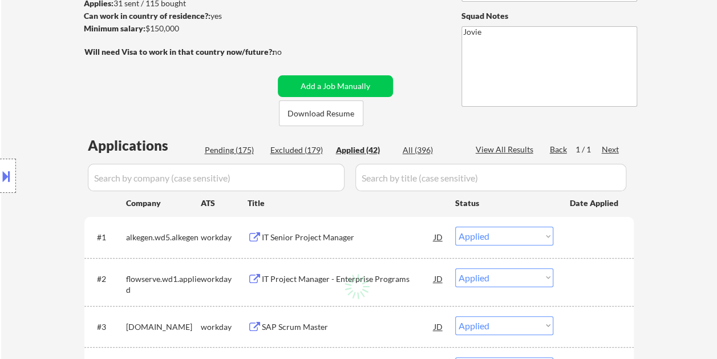
select select ""applied""
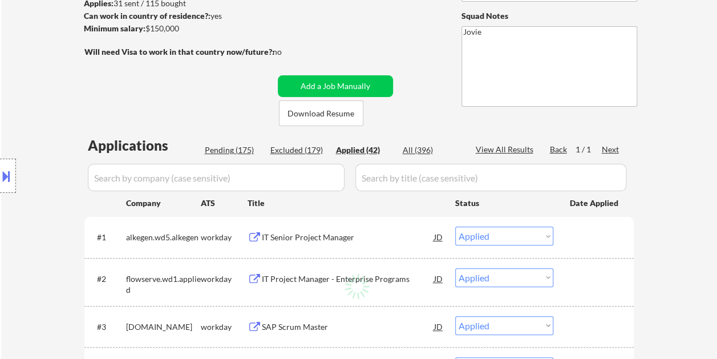
select select ""applied""
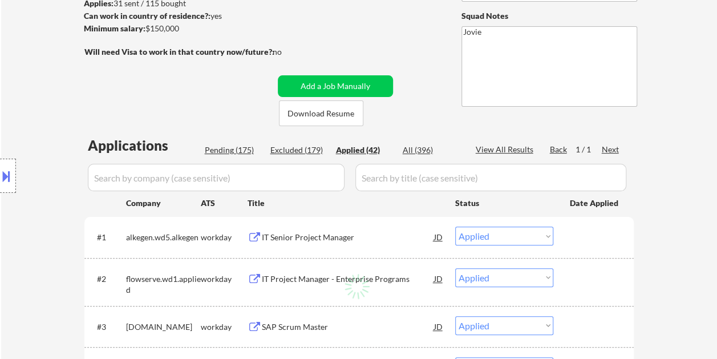
select select ""applied""
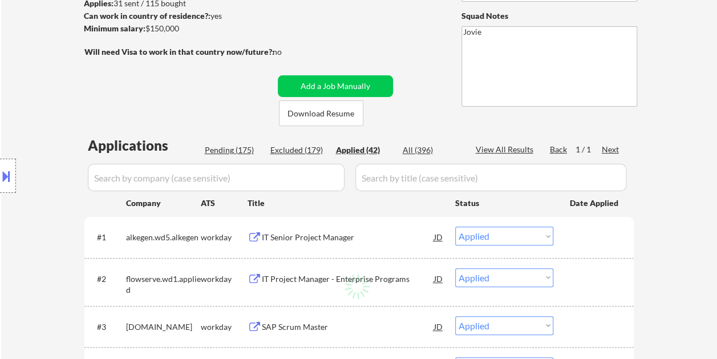
select select ""applied""
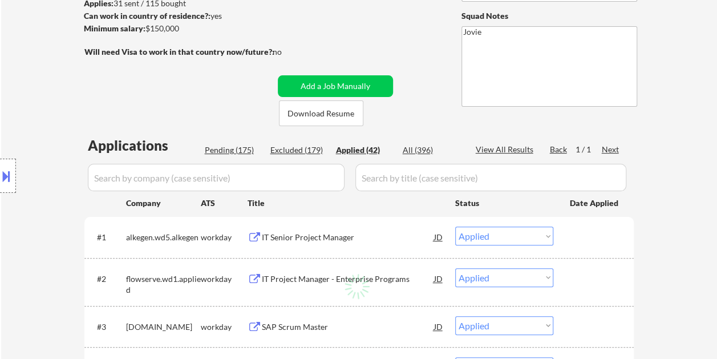
select select ""applied""
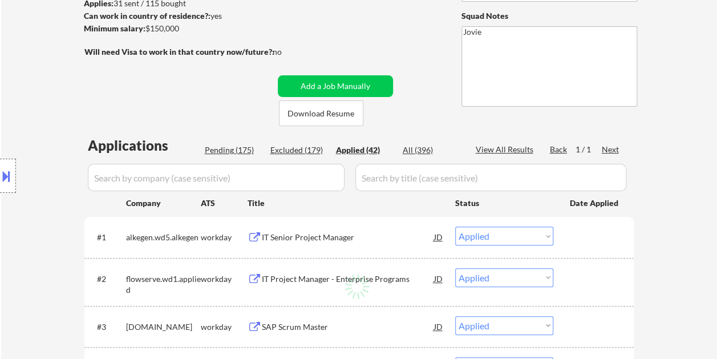
select select ""applied""
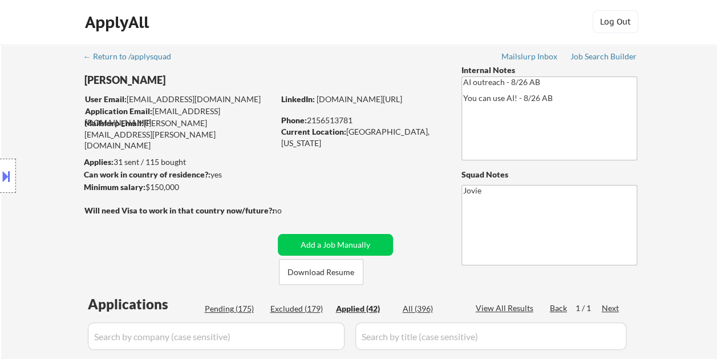
scroll to position [0, 0]
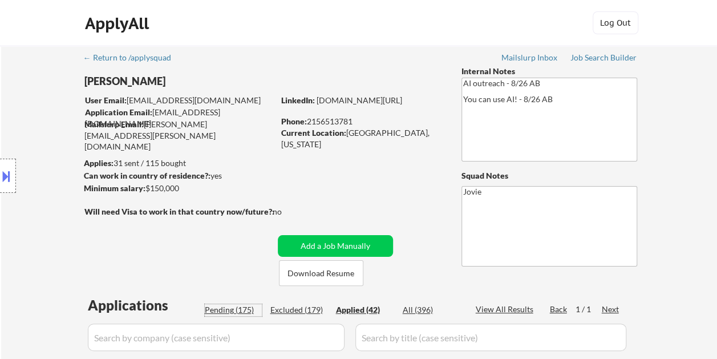
click at [236, 312] on div "Pending (175)" at bounding box center [233, 309] width 57 height 11
select select ""pending""
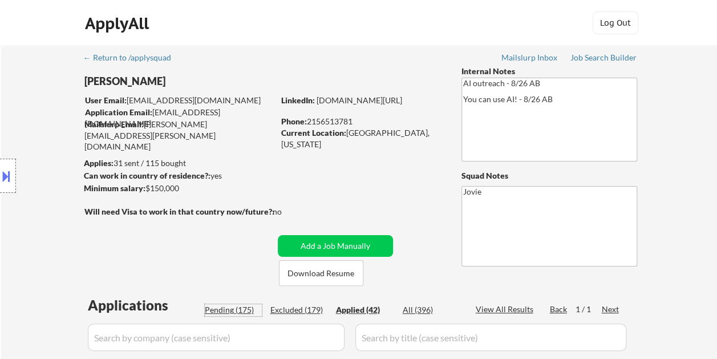
select select ""pending""
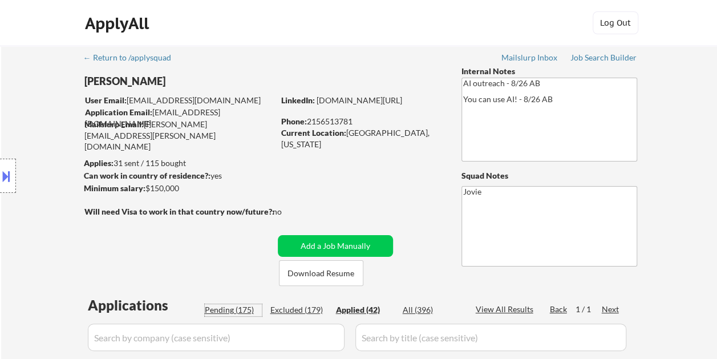
select select ""pending""
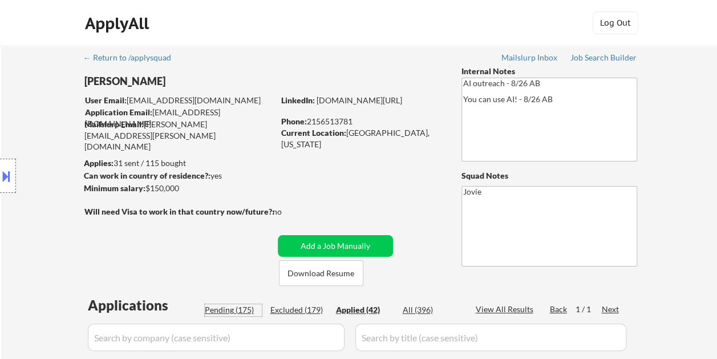
select select ""pending""
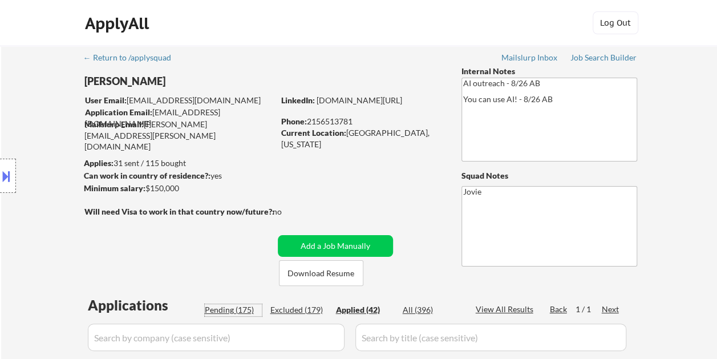
select select ""pending""
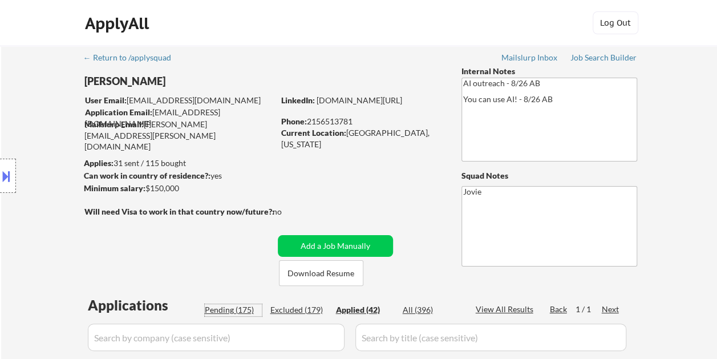
select select ""pending""
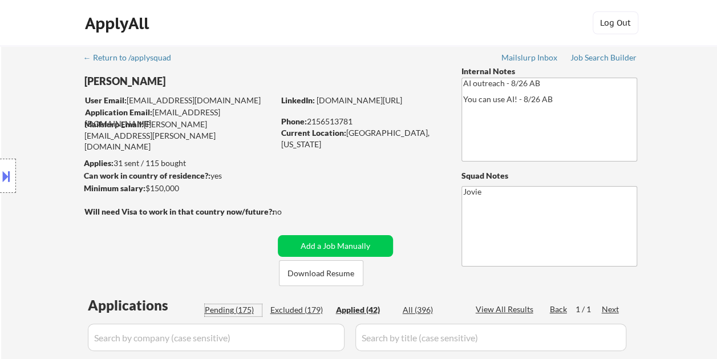
select select ""pending""
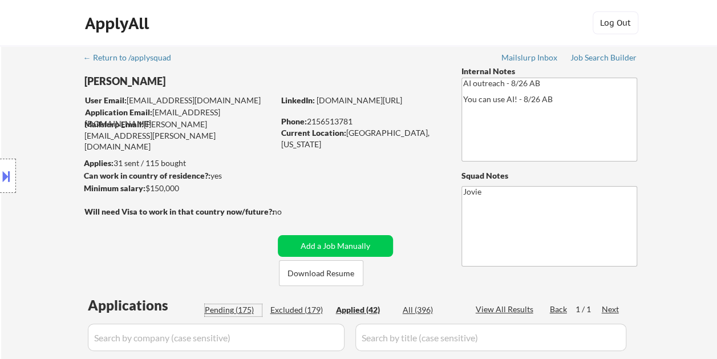
select select ""pending""
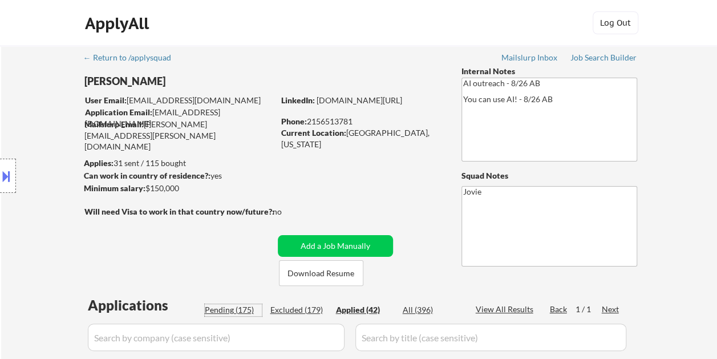
select select ""pending""
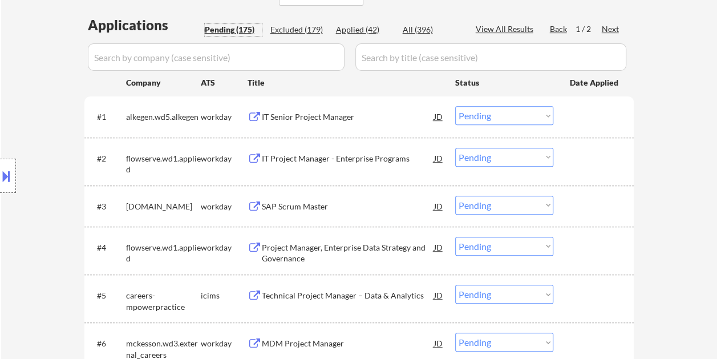
scroll to position [285, 0]
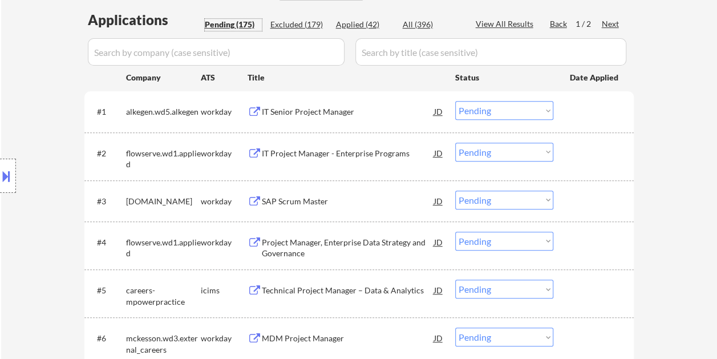
click at [572, 112] on div at bounding box center [595, 111] width 50 height 21
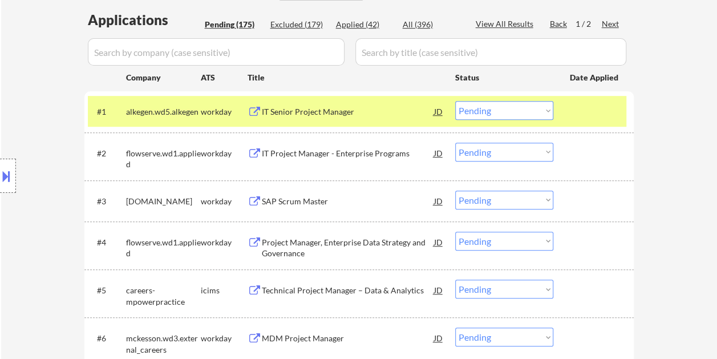
click at [325, 113] on div "IT Senior Project Manager" at bounding box center [348, 111] width 172 height 11
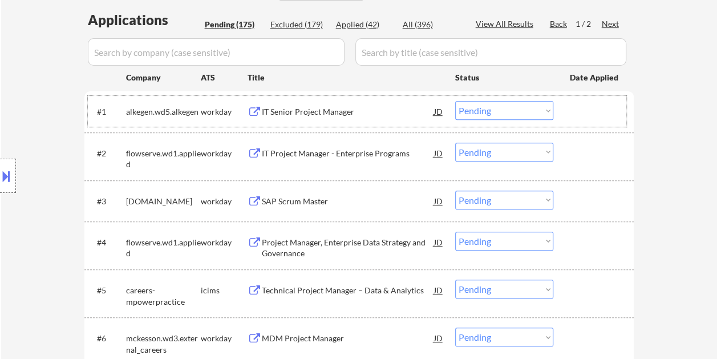
click at [570, 117] on div at bounding box center [595, 111] width 50 height 21
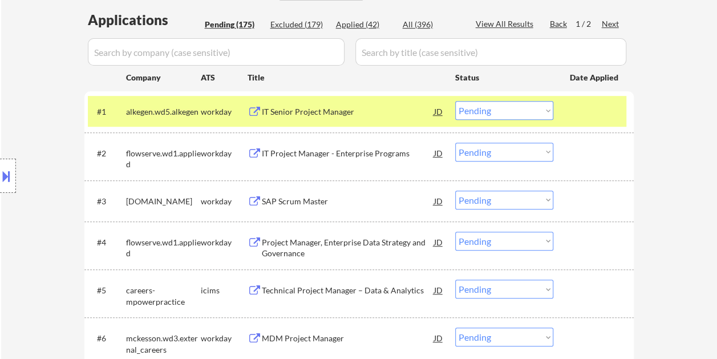
click at [545, 115] on select "Choose an option... Pending Applied Excluded (Questions) Excluded (Expired) Exc…" at bounding box center [504, 110] width 98 height 19
click at [455, 101] on select "Choose an option... Pending Applied Excluded (Questions) Excluded (Expired) Exc…" at bounding box center [504, 110] width 98 height 19
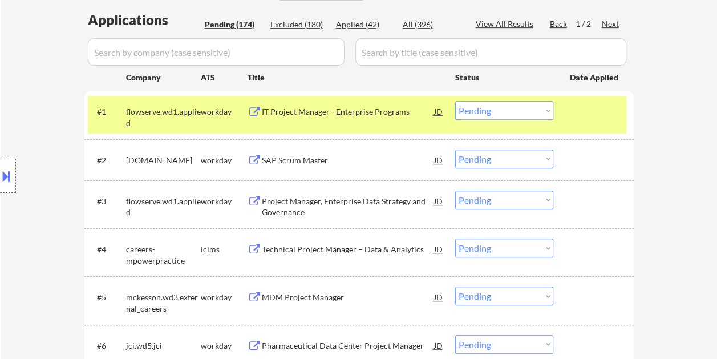
click at [572, 113] on div at bounding box center [595, 111] width 50 height 21
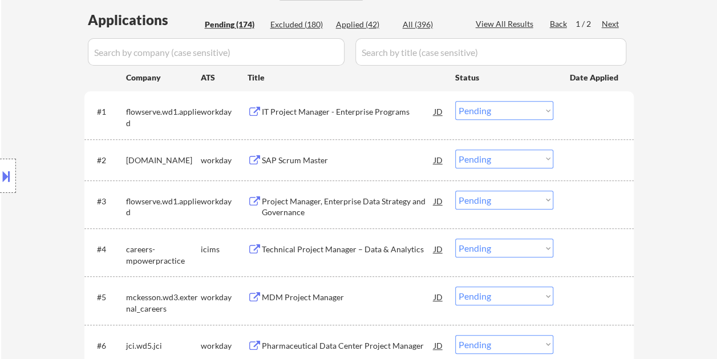
click at [563, 113] on div "#1 flowserve.wd1.applied workday IT Project Manager - Enterprise Programs JD Ch…" at bounding box center [357, 115] width 538 height 38
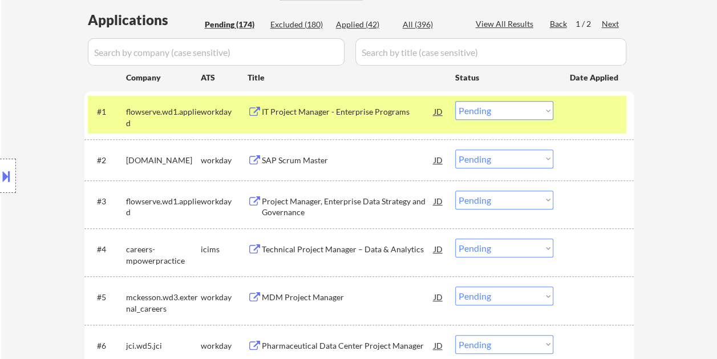
click at [574, 123] on div "#1 flowserve.wd1.applied workday IT Project Manager - Enterprise Programs JD Ch…" at bounding box center [357, 115] width 538 height 38
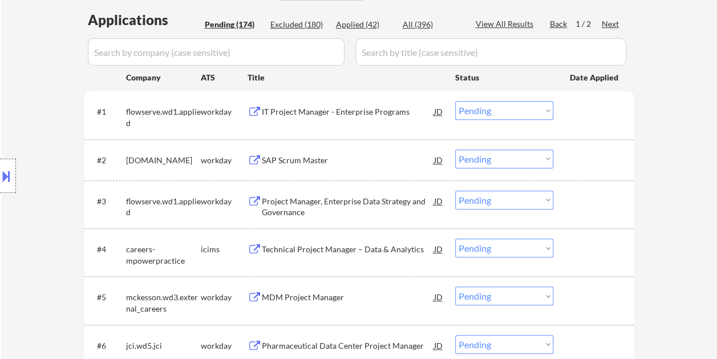
drag, startPoint x: 585, startPoint y: 115, endPoint x: 571, endPoint y: 120, distance: 14.6
click at [586, 115] on div at bounding box center [595, 111] width 50 height 21
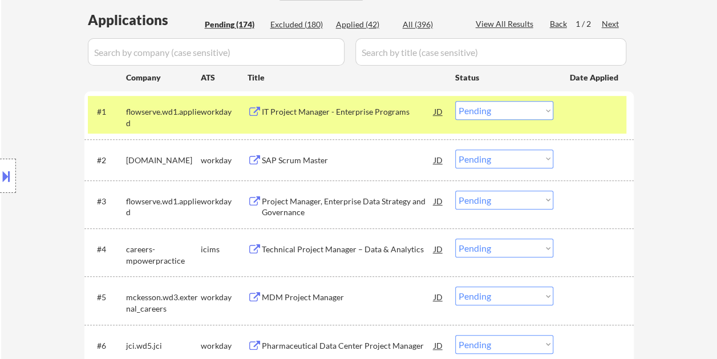
click at [396, 117] on div "IT Project Manager - Enterprise Programs" at bounding box center [348, 111] width 172 height 21
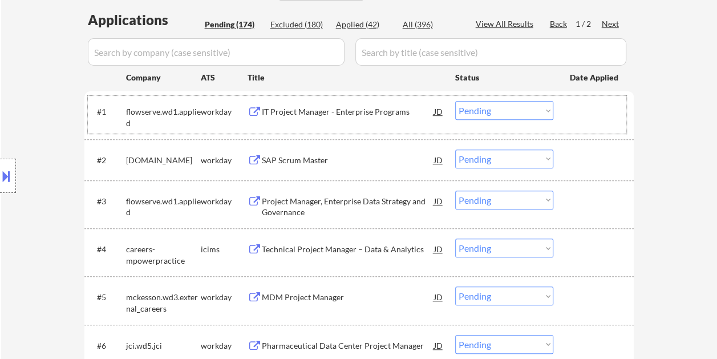
click at [588, 99] on div "#1 flowserve.wd1.applied workday IT Project Manager - Enterprise Programs JD Ch…" at bounding box center [357, 115] width 538 height 38
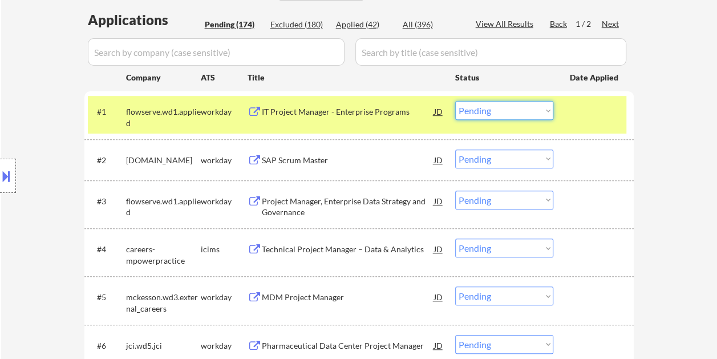
click at [548, 110] on select "Choose an option... Pending Applied Excluded (Questions) Excluded (Expired) Exc…" at bounding box center [504, 110] width 98 height 19
click at [455, 101] on select "Choose an option... Pending Applied Excluded (Questions) Excluded (Expired) Exc…" at bounding box center [504, 110] width 98 height 19
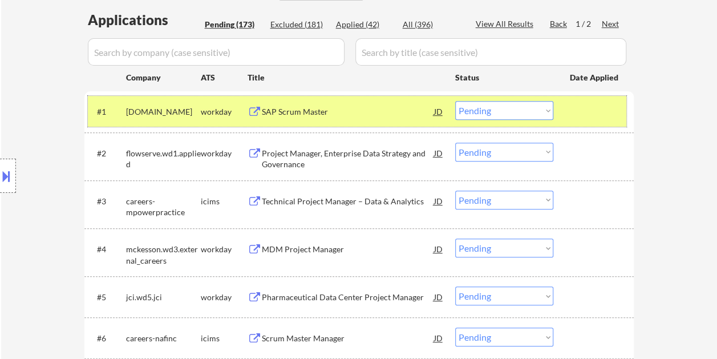
click at [582, 98] on div "#1 amgen.wd1.careers workday SAP Scrum Master JD Choose an option... Pending Ap…" at bounding box center [357, 111] width 538 height 31
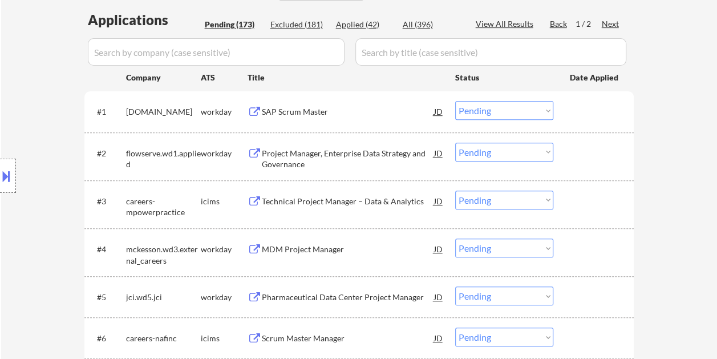
click at [587, 105] on div at bounding box center [595, 111] width 50 height 21
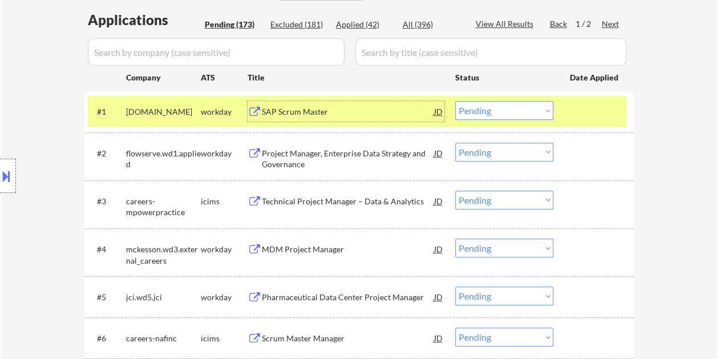
click at [355, 103] on div "SAP Scrum Master" at bounding box center [348, 111] width 172 height 21
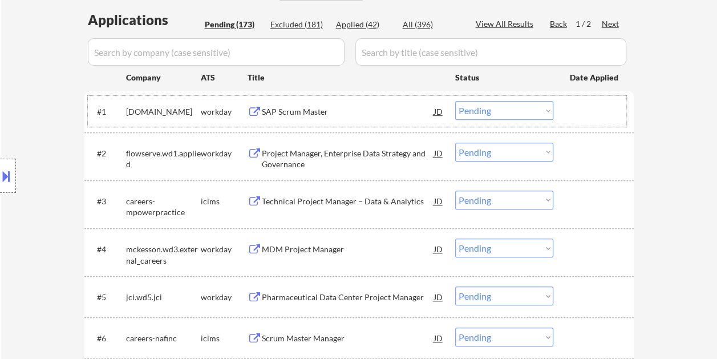
click at [582, 108] on div at bounding box center [595, 111] width 50 height 21
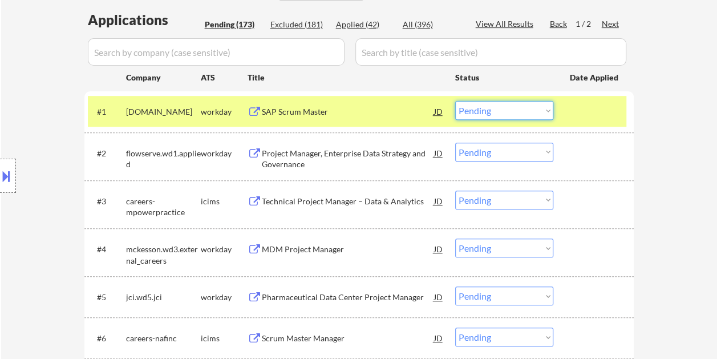
click at [547, 107] on select "Choose an option... Pending Applied Excluded (Questions) Excluded (Expired) Exc…" at bounding box center [504, 110] width 98 height 19
click at [455, 101] on select "Choose an option... Pending Applied Excluded (Questions) Excluded (Expired) Exc…" at bounding box center [504, 110] width 98 height 19
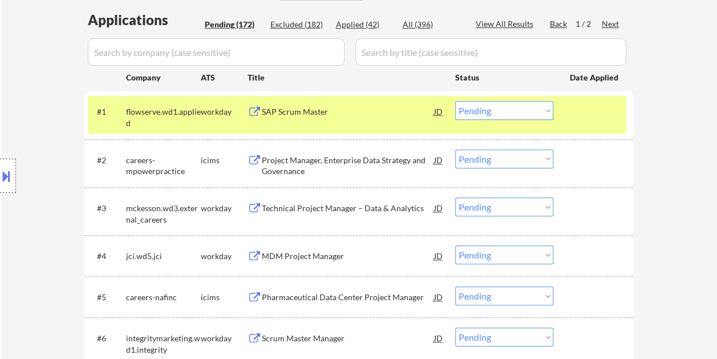
click at [588, 116] on div at bounding box center [595, 111] width 50 height 21
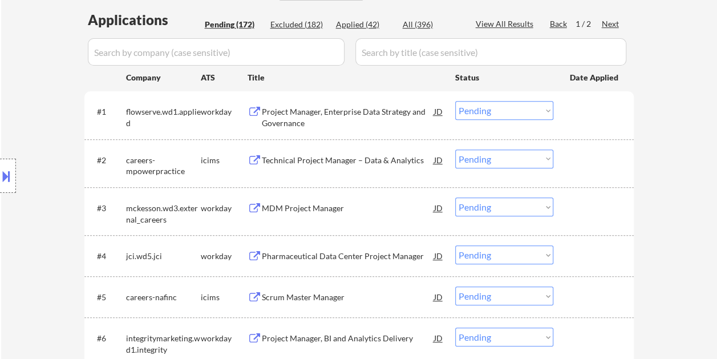
click at [574, 120] on div at bounding box center [595, 111] width 50 height 21
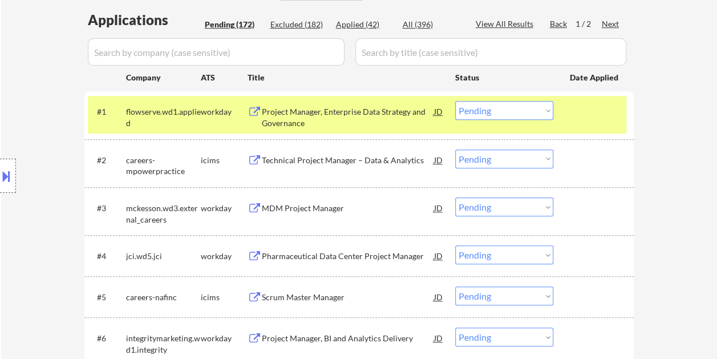
click at [606, 104] on div at bounding box center [595, 111] width 50 height 21
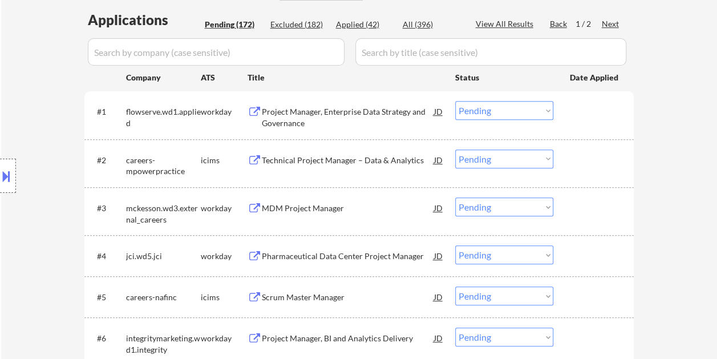
click at [594, 123] on div "#1 flowserve.wd1.applied workday Project Manager, Enterprise Data Strategy and …" at bounding box center [357, 115] width 538 height 38
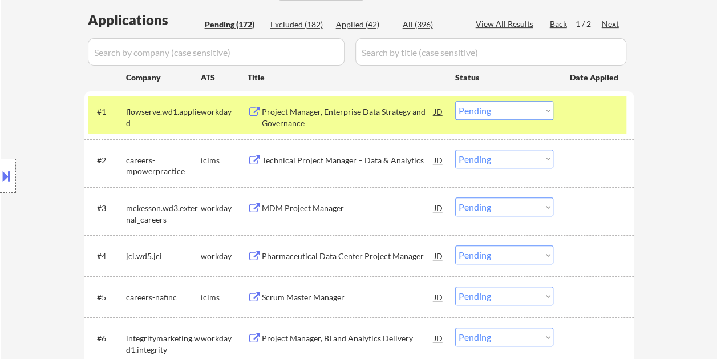
click at [393, 108] on div "Project Manager, Enterprise Data Strategy and Governance" at bounding box center [348, 117] width 172 height 22
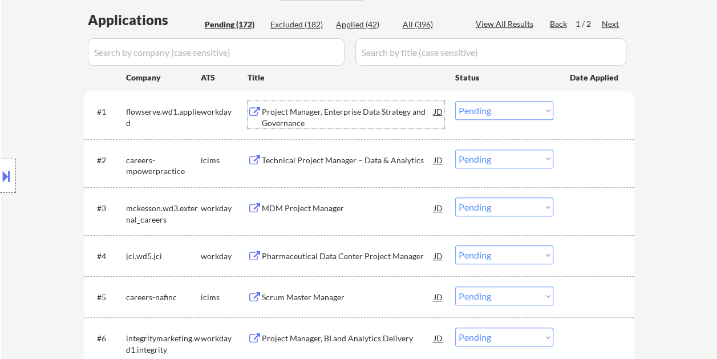
click at [572, 108] on div at bounding box center [595, 111] width 50 height 21
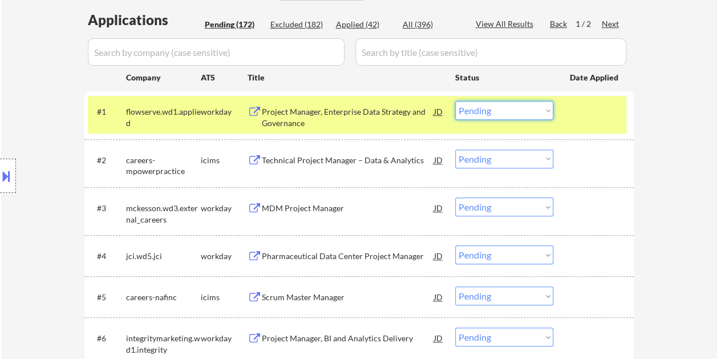
click at [549, 108] on select "Choose an option... Pending Applied Excluded (Questions) Excluded (Expired) Exc…" at bounding box center [504, 110] width 98 height 19
click at [455, 101] on select "Choose an option... Pending Applied Excluded (Questions) Excluded (Expired) Exc…" at bounding box center [504, 110] width 98 height 19
select select ""pending""
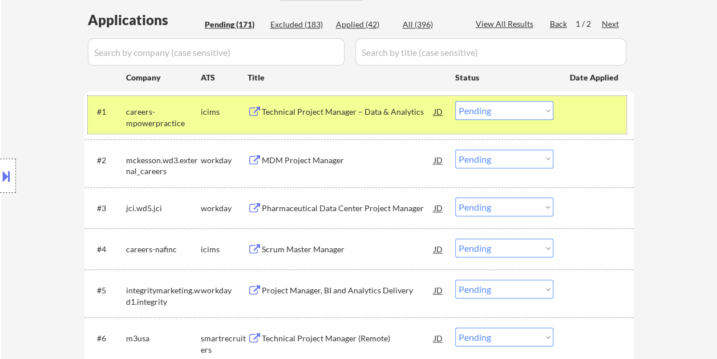
click at [578, 115] on div at bounding box center [595, 111] width 50 height 21
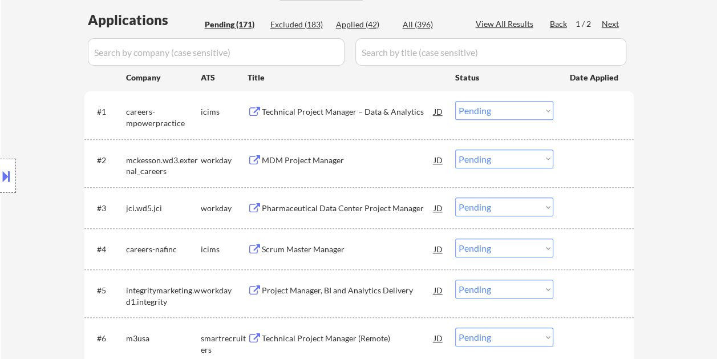
click at [572, 177] on div "#2 mckesson.wd3.external_careers workday MDM Project Manager JD Choose an optio…" at bounding box center [357, 163] width 538 height 38
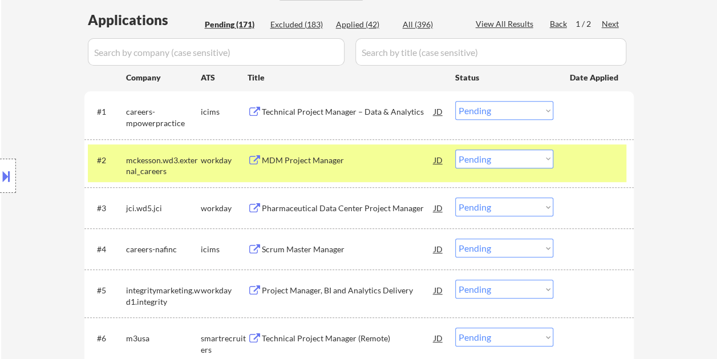
click at [342, 155] on div "MDM Project Manager" at bounding box center [348, 160] width 172 height 11
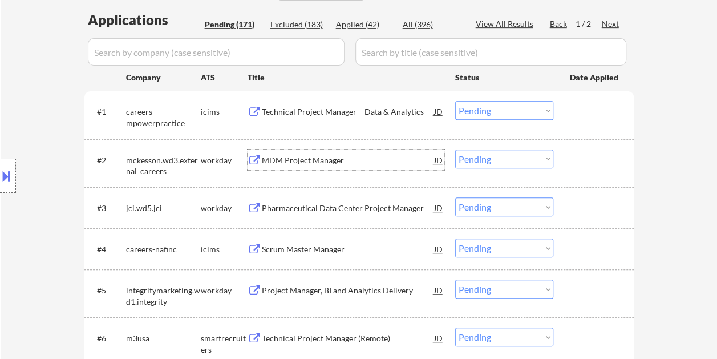
click at [572, 162] on div at bounding box center [595, 159] width 50 height 21
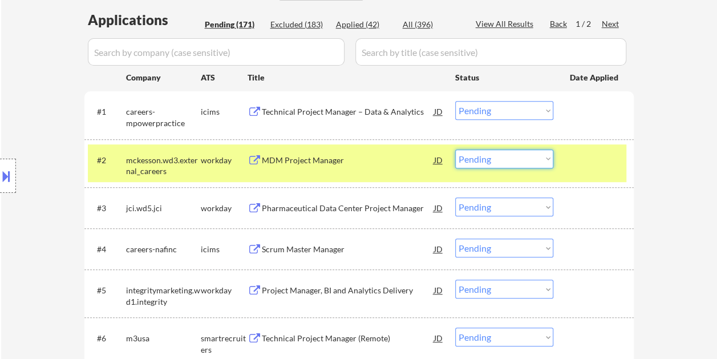
click at [550, 159] on select "Choose an option... Pending Applied Excluded (Questions) Excluded (Expired) Exc…" at bounding box center [504, 158] width 98 height 19
click at [455, 149] on select "Choose an option... Pending Applied Excluded (Questions) Excluded (Expired) Exc…" at bounding box center [504, 158] width 98 height 19
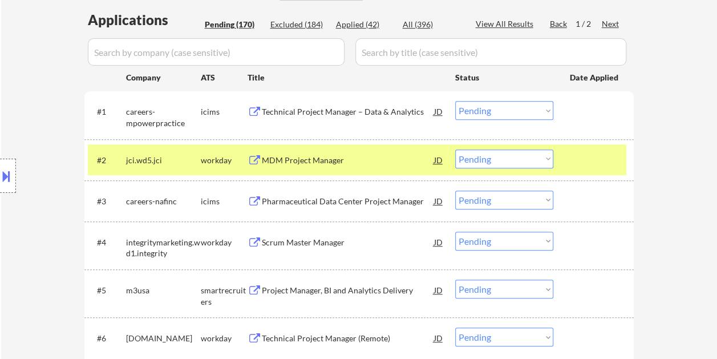
click at [594, 159] on div at bounding box center [595, 159] width 50 height 21
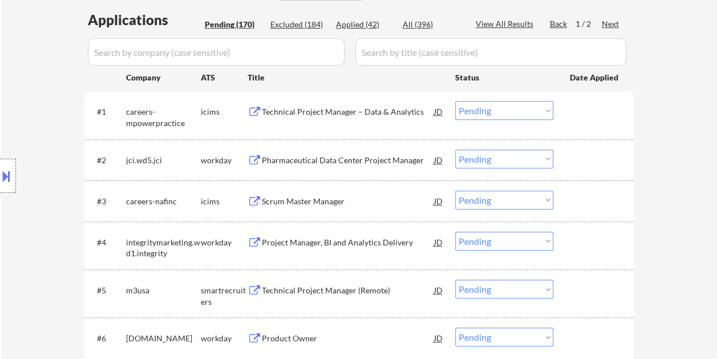
click at [603, 155] on div at bounding box center [595, 159] width 50 height 21
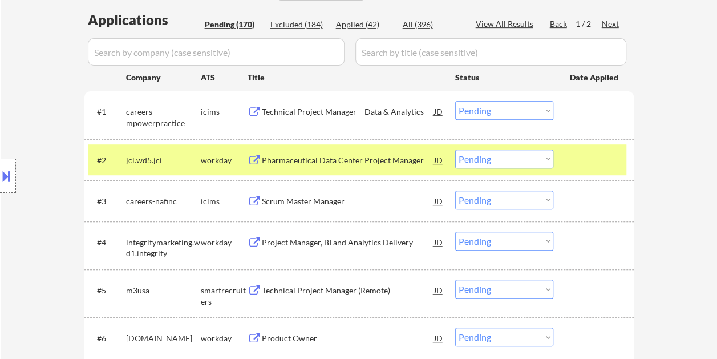
click at [350, 155] on div "Pharmaceutical Data Center Project Manager" at bounding box center [348, 160] width 172 height 11
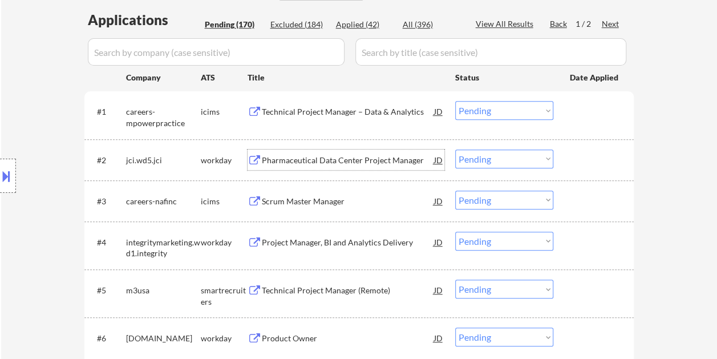
click at [303, 164] on div "Pharmaceutical Data Center Project Manager" at bounding box center [348, 160] width 172 height 11
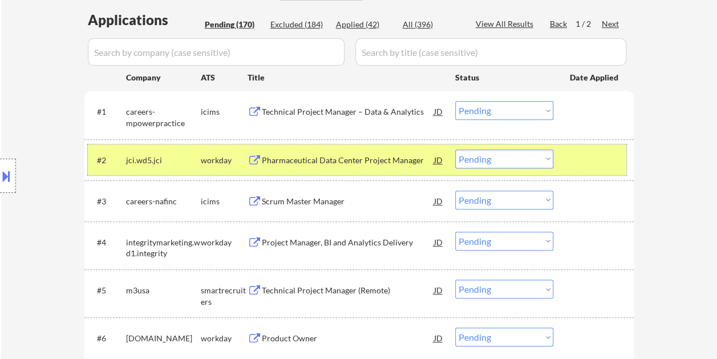
click at [599, 162] on div at bounding box center [595, 159] width 50 height 21
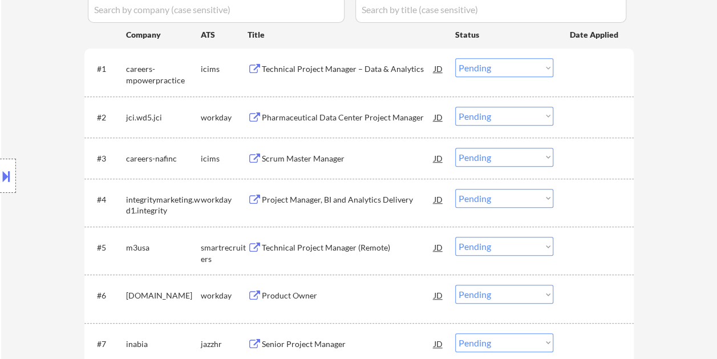
scroll to position [342, 0]
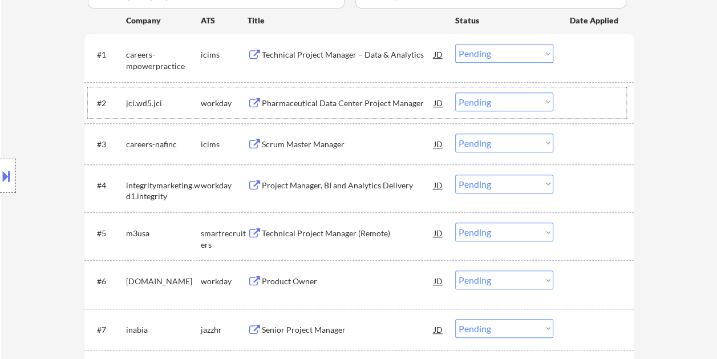
click at [588, 95] on div at bounding box center [595, 102] width 50 height 21
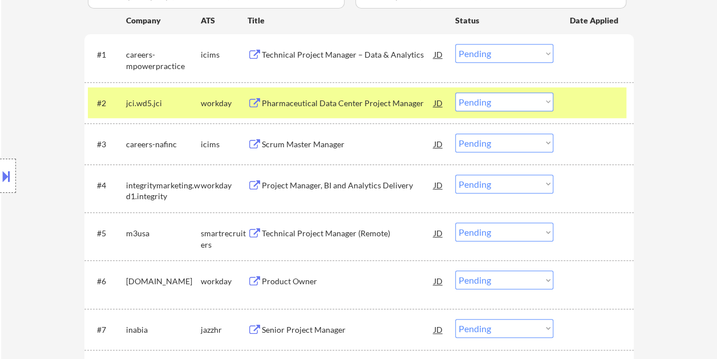
click at [546, 97] on select "Choose an option... Pending Applied Excluded (Questions) Excluded (Expired) Exc…" at bounding box center [504, 101] width 98 height 19
click at [455, 92] on select "Choose an option... Pending Applied Excluded (Questions) Excluded (Expired) Exc…" at bounding box center [504, 101] width 98 height 19
select select ""pending""
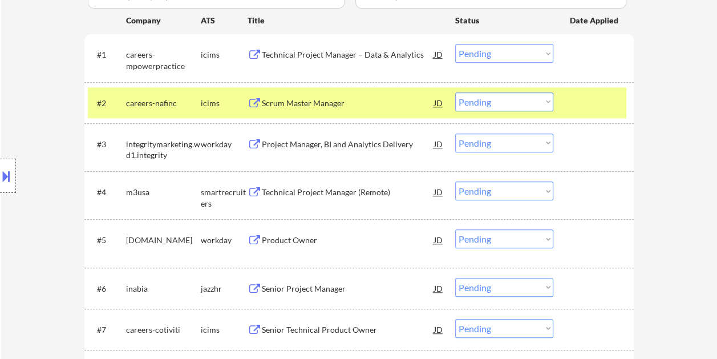
click at [586, 103] on div at bounding box center [595, 102] width 50 height 21
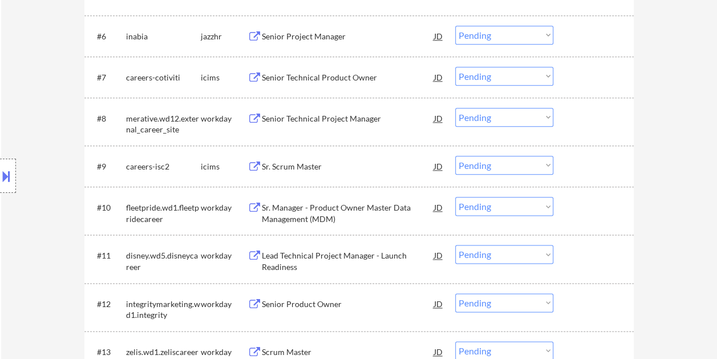
scroll to position [627, 0]
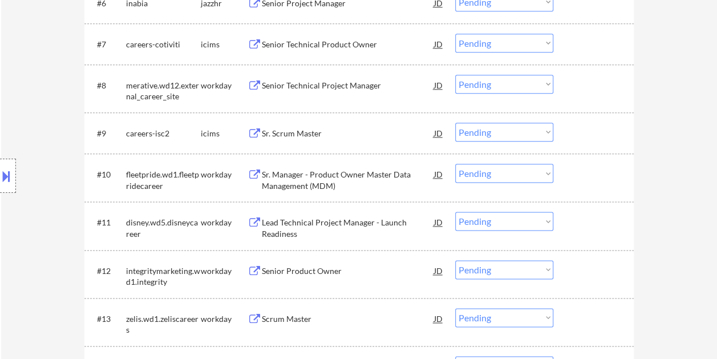
click at [575, 177] on div at bounding box center [595, 174] width 50 height 21
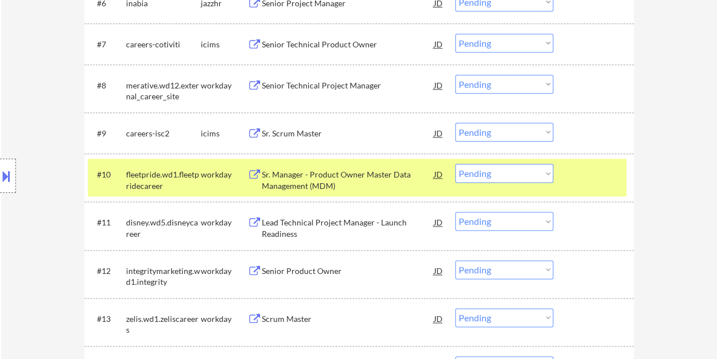
click at [375, 177] on div "Sr. Manager - Product Owner Master Data Management (MDM)" at bounding box center [348, 180] width 172 height 22
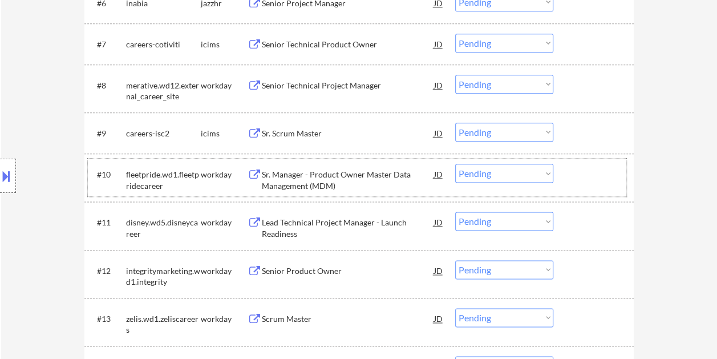
click at [576, 182] on div at bounding box center [595, 174] width 50 height 21
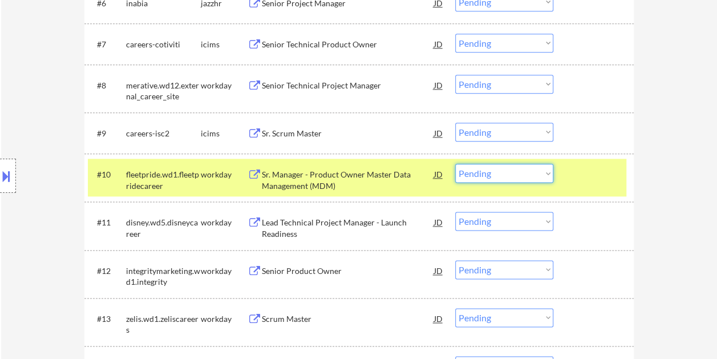
click at [536, 172] on select "Choose an option... Pending Applied Excluded (Questions) Excluded (Expired) Exc…" at bounding box center [504, 173] width 98 height 19
click at [455, 164] on select "Choose an option... Pending Applied Excluded (Questions) Excluded (Expired) Exc…" at bounding box center [504, 173] width 98 height 19
select select ""pending""
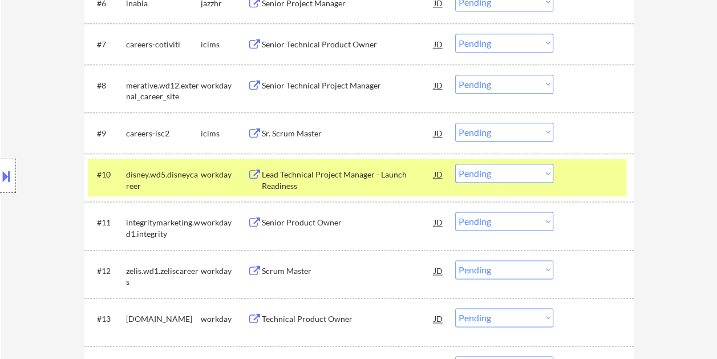
click at [595, 182] on div at bounding box center [595, 174] width 50 height 21
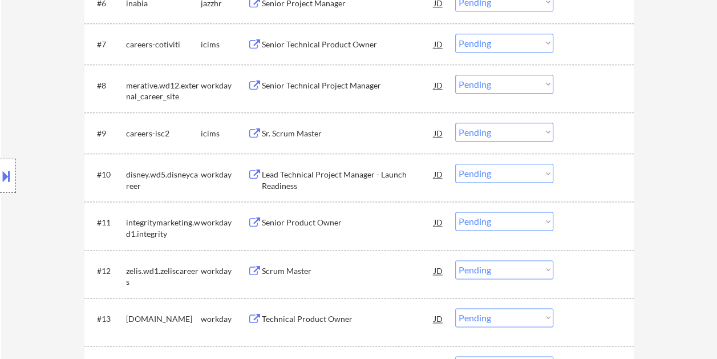
click at [580, 172] on div at bounding box center [595, 174] width 50 height 21
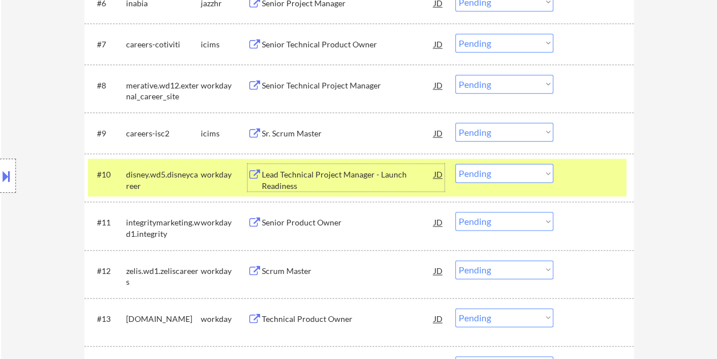
click at [336, 182] on div "Lead Technical Project Manager - Launch Readiness" at bounding box center [348, 180] width 172 height 22
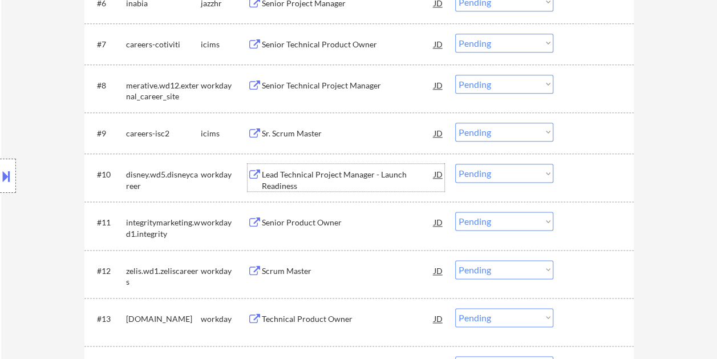
click at [598, 231] on div at bounding box center [595, 222] width 50 height 21
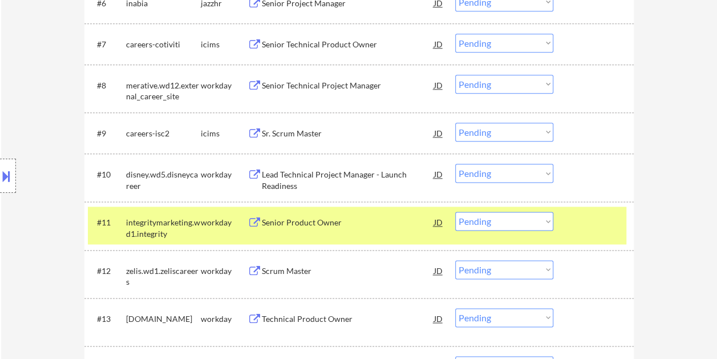
click at [343, 210] on div "#11 integritymarketing.wd1.integrity workday Senior Product Owner JD Choose an …" at bounding box center [357, 225] width 538 height 38
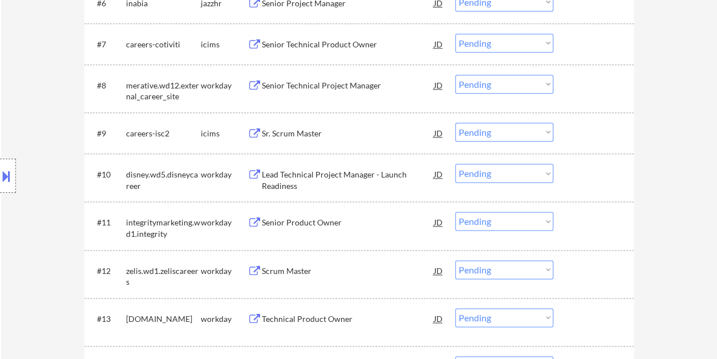
click at [583, 222] on div at bounding box center [595, 222] width 50 height 21
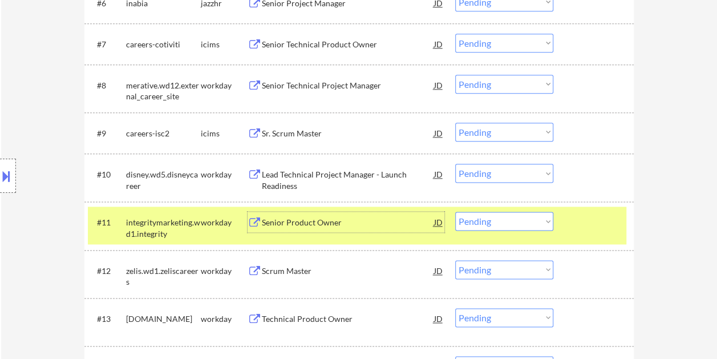
click at [316, 230] on div "Senior Product Owner" at bounding box center [348, 222] width 172 height 21
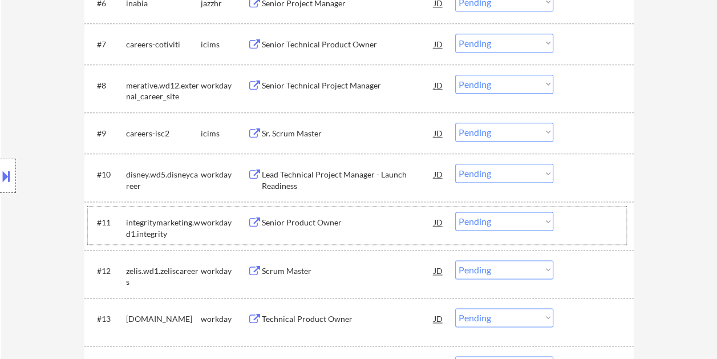
click at [572, 225] on div at bounding box center [595, 222] width 50 height 21
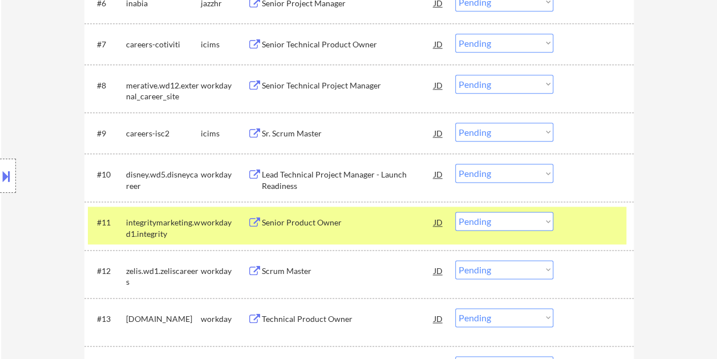
click at [544, 222] on select "Choose an option... Pending Applied Excluded (Questions) Excluded (Expired) Exc…" at bounding box center [504, 221] width 98 height 19
click at [455, 212] on select "Choose an option... Pending Applied Excluded (Questions) Excluded (Expired) Exc…" at bounding box center [504, 221] width 98 height 19
click at [601, 226] on div at bounding box center [595, 222] width 50 height 21
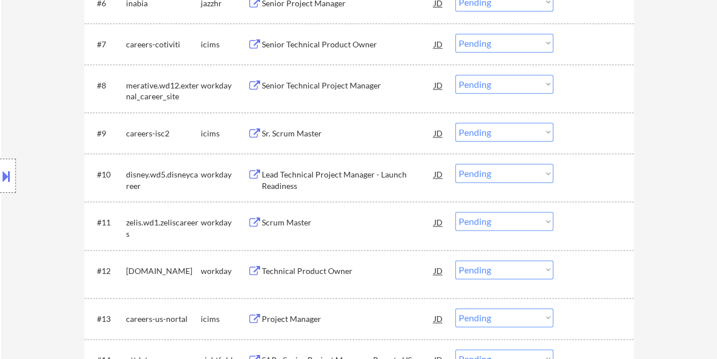
click at [590, 217] on div at bounding box center [595, 222] width 50 height 21
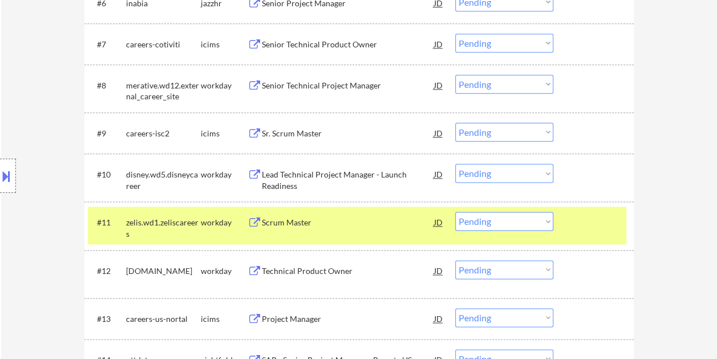
click at [372, 228] on div "Scrum Master" at bounding box center [348, 222] width 172 height 21
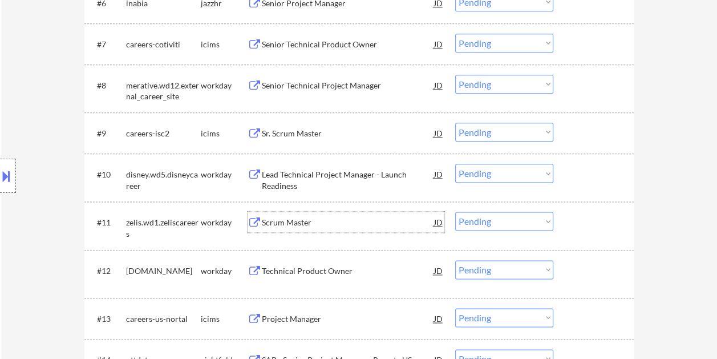
drag, startPoint x: 582, startPoint y: 224, endPoint x: 575, endPoint y: 226, distance: 7.2
click at [582, 225] on div at bounding box center [595, 222] width 50 height 21
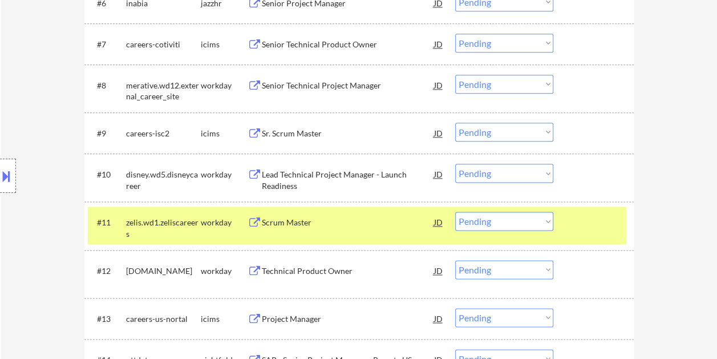
click at [550, 223] on select "Choose an option... Pending Applied Excluded (Questions) Excluded (Expired) Exc…" at bounding box center [504, 221] width 98 height 19
click at [455, 212] on select "Choose an option... Pending Applied Excluded (Questions) Excluded (Expired) Exc…" at bounding box center [504, 221] width 98 height 19
select select ""pending""
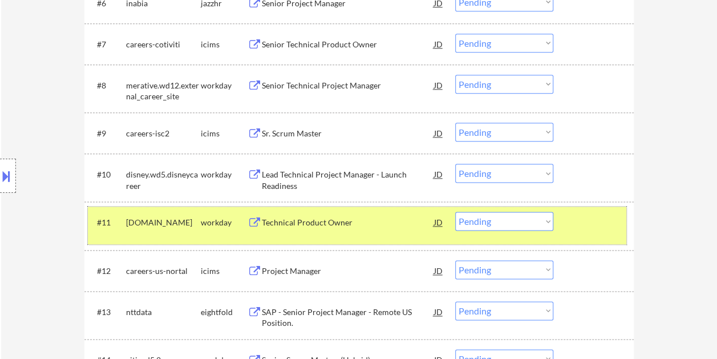
click at [579, 220] on div at bounding box center [595, 222] width 50 height 21
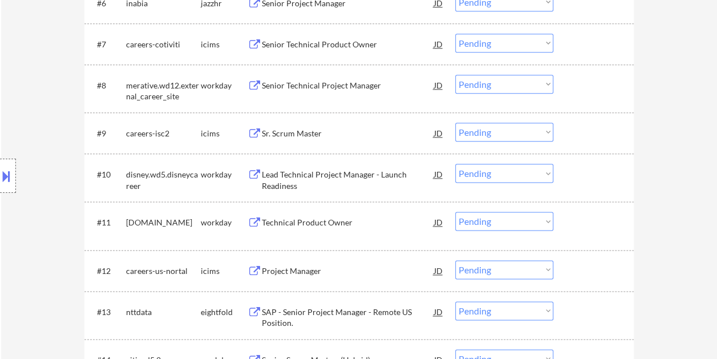
click at [577, 222] on div at bounding box center [595, 222] width 50 height 21
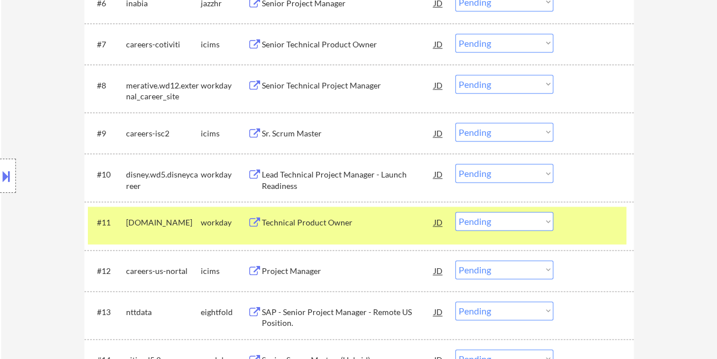
click at [339, 210] on div "#11 texascapitalbank.wd12.careers workday Technical Product Owner JD Choose an …" at bounding box center [357, 225] width 538 height 38
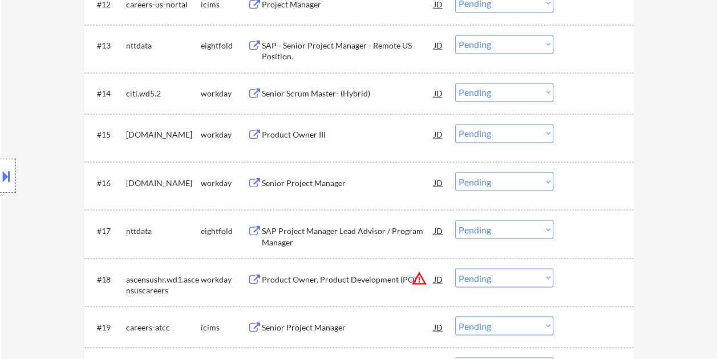
scroll to position [969, 0]
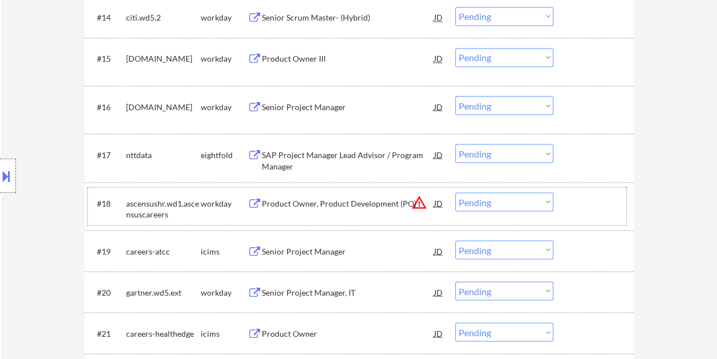
click at [587, 210] on div at bounding box center [595, 202] width 50 height 21
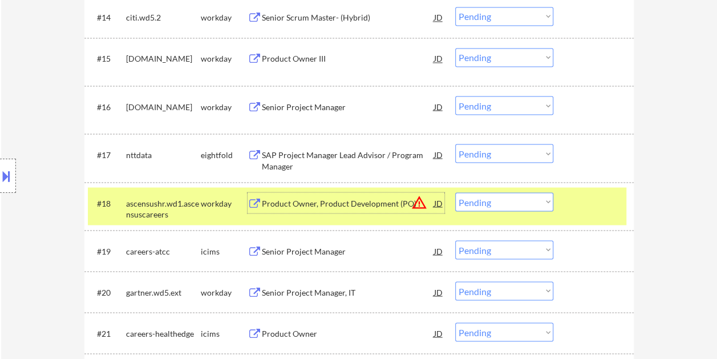
click at [351, 208] on div "Product Owner, Product Development (PO)" at bounding box center [348, 202] width 172 height 11
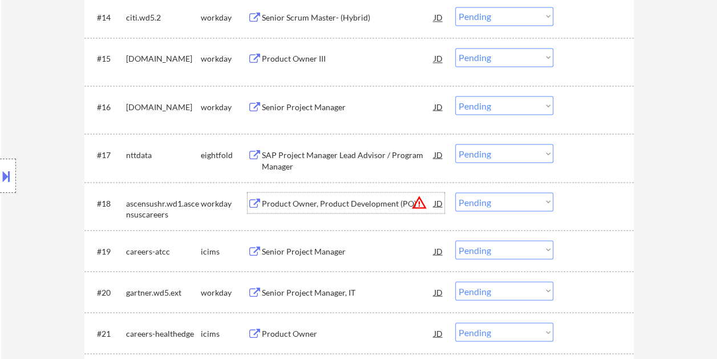
click at [588, 203] on div at bounding box center [595, 202] width 50 height 21
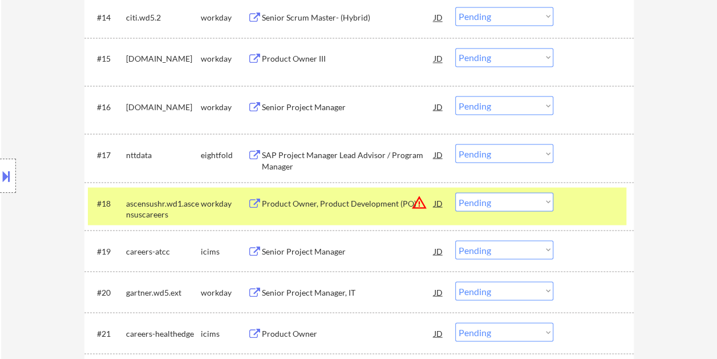
click at [549, 201] on select "Choose an option... Pending Applied Excluded (Questions) Excluded (Expired) Exc…" at bounding box center [504, 201] width 98 height 19
click at [455, 192] on select "Choose an option... Pending Applied Excluded (Questions) Excluded (Expired) Exc…" at bounding box center [504, 201] width 98 height 19
select select ""pending""
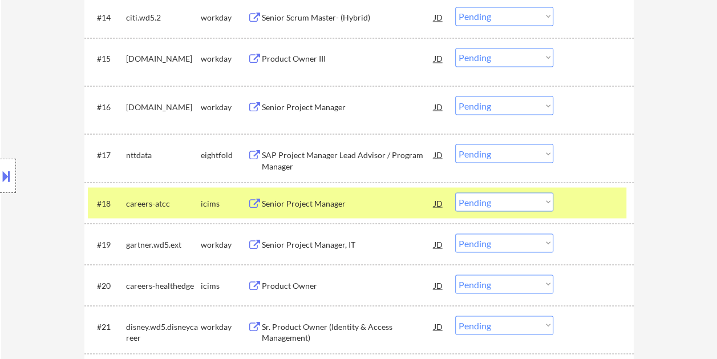
click at [579, 205] on div at bounding box center [595, 202] width 50 height 21
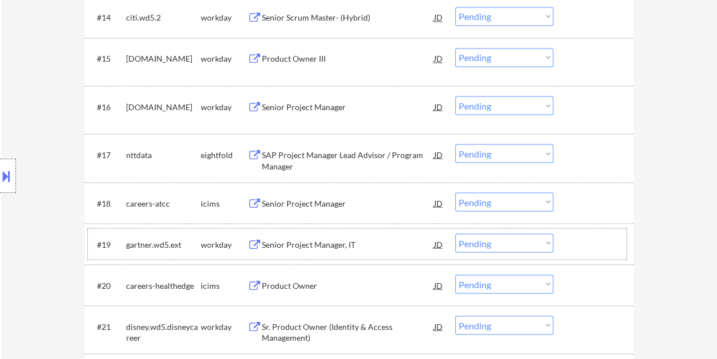
click at [594, 241] on div at bounding box center [595, 243] width 50 height 21
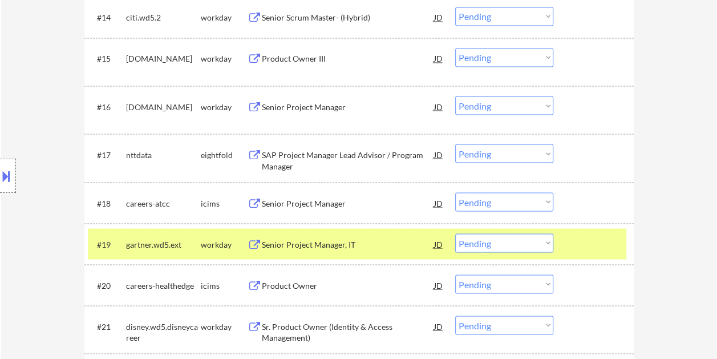
click at [381, 241] on div "Senior Project Manager, IT" at bounding box center [348, 243] width 172 height 11
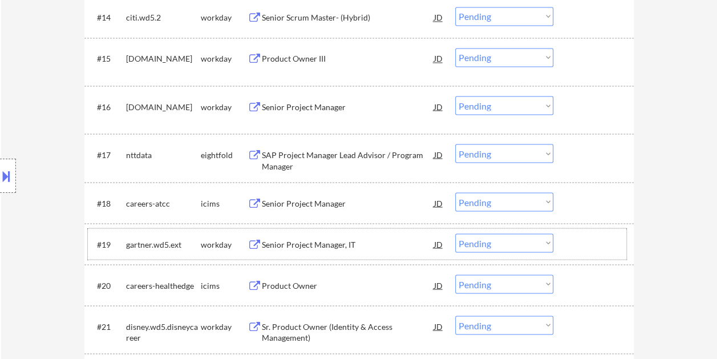
click at [576, 243] on div at bounding box center [595, 243] width 50 height 21
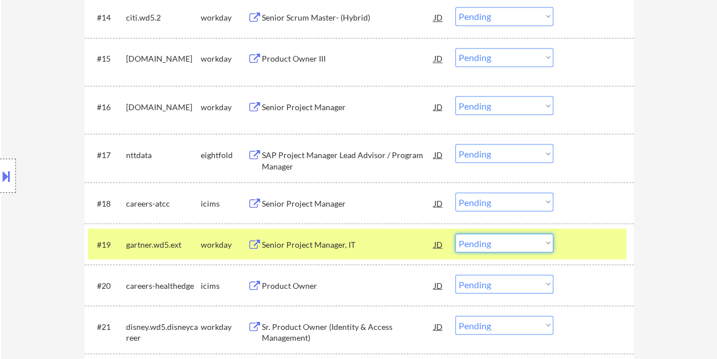
click at [551, 238] on select "Choose an option... Pending Applied Excluded (Questions) Excluded (Expired) Exc…" at bounding box center [504, 242] width 98 height 19
click at [455, 233] on select "Choose an option... Pending Applied Excluded (Questions) Excluded (Expired) Exc…" at bounding box center [504, 242] width 98 height 19
select select ""pending""
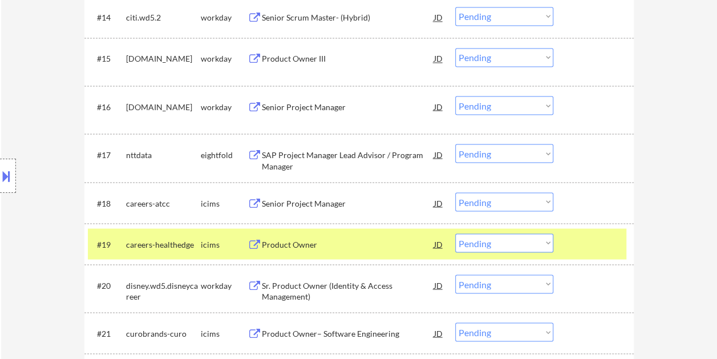
click at [597, 241] on div at bounding box center [595, 243] width 50 height 21
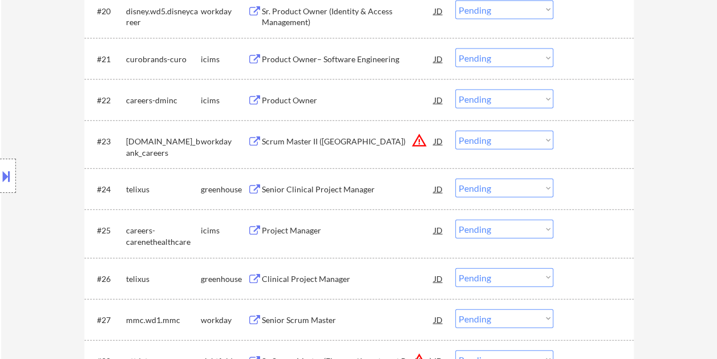
scroll to position [1254, 0]
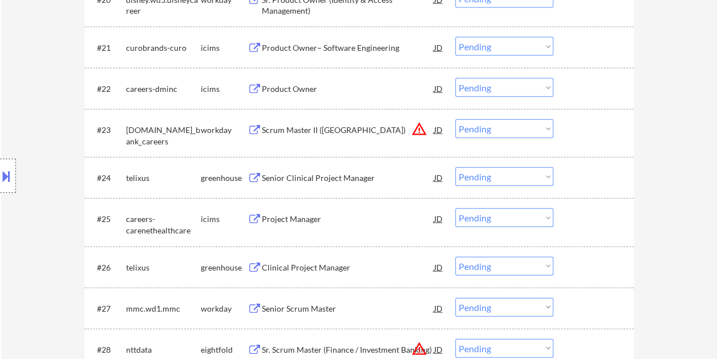
click at [583, 131] on div at bounding box center [595, 129] width 50 height 21
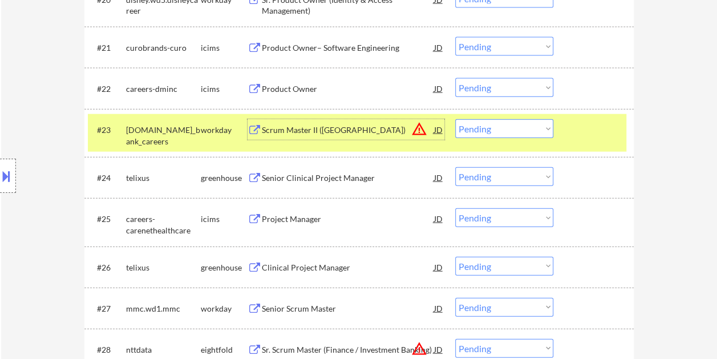
click at [360, 128] on div "Scrum Master II ([GEOGRAPHIC_DATA])" at bounding box center [348, 129] width 172 height 11
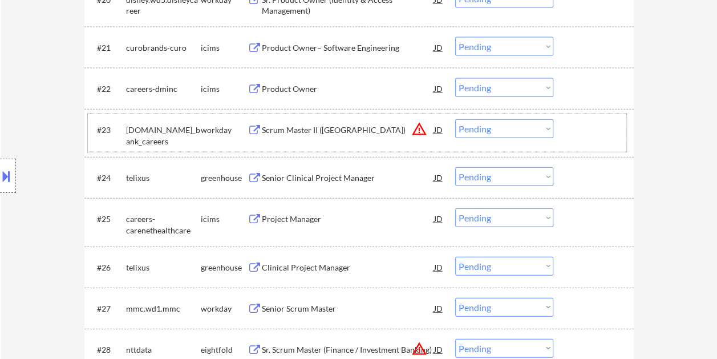
click at [561, 123] on div "#23 td.wd3.td_bank_careers workday Scrum Master II (US) JD warning_amber Choose…" at bounding box center [357, 133] width 538 height 38
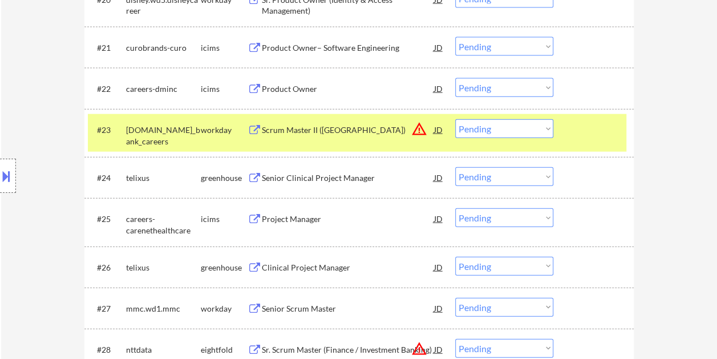
click at [546, 129] on select "Choose an option... Pending Applied Excluded (Questions) Excluded (Expired) Exc…" at bounding box center [504, 128] width 98 height 19
click at [455, 119] on select "Choose an option... Pending Applied Excluded (Questions) Excluded (Expired) Exc…" at bounding box center [504, 128] width 98 height 19
select select ""pending""
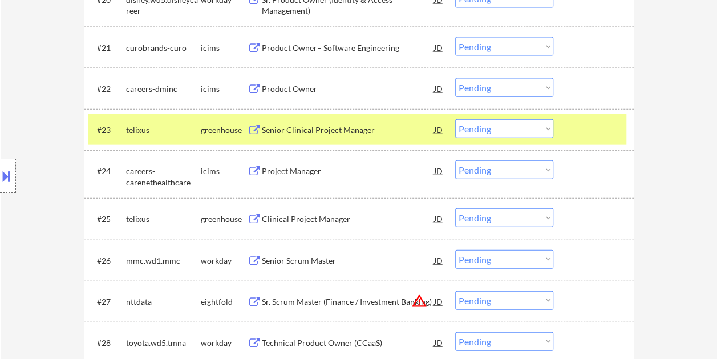
click at [586, 120] on div at bounding box center [595, 129] width 50 height 21
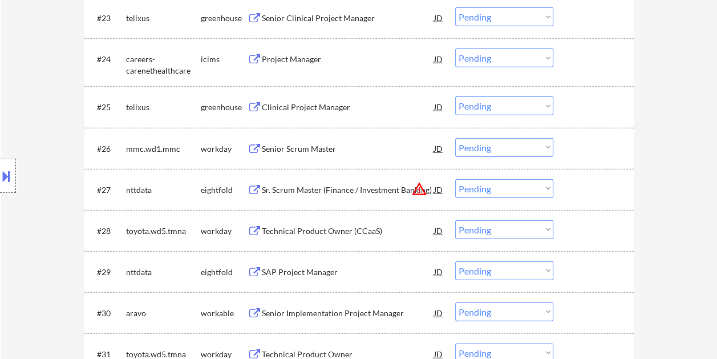
scroll to position [1369, 0]
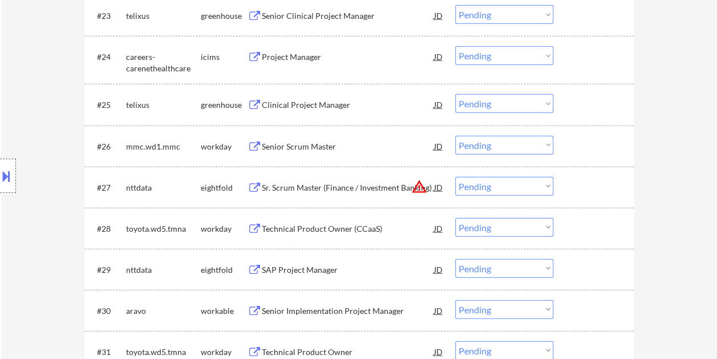
click at [575, 147] on div at bounding box center [595, 146] width 50 height 21
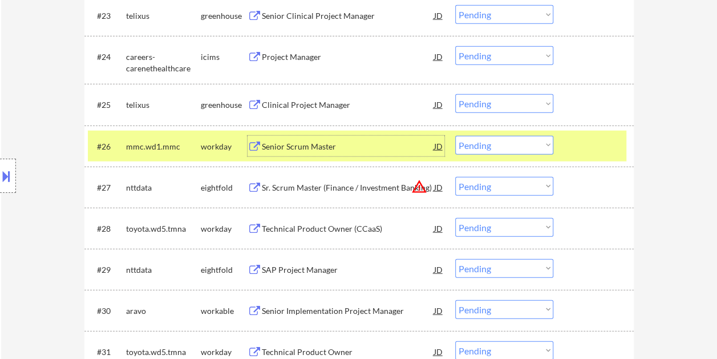
click at [374, 138] on div "Senior Scrum Master" at bounding box center [348, 146] width 172 height 21
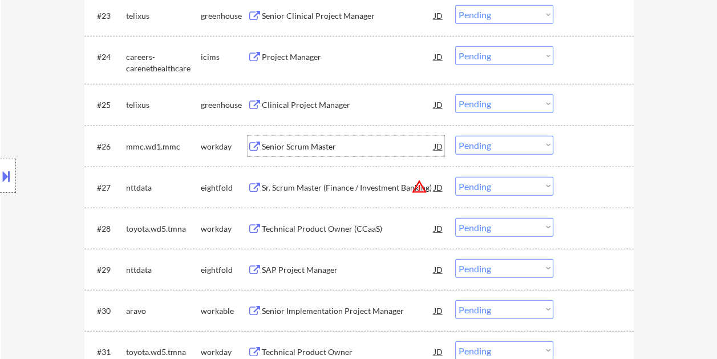
drag, startPoint x: 594, startPoint y: 147, endPoint x: 570, endPoint y: 151, distance: 24.2
click at [592, 148] on div at bounding box center [595, 146] width 50 height 21
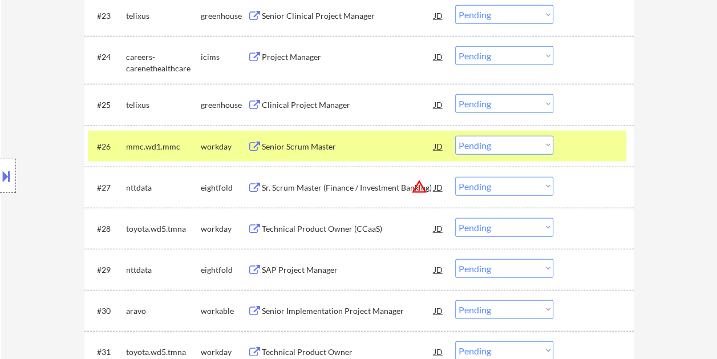
click at [548, 142] on select "Choose an option... Pending Applied Excluded (Questions) Excluded (Expired) Exc…" at bounding box center [504, 145] width 98 height 19
click at [455, 136] on select "Choose an option... Pending Applied Excluded (Questions) Excluded (Expired) Exc…" at bounding box center [504, 145] width 98 height 19
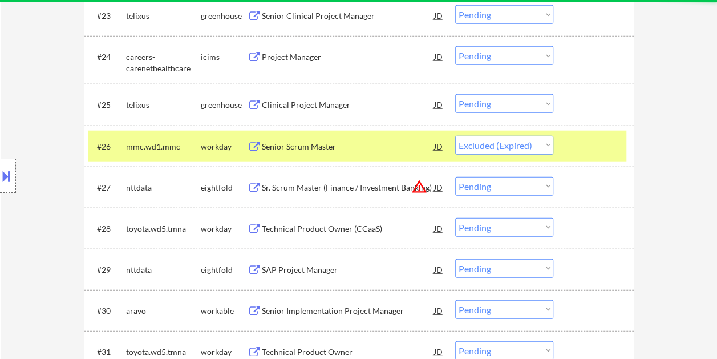
select select ""pending""
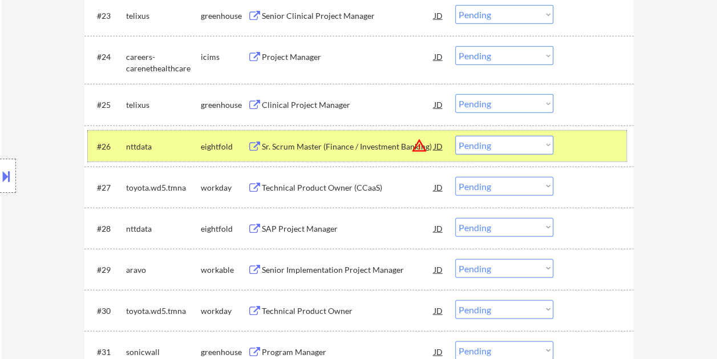
click at [578, 148] on div at bounding box center [595, 146] width 50 height 21
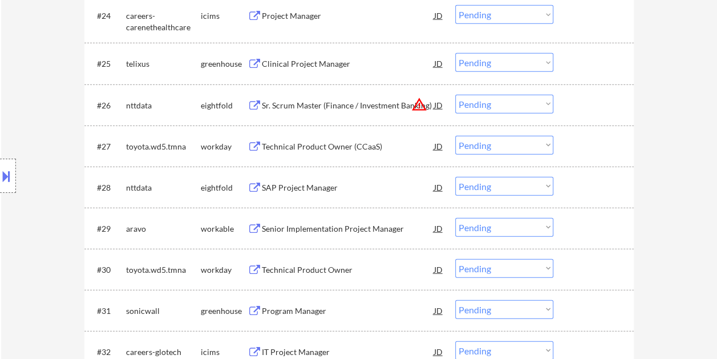
scroll to position [1426, 0]
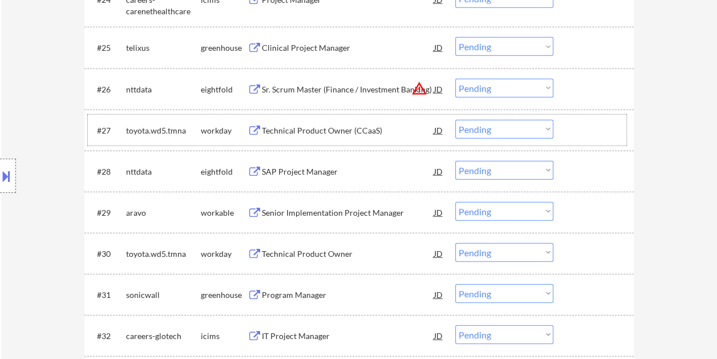
click at [588, 137] on div at bounding box center [595, 130] width 50 height 21
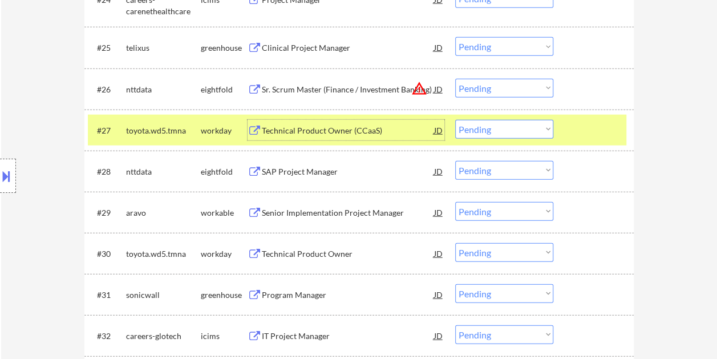
click at [377, 129] on div "Technical Product Owner (CCaaS)" at bounding box center [348, 130] width 172 height 11
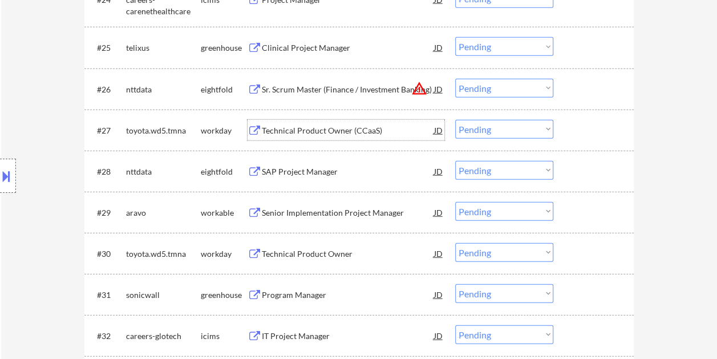
click at [576, 130] on div at bounding box center [595, 130] width 50 height 21
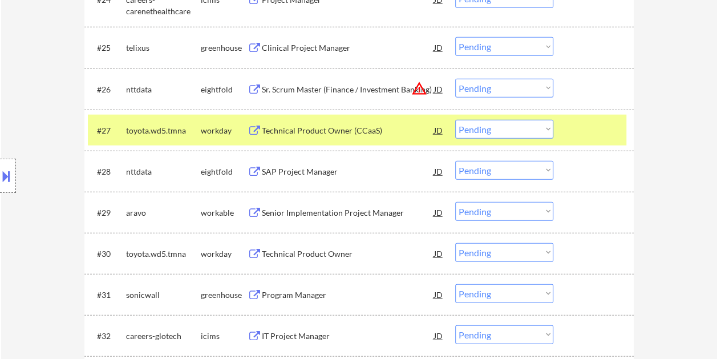
click at [549, 129] on select "Choose an option... Pending Applied Excluded (Questions) Excluded (Expired) Exc…" at bounding box center [504, 129] width 98 height 19
click at [455, 120] on select "Choose an option... Pending Applied Excluded (Questions) Excluded (Expired) Exc…" at bounding box center [504, 129] width 98 height 19
select select ""pending""
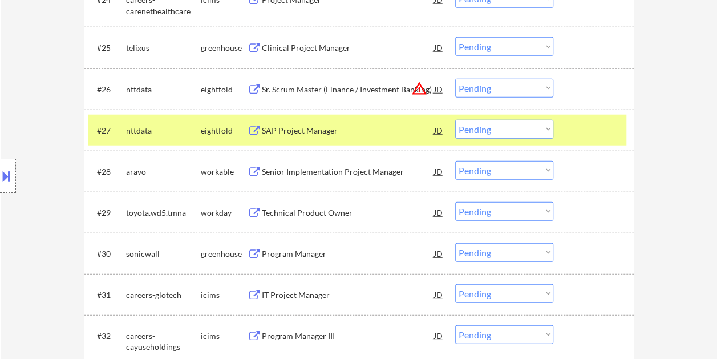
click at [584, 128] on div at bounding box center [595, 130] width 50 height 21
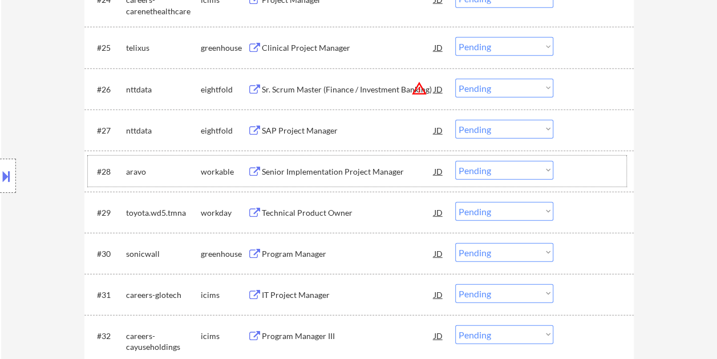
click at [566, 169] on div "#28 aravo workable Senior Implementation Project Manager JD warning_amber Choos…" at bounding box center [357, 171] width 538 height 31
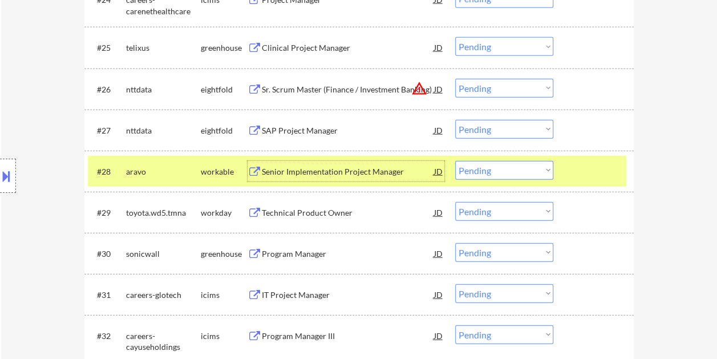
click at [359, 167] on div "Senior Implementation Project Manager" at bounding box center [348, 171] width 172 height 11
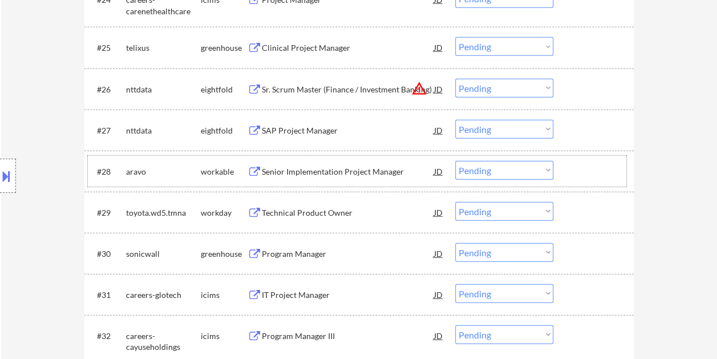
click at [584, 178] on div at bounding box center [595, 171] width 50 height 21
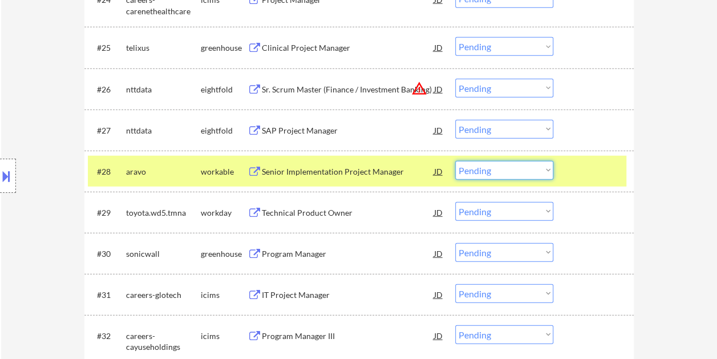
click at [541, 172] on select "Choose an option... Pending Applied Excluded (Questions) Excluded (Expired) Exc…" at bounding box center [504, 170] width 98 height 19
click at [455, 161] on select "Choose an option... Pending Applied Excluded (Questions) Excluded (Expired) Exc…" at bounding box center [504, 170] width 98 height 19
select select ""pending""
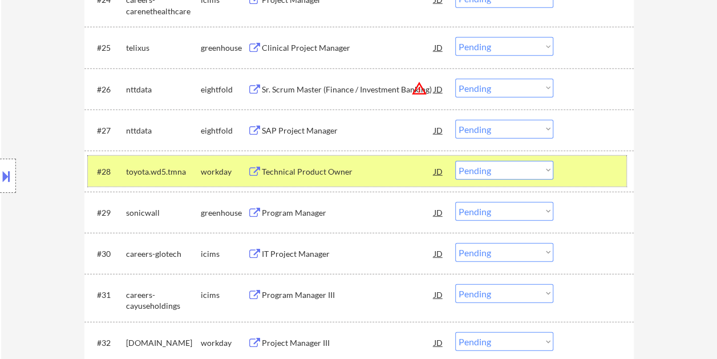
click at [579, 169] on div at bounding box center [595, 171] width 50 height 21
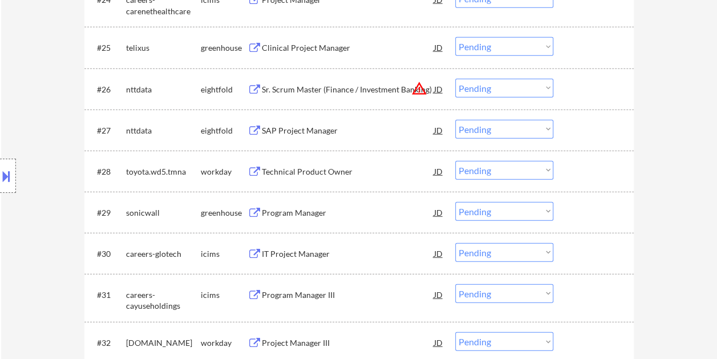
click at [570, 169] on div at bounding box center [595, 171] width 50 height 21
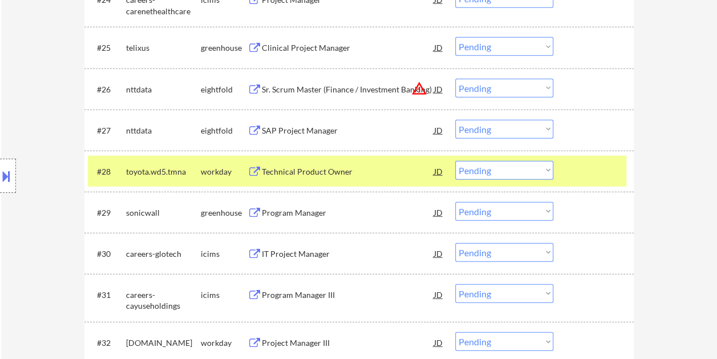
click at [571, 173] on div at bounding box center [595, 171] width 50 height 21
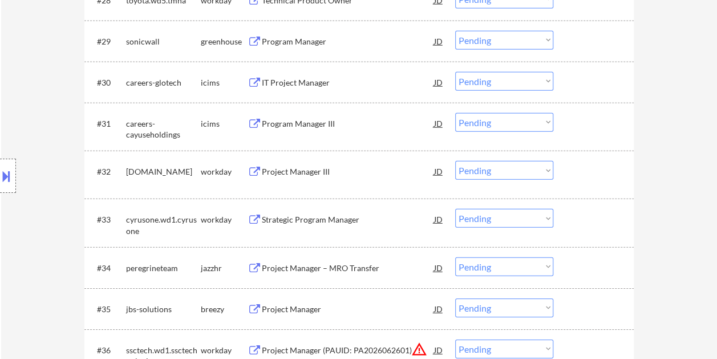
scroll to position [1540, 0]
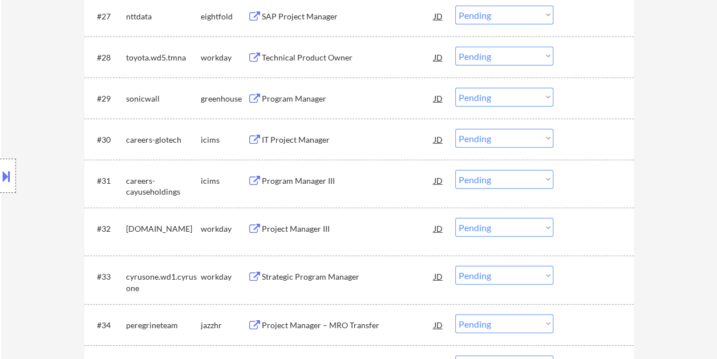
click at [588, 100] on div at bounding box center [595, 98] width 50 height 21
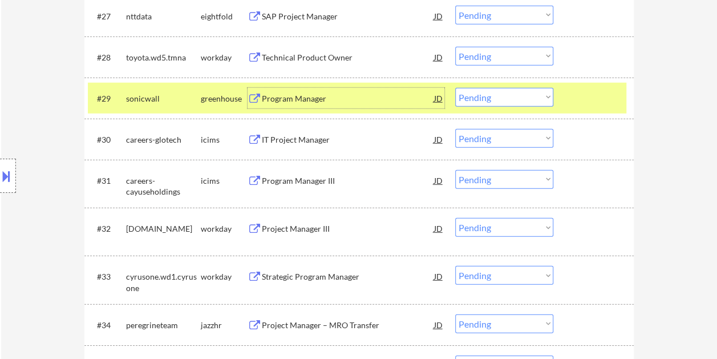
click at [399, 101] on div "Program Manager" at bounding box center [348, 98] width 172 height 11
